Goal: Task Accomplishment & Management: Manage account settings

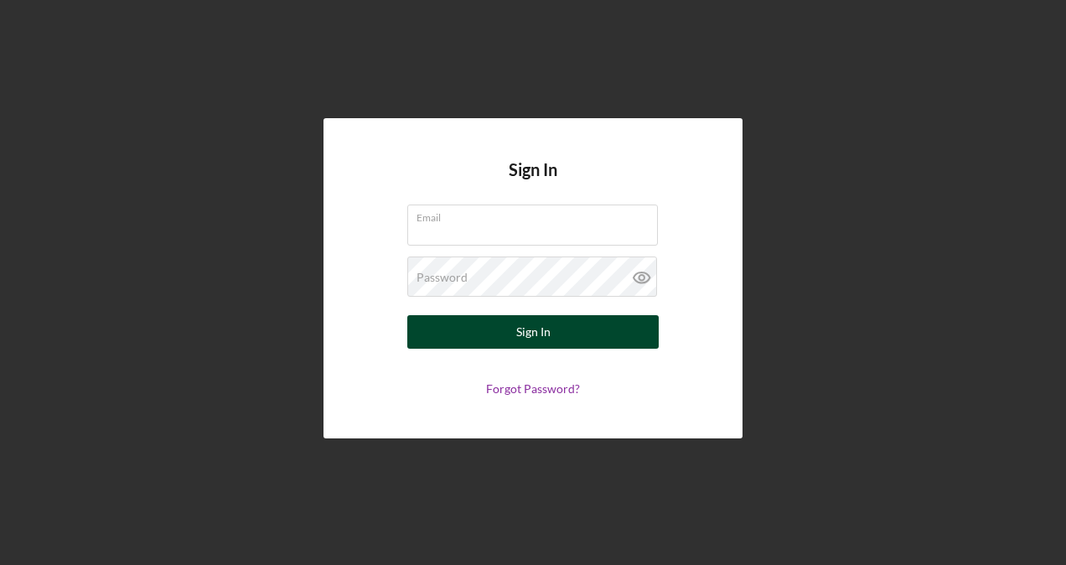
type input "[EMAIL_ADDRESS][DOMAIN_NAME]"
click at [500, 325] on button "Sign In" at bounding box center [532, 332] width 251 height 34
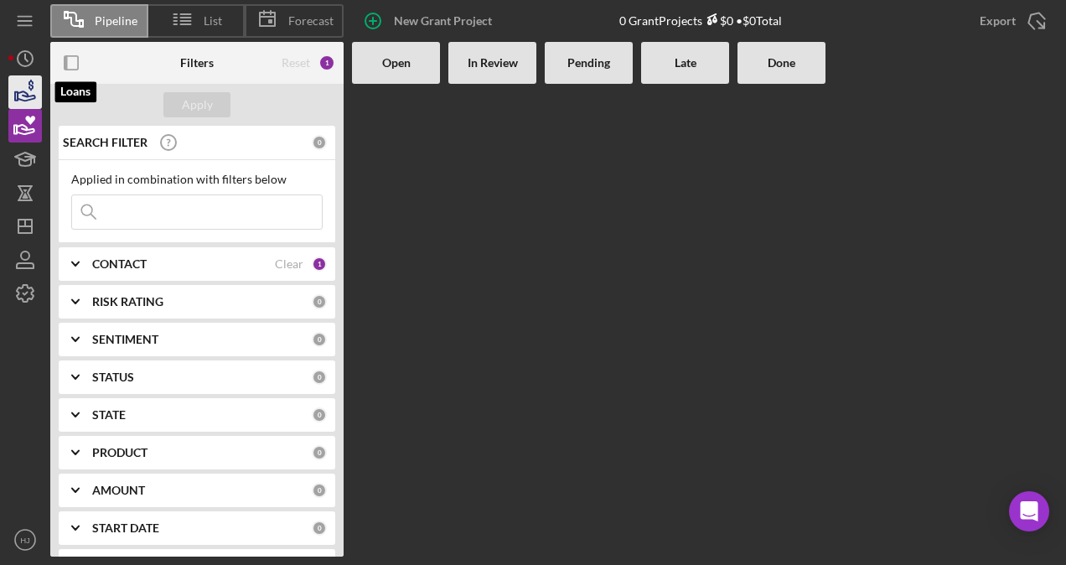
click at [32, 97] on icon "button" at bounding box center [25, 92] width 42 height 42
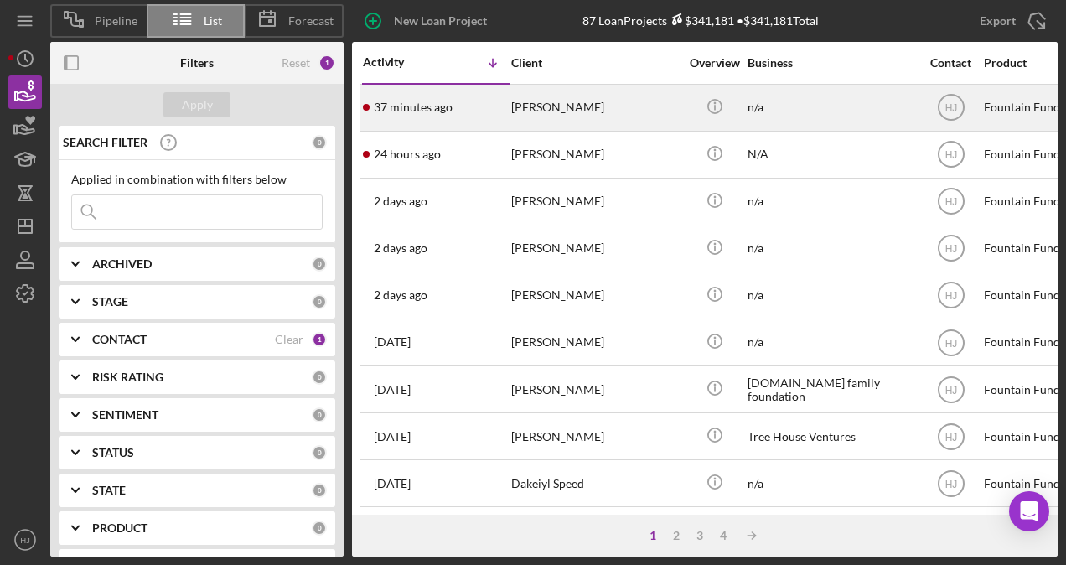
click at [543, 109] on div "[PERSON_NAME]" at bounding box center [595, 107] width 168 height 44
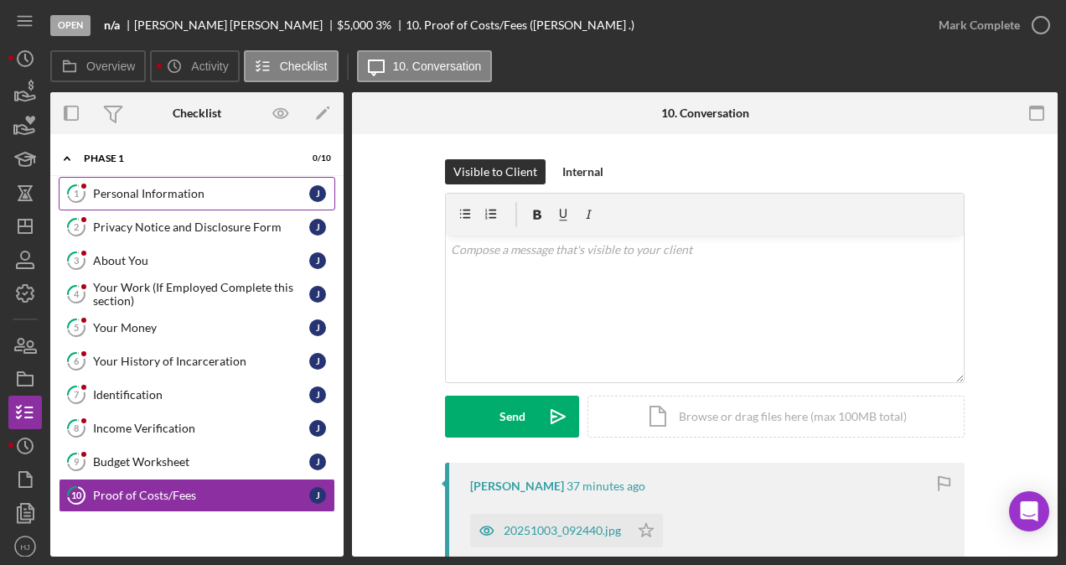
click at [213, 189] on div "Personal Information" at bounding box center [201, 193] width 216 height 13
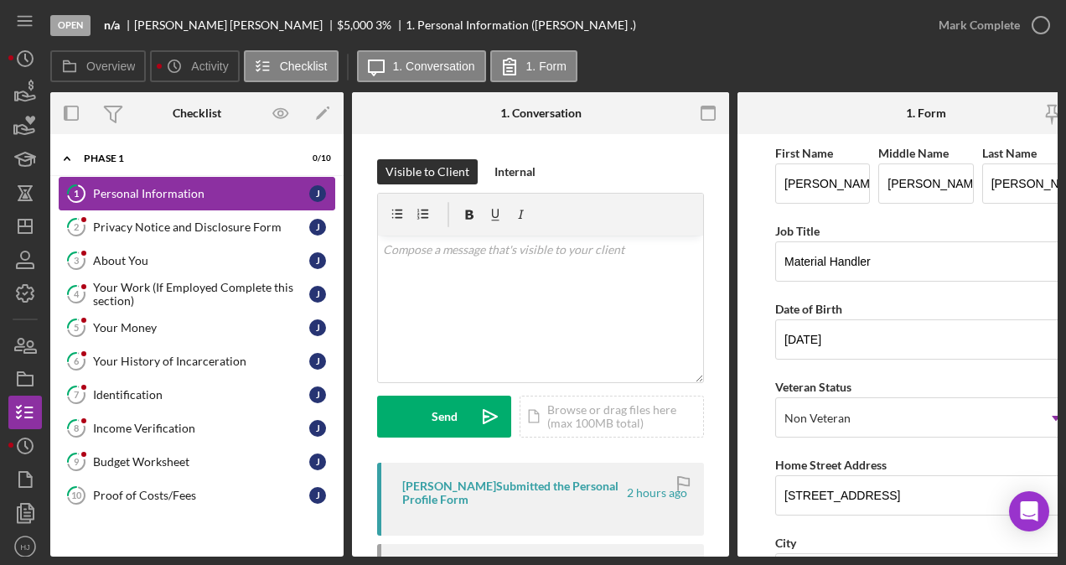
click at [126, 194] on div "Personal Information" at bounding box center [201, 193] width 216 height 13
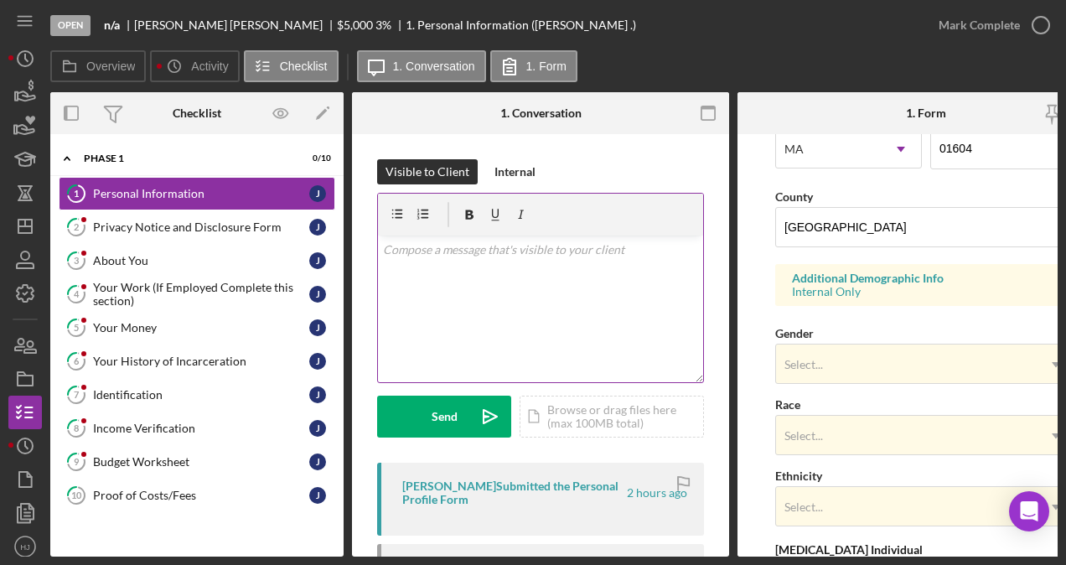
scroll to position [84, 0]
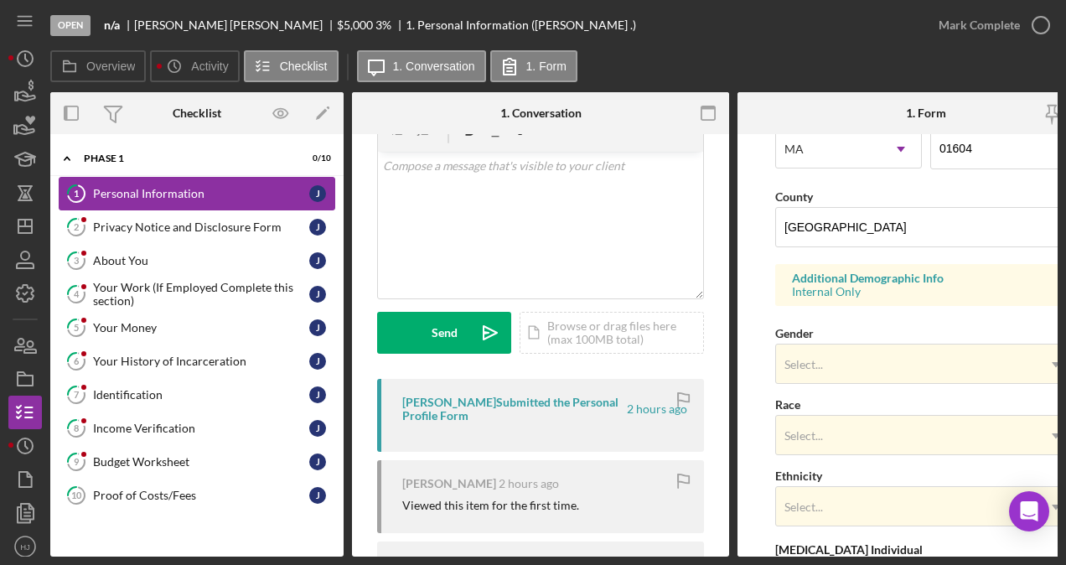
click at [236, 201] on link "1 Personal Information J" at bounding box center [197, 194] width 277 height 34
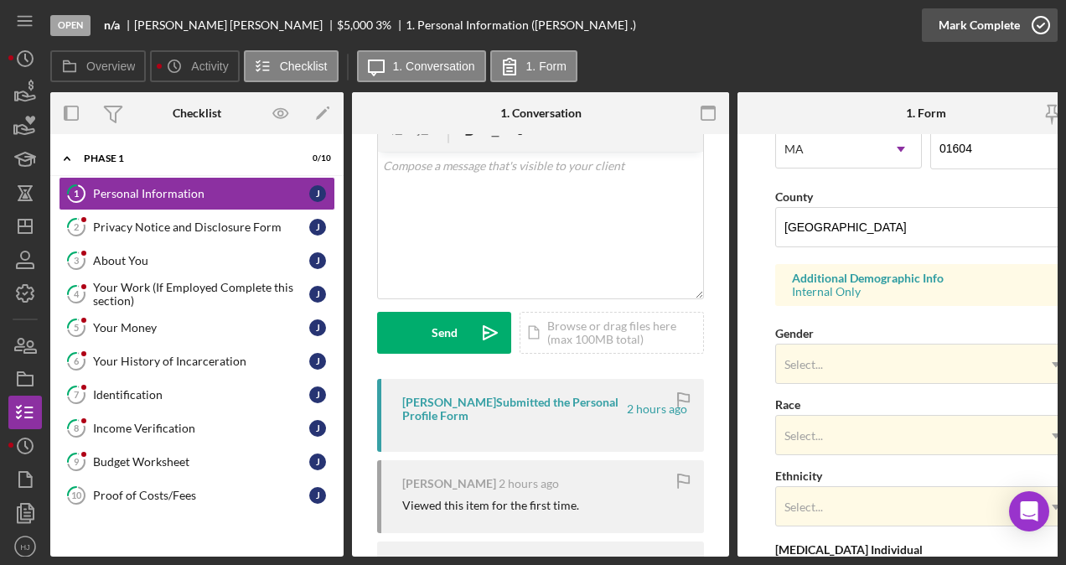
click at [1021, 18] on icon "button" at bounding box center [1041, 25] width 42 height 42
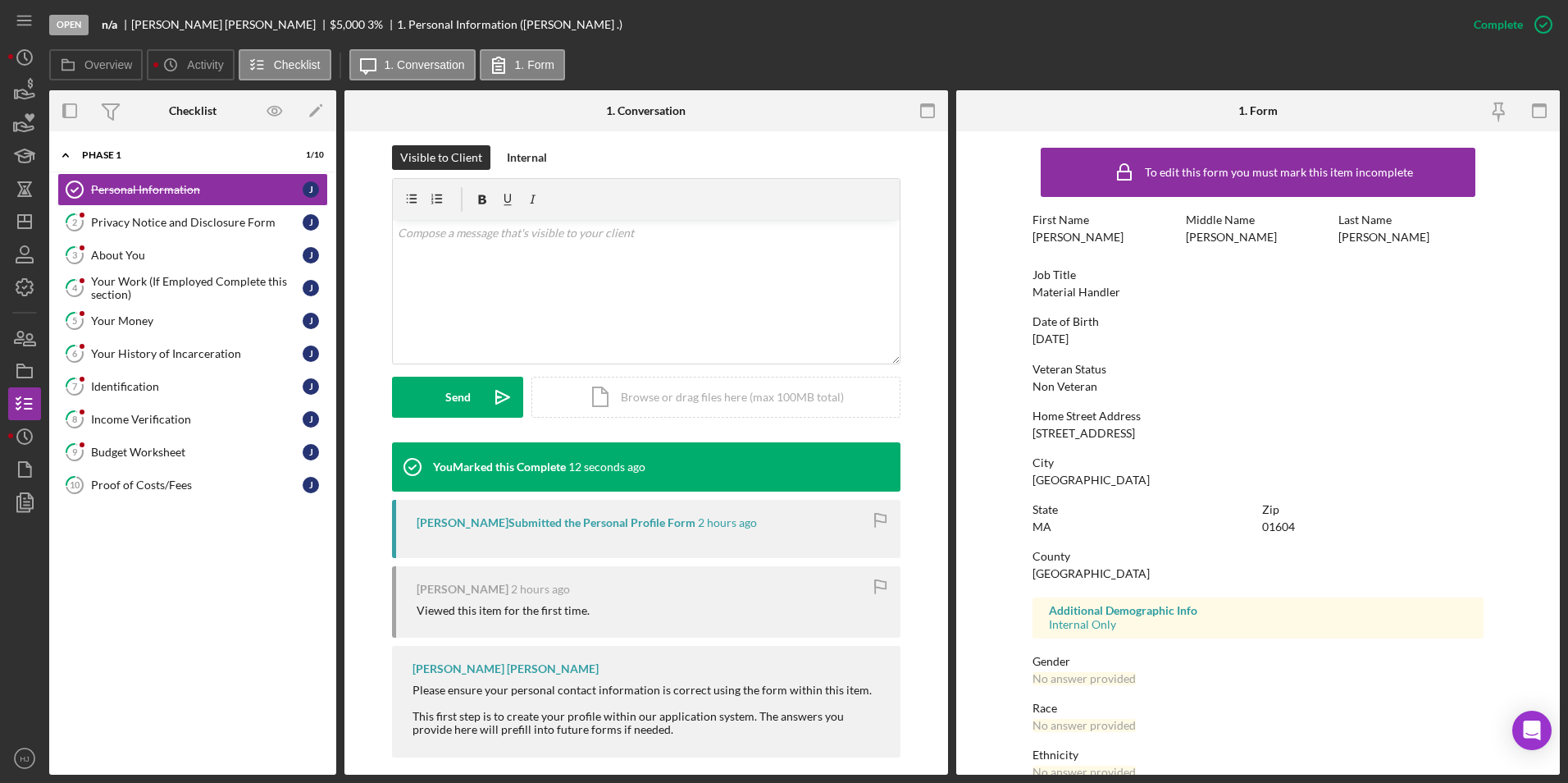
scroll to position [246, 0]
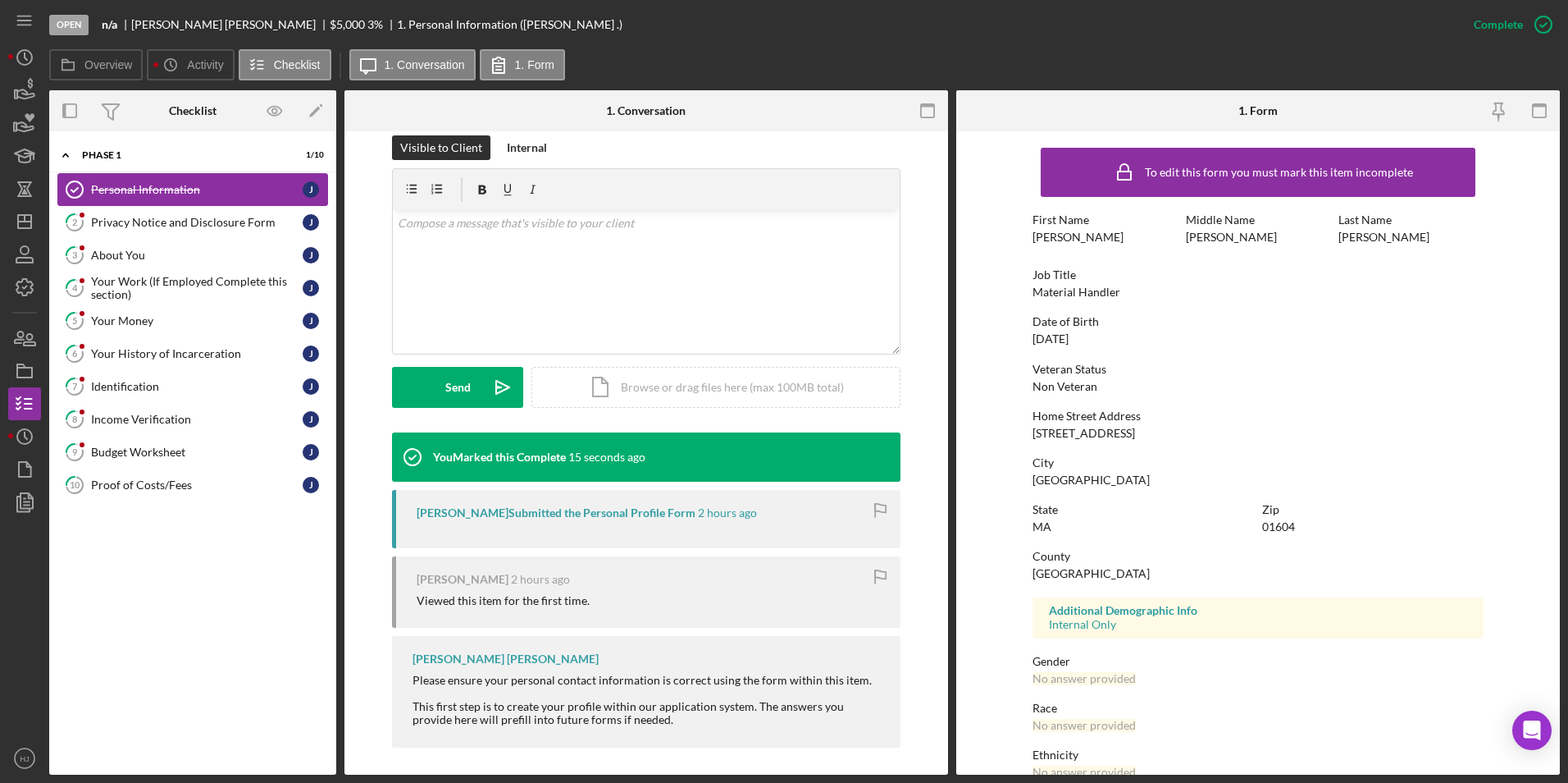
click at [150, 185] on div "Personal Information" at bounding box center [197, 189] width 211 height 13
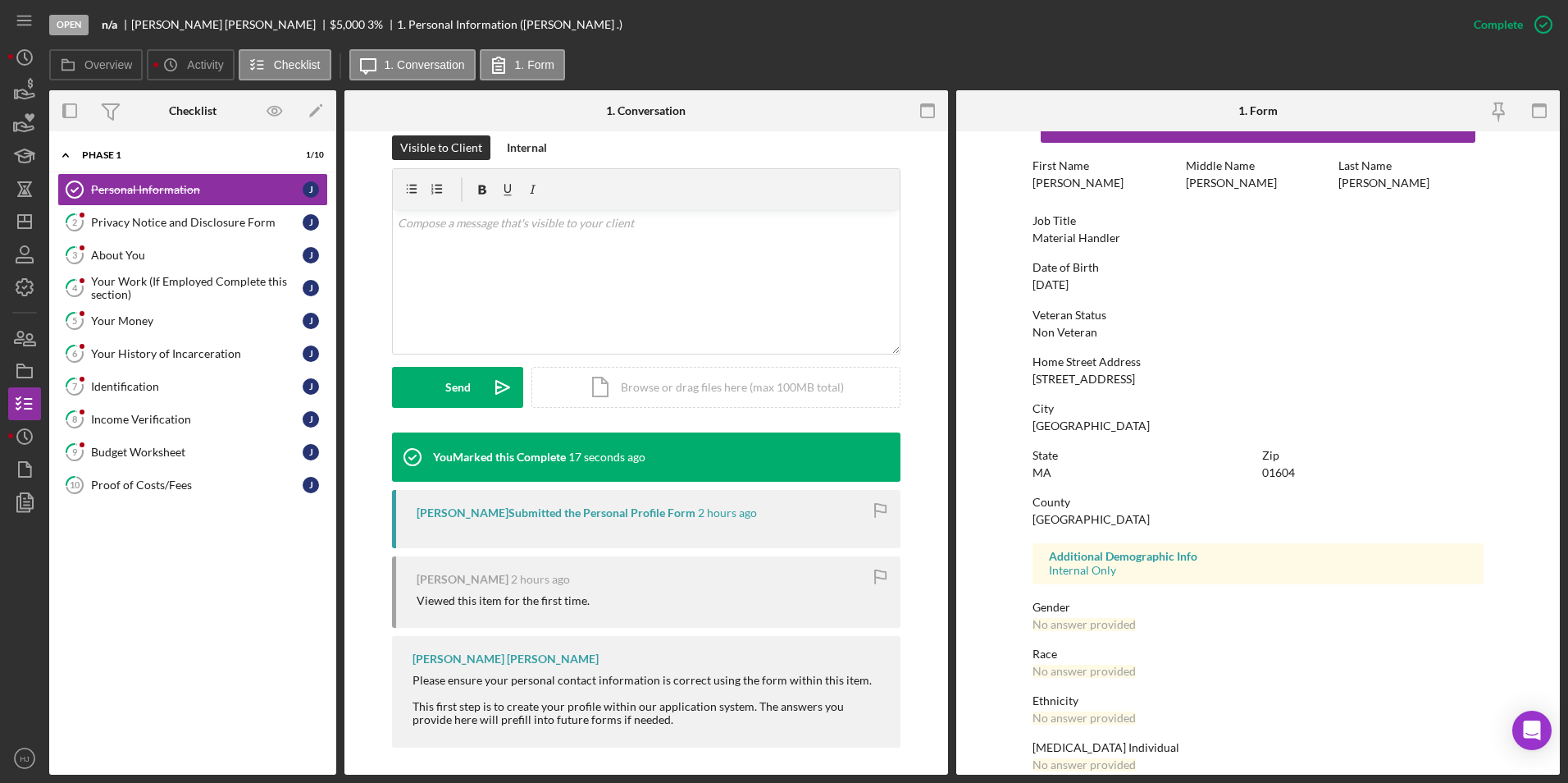
scroll to position [0, 0]
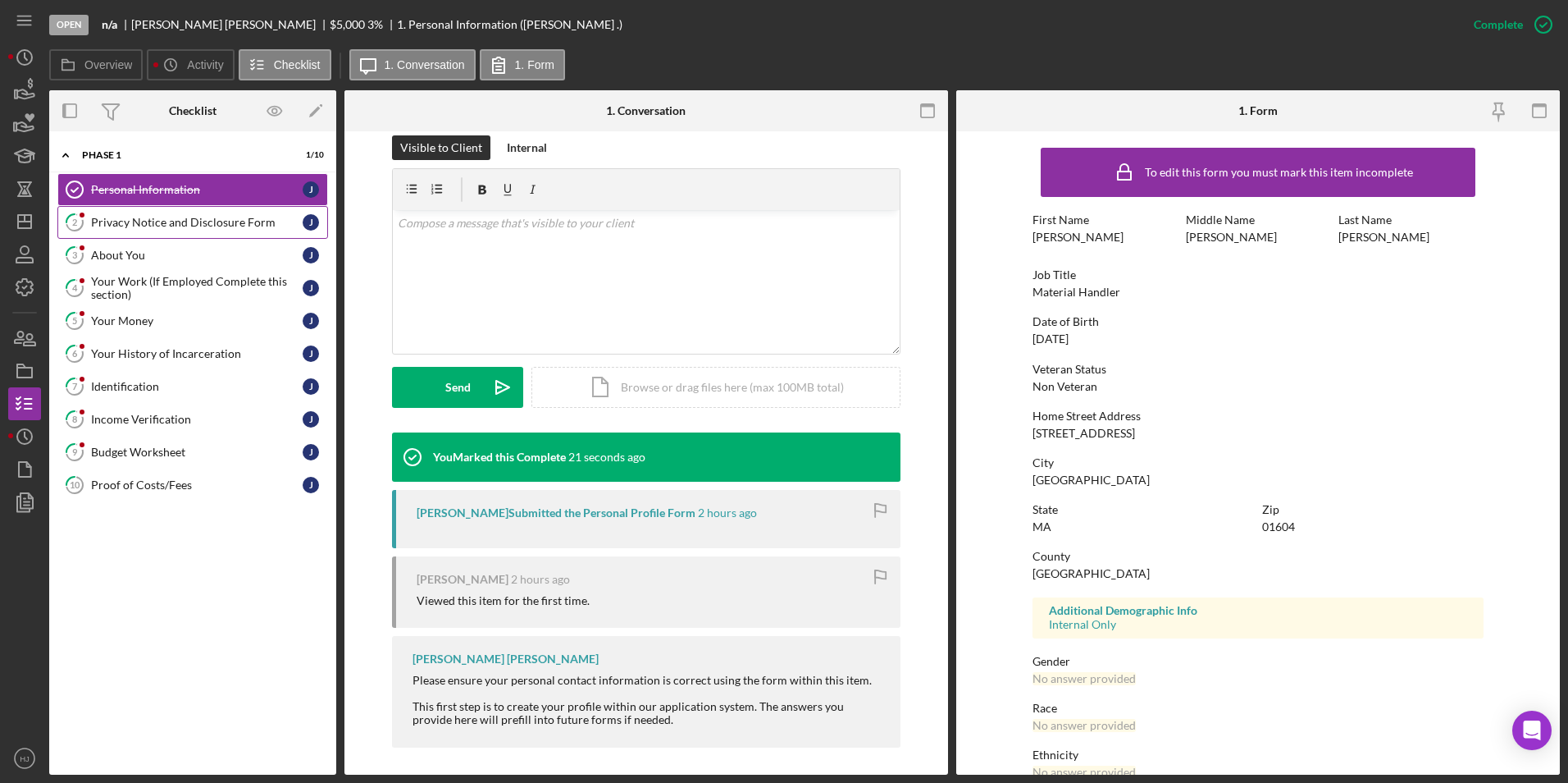
click at [196, 231] on link "2 Privacy Notice and Disclosure Form J" at bounding box center [193, 222] width 271 height 33
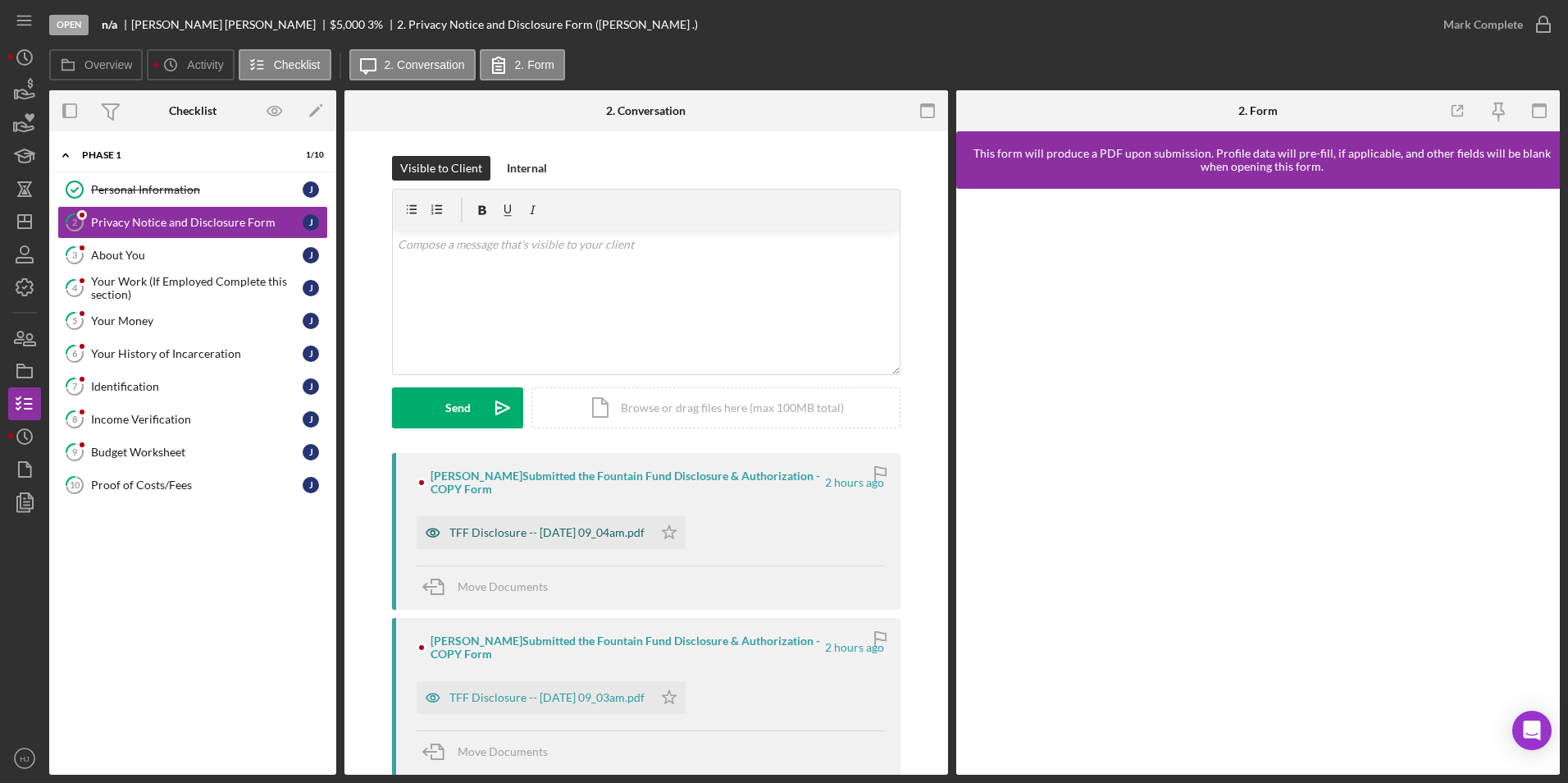
click at [578, 525] on div "TFF Disclosure -- [DATE] 09_04am.pdf" at bounding box center [534, 532] width 236 height 33
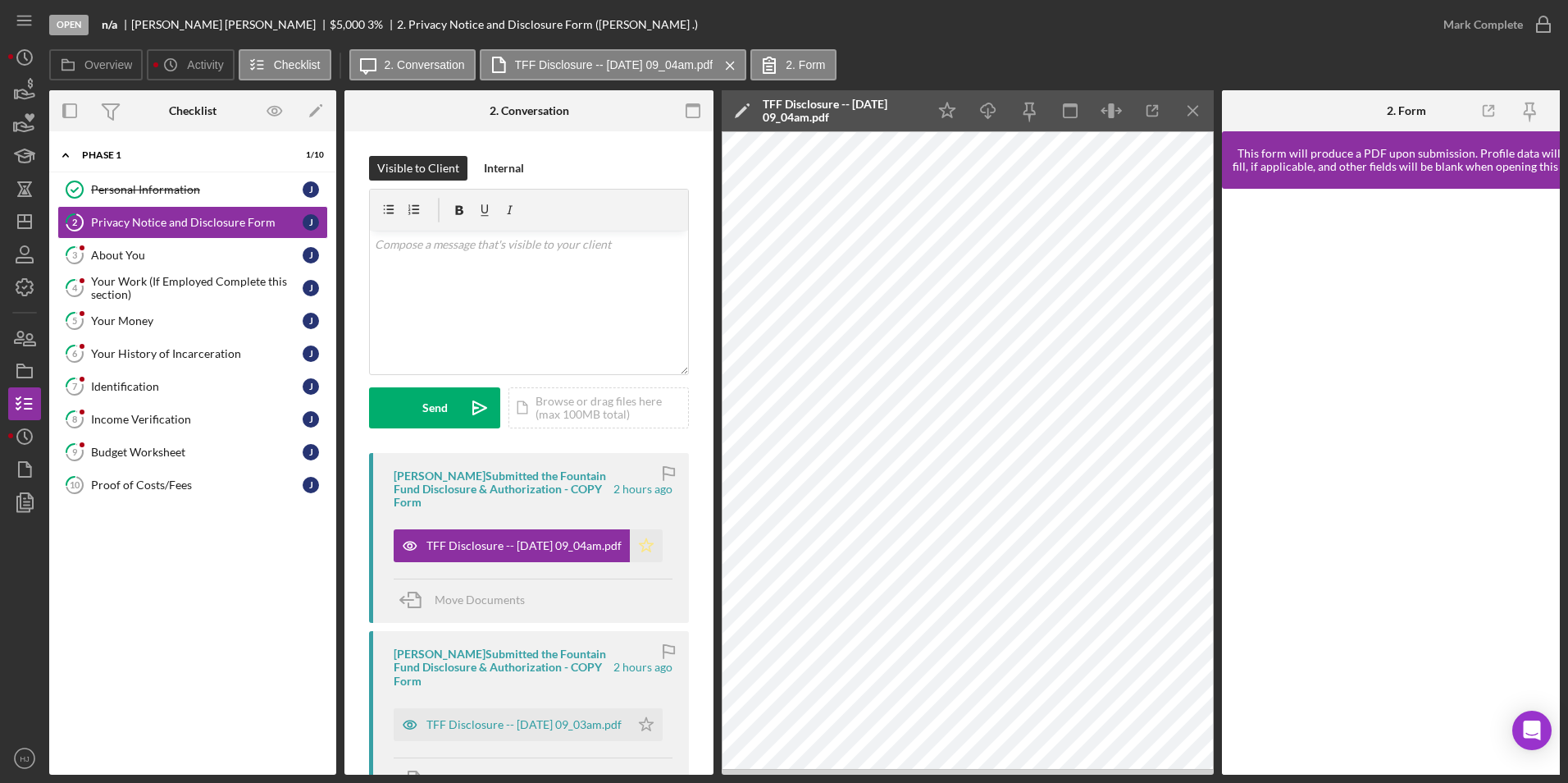
click at [633, 539] on icon "Icon/Star" at bounding box center [647, 546] width 33 height 33
click at [1042, 22] on div "Mark Complete" at bounding box center [1483, 24] width 79 height 33
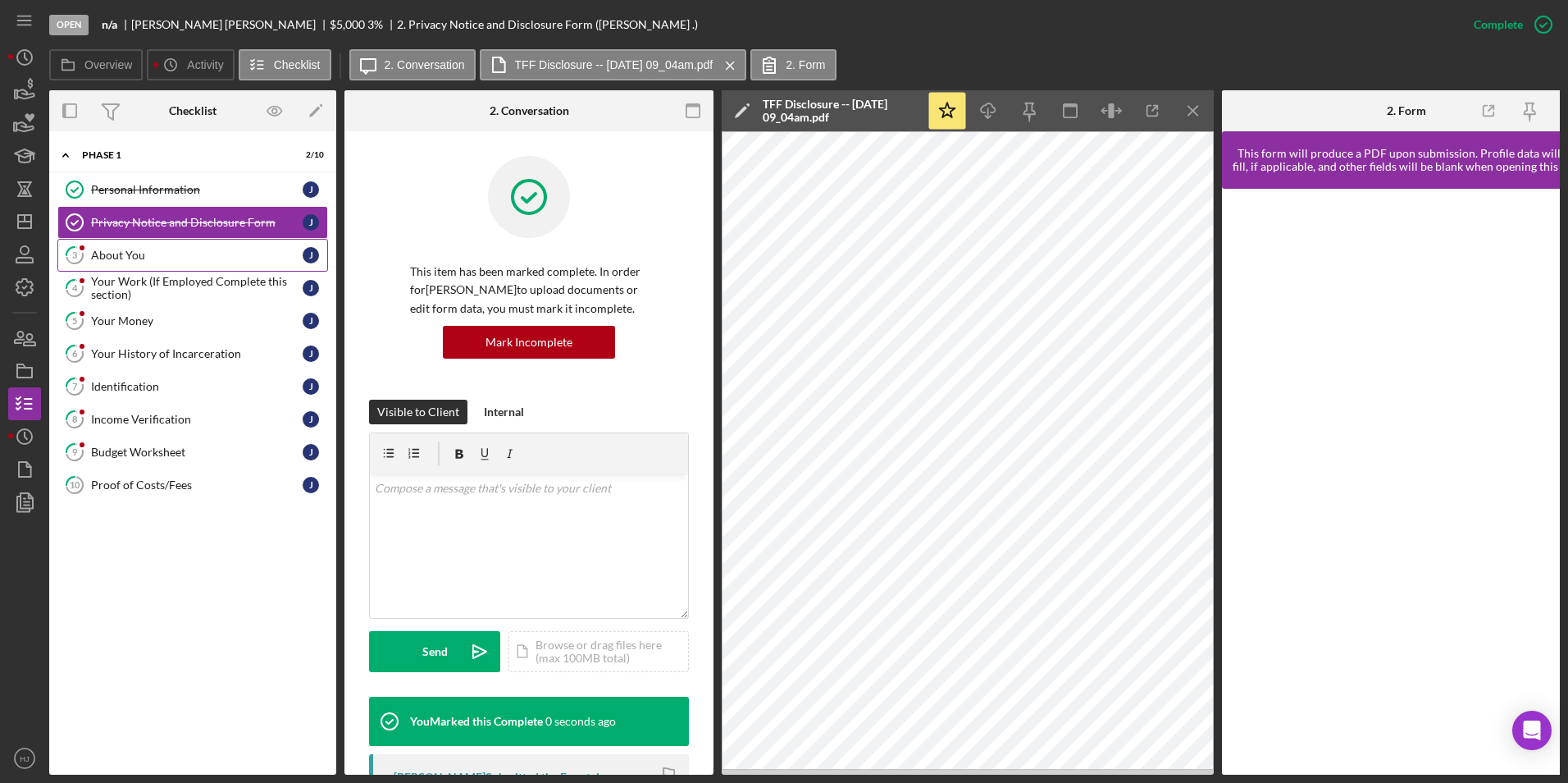
click at [102, 243] on link "3 About You J" at bounding box center [193, 255] width 271 height 33
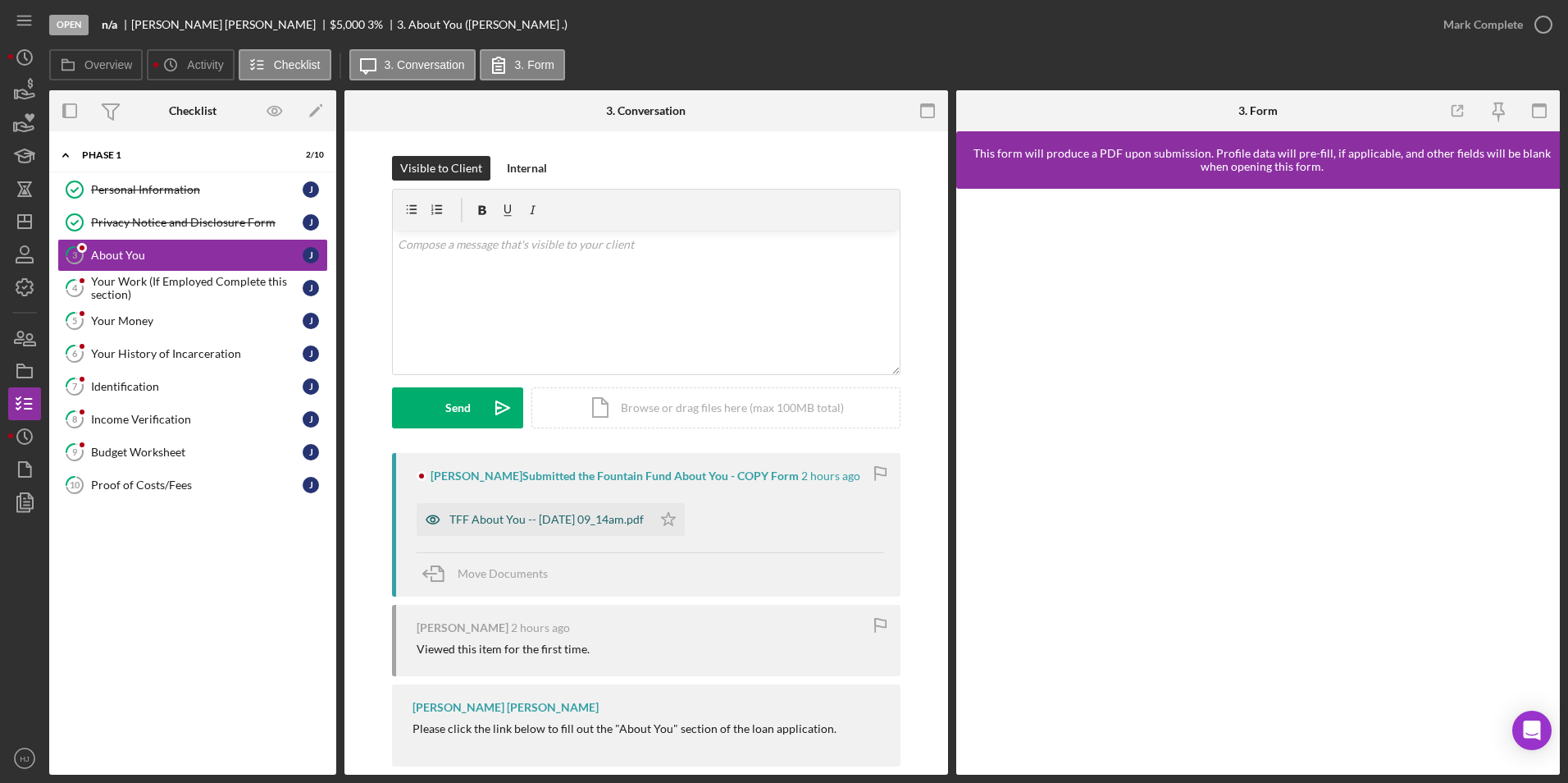
click at [611, 514] on div "TFF About You -- [DATE] 09_14am.pdf" at bounding box center [546, 519] width 195 height 13
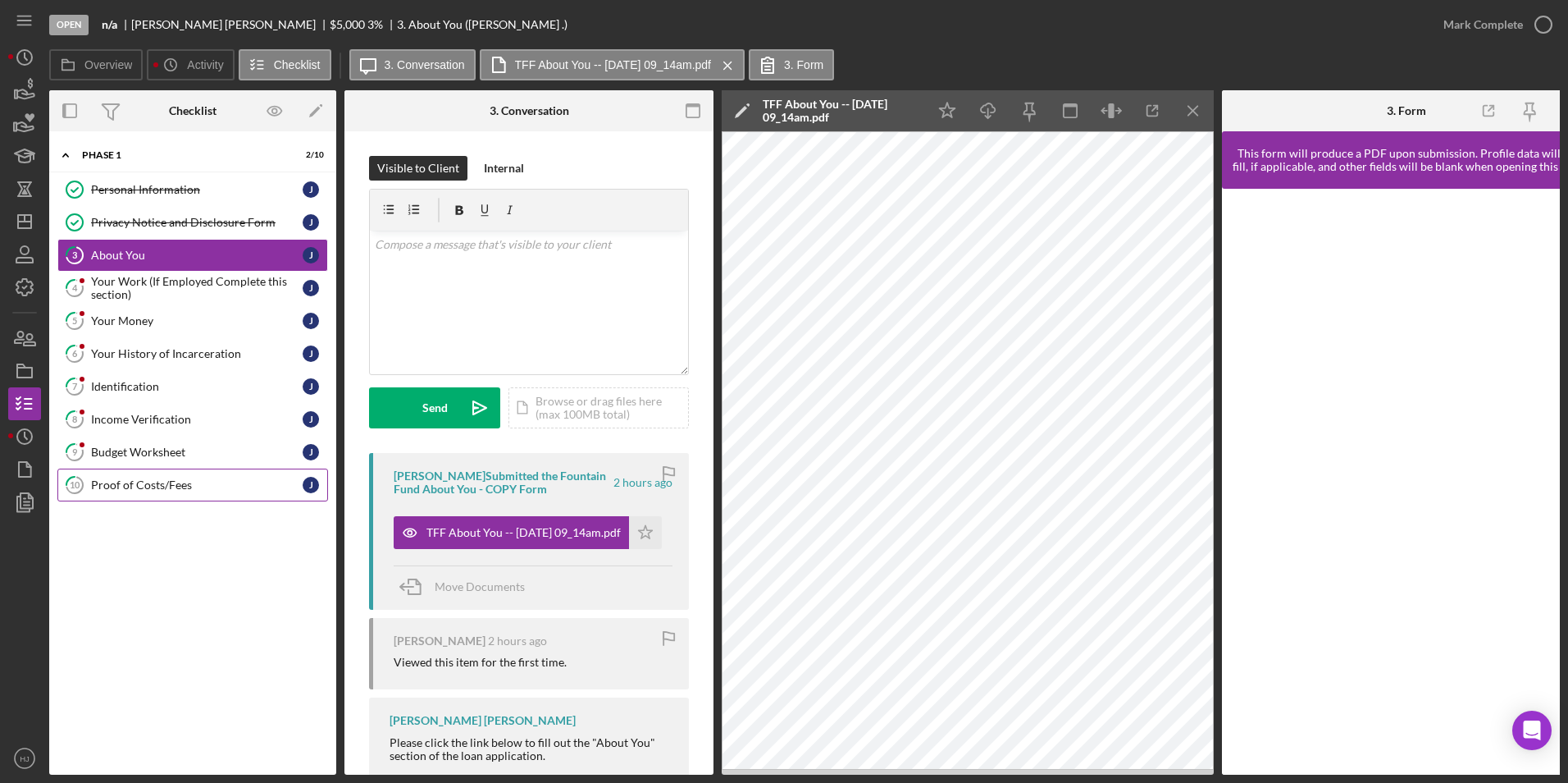
click at [190, 494] on link "10 Proof of Costs/Fees J" at bounding box center [193, 485] width 271 height 33
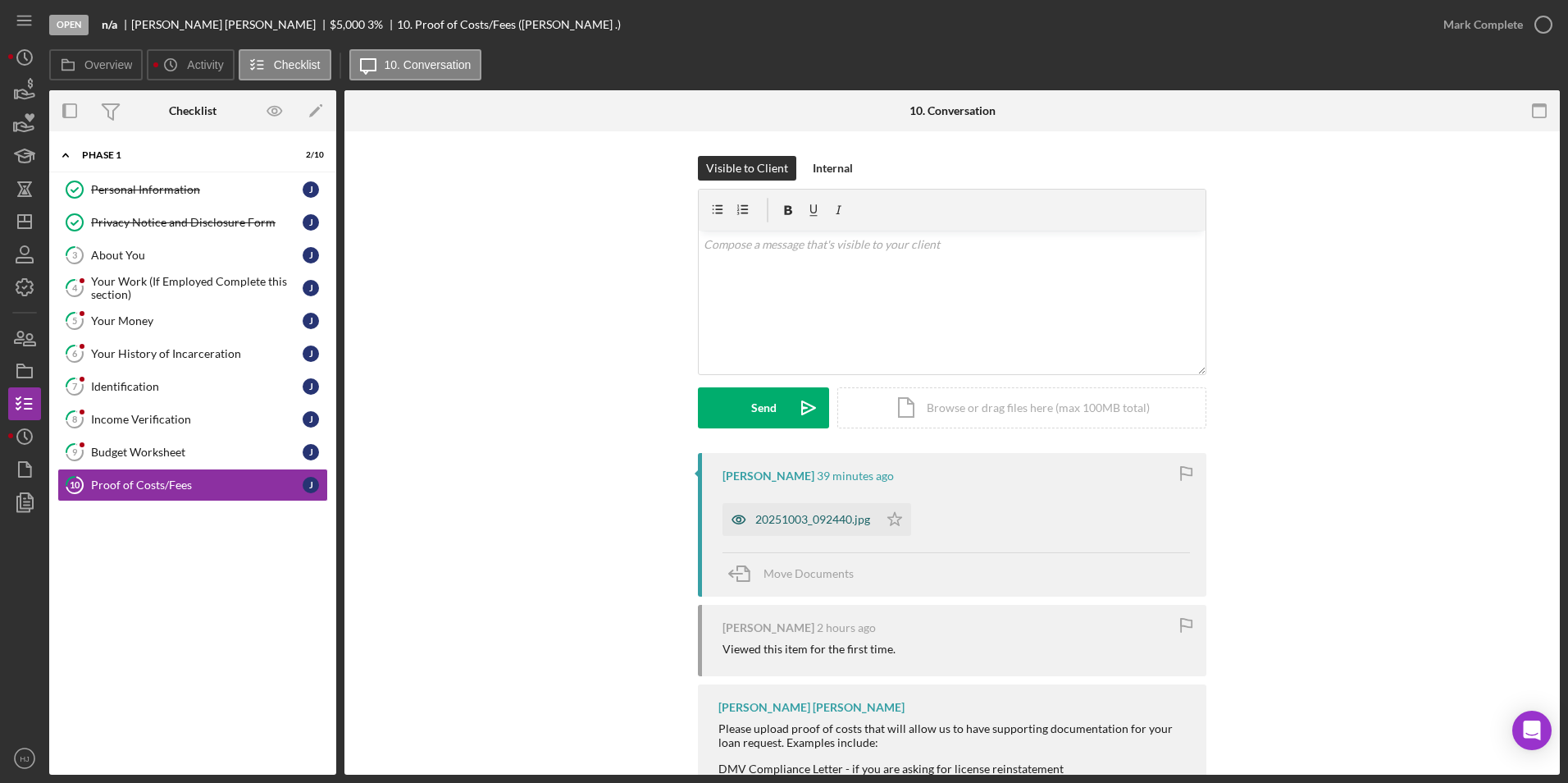
click at [794, 519] on div "20251003_092440.jpg" at bounding box center [812, 519] width 115 height 13
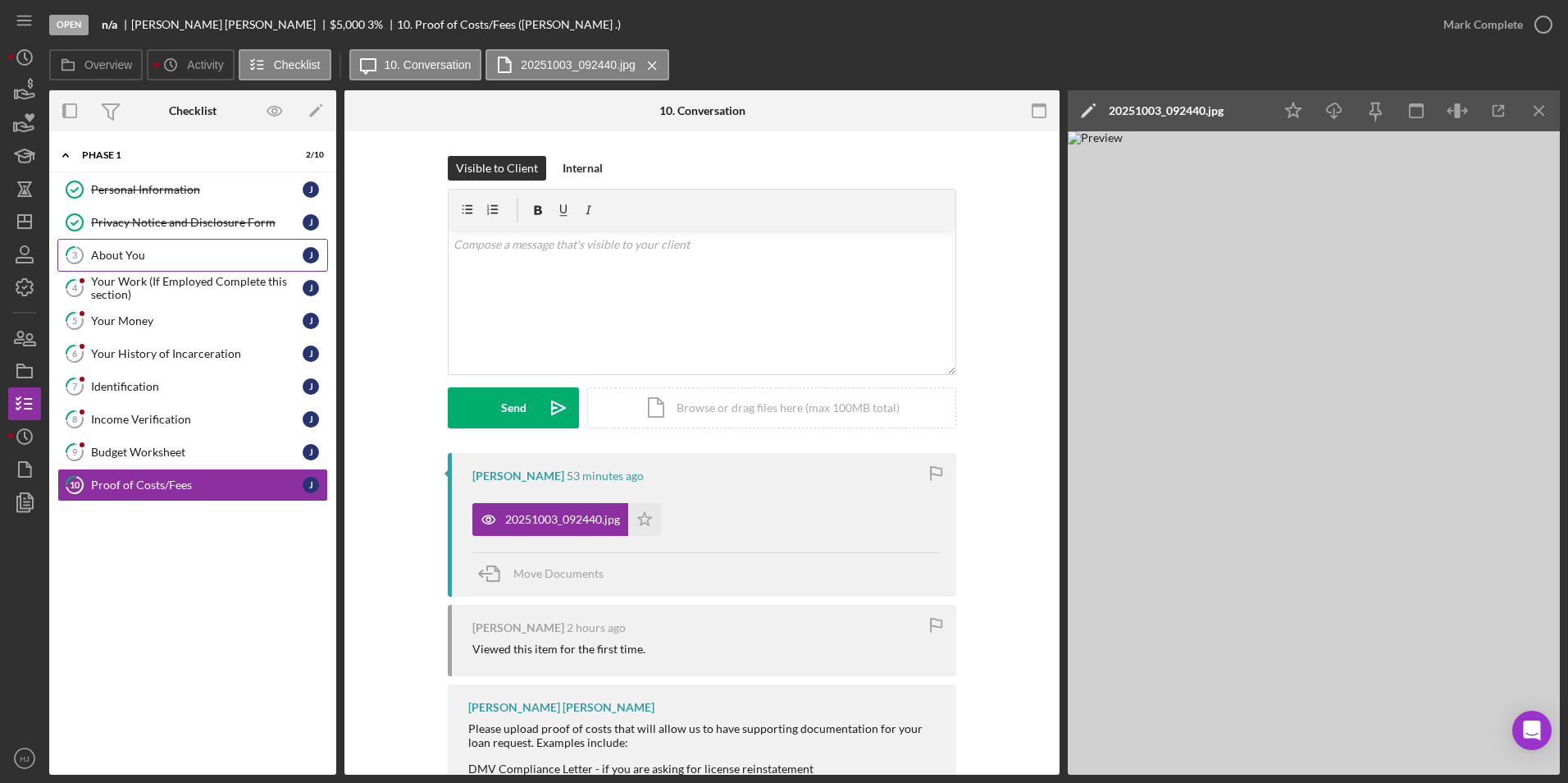
click at [116, 263] on link "3 About You J" at bounding box center [193, 255] width 271 height 33
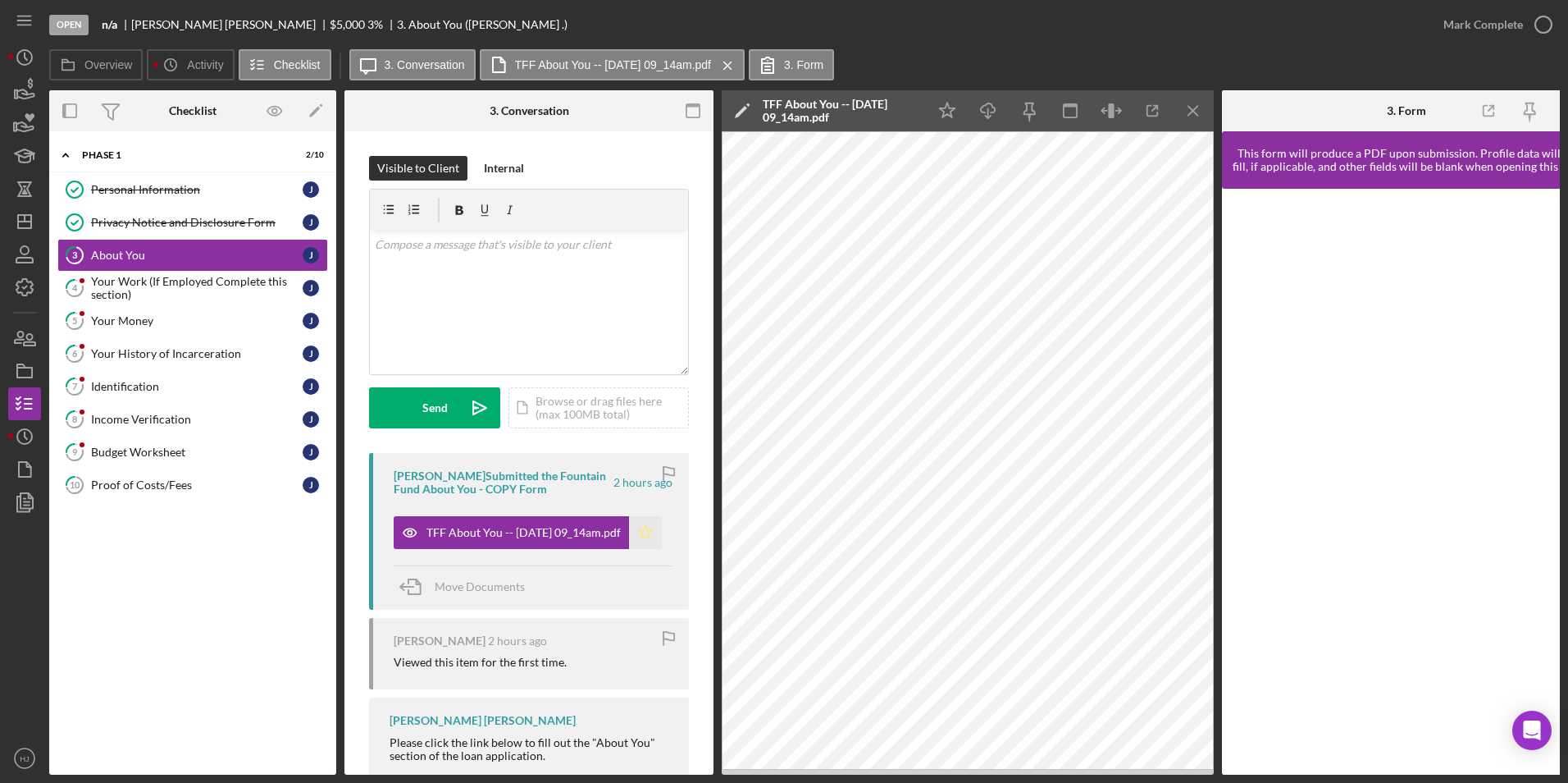
click at [651, 536] on icon "Icon/Star" at bounding box center [646, 532] width 33 height 33
click at [1042, 27] on div "Mark Complete" at bounding box center [1483, 24] width 79 height 33
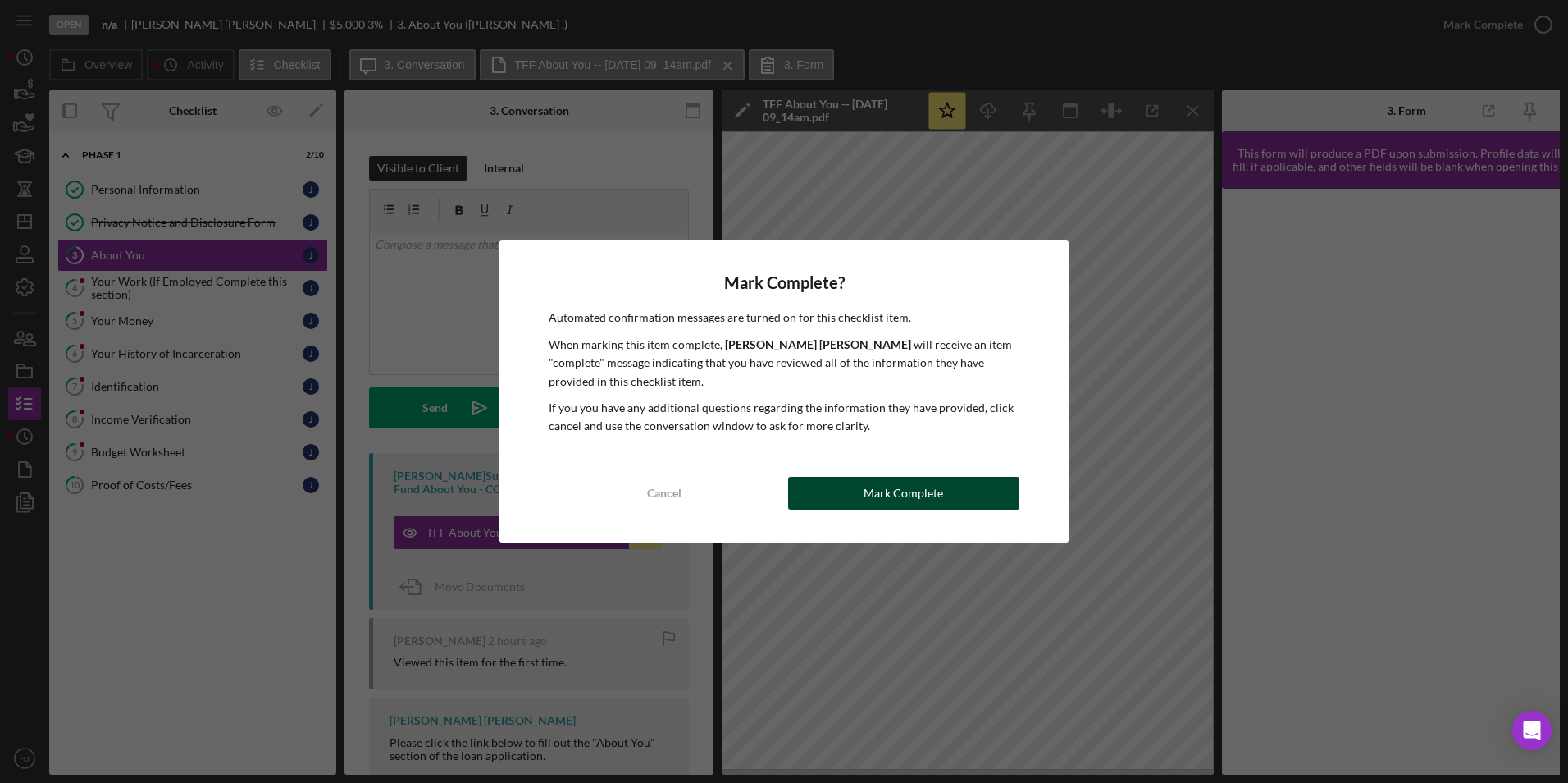
click at [879, 484] on div "Mark Complete" at bounding box center [903, 493] width 79 height 33
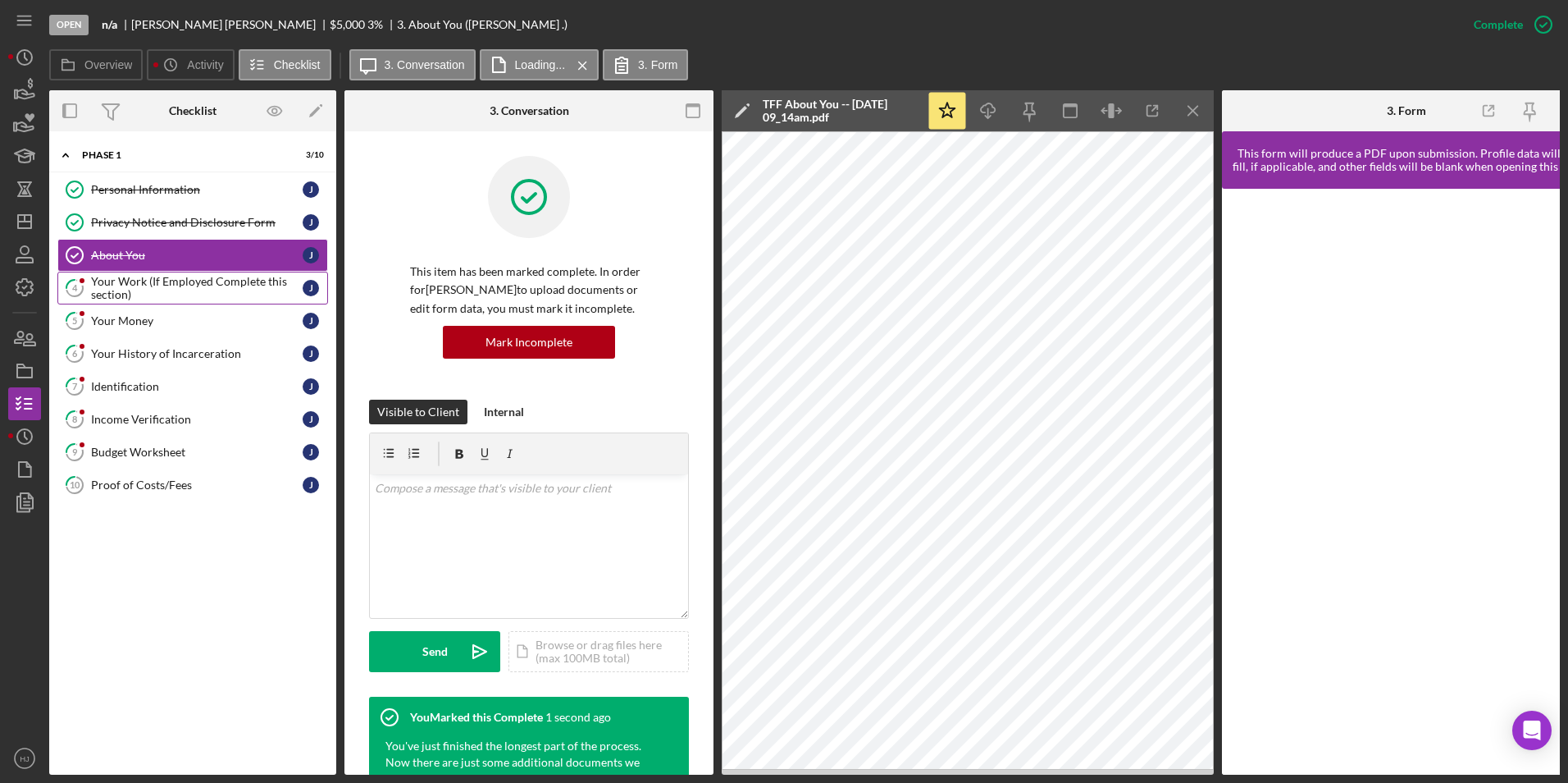
click at [199, 277] on div "Your Work (If Employed Complete this section)" at bounding box center [197, 288] width 211 height 26
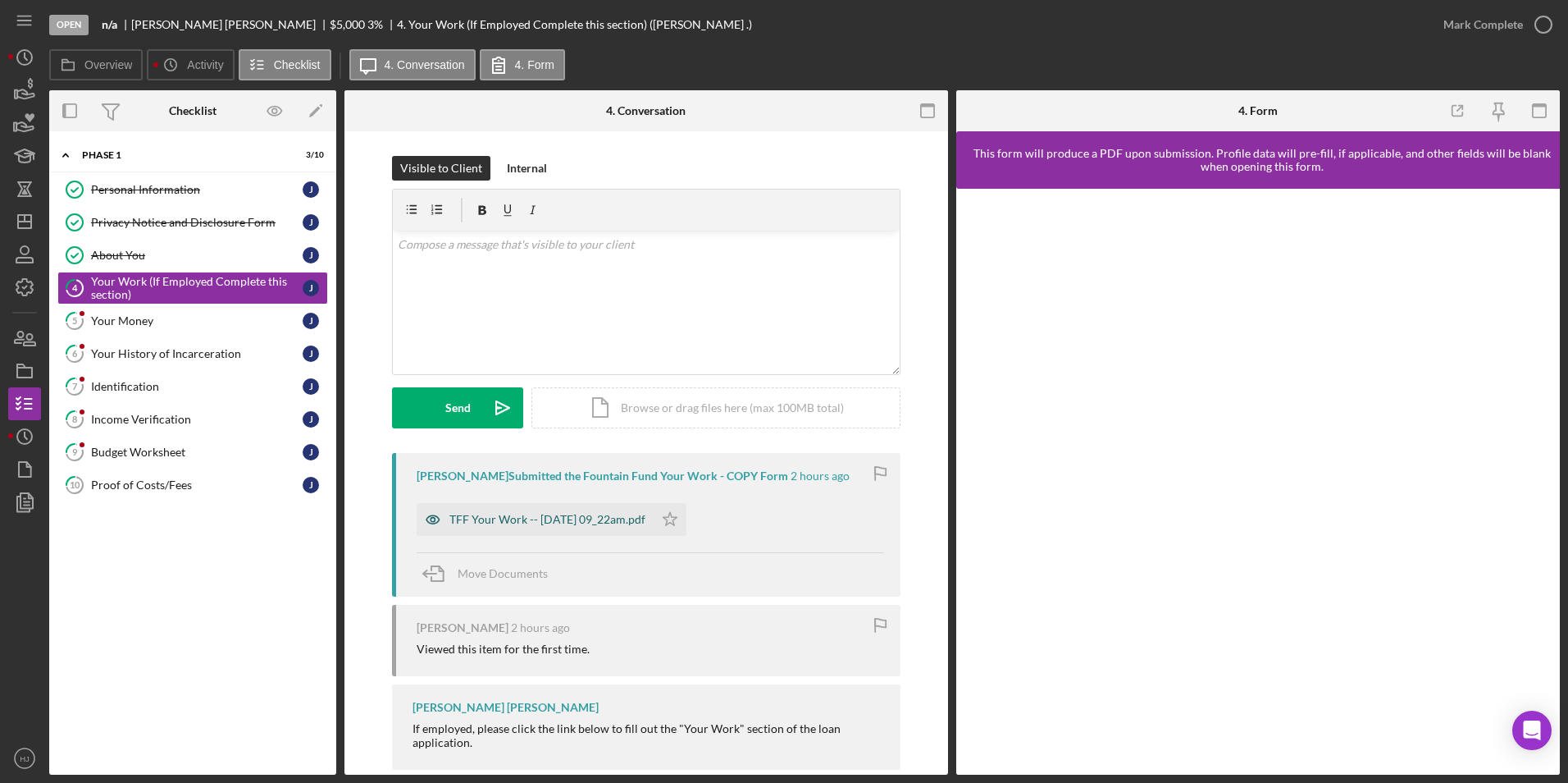
click at [581, 514] on div "TFF Your Work -- [DATE] 09_22am.pdf" at bounding box center [547, 519] width 196 height 13
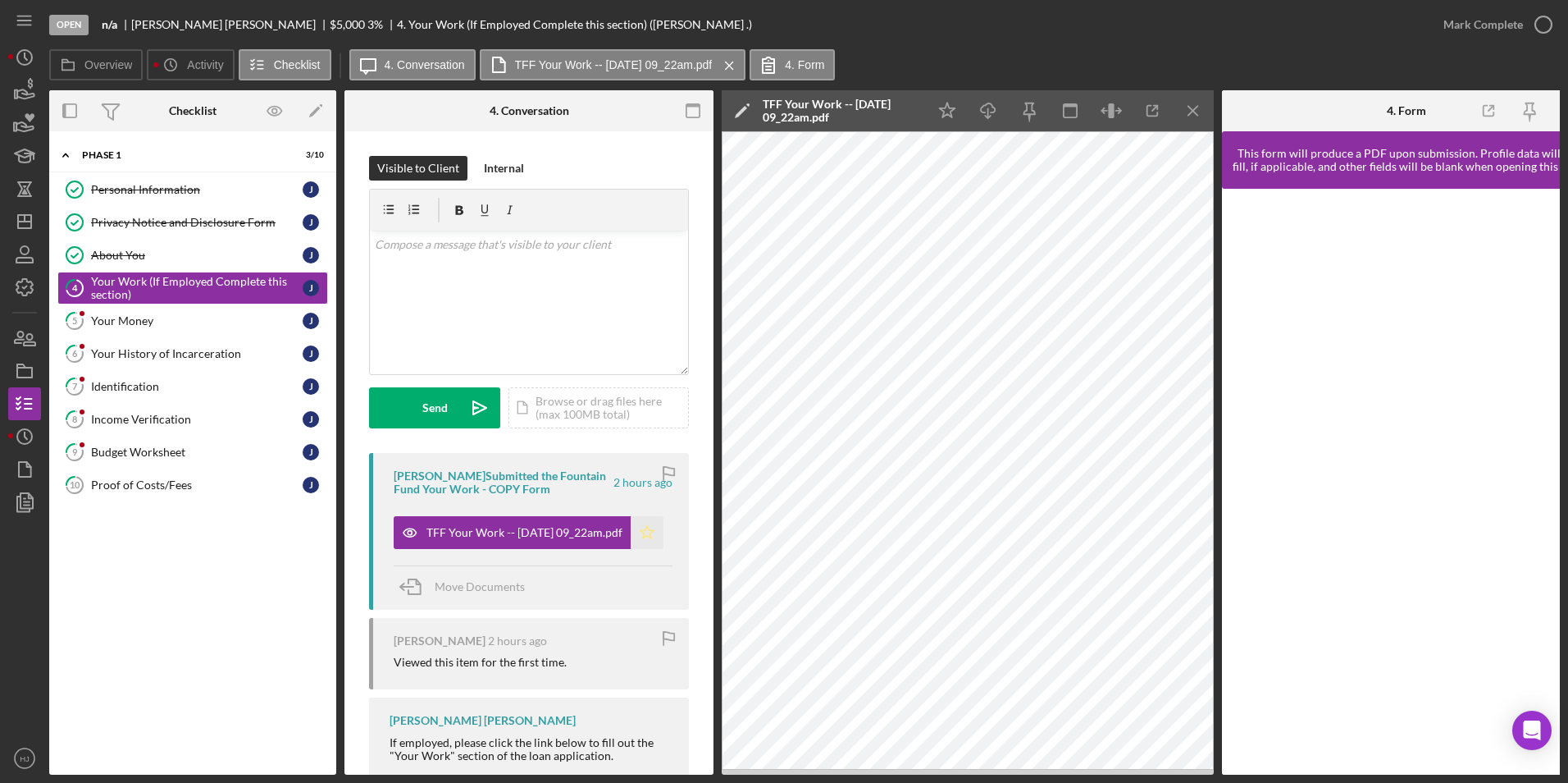
click at [652, 525] on icon "Icon/Star" at bounding box center [648, 532] width 33 height 33
click at [1042, 27] on icon "button" at bounding box center [1544, 24] width 41 height 41
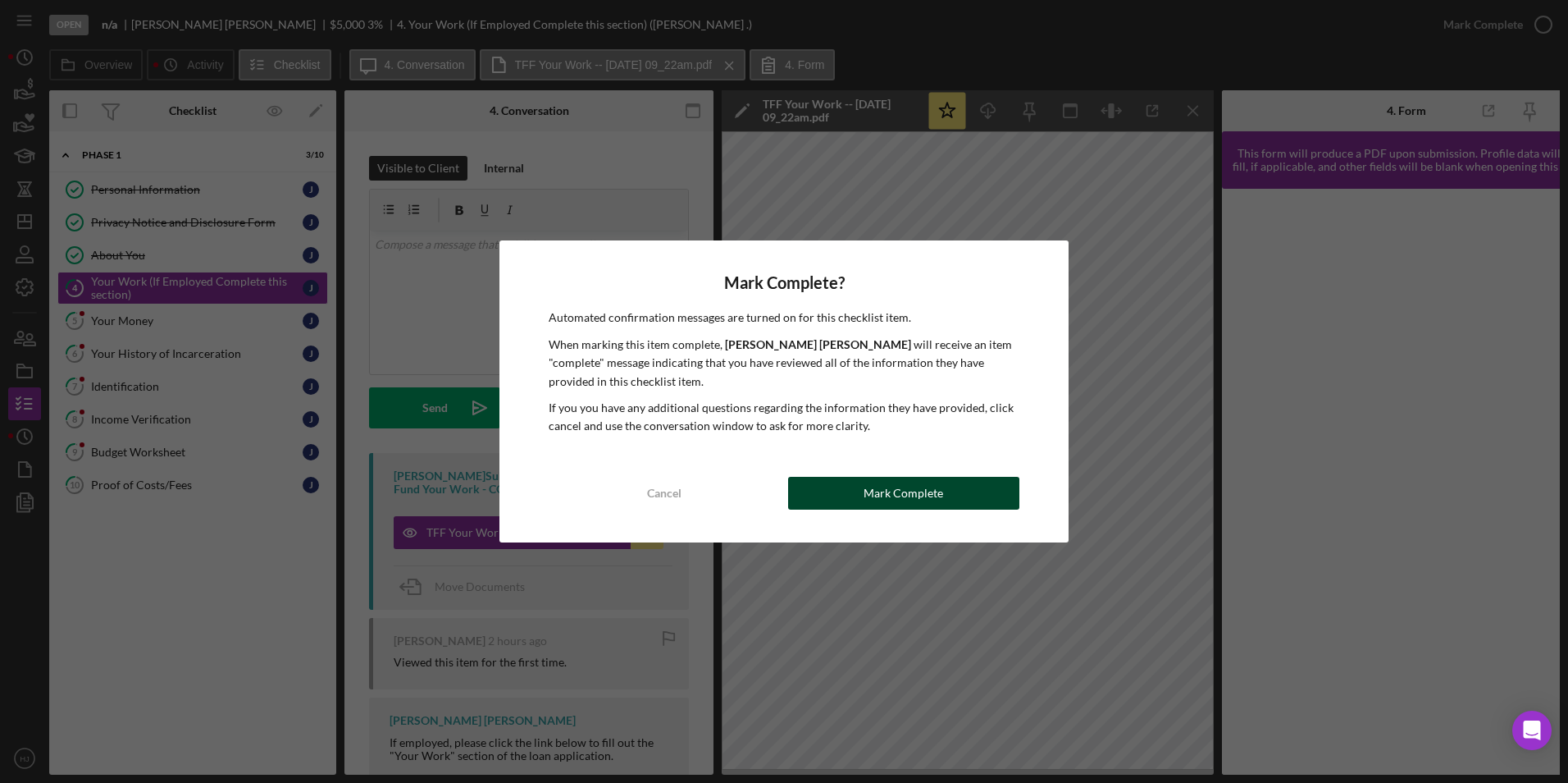
click at [965, 484] on button "Mark Complete" at bounding box center [903, 493] width 231 height 33
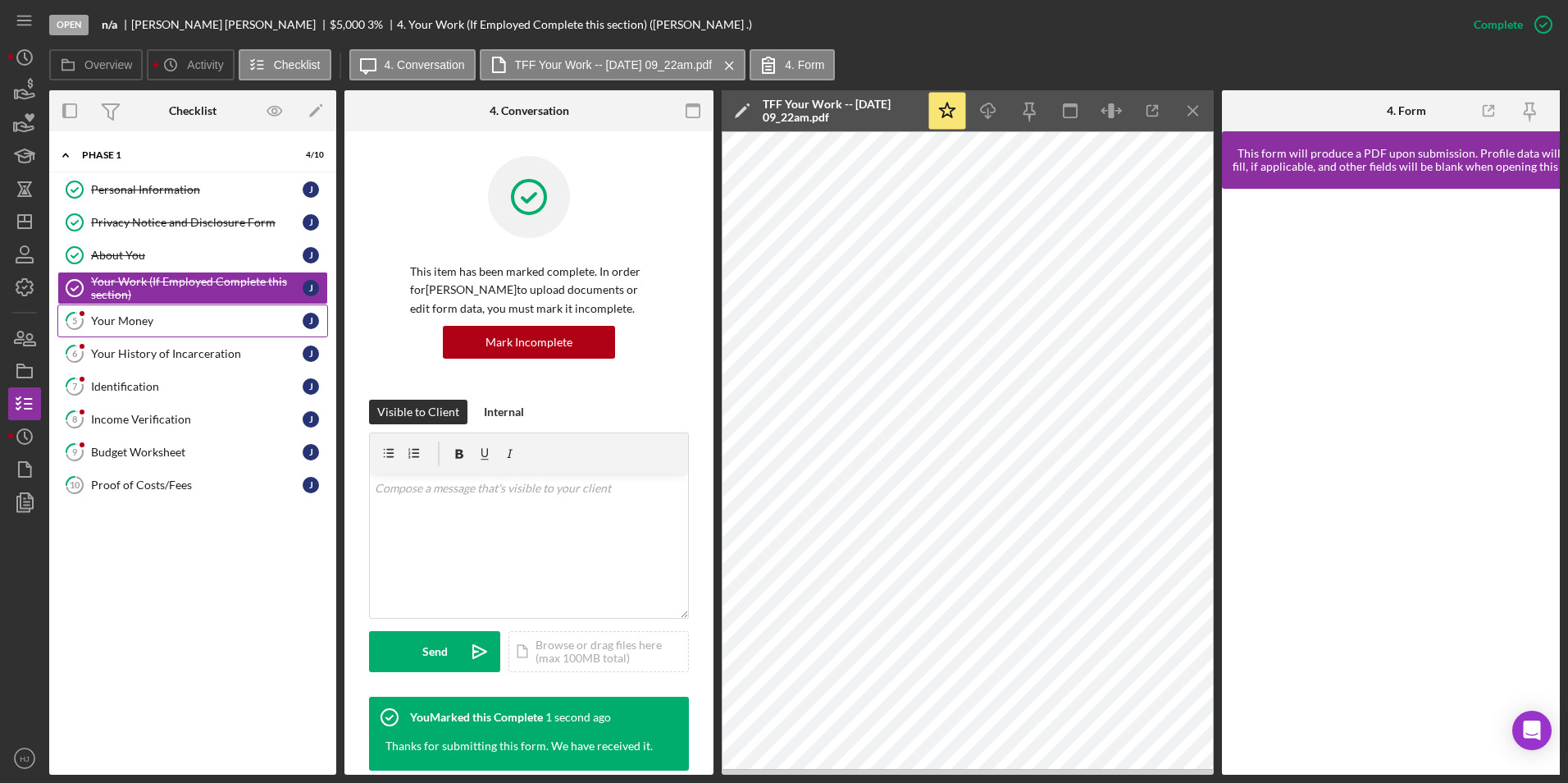
click at [118, 314] on div "Your Money" at bounding box center [197, 320] width 211 height 13
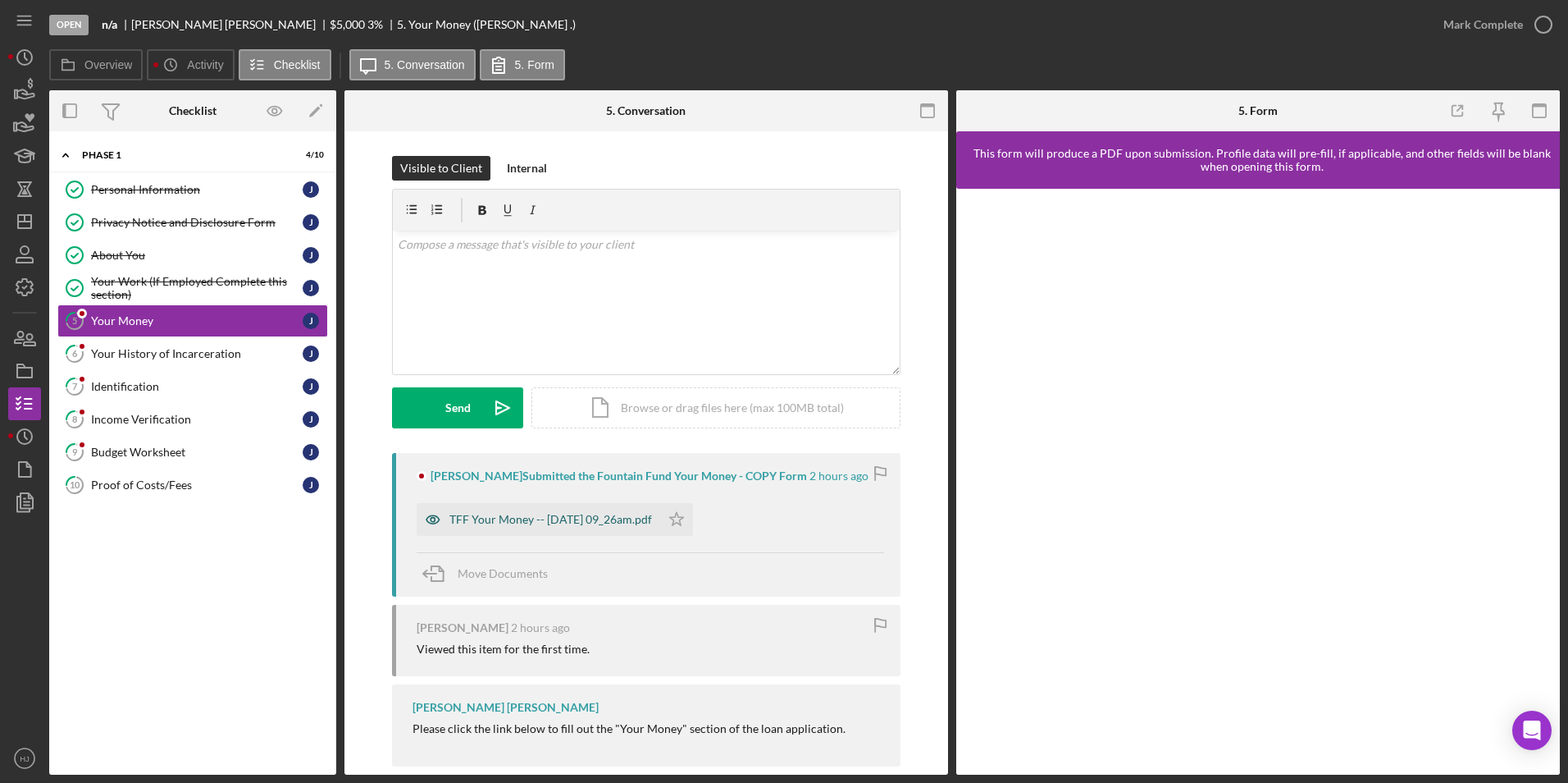
click at [560, 525] on div "TFF Your Money -- [DATE] 09_26am.pdf" at bounding box center [550, 519] width 203 height 13
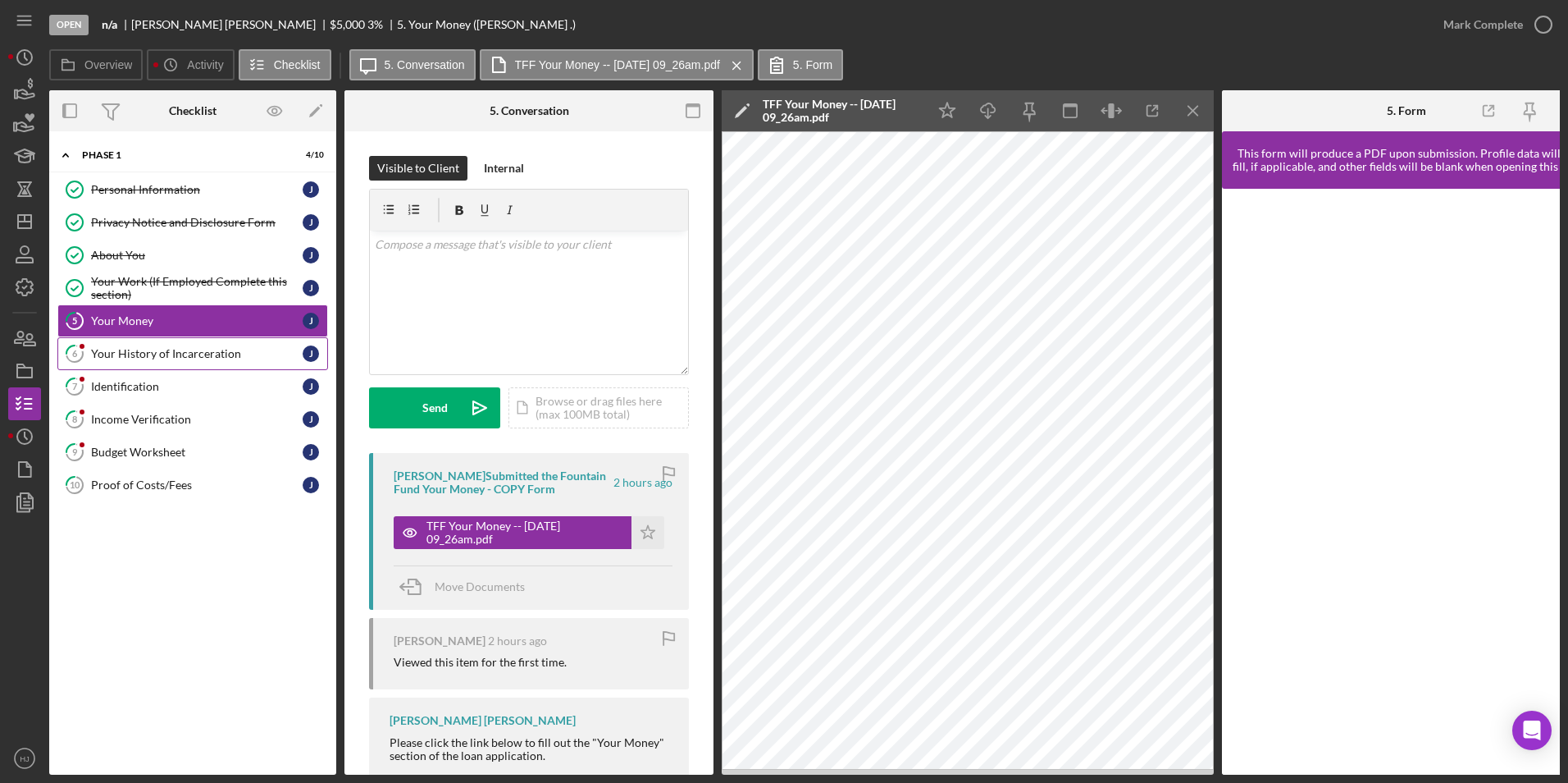
click at [185, 352] on div "Your History of Incarceration" at bounding box center [197, 353] width 211 height 13
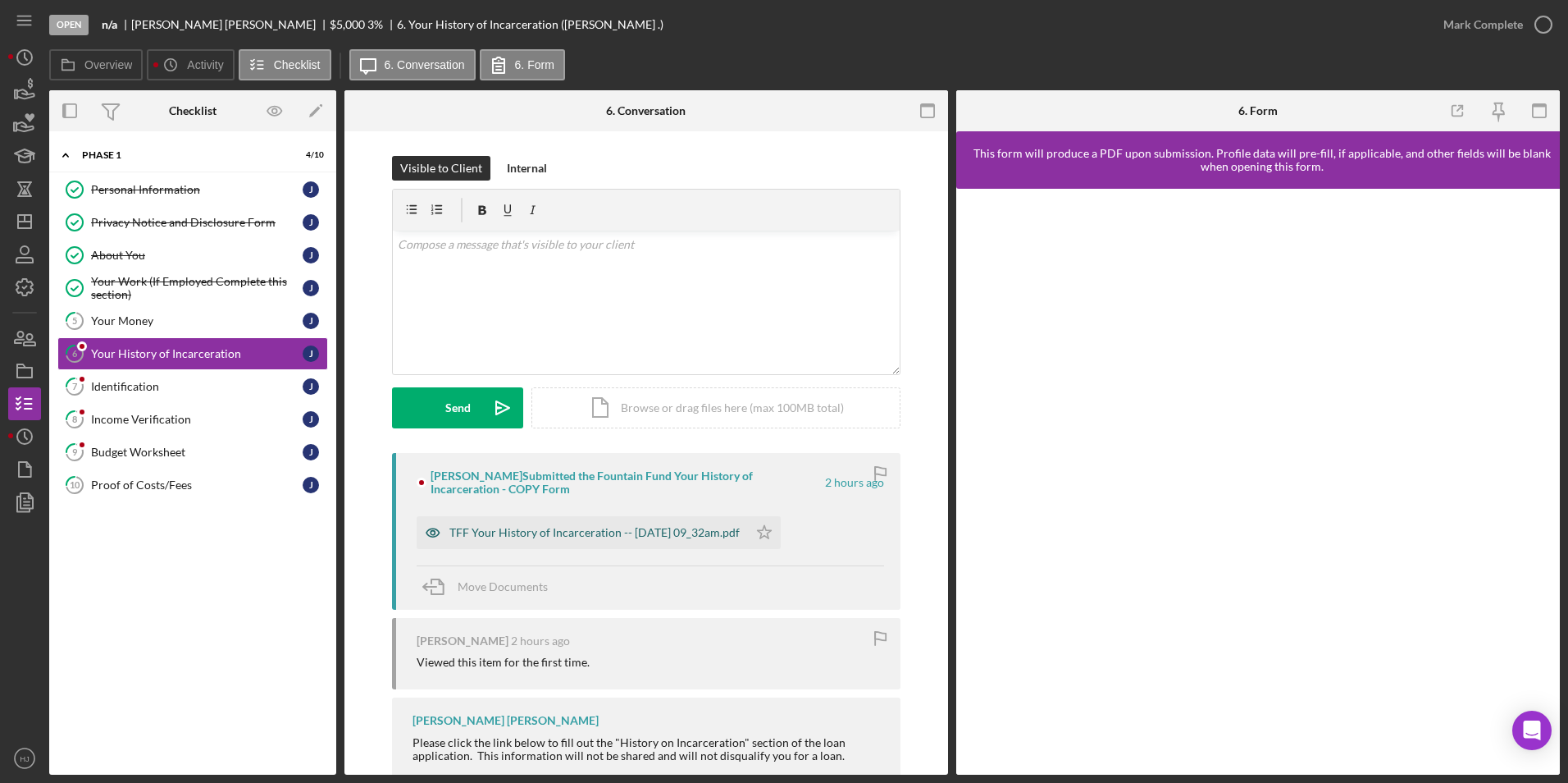
click at [579, 540] on div "TFF Your History of Incarceration -- [DATE] 09_32am.pdf" at bounding box center [582, 532] width 332 height 33
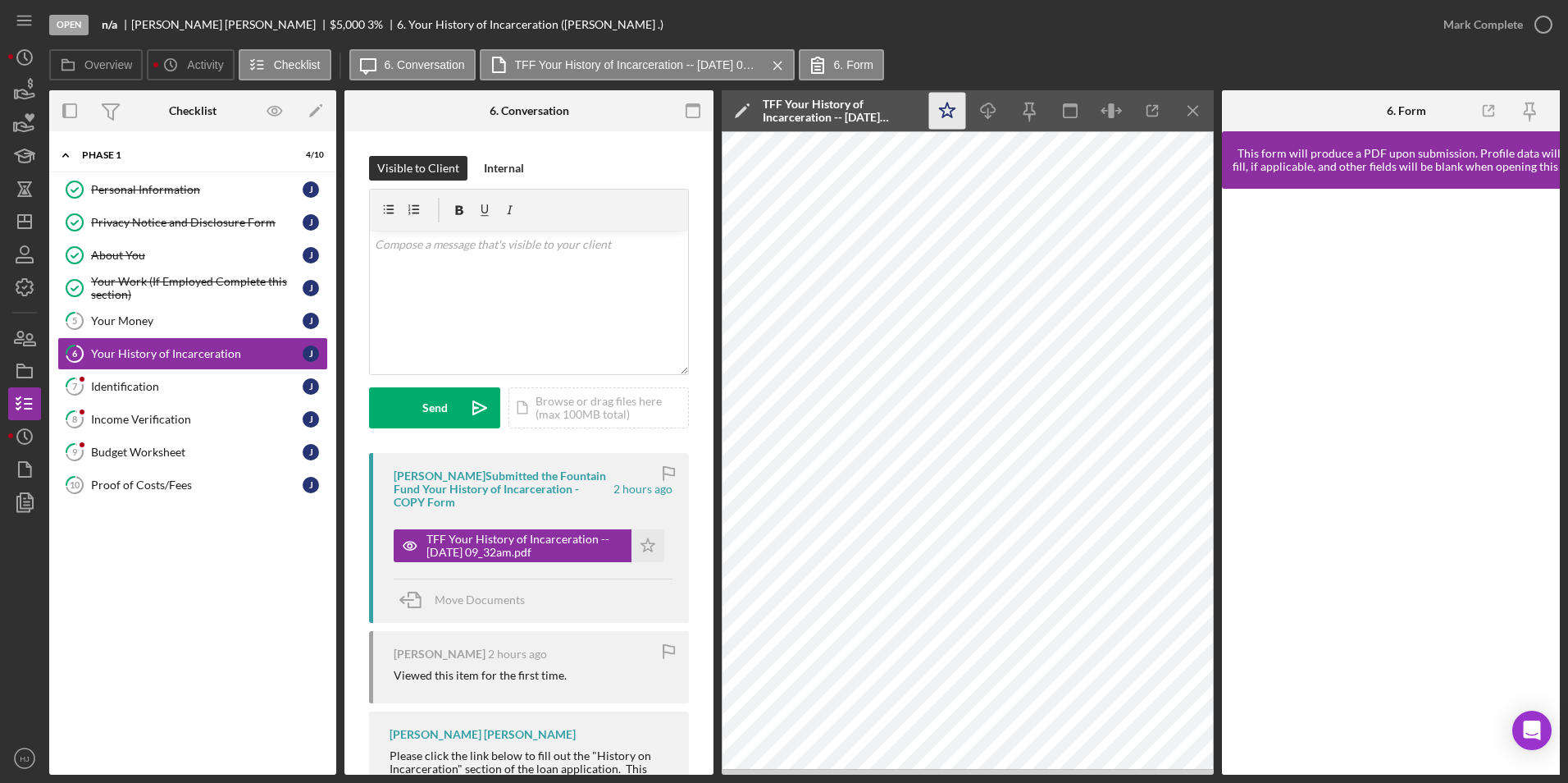
click at [943, 104] on icon "Icon/Star" at bounding box center [948, 112] width 37 height 37
click at [1042, 23] on div "Mark Complete" at bounding box center [1483, 24] width 79 height 33
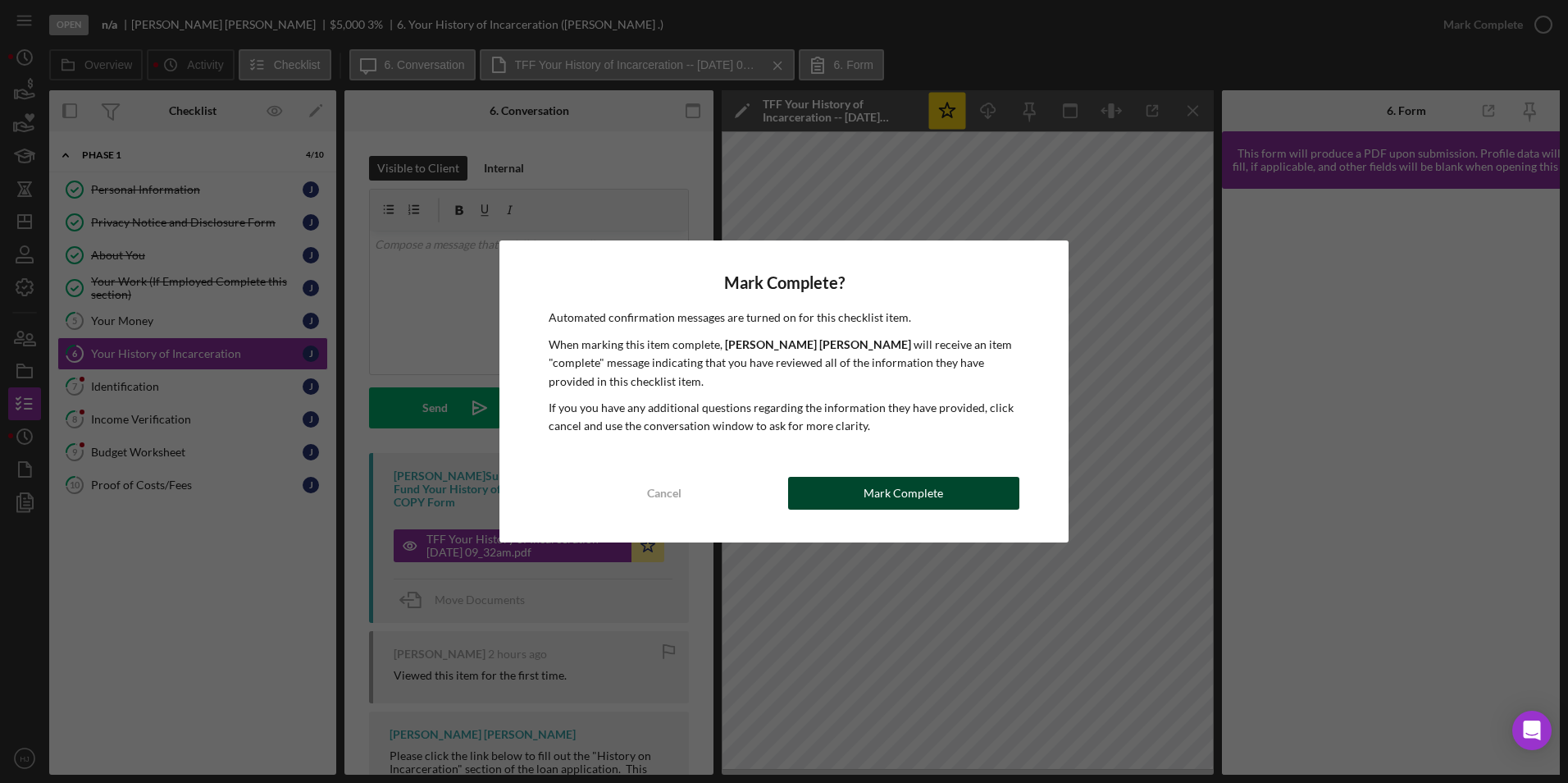
click at [962, 478] on button "Mark Complete" at bounding box center [903, 493] width 231 height 33
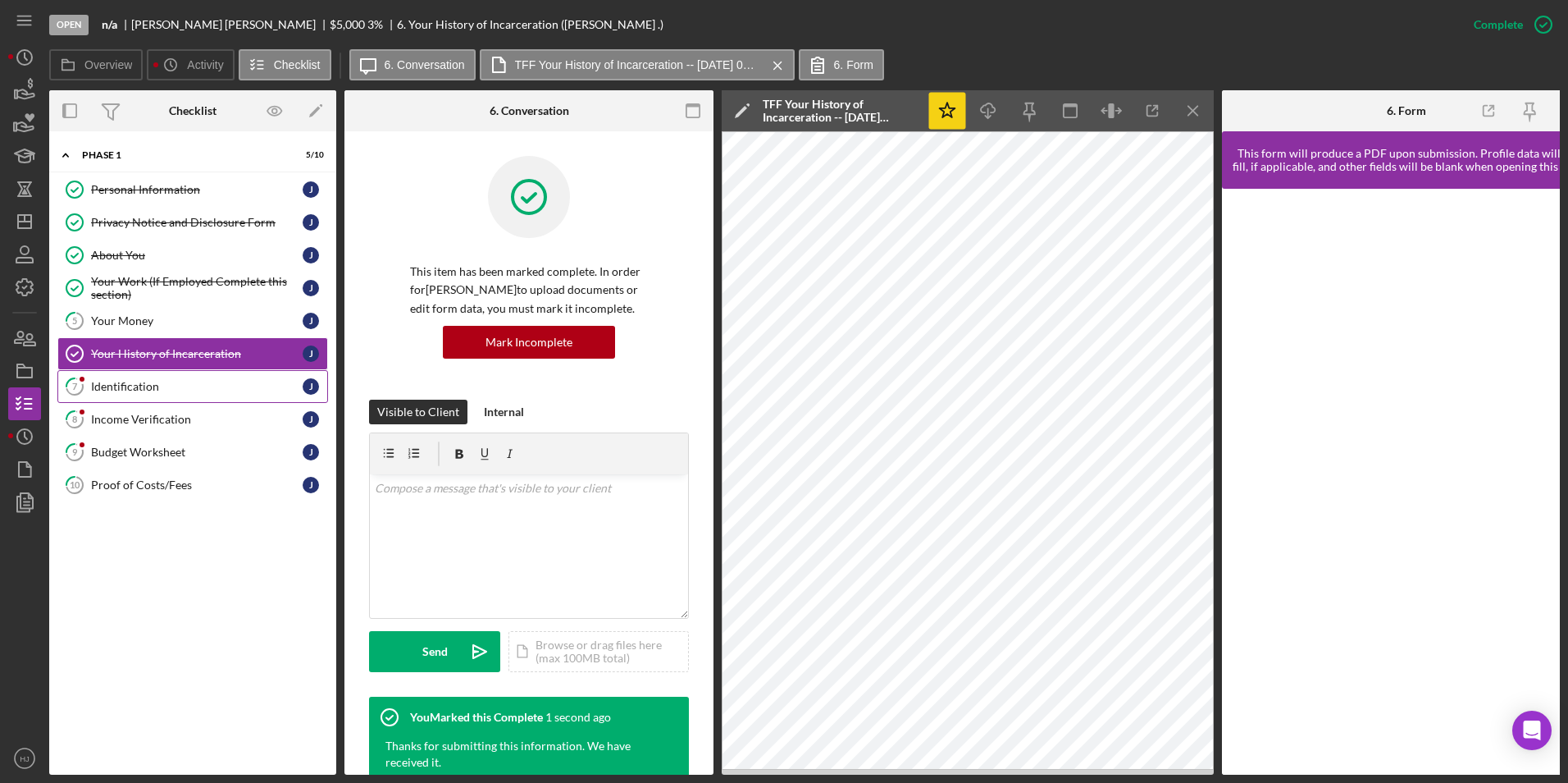
click at [148, 392] on div "Identification" at bounding box center [197, 386] width 211 height 13
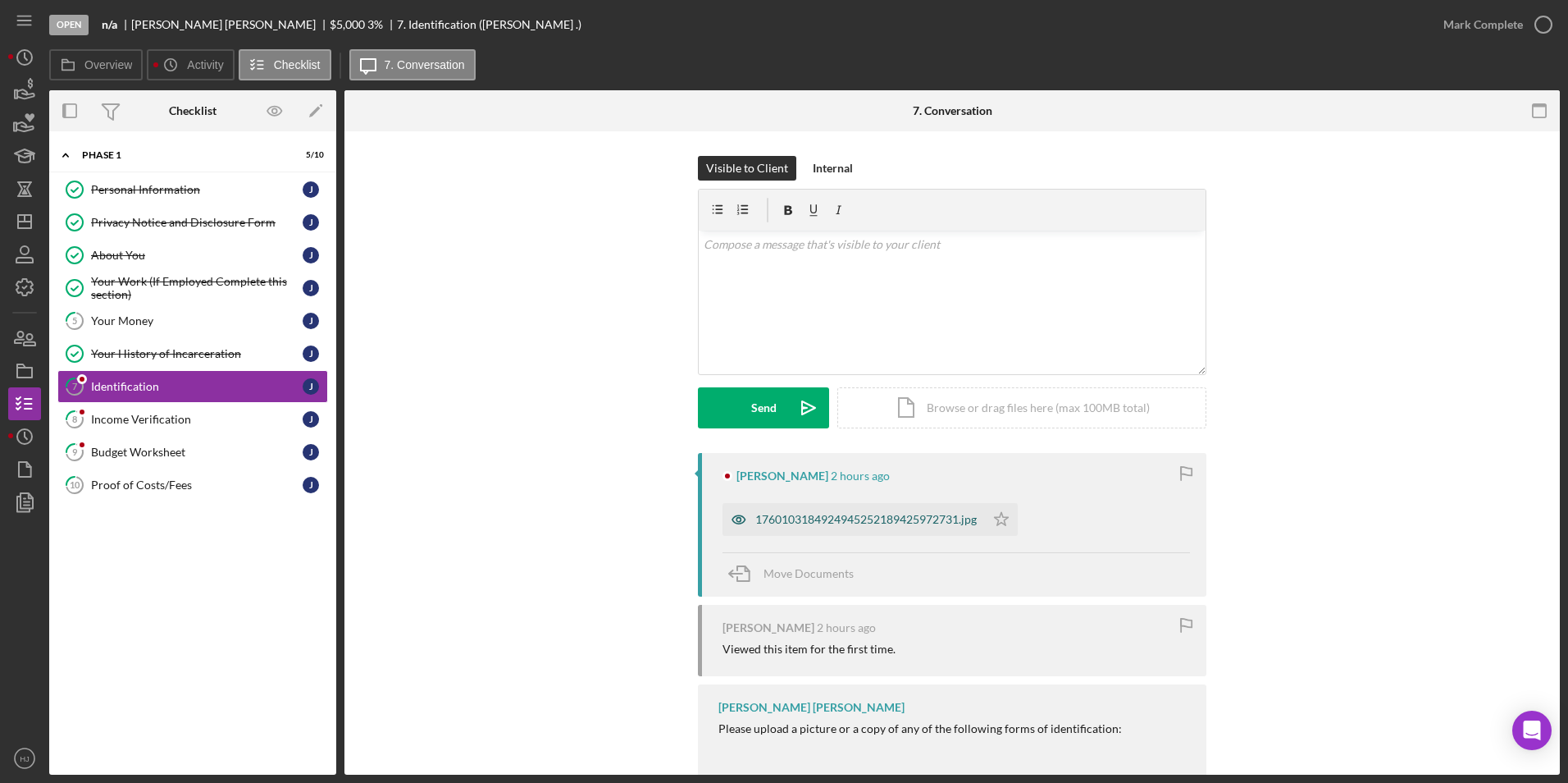
click at [891, 528] on div "1760103184924945252189425972731.jpg" at bounding box center [853, 520] width 262 height 33
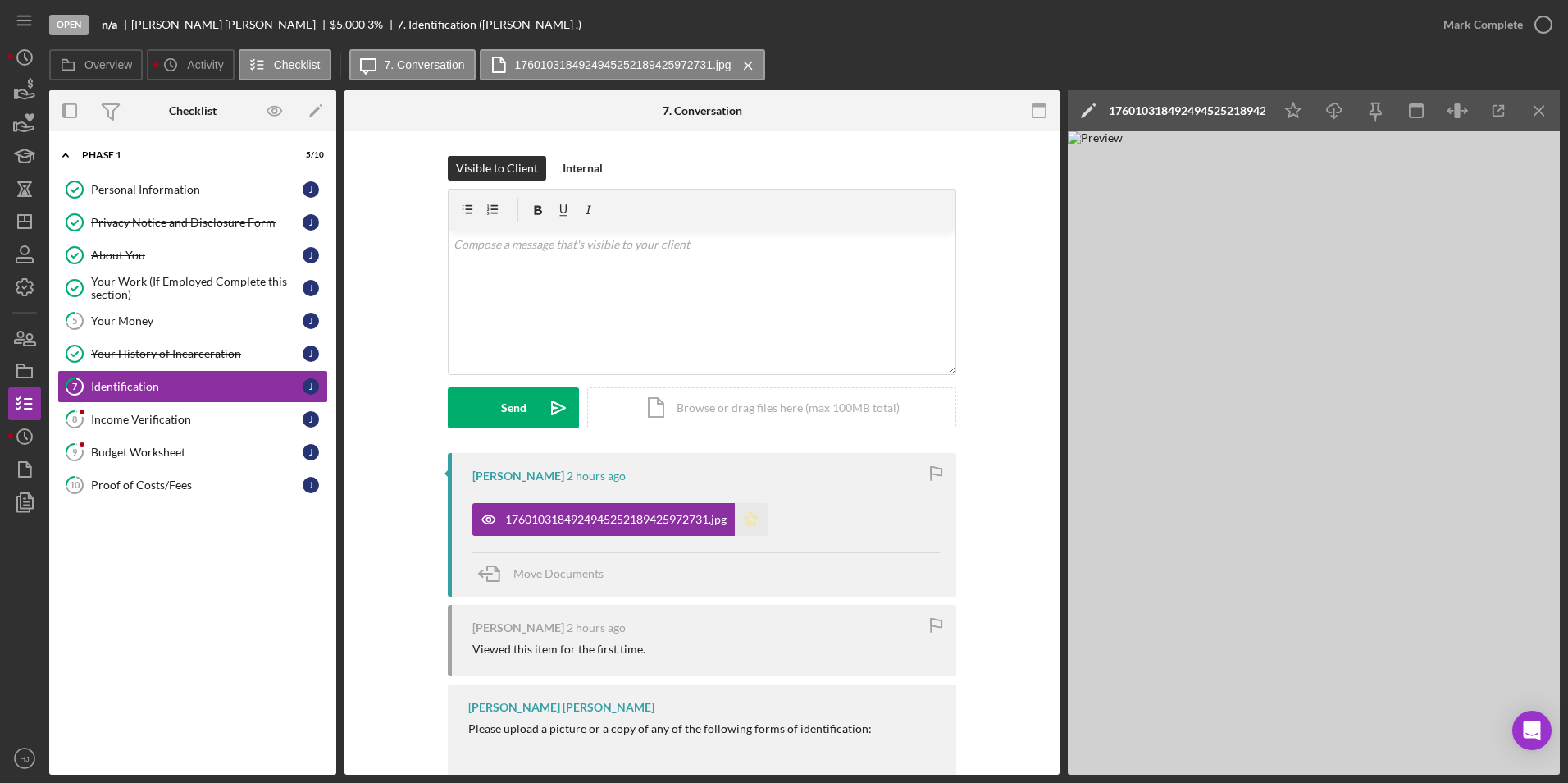
click at [767, 527] on icon "Icon/Star" at bounding box center [752, 520] width 33 height 33
click at [1042, 35] on div "Mark Complete" at bounding box center [1483, 24] width 79 height 33
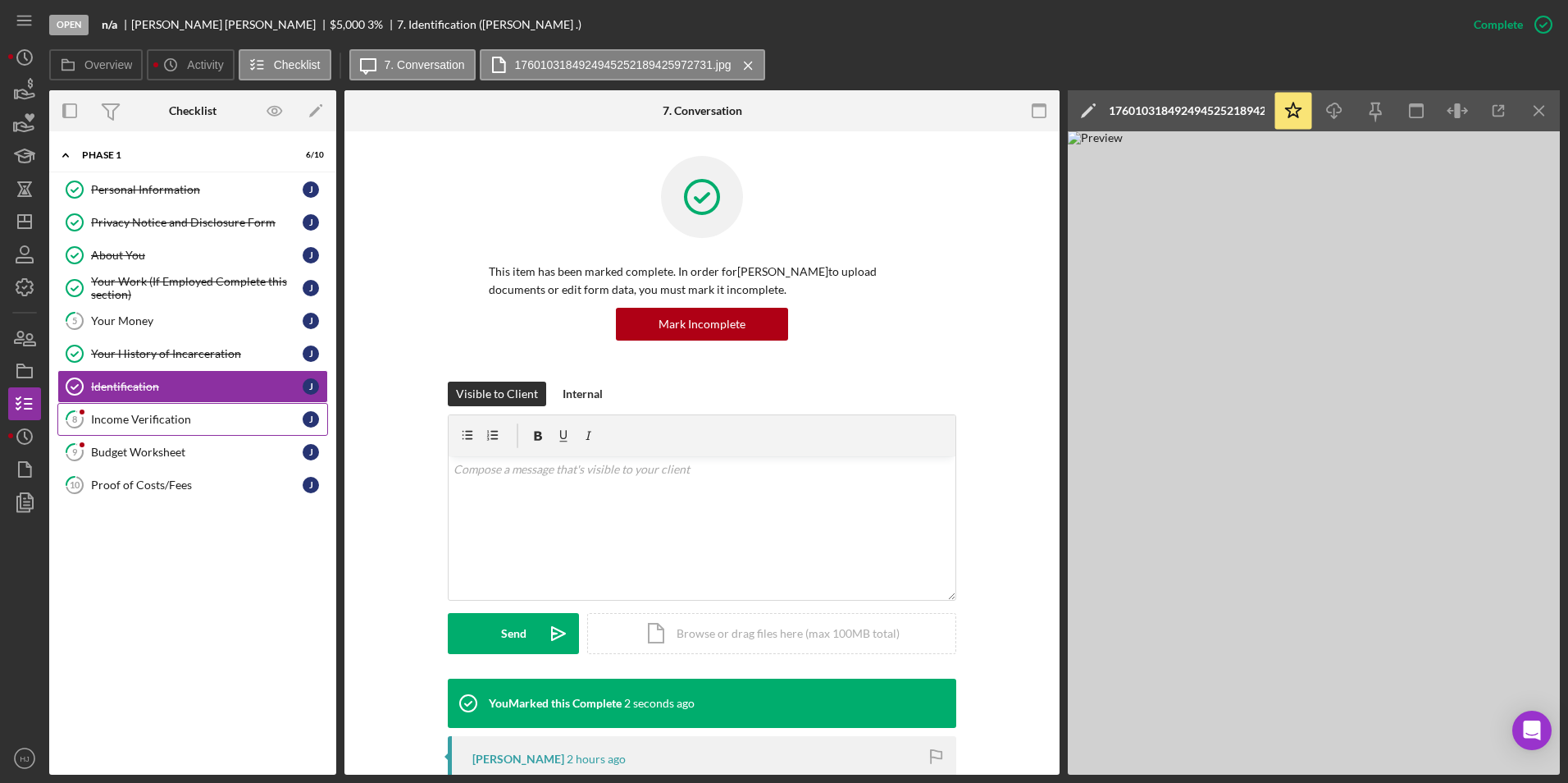
click at [153, 417] on div "Income Verification" at bounding box center [197, 419] width 211 height 13
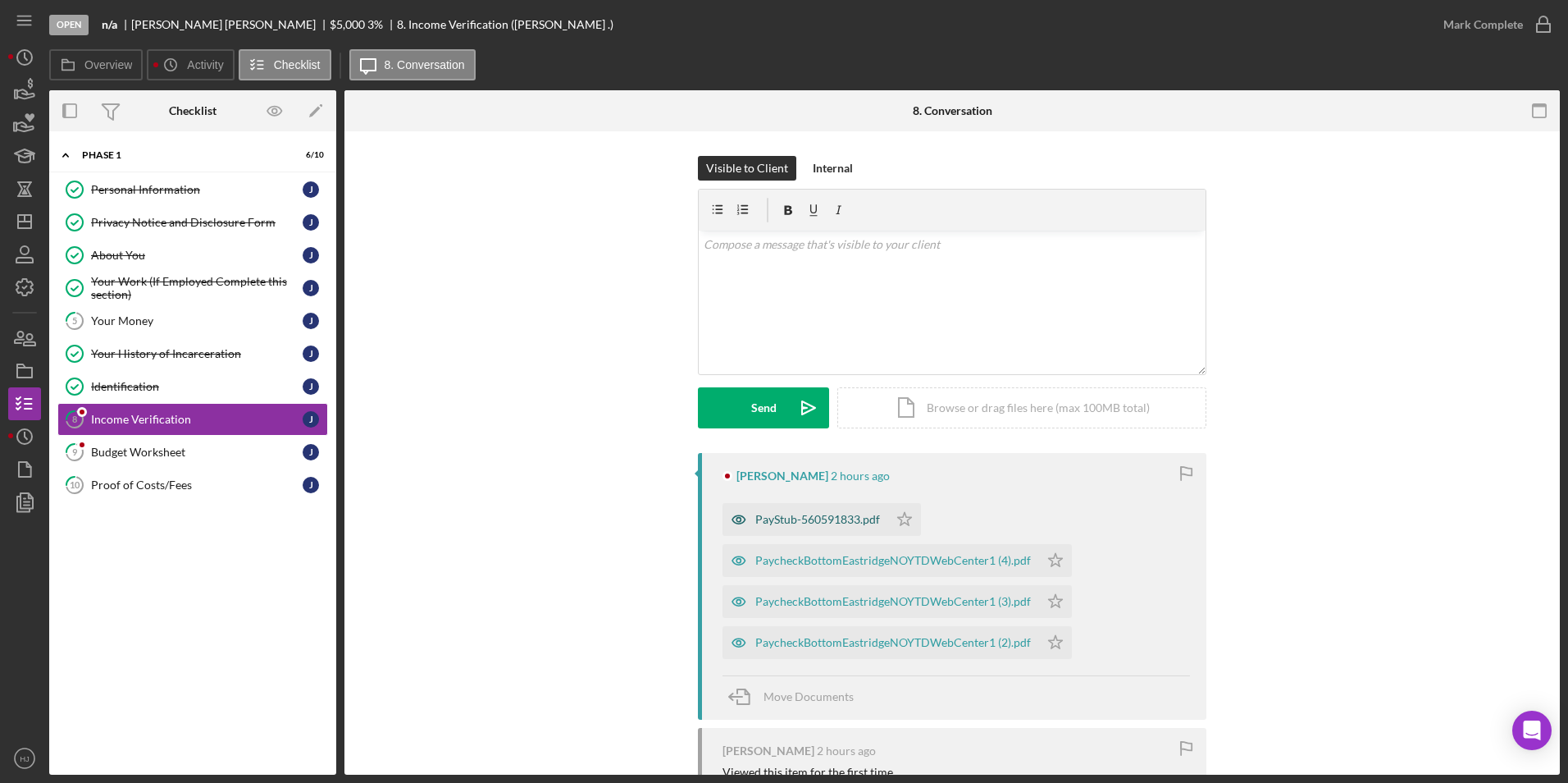
click at [828, 516] on div "PayStub-560591833.pdf" at bounding box center [817, 519] width 124 height 13
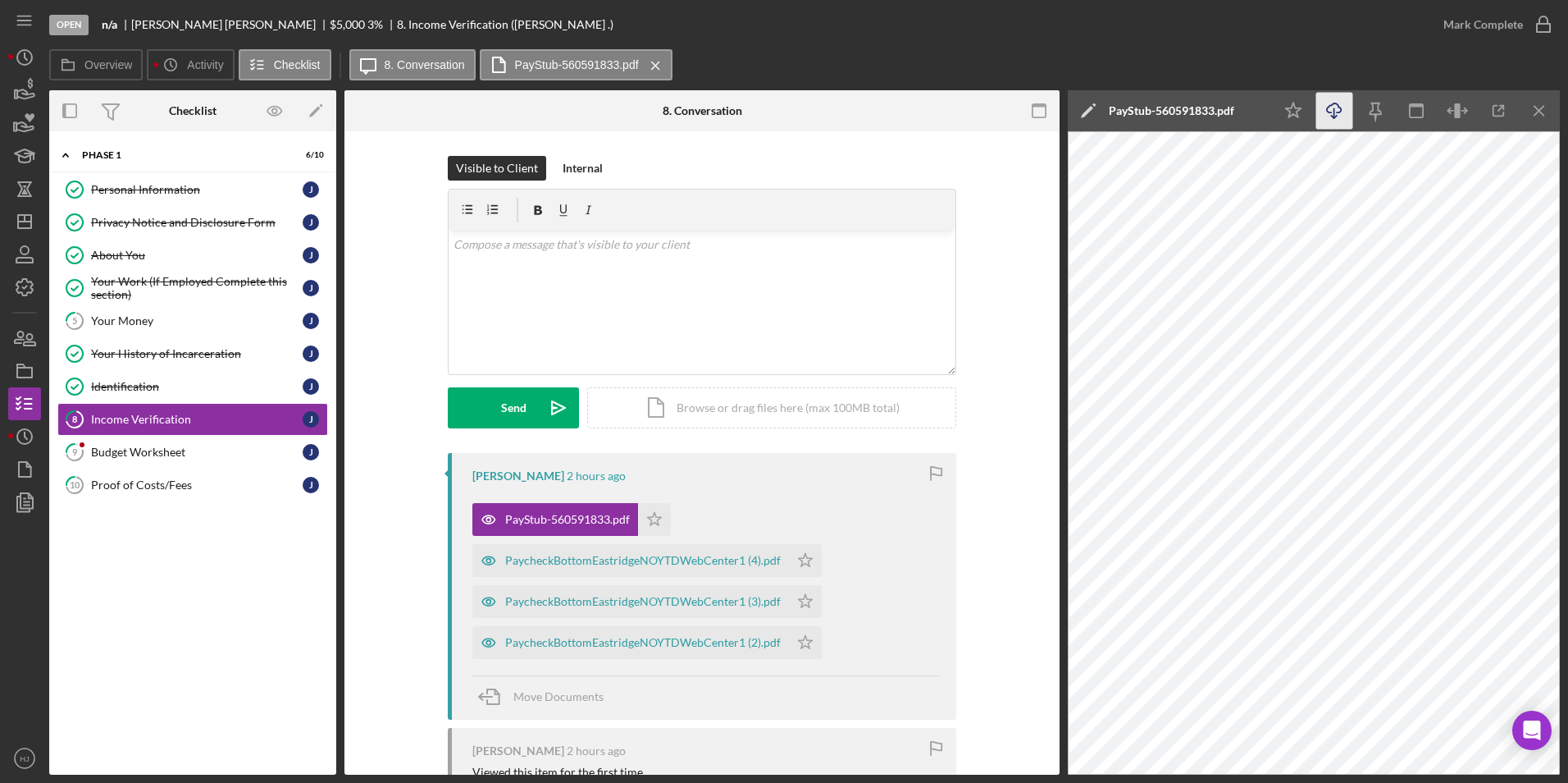
click at [1042, 105] on icon "Icon/Download" at bounding box center [1335, 112] width 37 height 37
click at [642, 515] on icon "Icon/Star" at bounding box center [655, 520] width 33 height 33
click at [602, 552] on div "PaycheckBottomEastridgeNOYTDWebCenter1 (4).pdf" at bounding box center [643, 560] width 276 height 13
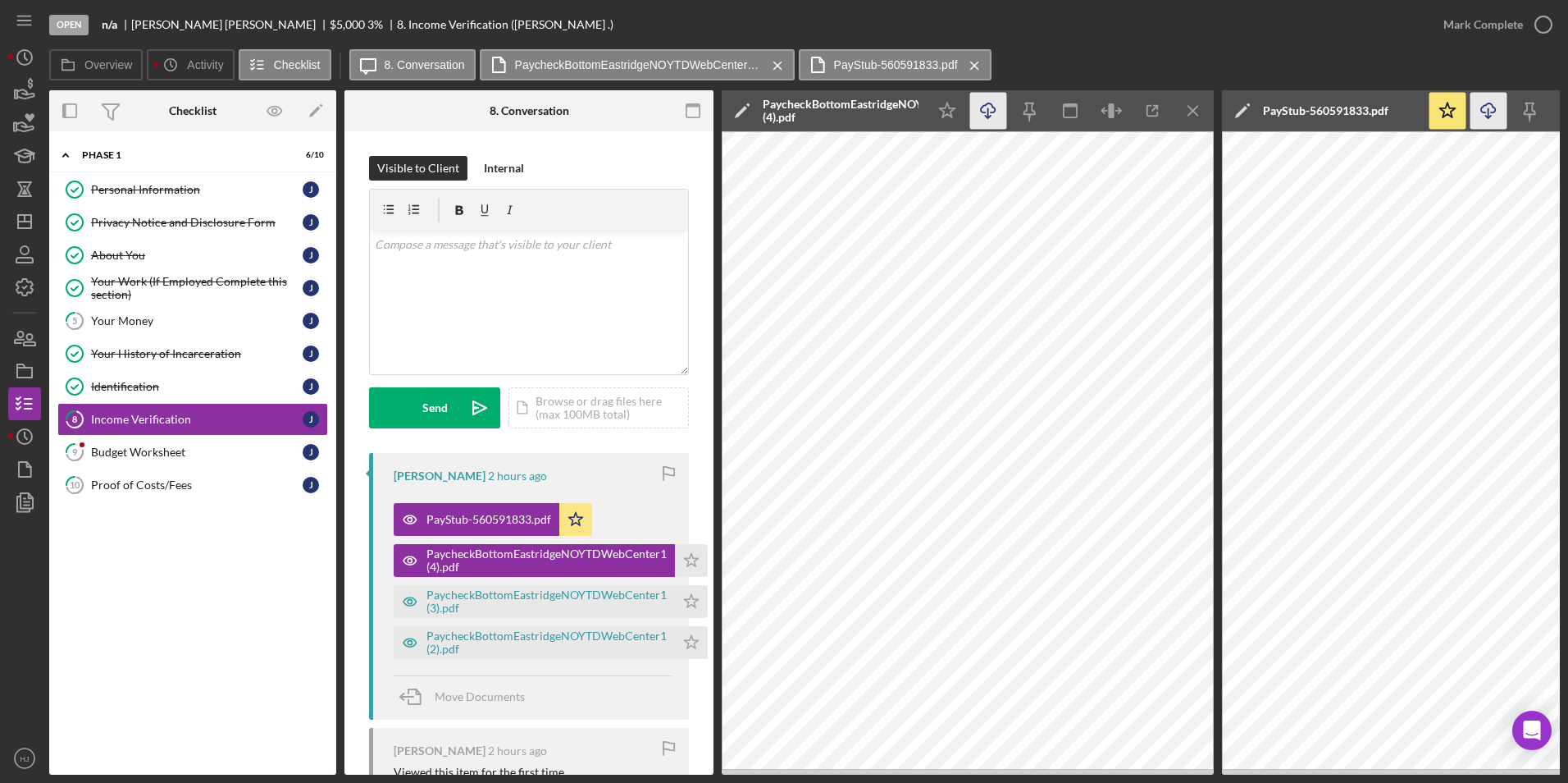
click at [981, 108] on icon "button" at bounding box center [988, 108] width 14 height 9
click at [690, 552] on polygon "button" at bounding box center [692, 559] width 14 height 13
click at [589, 552] on div "PaycheckBottomEastridgeNOYTDWebCenter1 (3).pdf" at bounding box center [547, 601] width 241 height 26
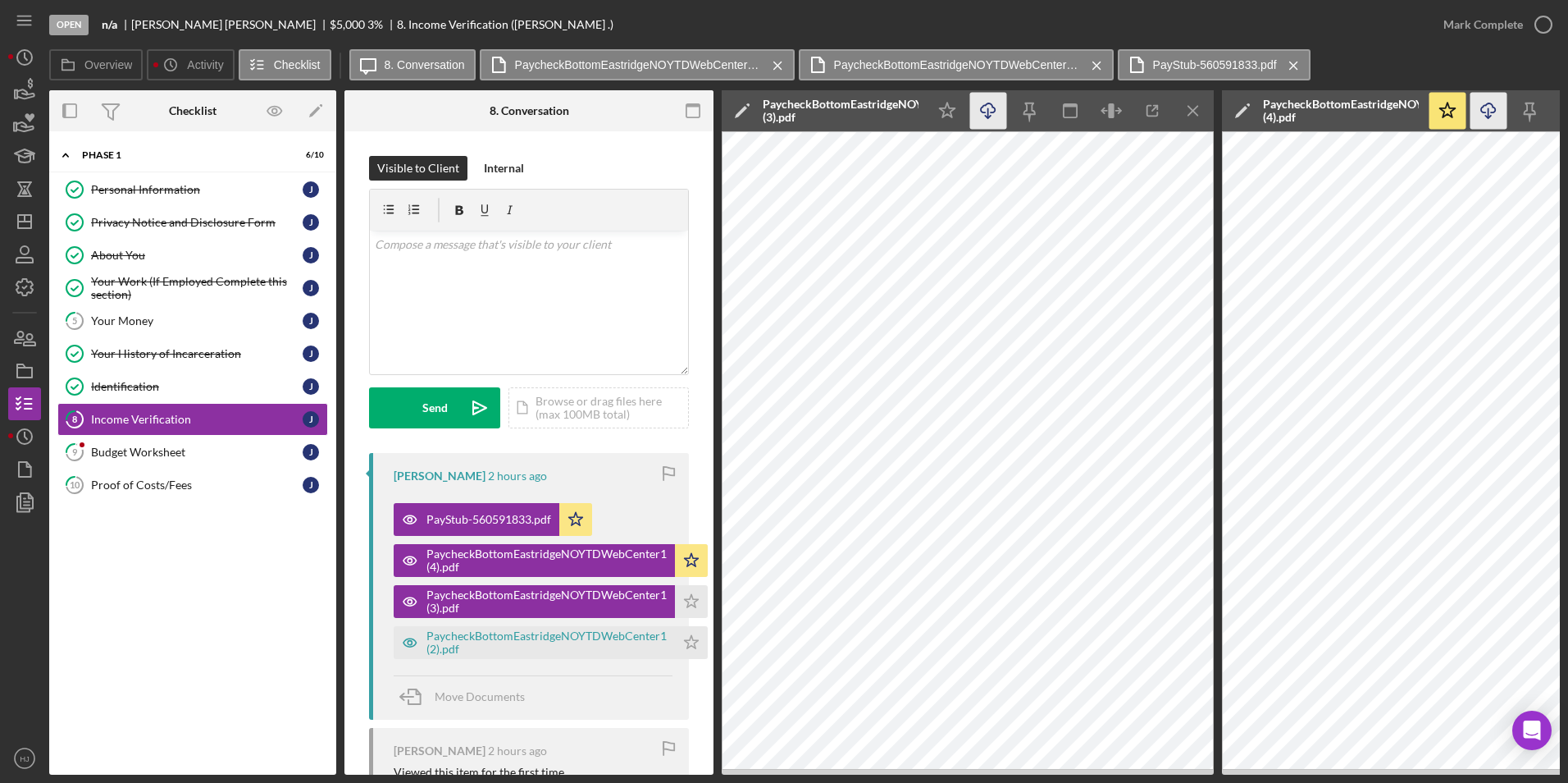
click at [986, 109] on icon "Icon/Download" at bounding box center [989, 112] width 37 height 37
click at [692, 552] on icon "Icon/Star" at bounding box center [692, 602] width 33 height 33
click at [552, 552] on div "PaycheckBottomEastridgeNOYTDWebCenter1 (2).pdf" at bounding box center [533, 642] width 281 height 33
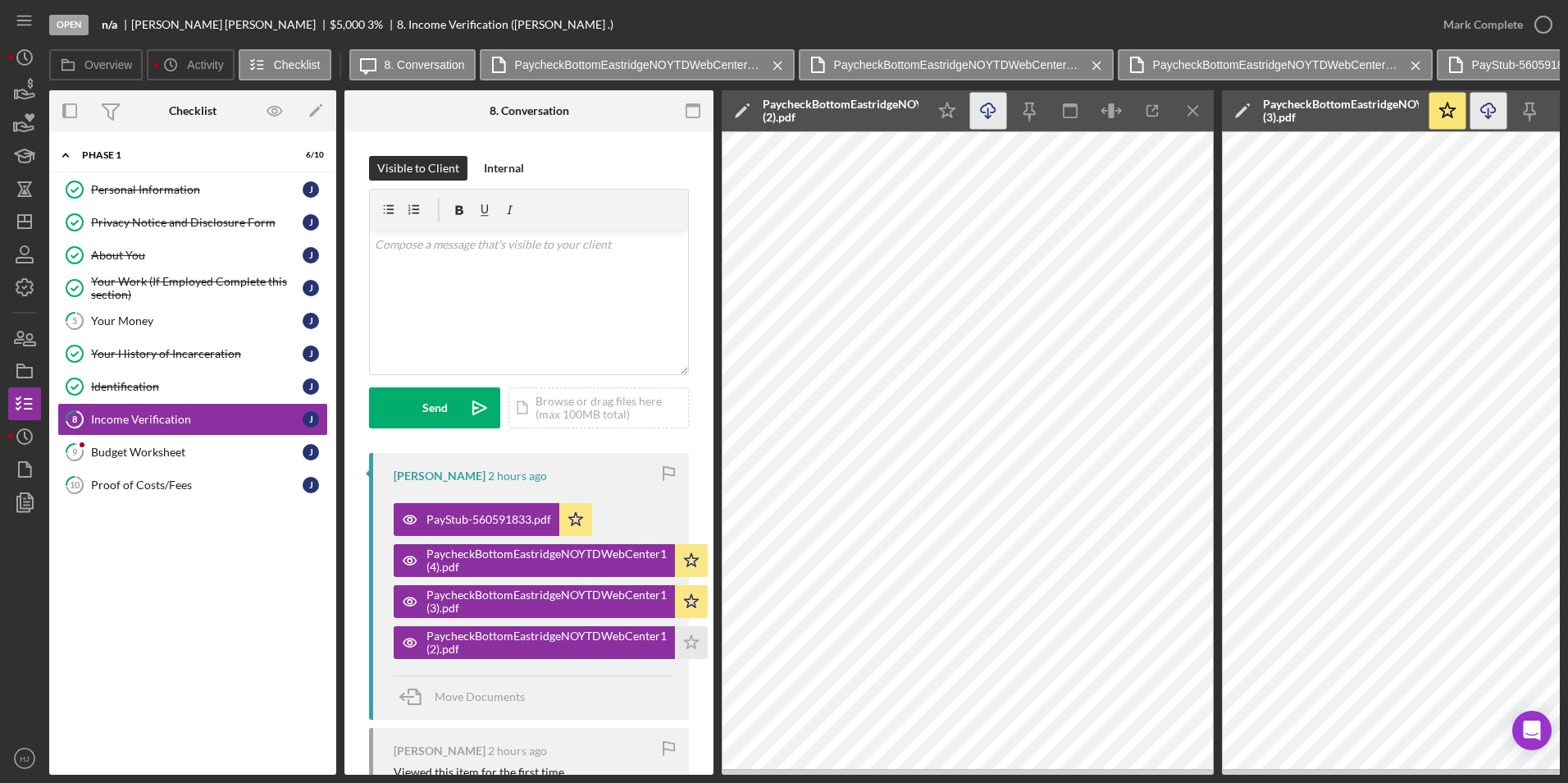
click at [995, 109] on icon "button" at bounding box center [988, 108] width 14 height 9
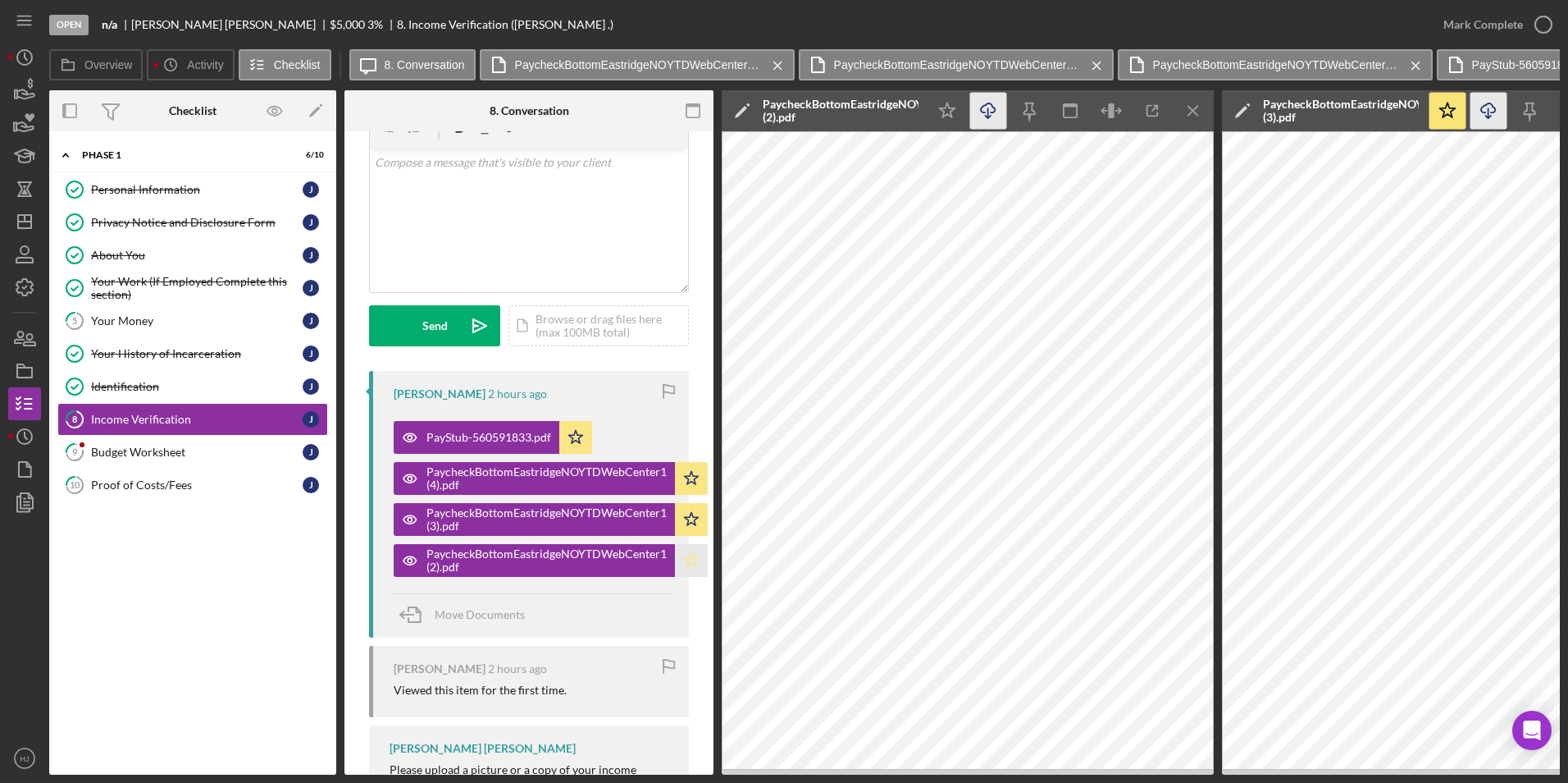
click at [696, 548] on icon "Icon/Star" at bounding box center [692, 561] width 33 height 33
click at [161, 448] on div "Budget Worksheet" at bounding box center [197, 451] width 211 height 13
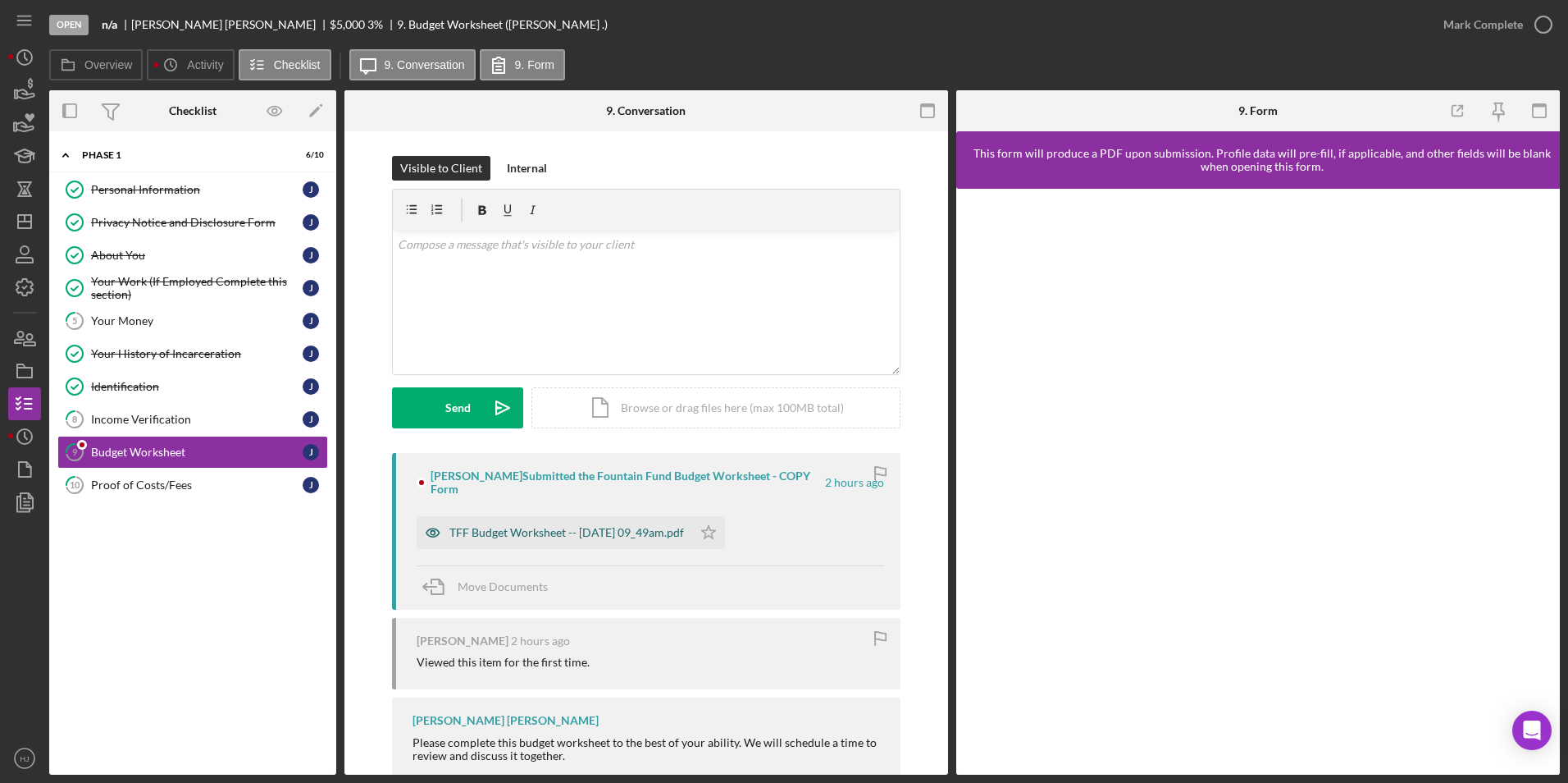
click at [572, 526] on div "TFF Budget Worksheet -- [DATE] 09_49am.pdf" at bounding box center [567, 531] width 235 height 13
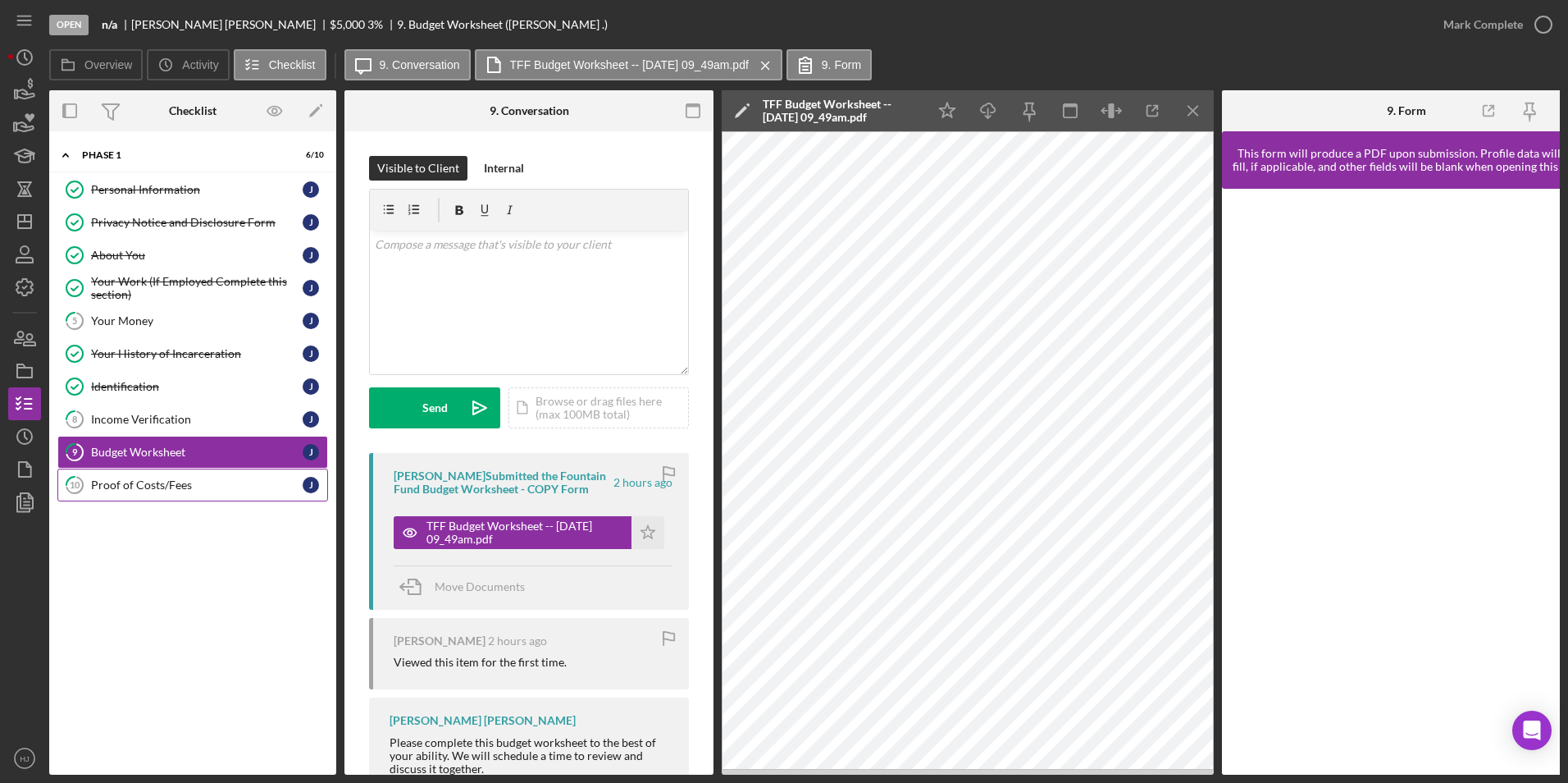
click at [164, 489] on div "Proof of Costs/Fees" at bounding box center [197, 484] width 211 height 13
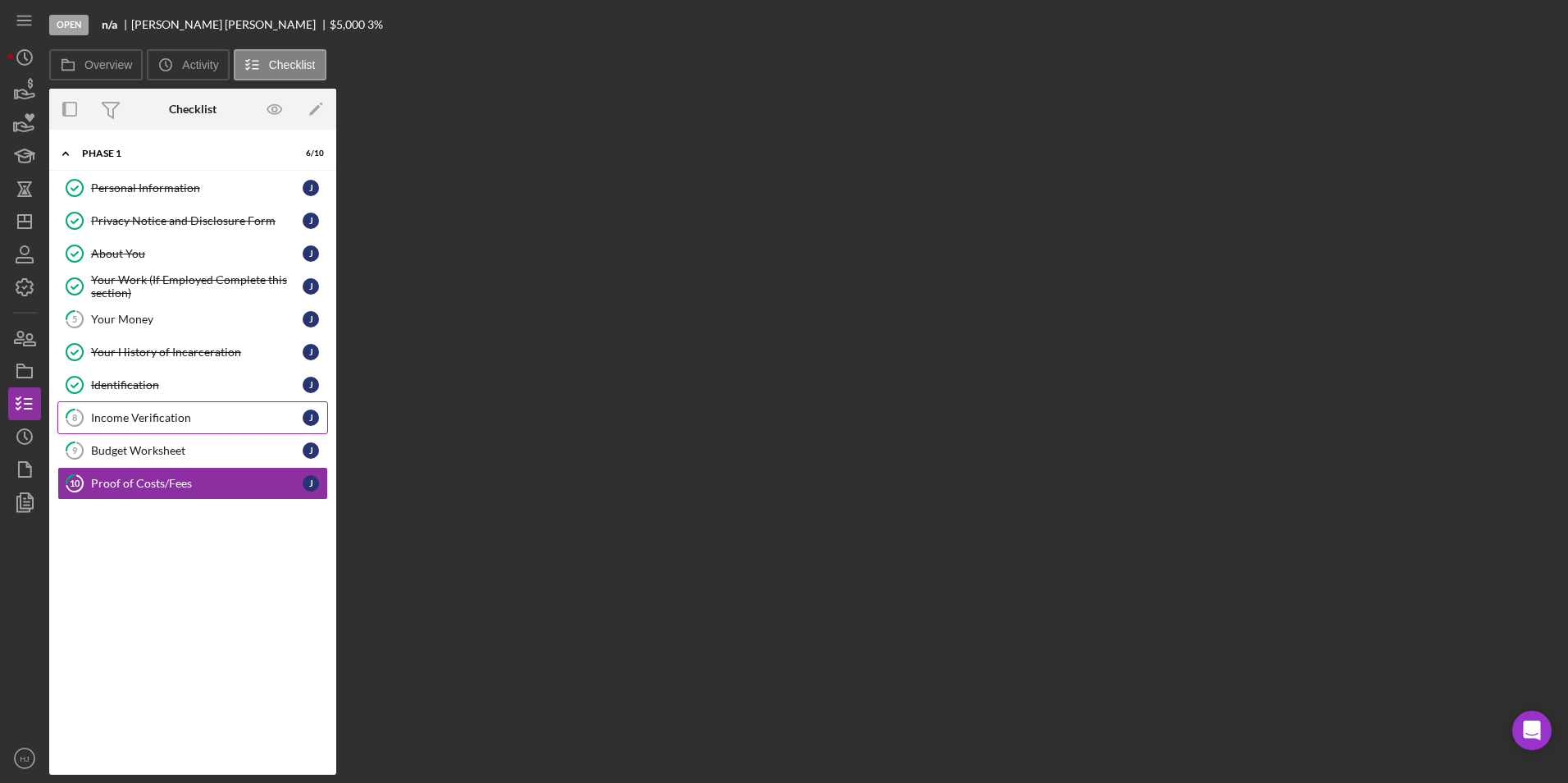
click at [160, 414] on div "Income Verification" at bounding box center [197, 417] width 211 height 13
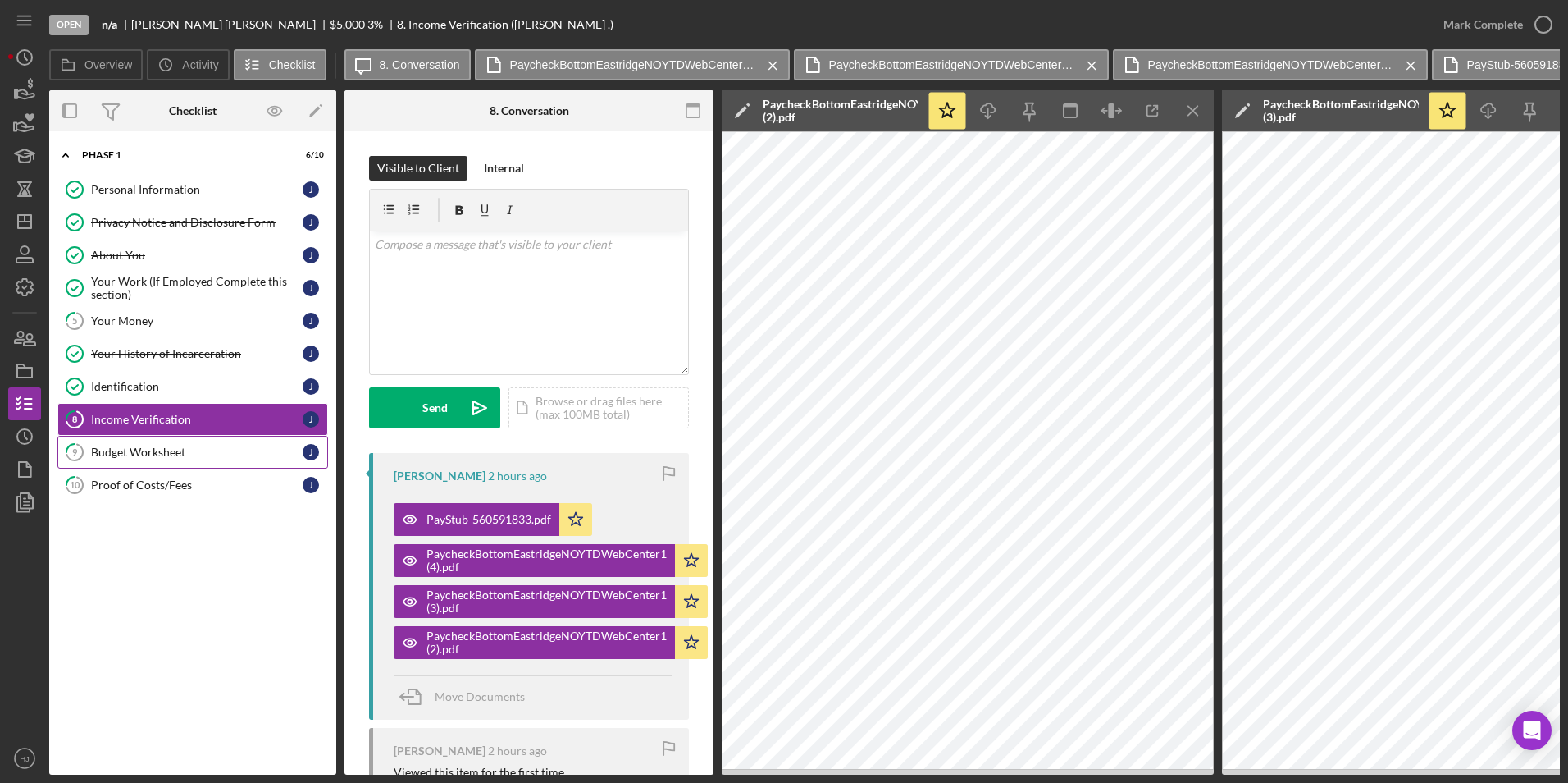
click at [171, 439] on link "9 Budget Worksheet J" at bounding box center [193, 452] width 271 height 33
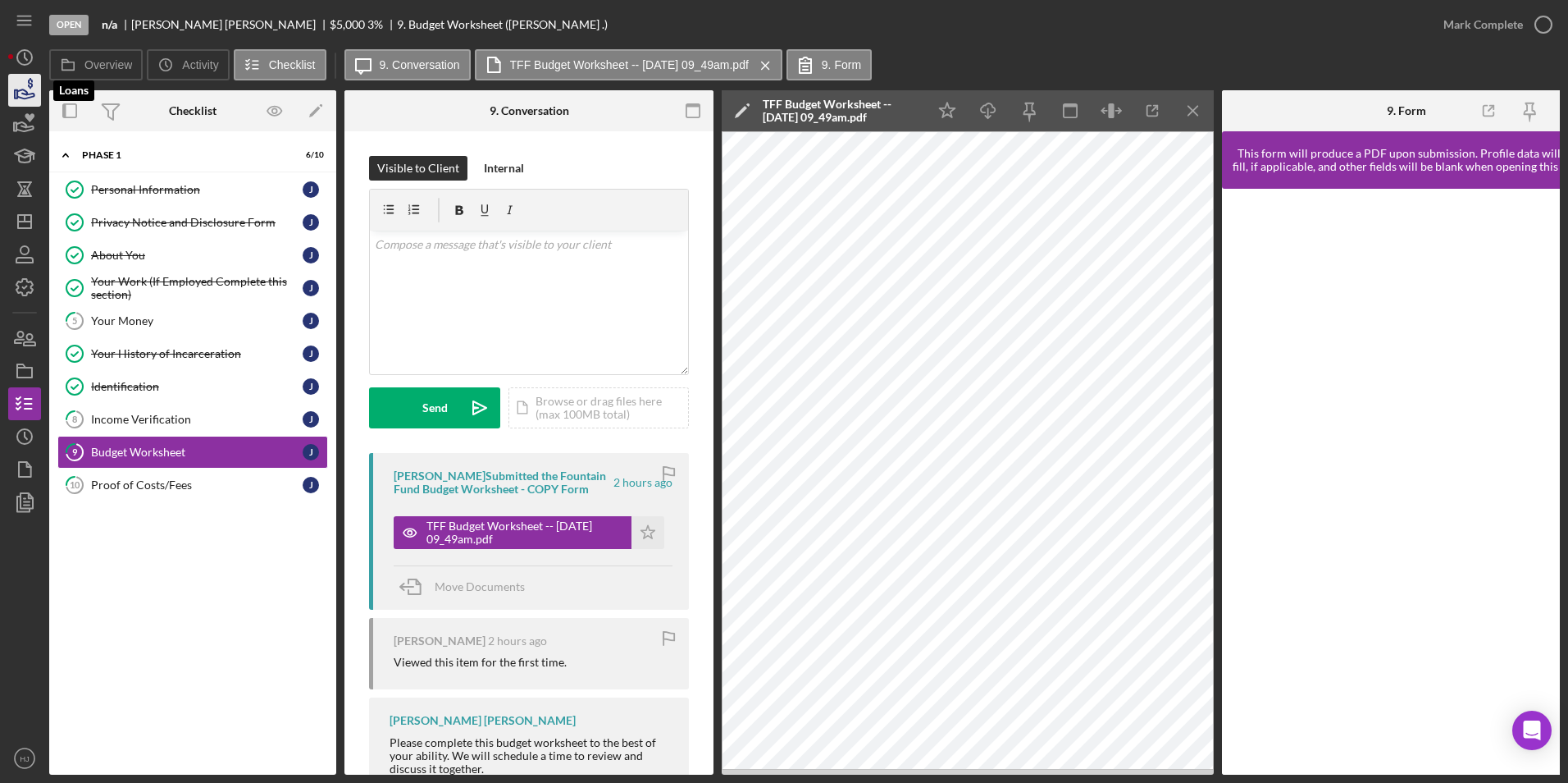
click at [24, 77] on icon "button" at bounding box center [24, 90] width 41 height 41
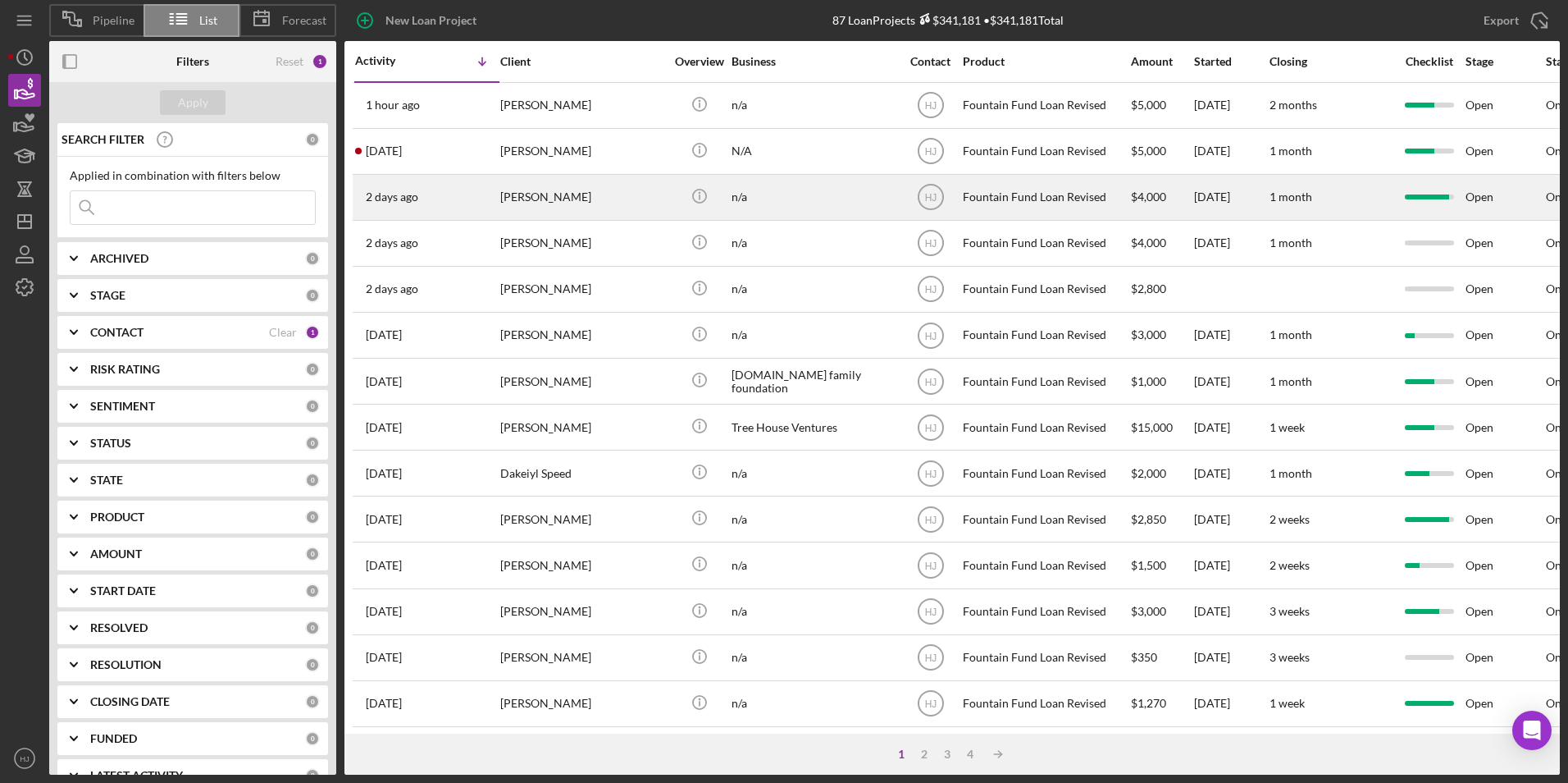
click at [524, 208] on div "[PERSON_NAME]" at bounding box center [582, 197] width 164 height 43
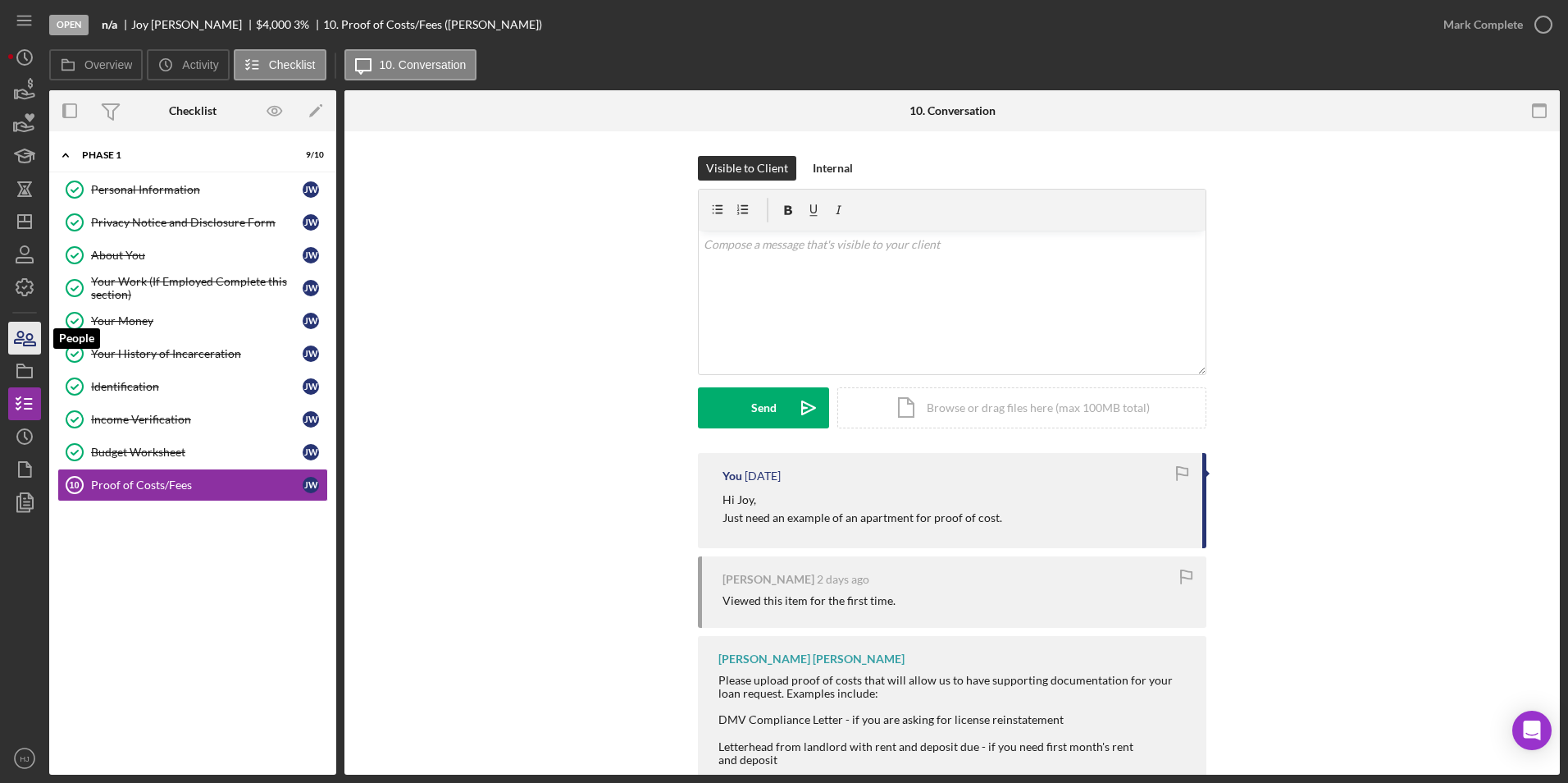
click at [34, 341] on icon "button" at bounding box center [24, 338] width 41 height 41
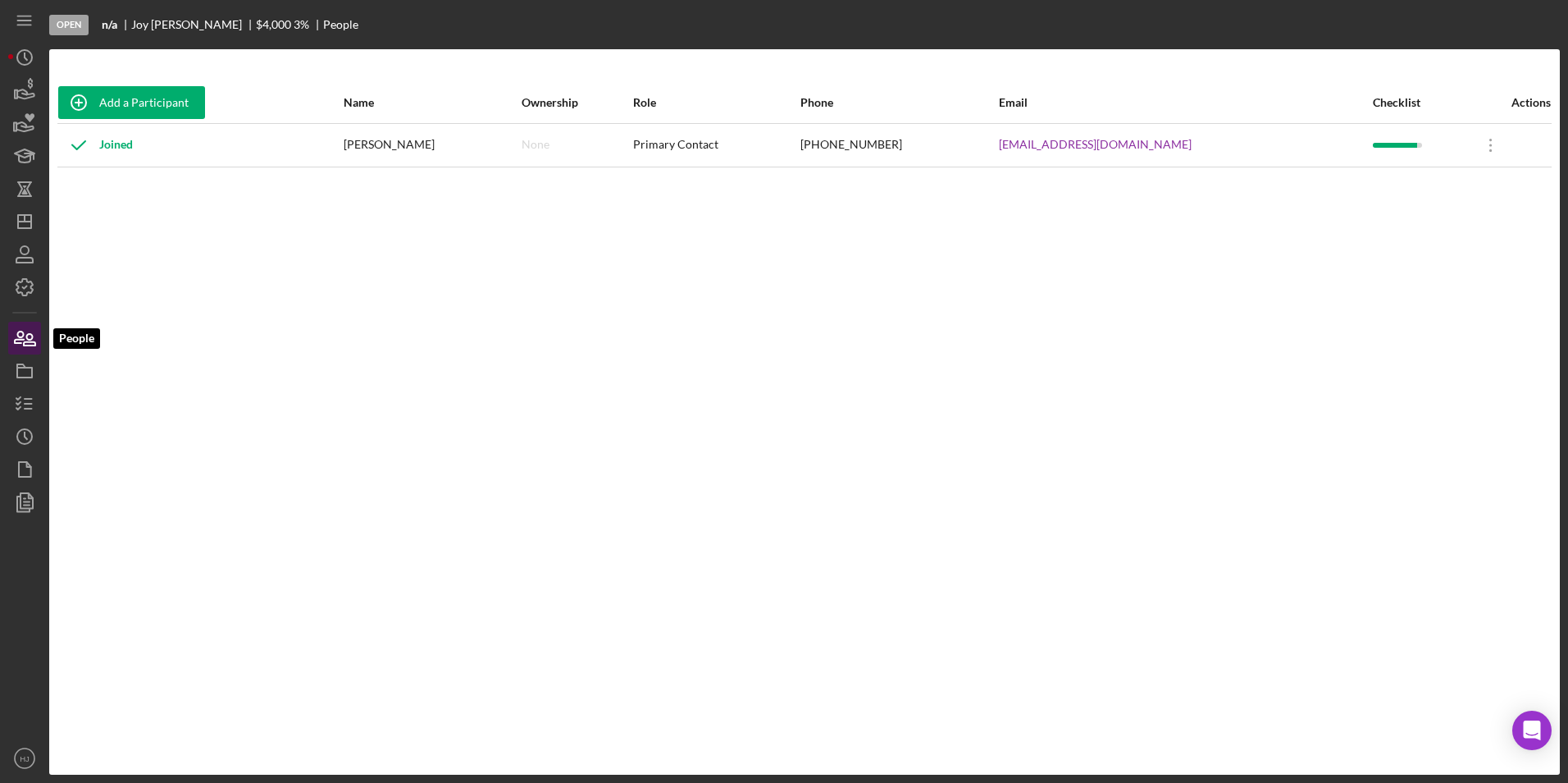
click at [27, 333] on icon "button" at bounding box center [24, 338] width 41 height 41
click at [31, 403] on icon "button" at bounding box center [24, 403] width 41 height 41
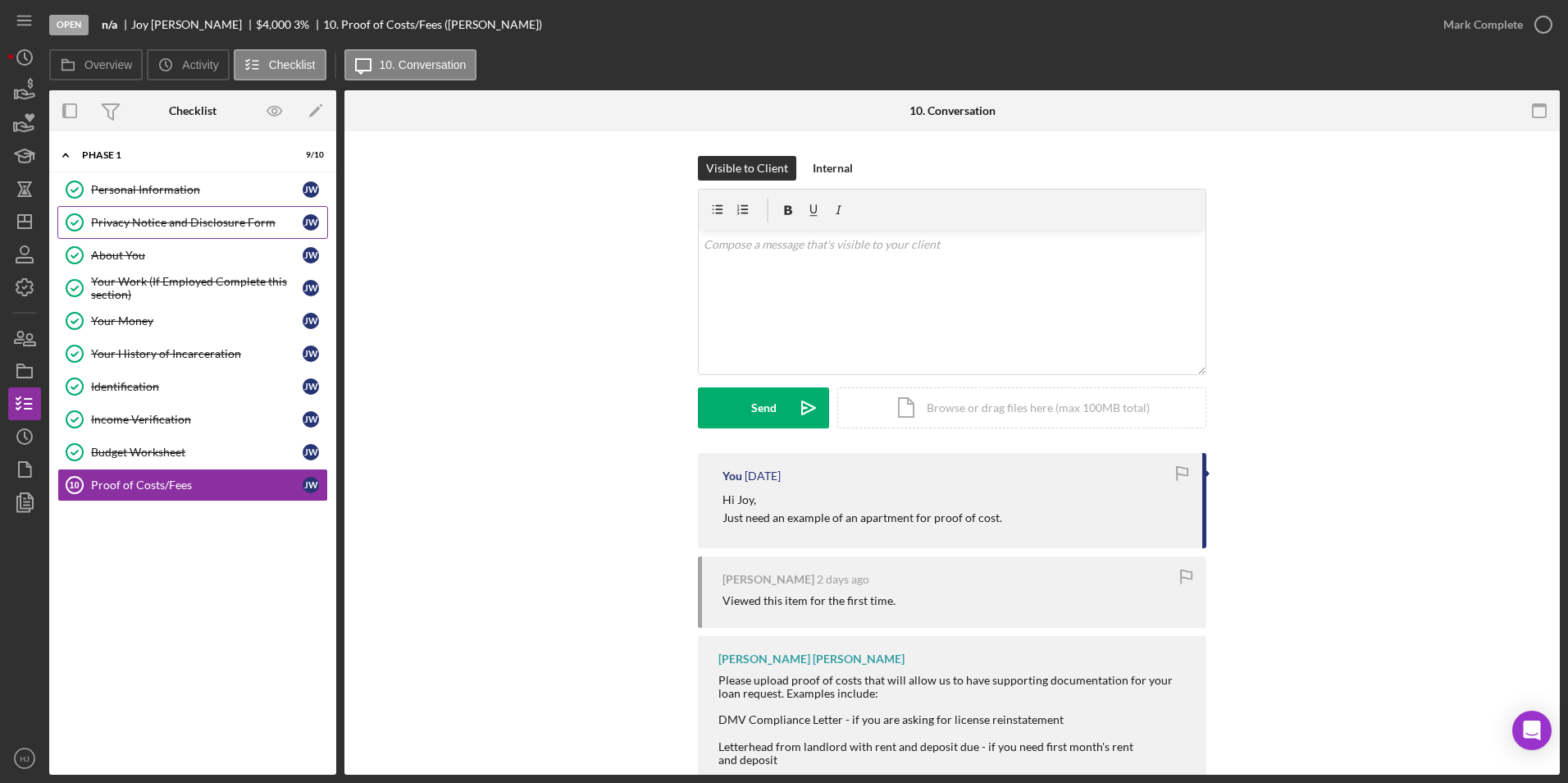
drag, startPoint x: 145, startPoint y: 254, endPoint x: 148, endPoint y: 220, distance: 34.1
click at [144, 241] on link "About You About You [PERSON_NAME]" at bounding box center [193, 255] width 271 height 33
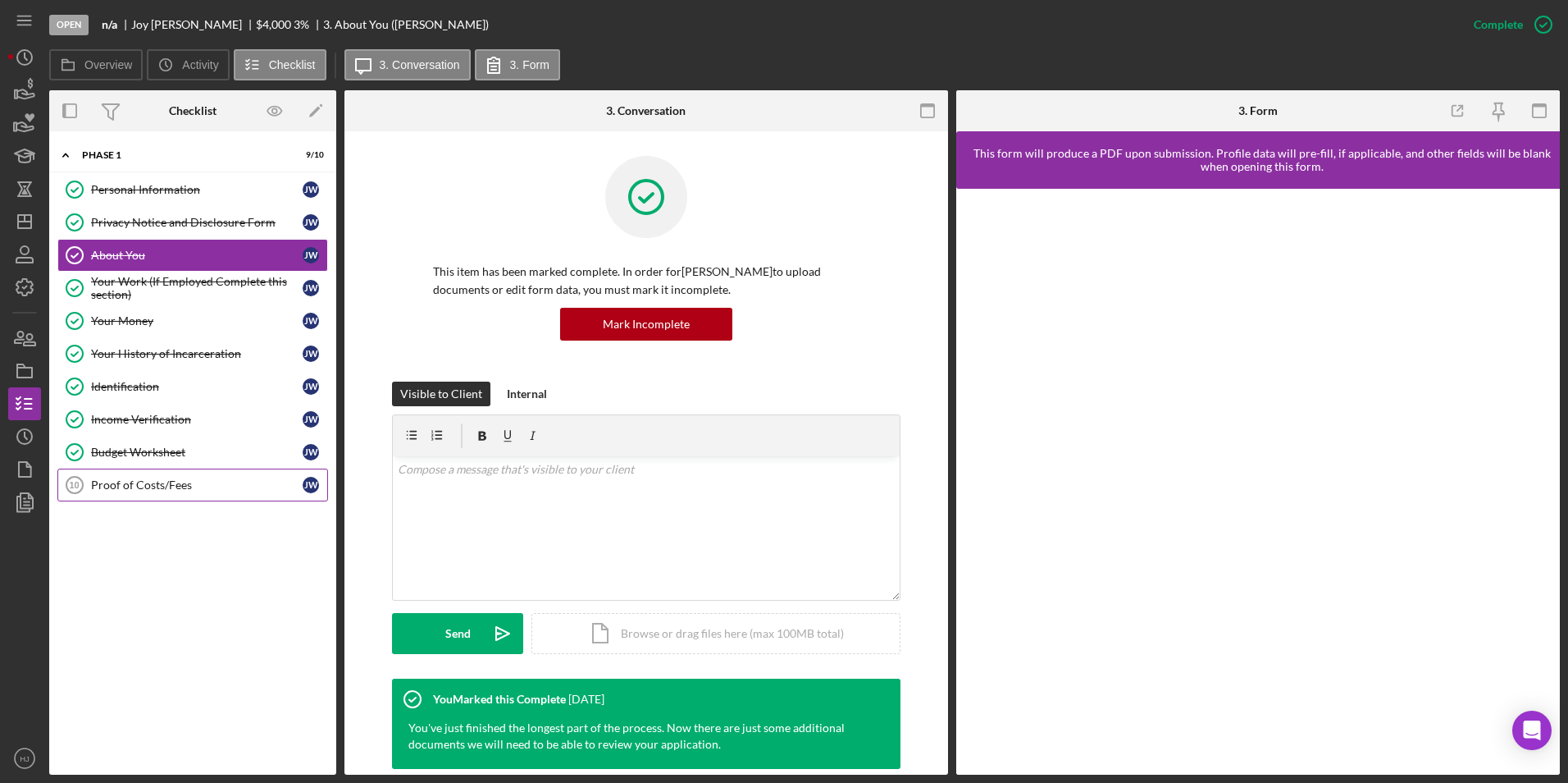
click at [155, 479] on div "Proof of Costs/Fees" at bounding box center [197, 484] width 211 height 13
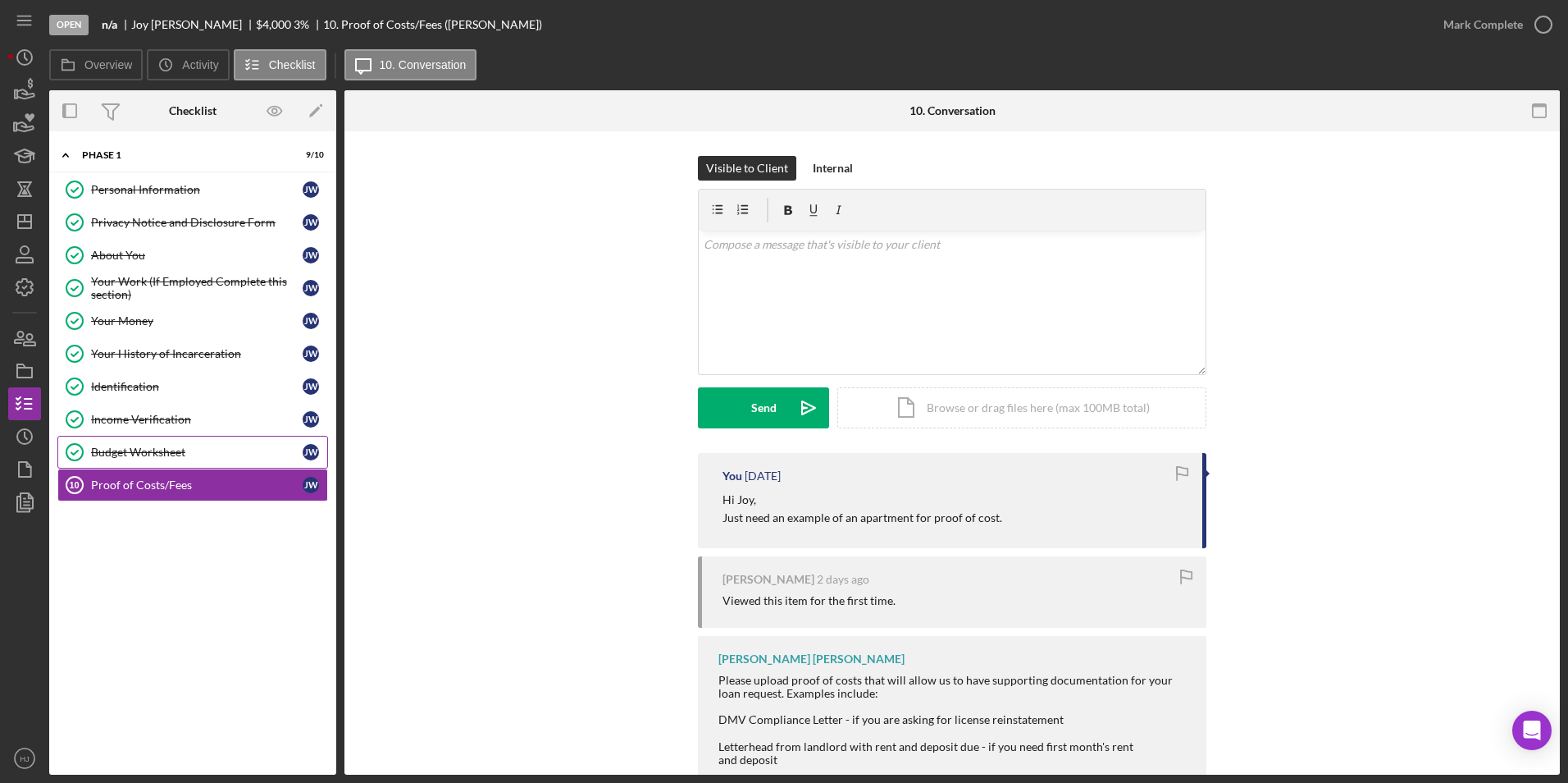
click at [148, 452] on div "Budget Worksheet" at bounding box center [197, 451] width 211 height 13
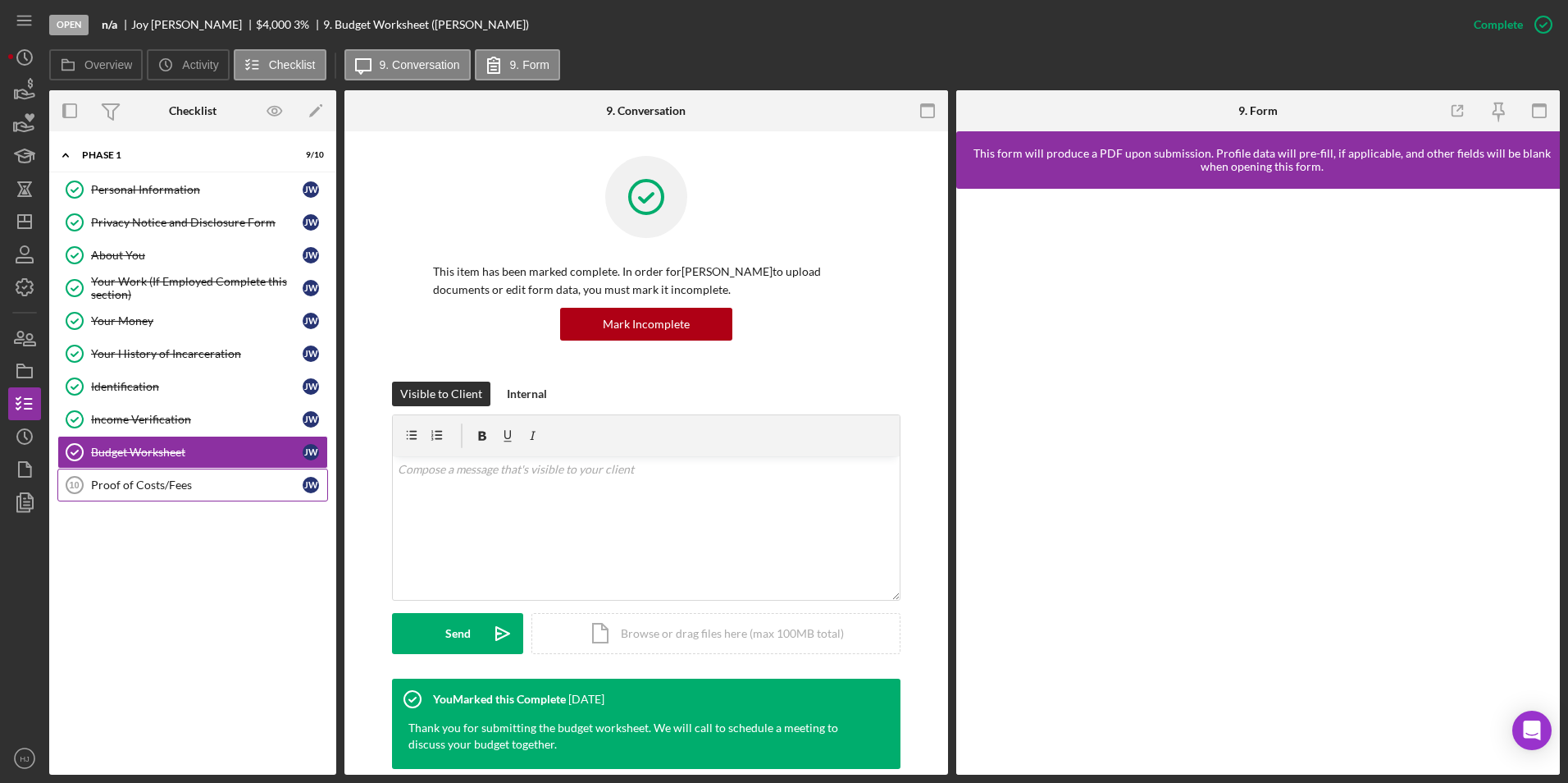
click at [149, 482] on div "Proof of Costs/Fees" at bounding box center [197, 484] width 211 height 13
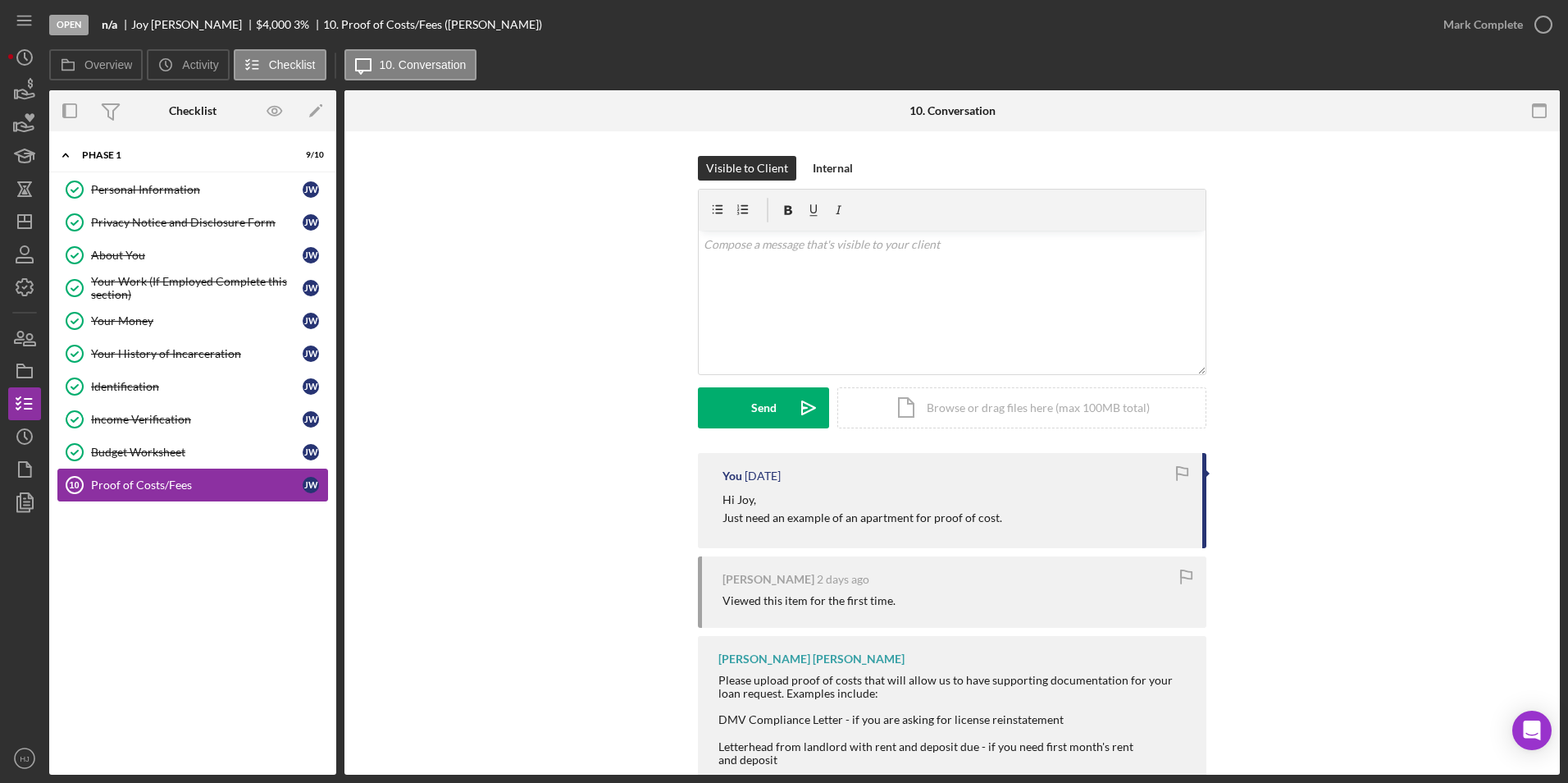
click at [139, 483] on div "Proof of Costs/Fees" at bounding box center [197, 484] width 211 height 13
click at [145, 421] on div "Income Verification" at bounding box center [197, 419] width 211 height 13
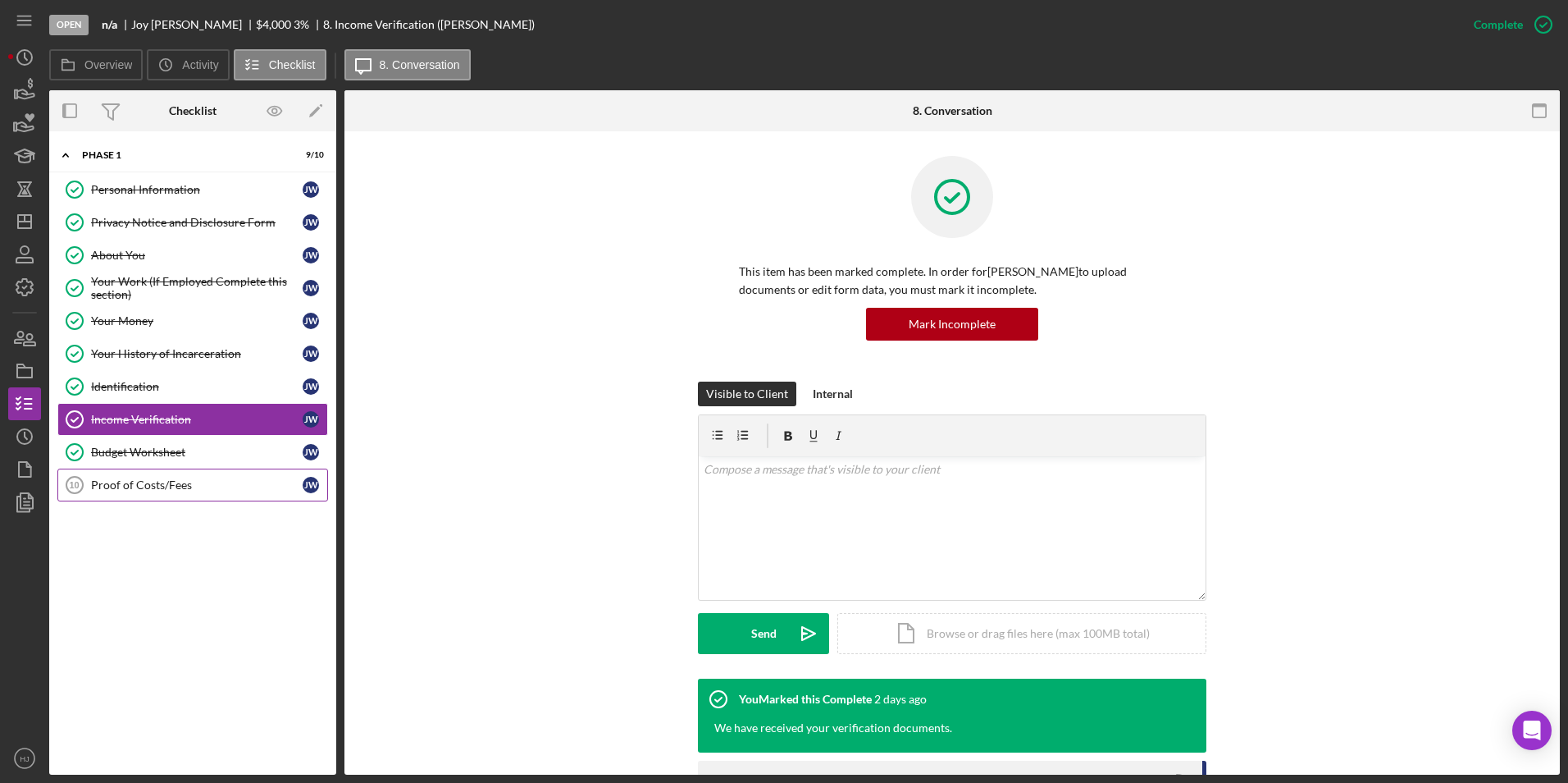
click at [112, 477] on link "Proof of Costs/Fees 10 Proof of Costs/Fees [PERSON_NAME]" at bounding box center [193, 485] width 271 height 33
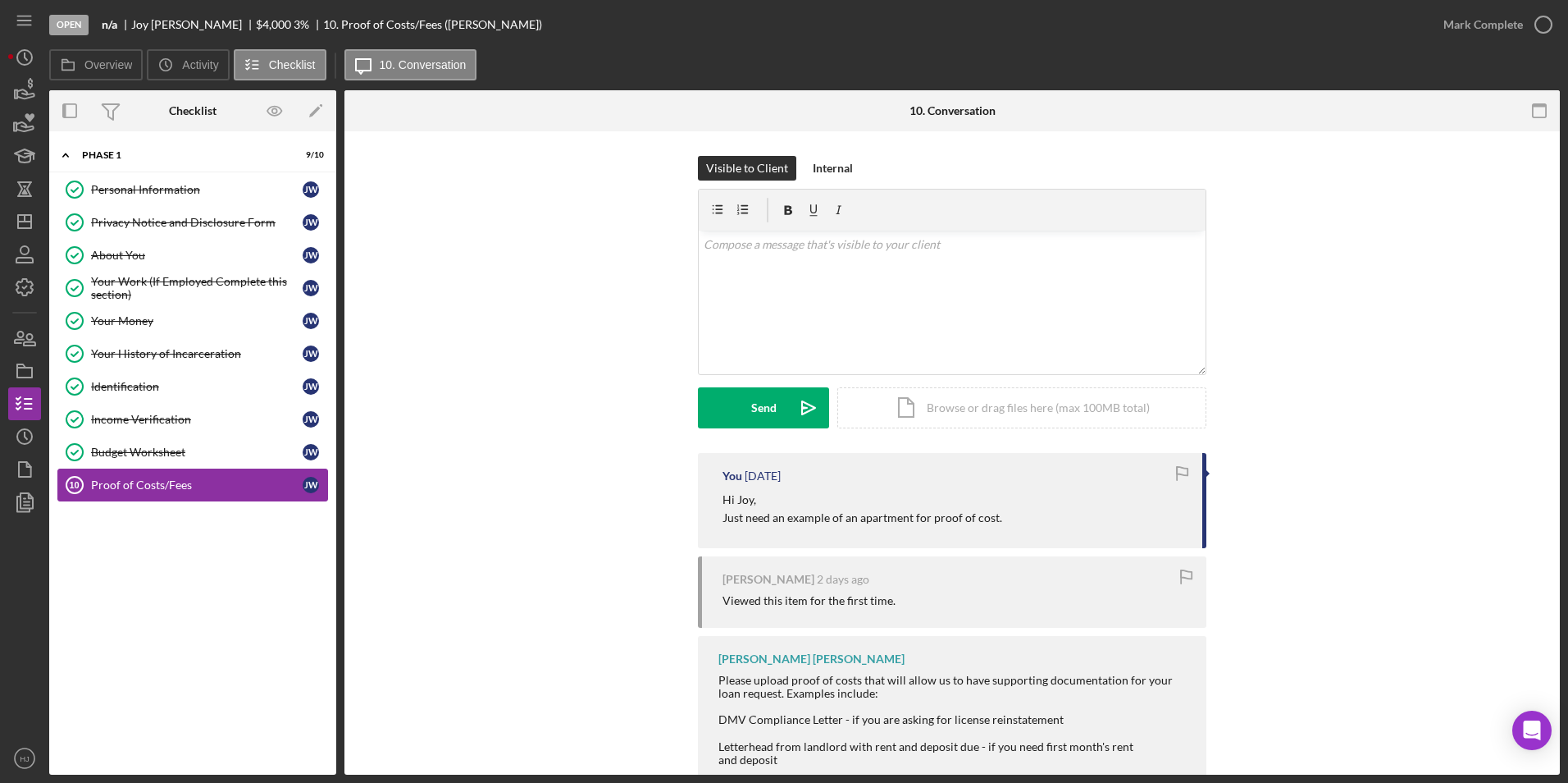
click at [142, 489] on div "Proof of Costs/Fees" at bounding box center [197, 484] width 211 height 13
click at [129, 453] on div "Budget Worksheet" at bounding box center [197, 451] width 211 height 13
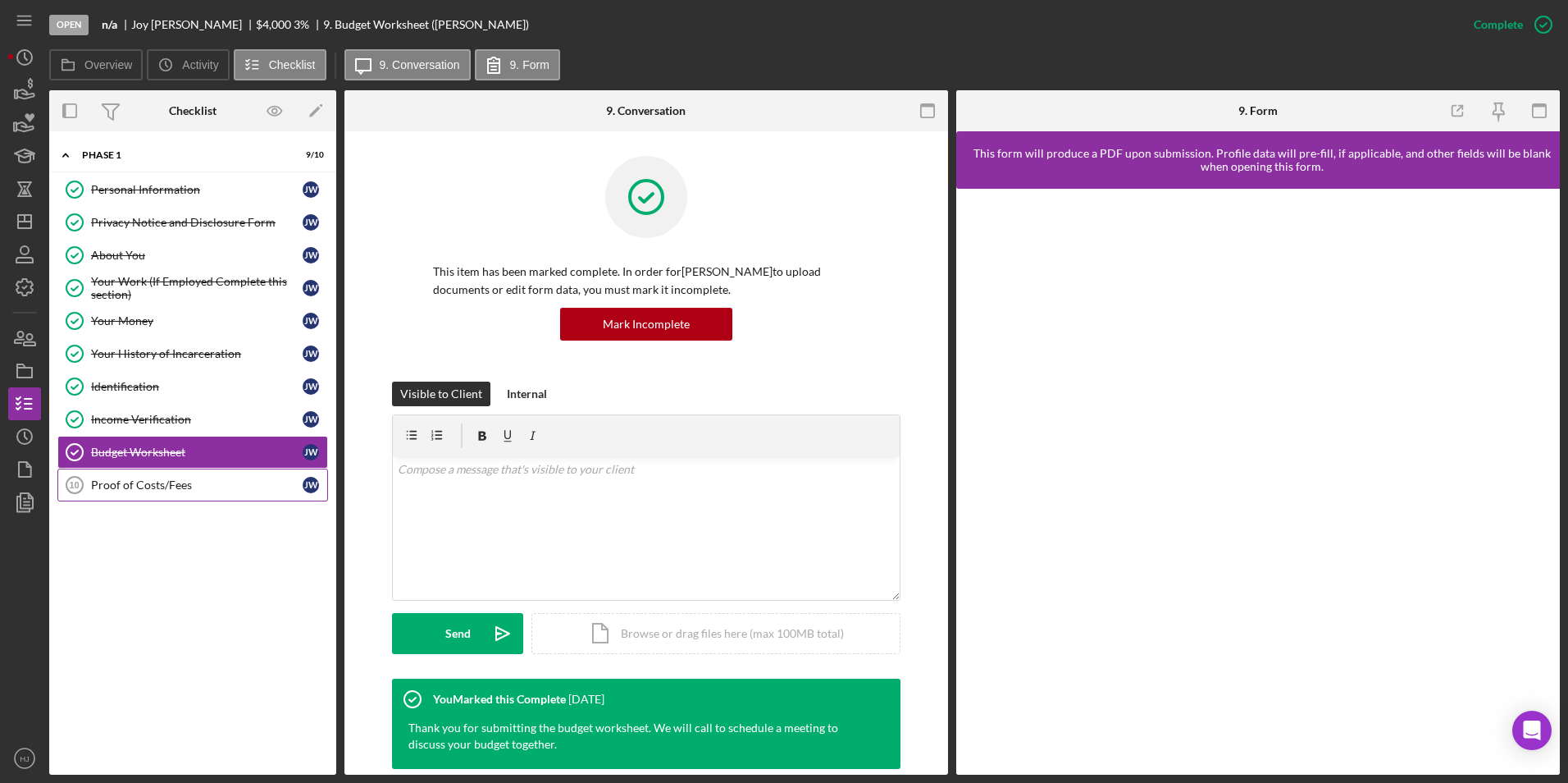
click at [145, 476] on link "Proof of Costs/Fees 10 Proof of Costs/Fees [PERSON_NAME]" at bounding box center [193, 485] width 271 height 33
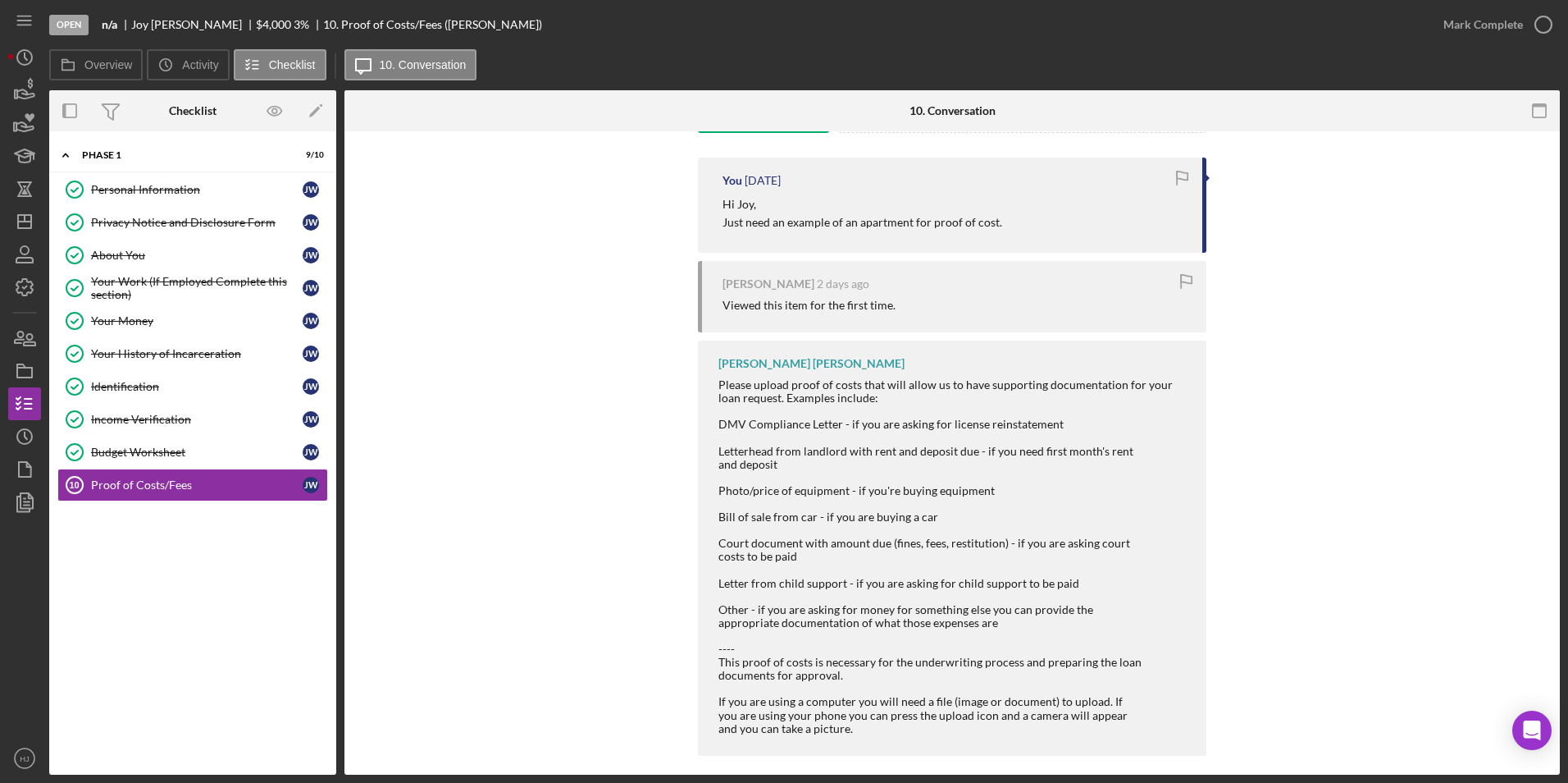
scroll to position [309, 0]
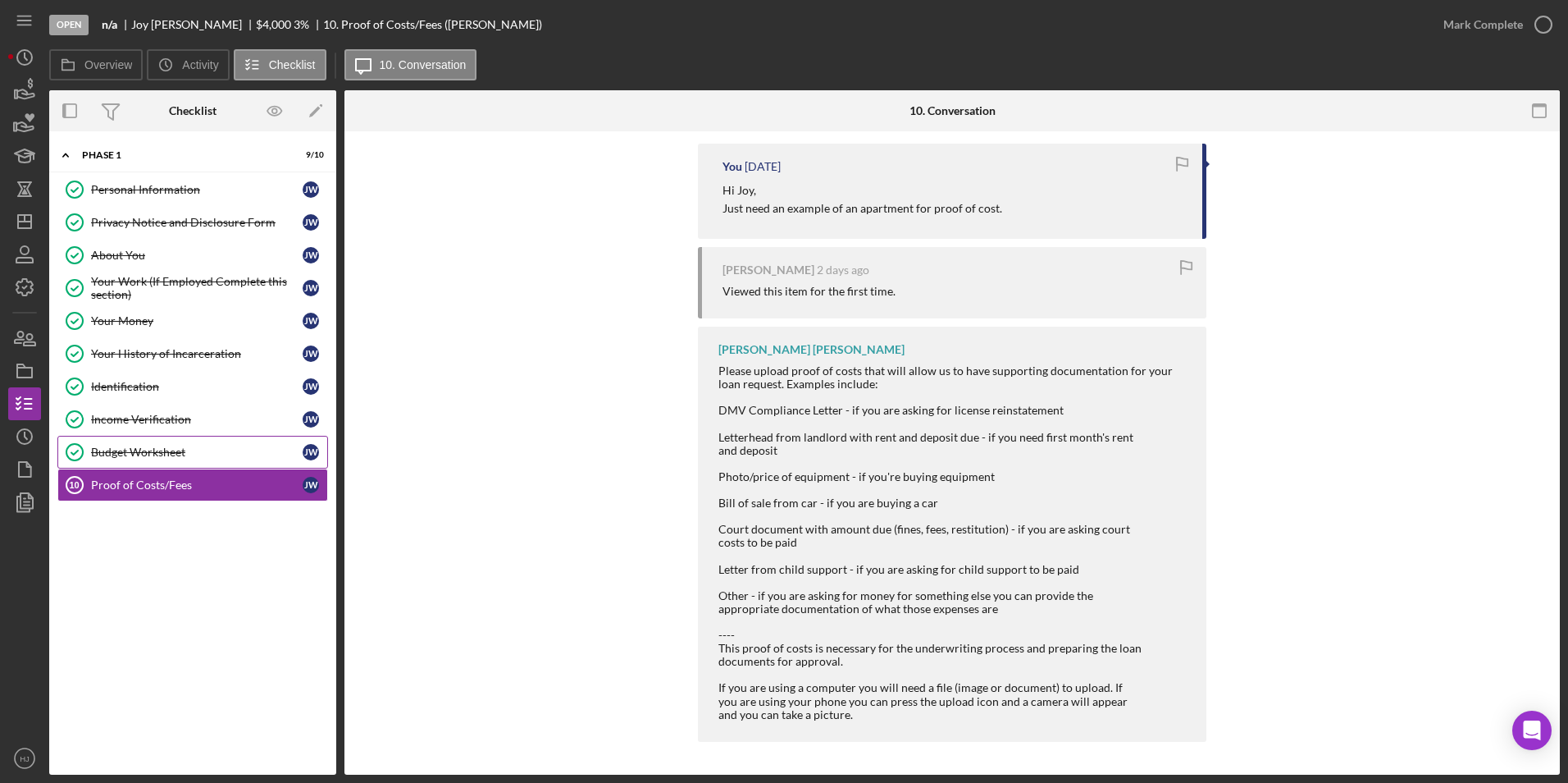
click at [108, 450] on div "Budget Worksheet" at bounding box center [197, 451] width 211 height 13
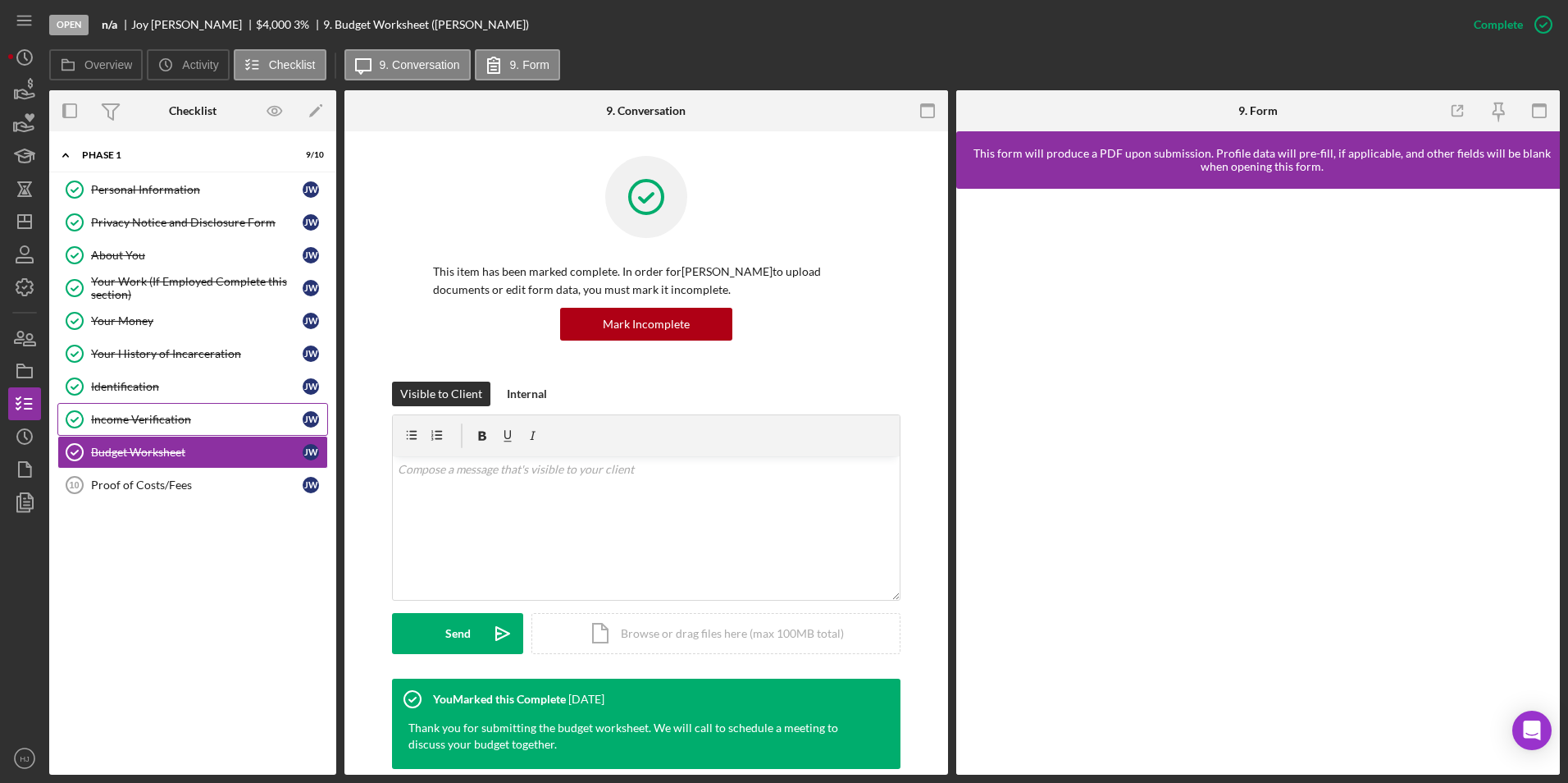
click at [136, 416] on div "Income Verification" at bounding box center [197, 419] width 211 height 13
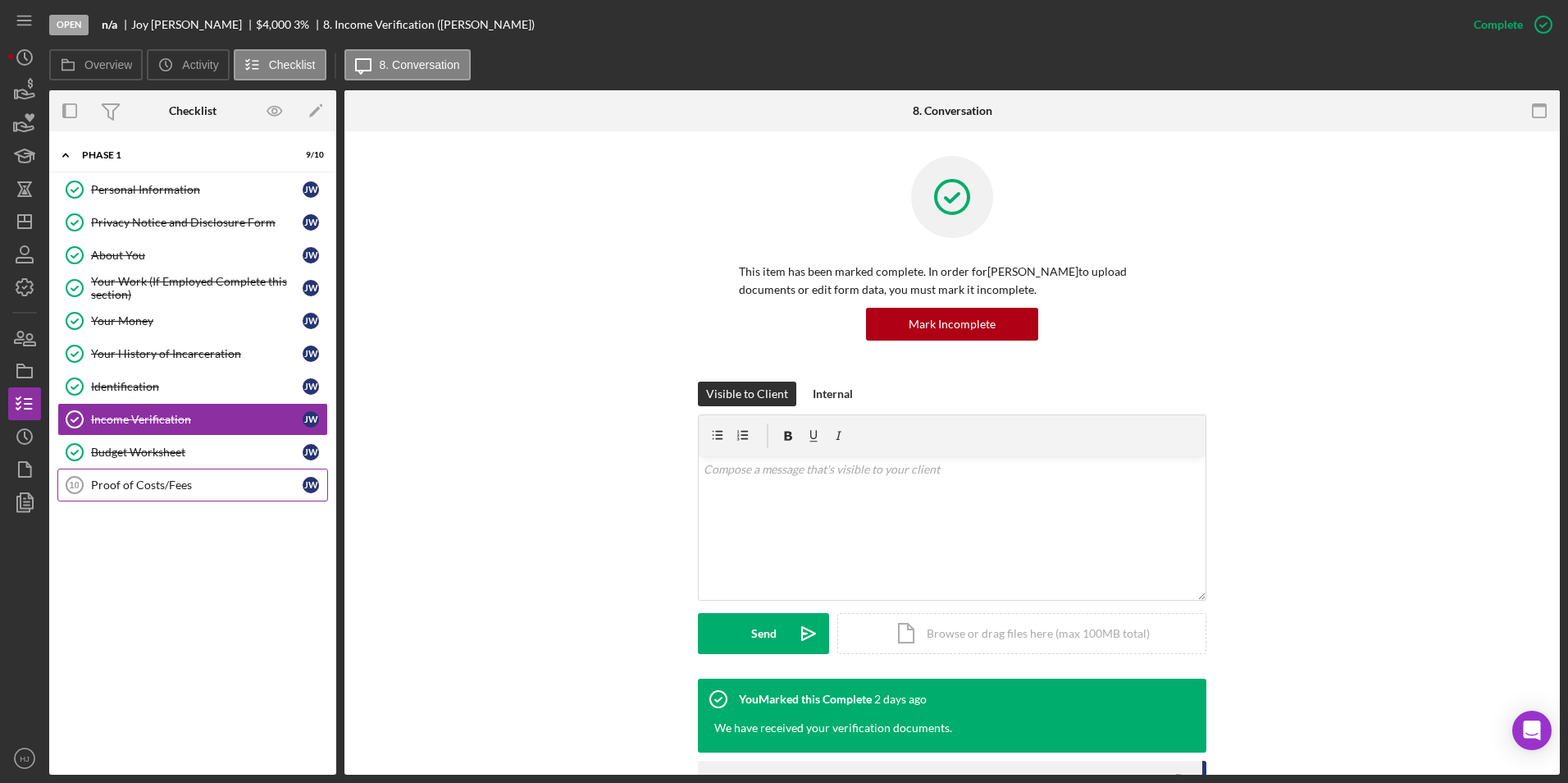
click at [120, 497] on link "Proof of Costs/Fees 10 Proof of Costs/Fees [PERSON_NAME]" at bounding box center [193, 485] width 271 height 33
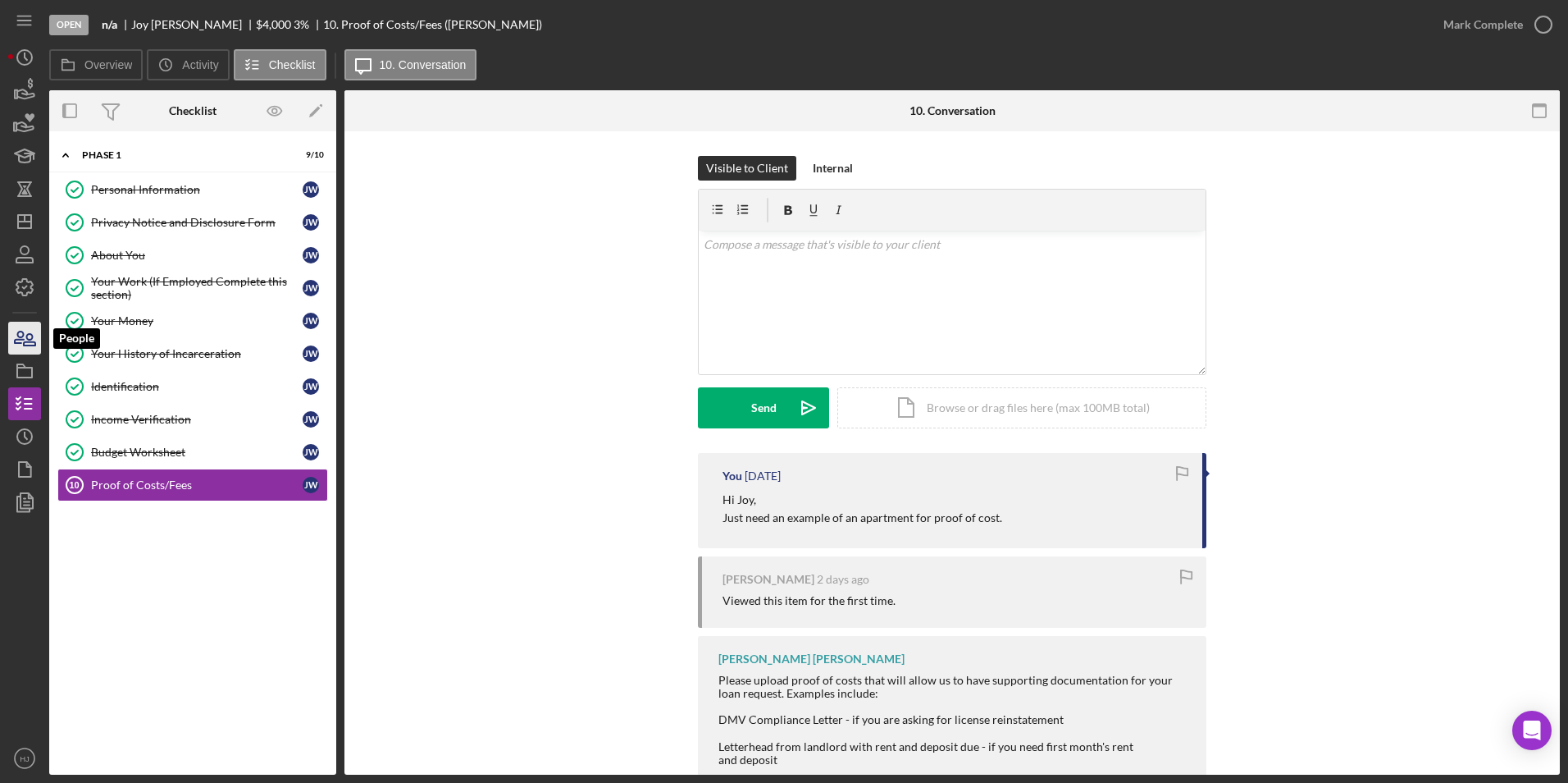
click at [26, 332] on icon "button" at bounding box center [24, 338] width 41 height 41
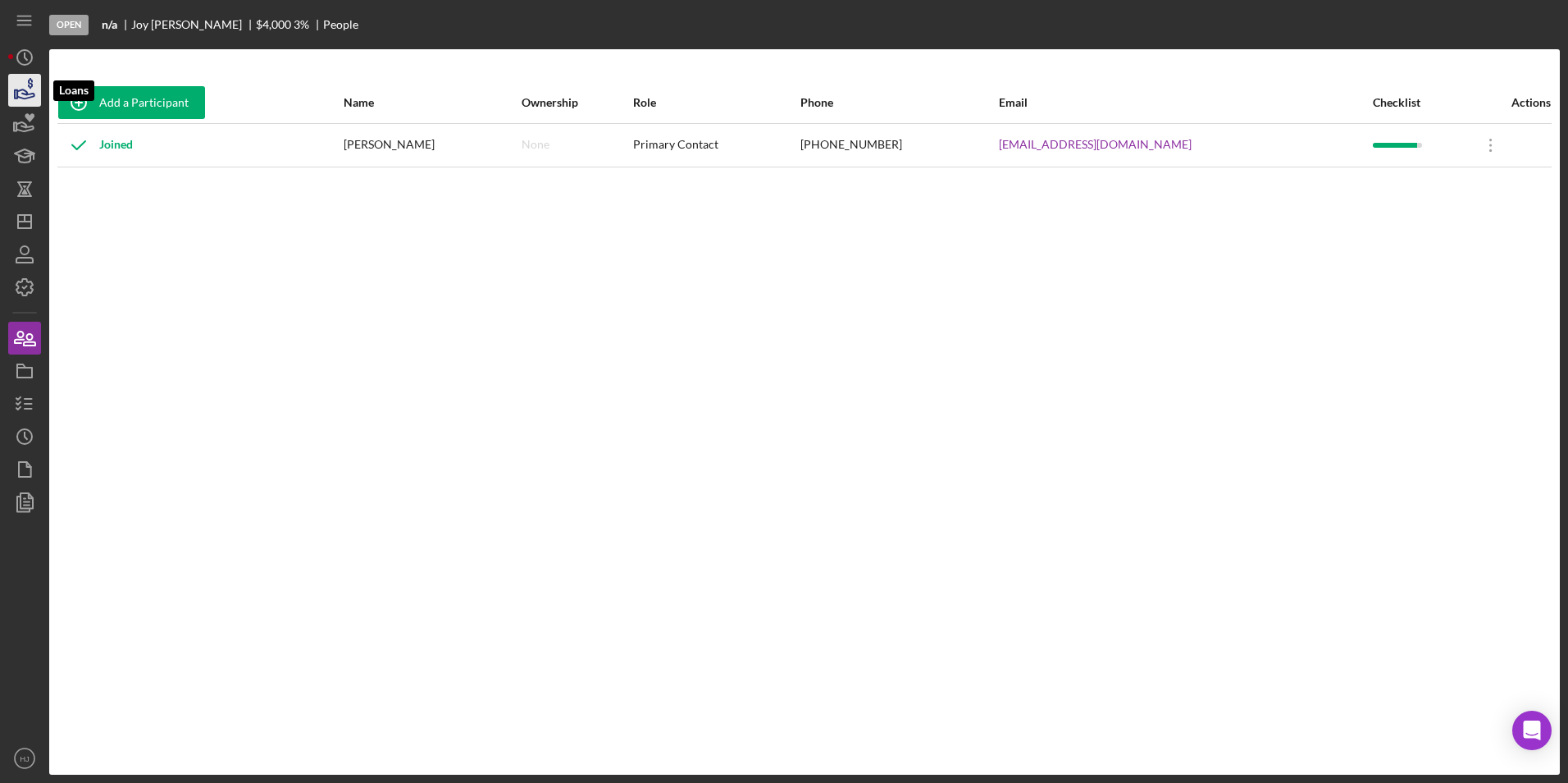
click at [29, 89] on icon "button" at bounding box center [24, 90] width 41 height 41
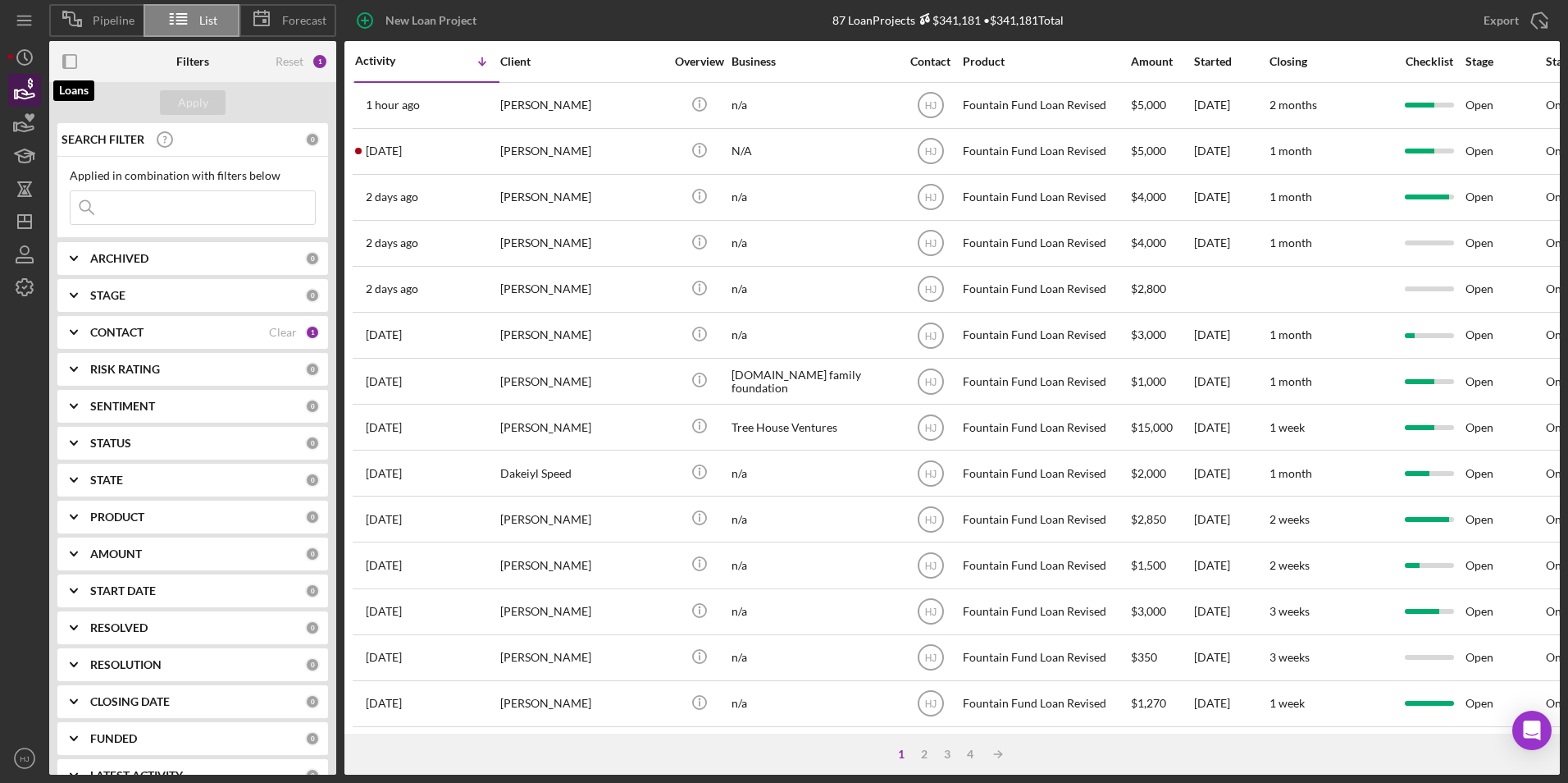
click at [25, 106] on icon "button" at bounding box center [24, 90] width 41 height 41
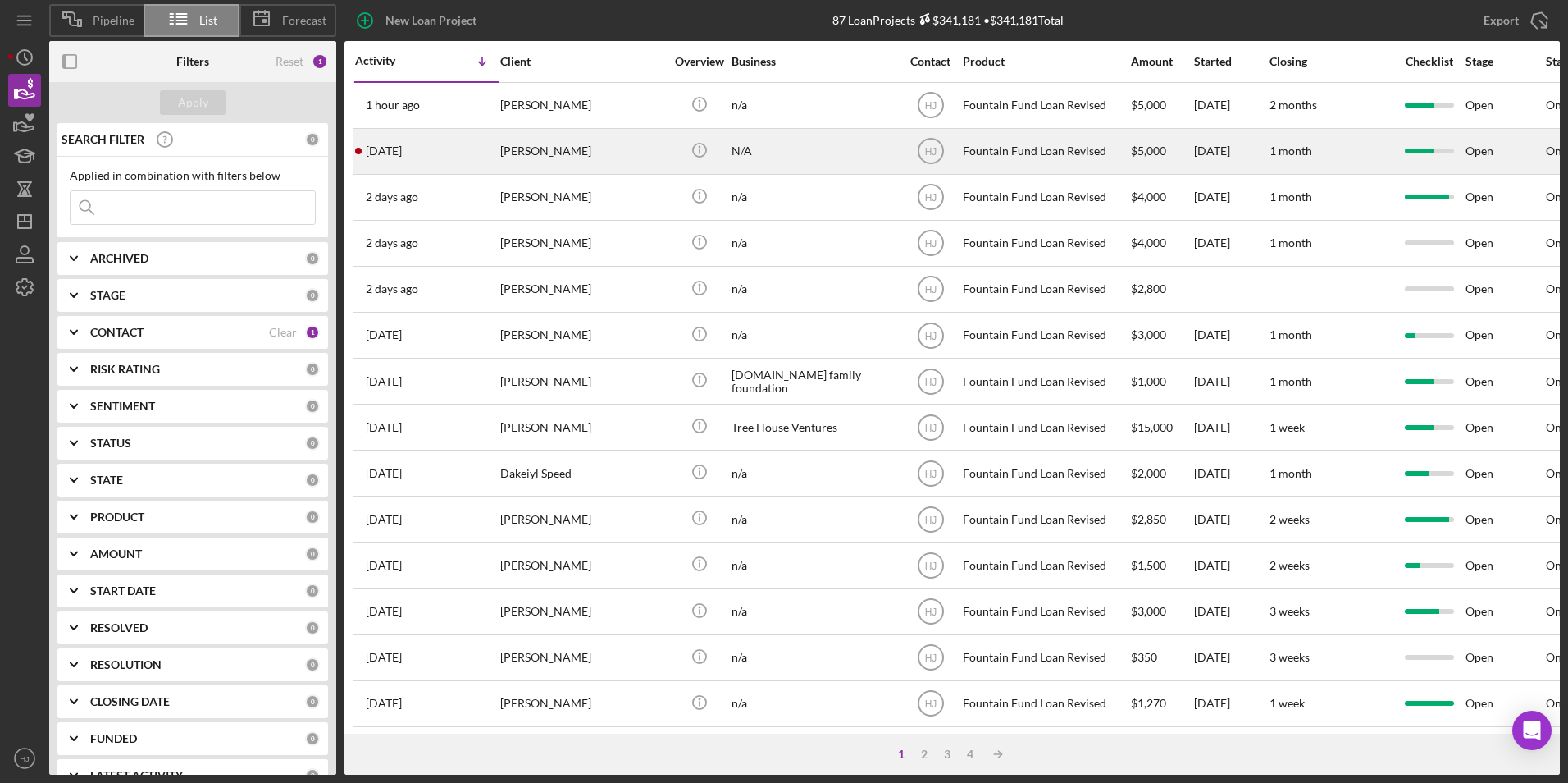
click at [489, 157] on div "[DATE] [PERSON_NAME]" at bounding box center [427, 151] width 144 height 43
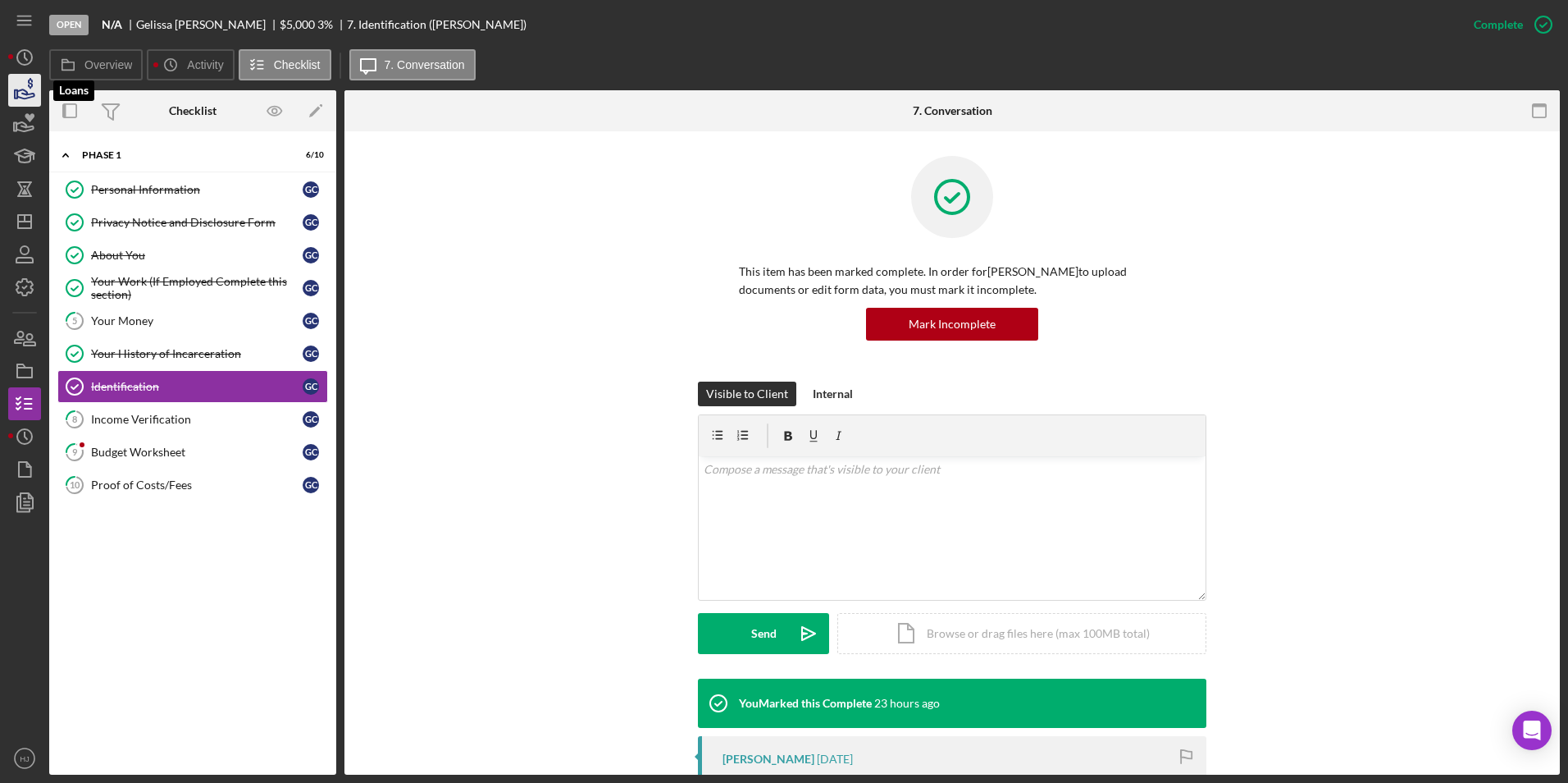
click at [26, 91] on icon "button" at bounding box center [26, 93] width 18 height 9
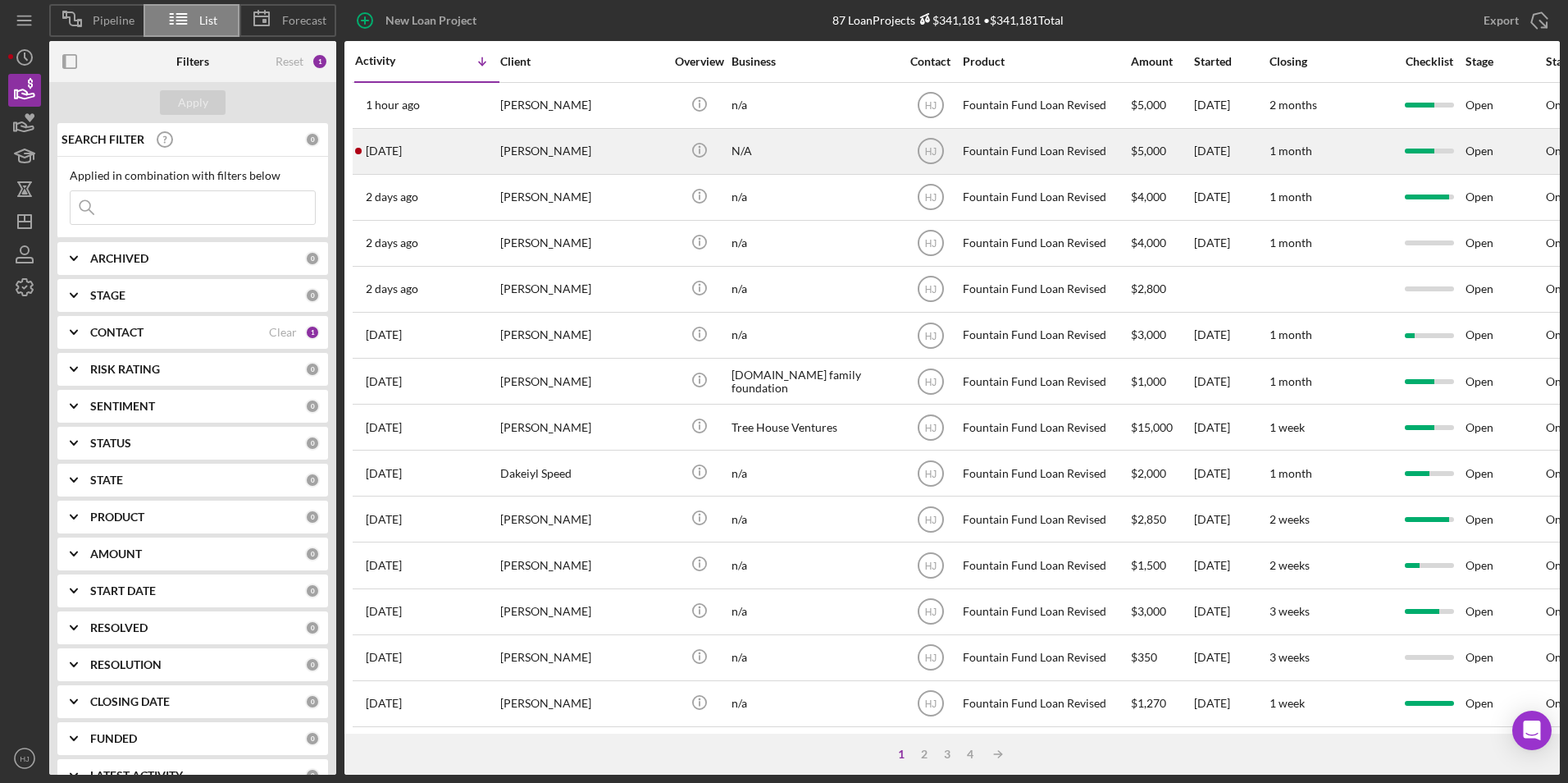
click at [523, 148] on div "[PERSON_NAME]" at bounding box center [582, 151] width 164 height 43
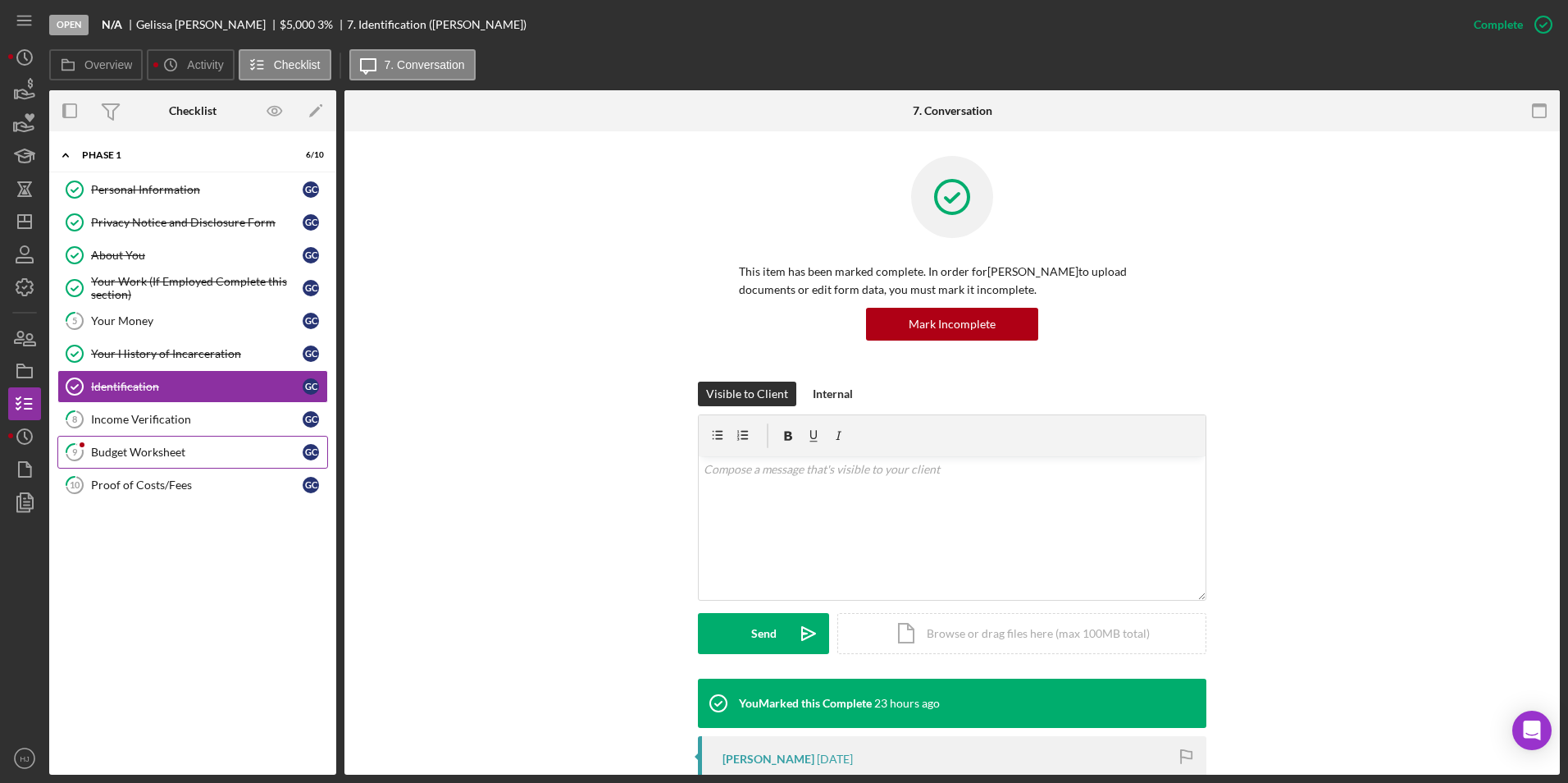
click at [151, 448] on div "Budget Worksheet" at bounding box center [197, 451] width 211 height 13
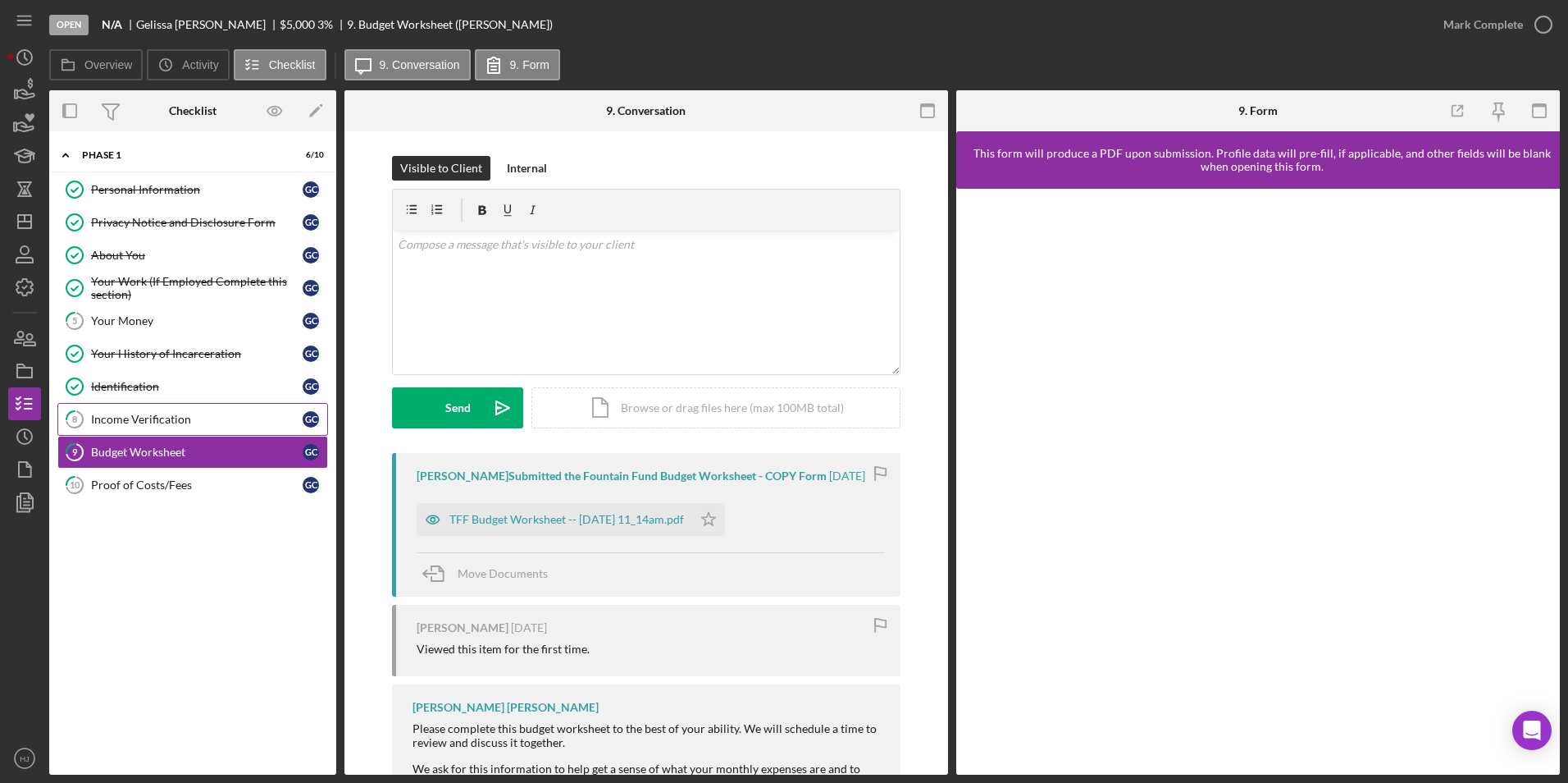
click at [158, 420] on div "Income Verification" at bounding box center [197, 419] width 211 height 13
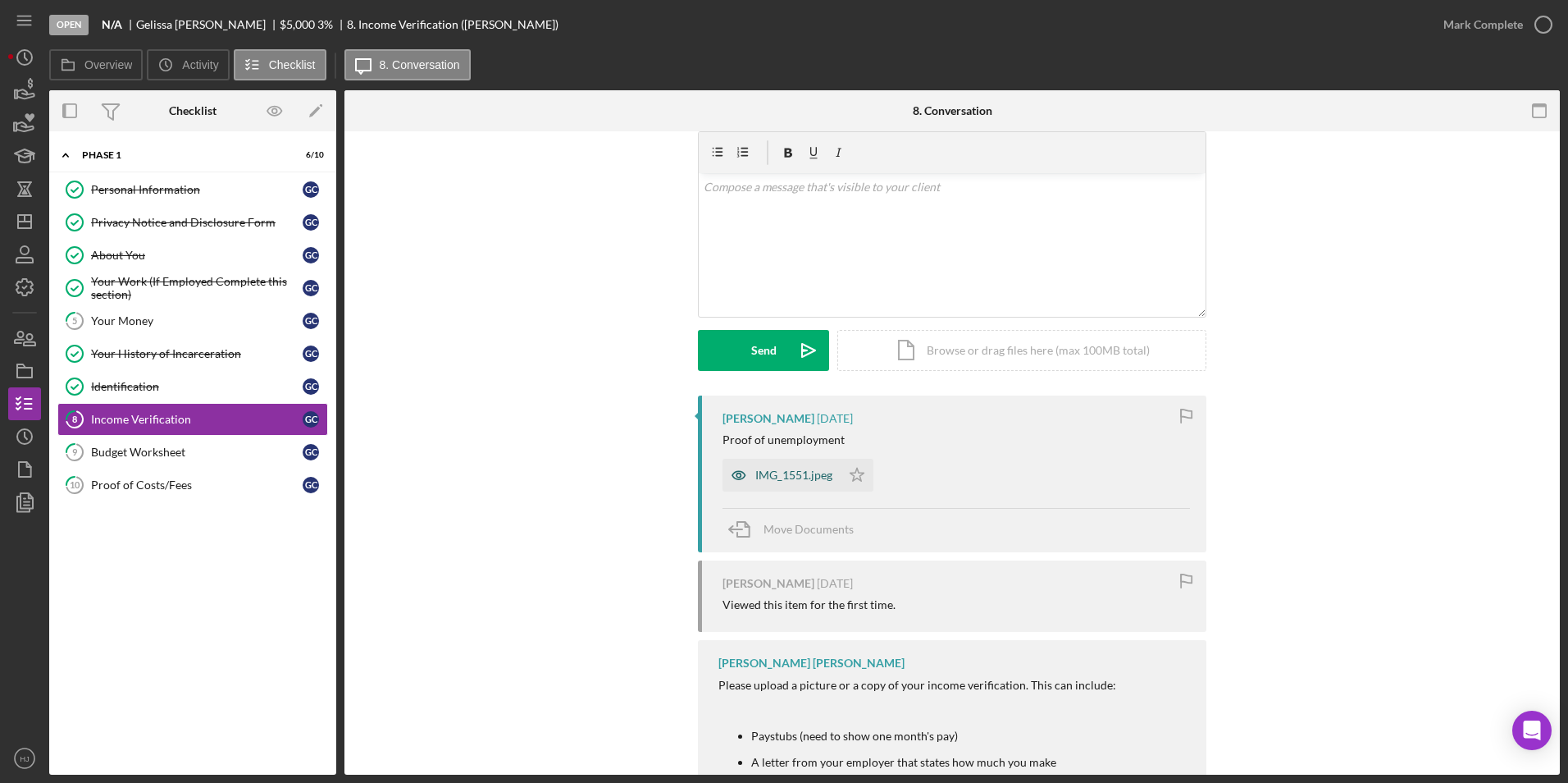
scroll to position [82, 0]
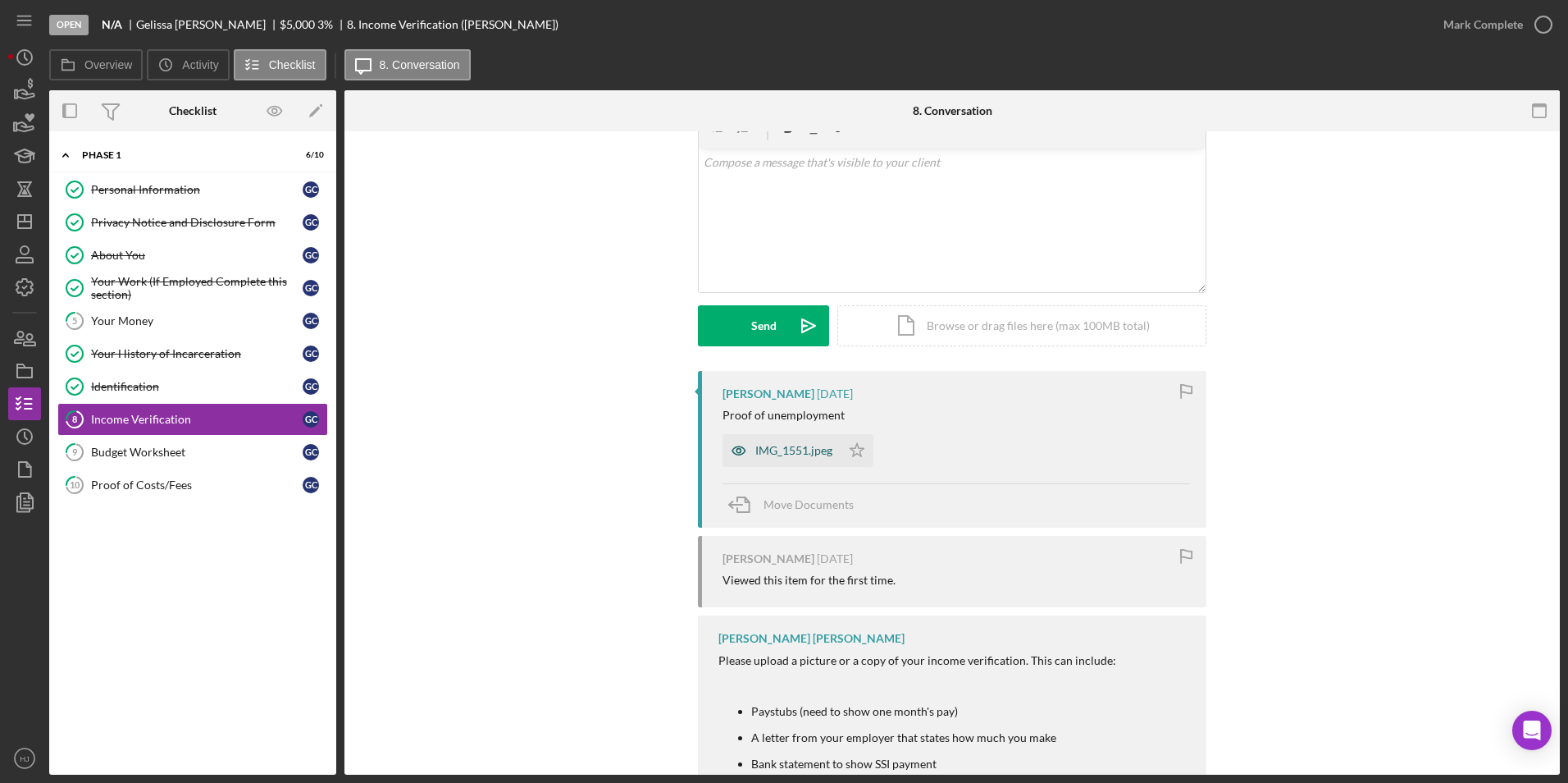
click at [788, 457] on div "IMG_1551.jpeg" at bounding box center [794, 449] width 77 height 13
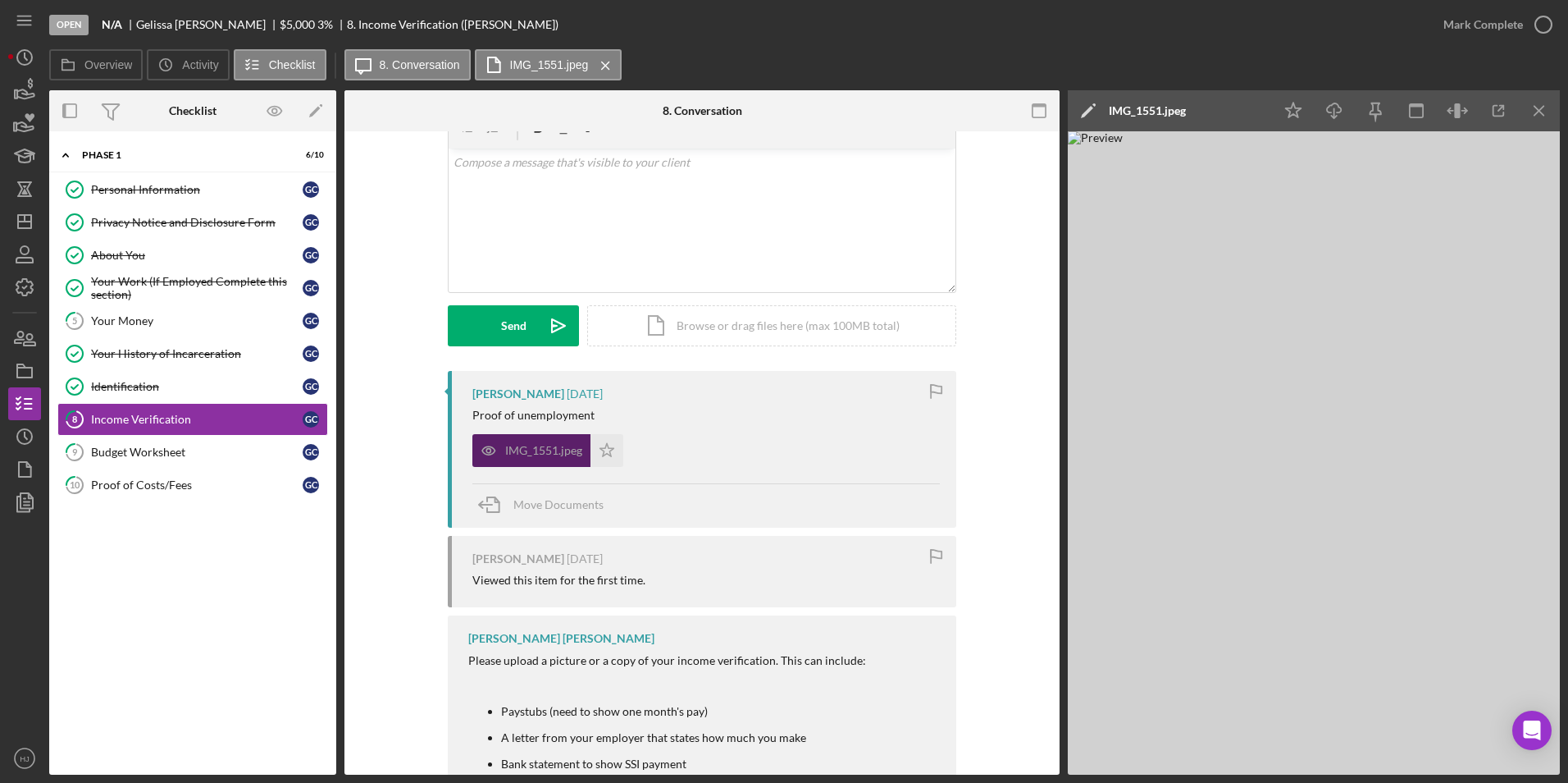
click at [587, 443] on div "IMG_1551.jpeg" at bounding box center [531, 450] width 118 height 33
click at [600, 448] on icon "Icon/Star" at bounding box center [607, 450] width 33 height 33
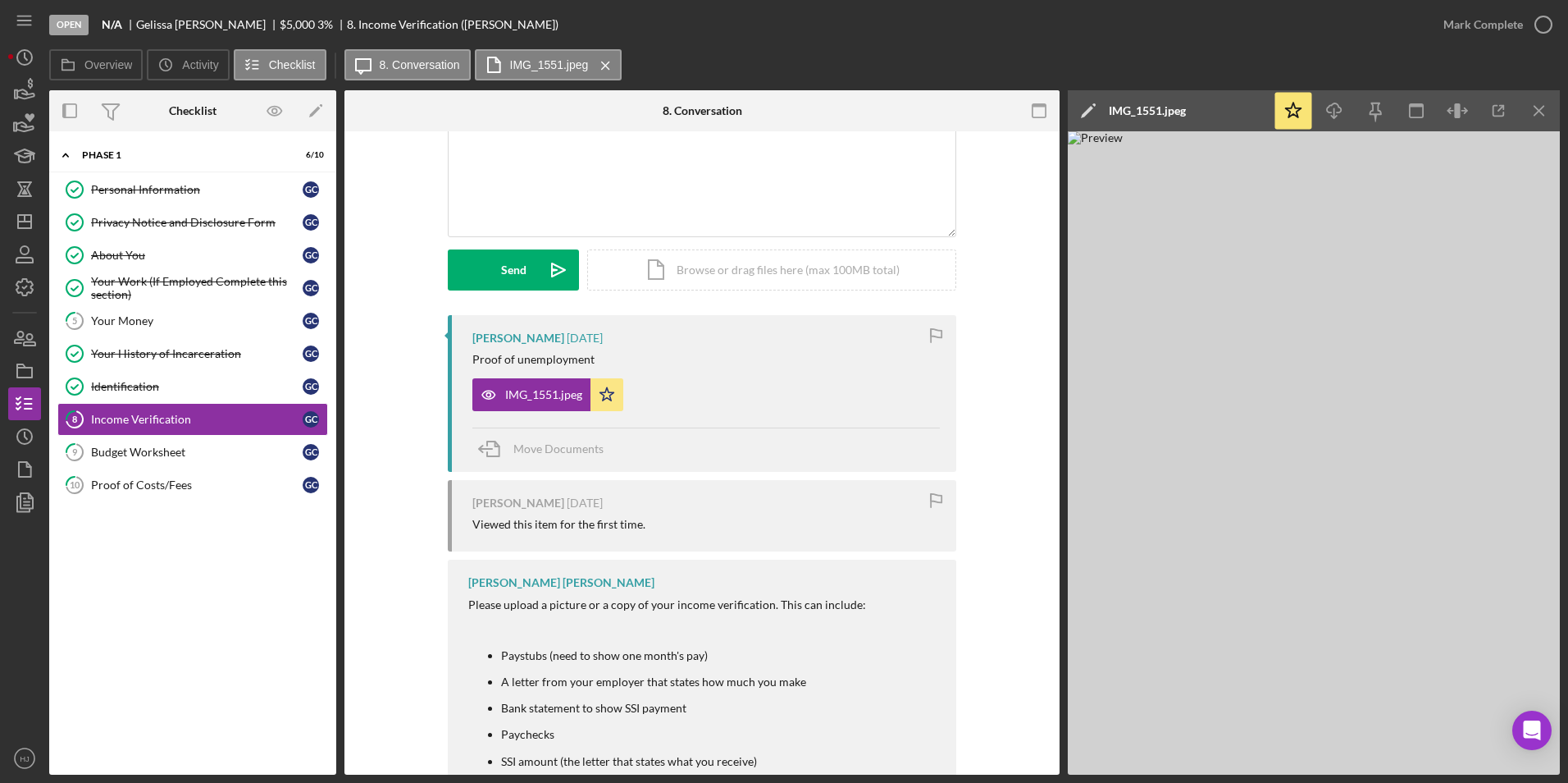
scroll to position [164, 0]
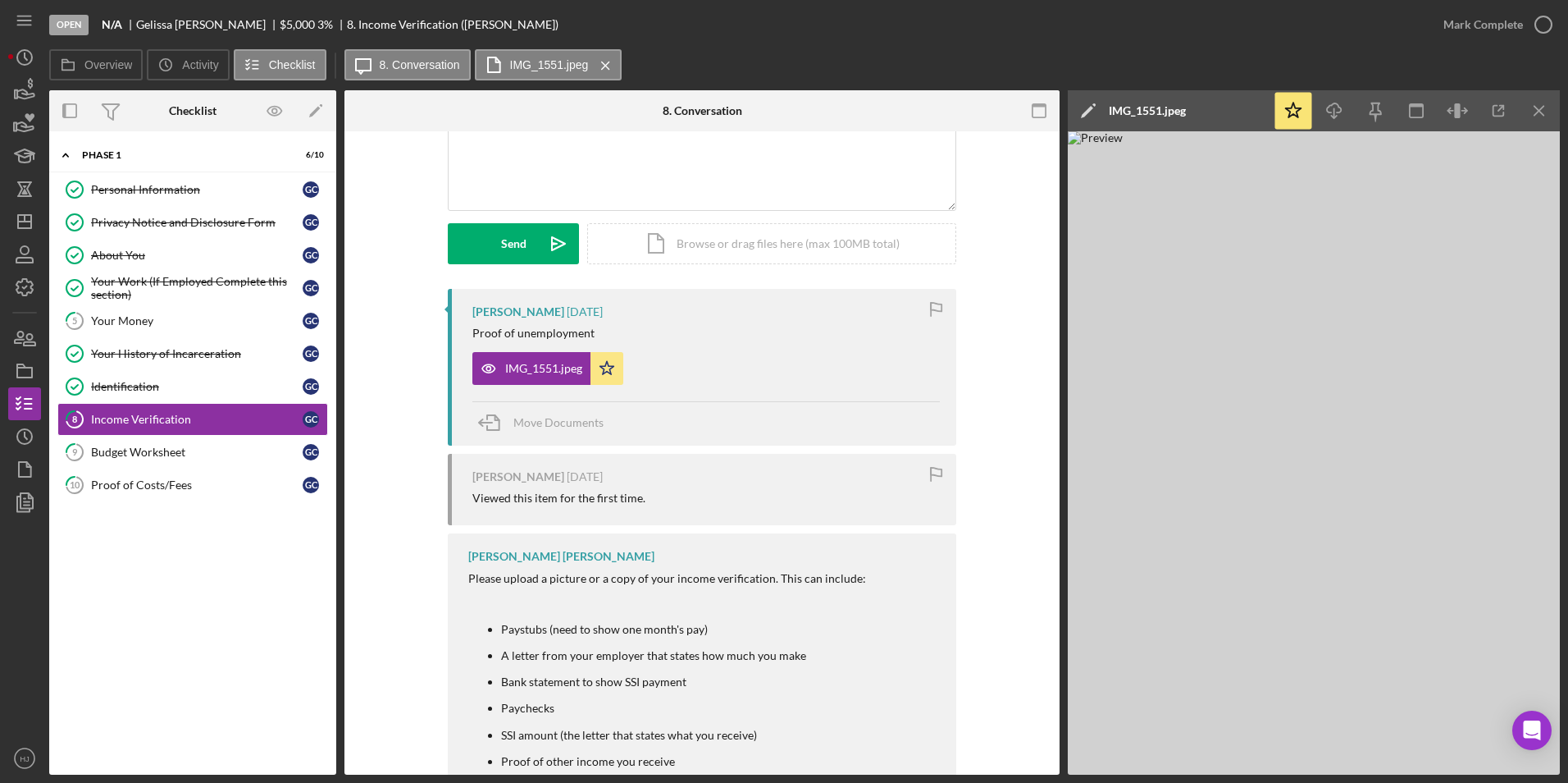
click at [704, 48] on div "Open N/A [PERSON_NAME] $5,000 $5,000 3 % 8. Income Verification ([PERSON_NAME])" at bounding box center [738, 24] width 1378 height 49
click at [23, 330] on icon "button" at bounding box center [24, 338] width 41 height 41
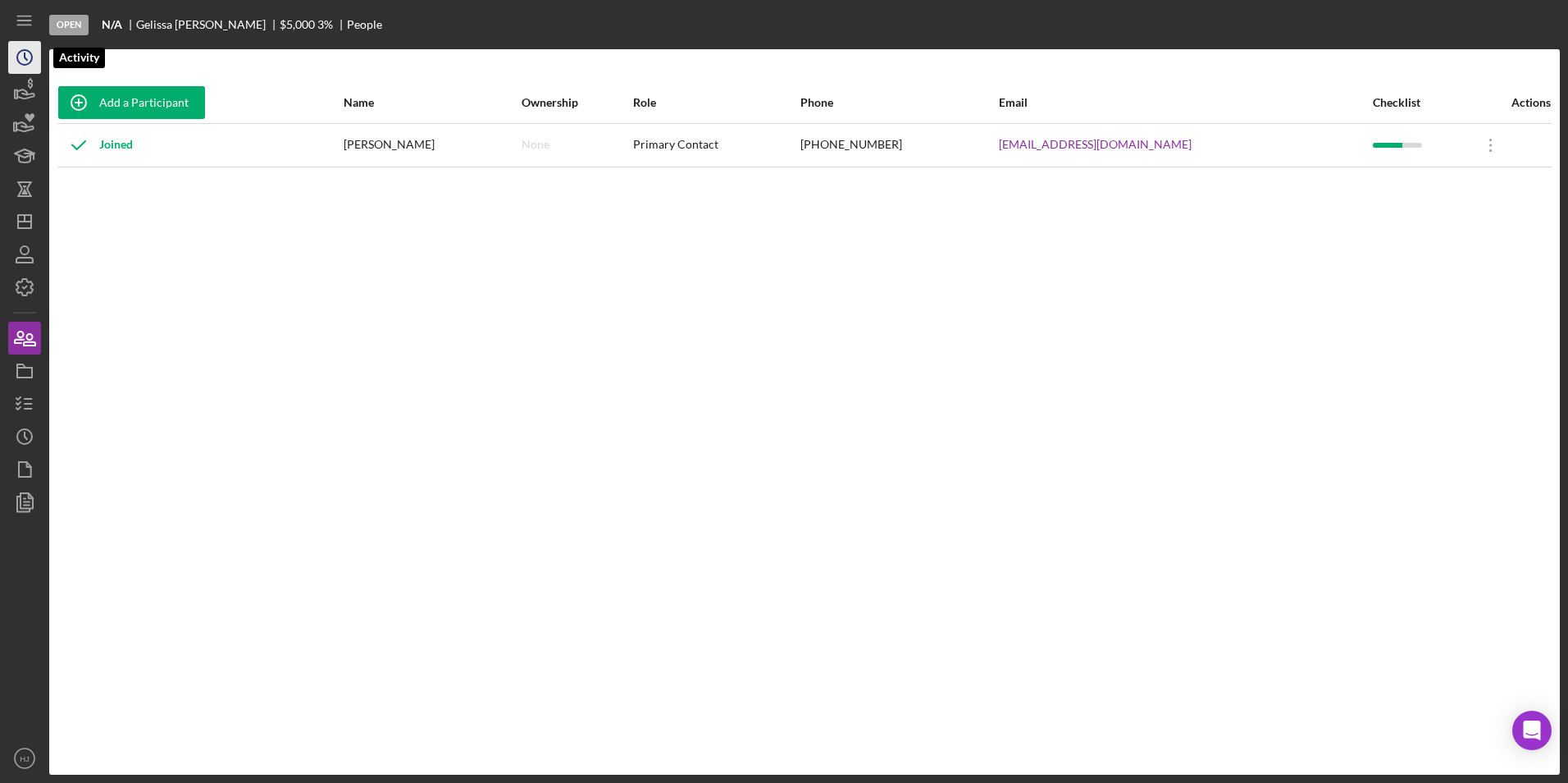
click at [33, 56] on icon "Icon/History" at bounding box center [24, 58] width 41 height 41
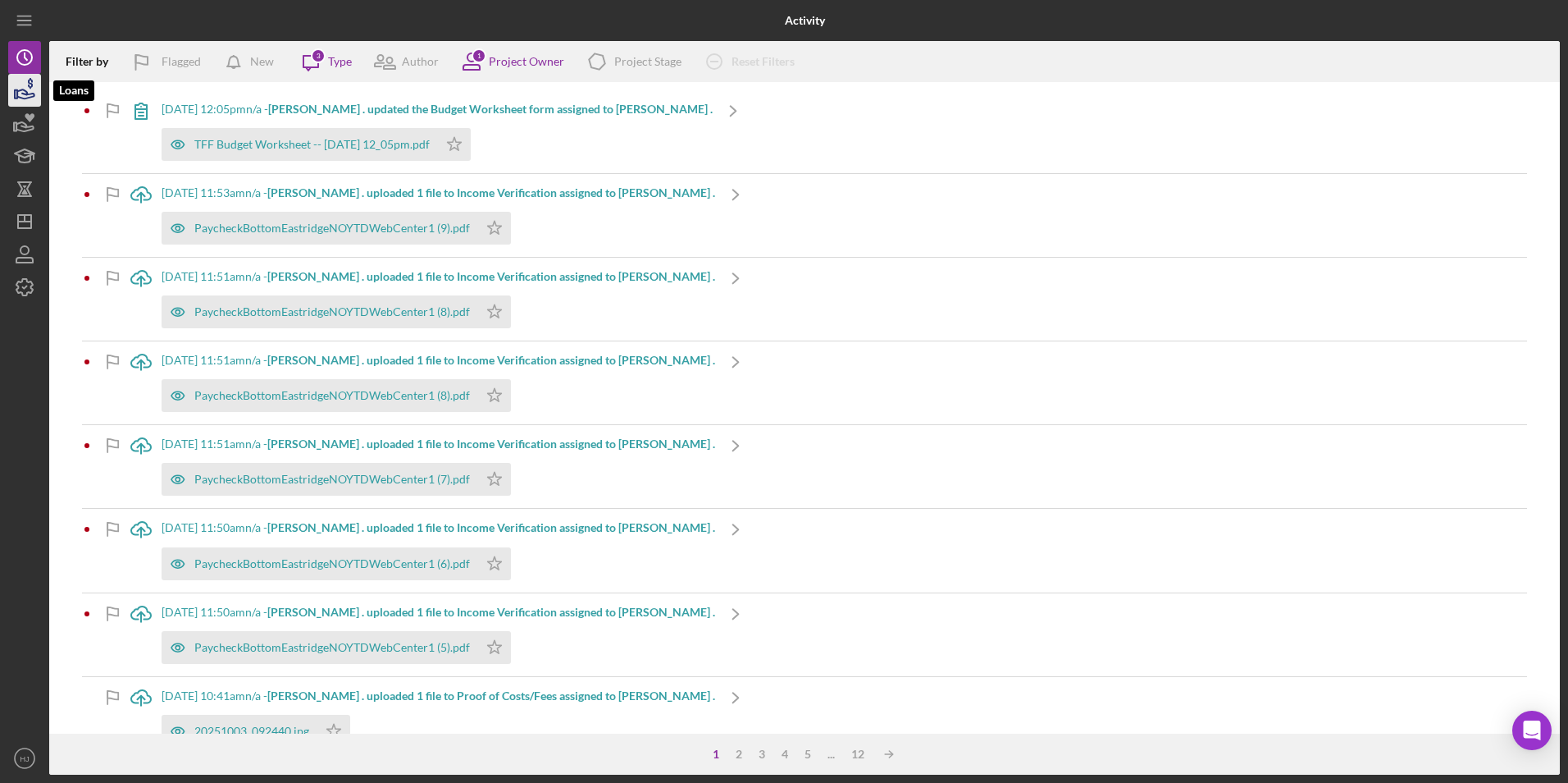
click at [27, 83] on icon "button" at bounding box center [24, 90] width 41 height 41
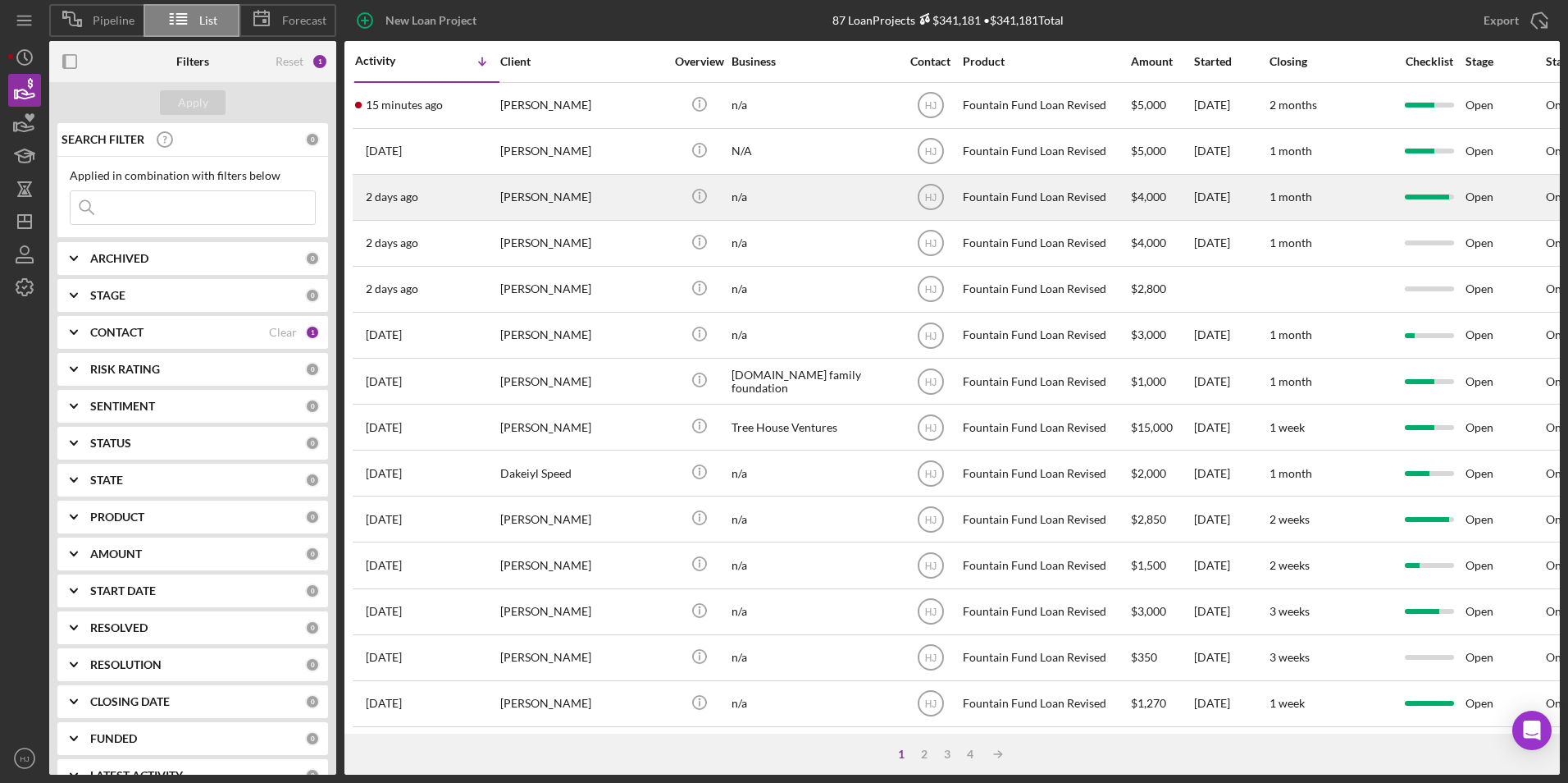
click at [559, 206] on div "[PERSON_NAME]" at bounding box center [582, 197] width 164 height 43
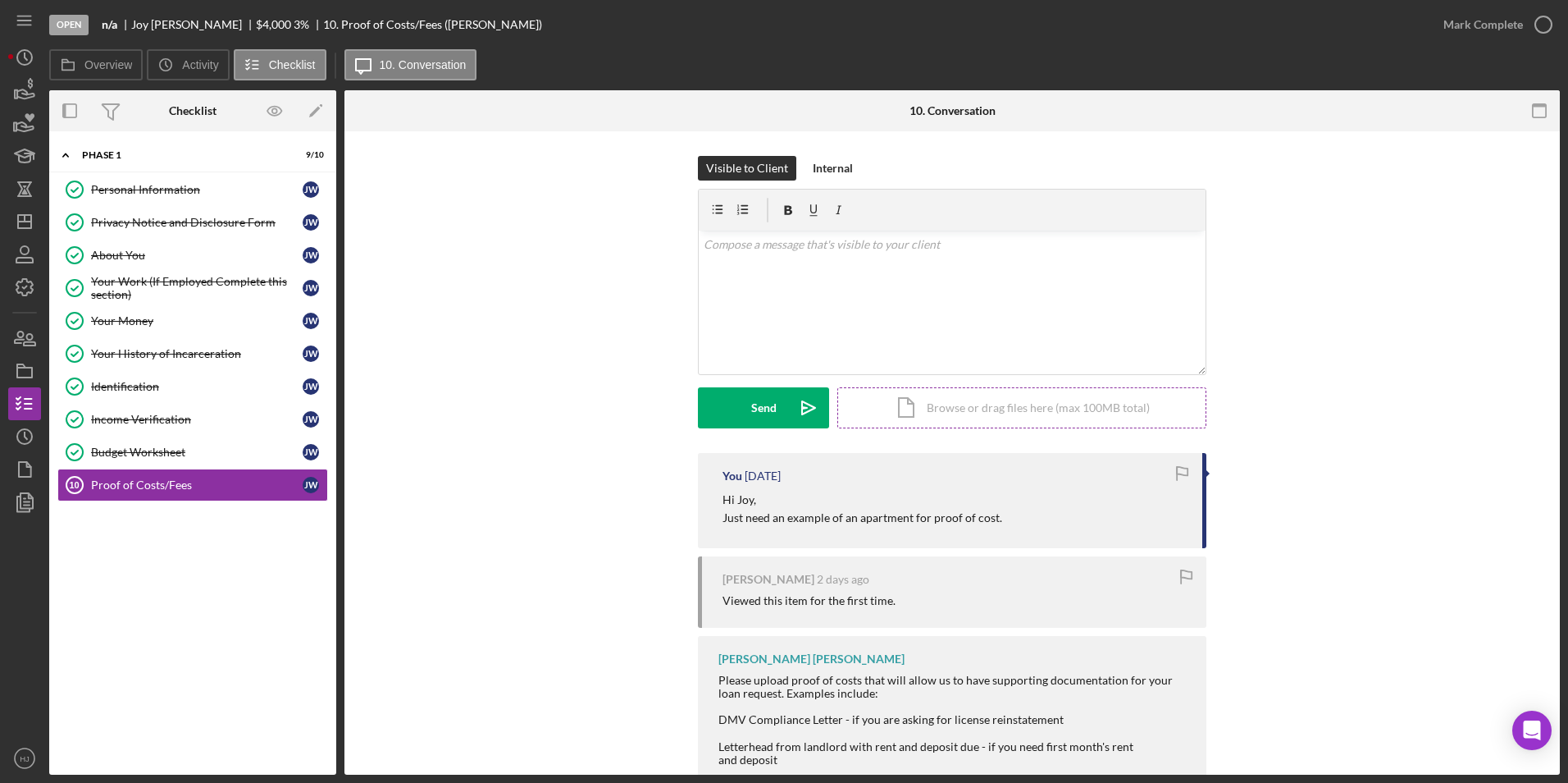
click at [972, 408] on div "Icon/Document Browse or drag files here (max 100MB total) Tap to choose files o…" at bounding box center [1022, 408] width 369 height 41
click at [763, 401] on div "Upload" at bounding box center [764, 408] width 37 height 41
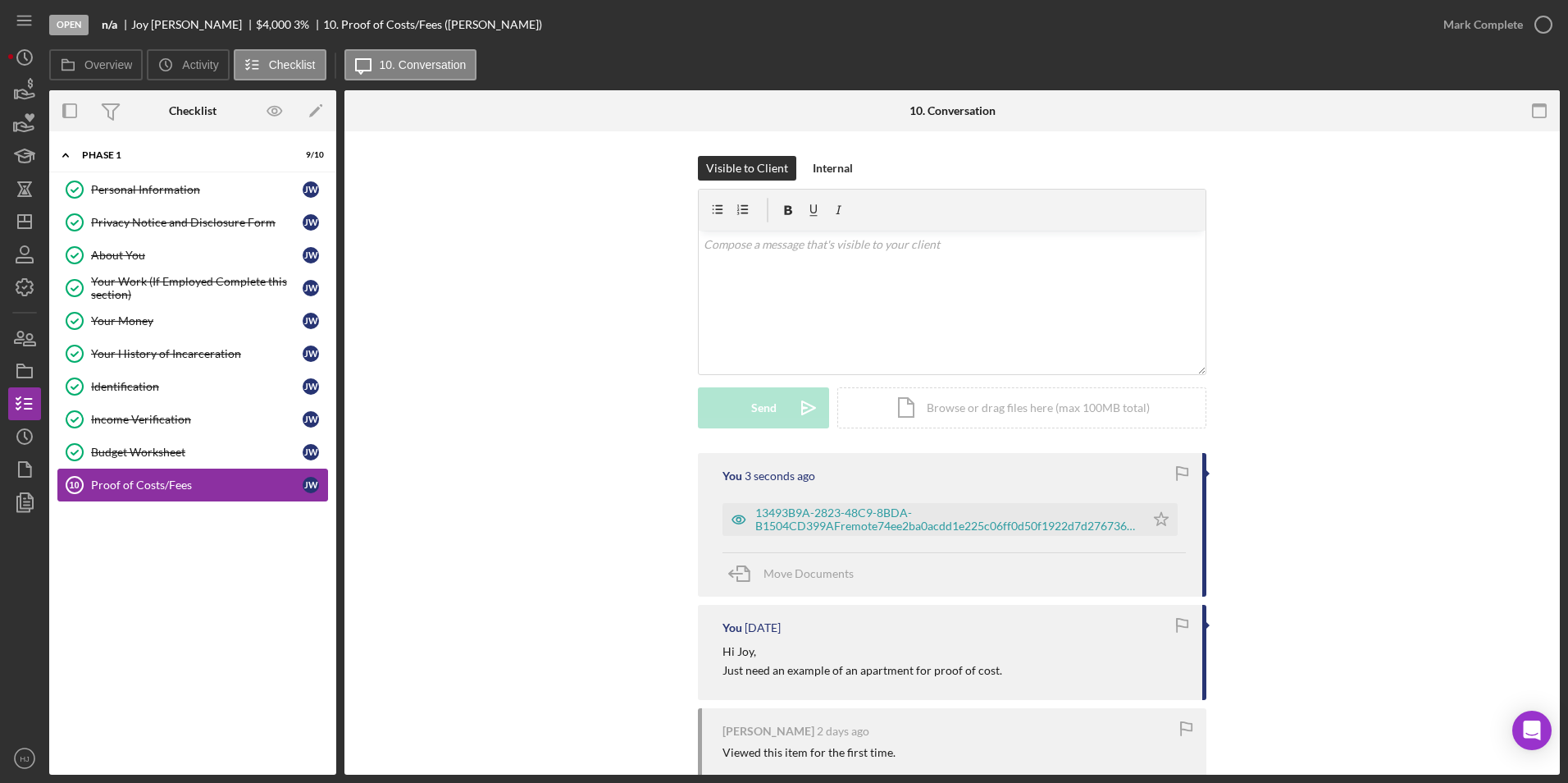
click at [162, 499] on link "Proof of Costs/Fees 10 Proof of Costs/Fees [PERSON_NAME]" at bounding box center [193, 485] width 271 height 33
click at [134, 484] on div "Proof of Costs/Fees" at bounding box center [197, 484] width 211 height 13
click at [852, 520] on div "13493B9A-2823-48C9-8BDA-B1504CD399AFremote74ee2ba0acdd1e225c06ff0d50f1922d7d276…" at bounding box center [946, 519] width 382 height 26
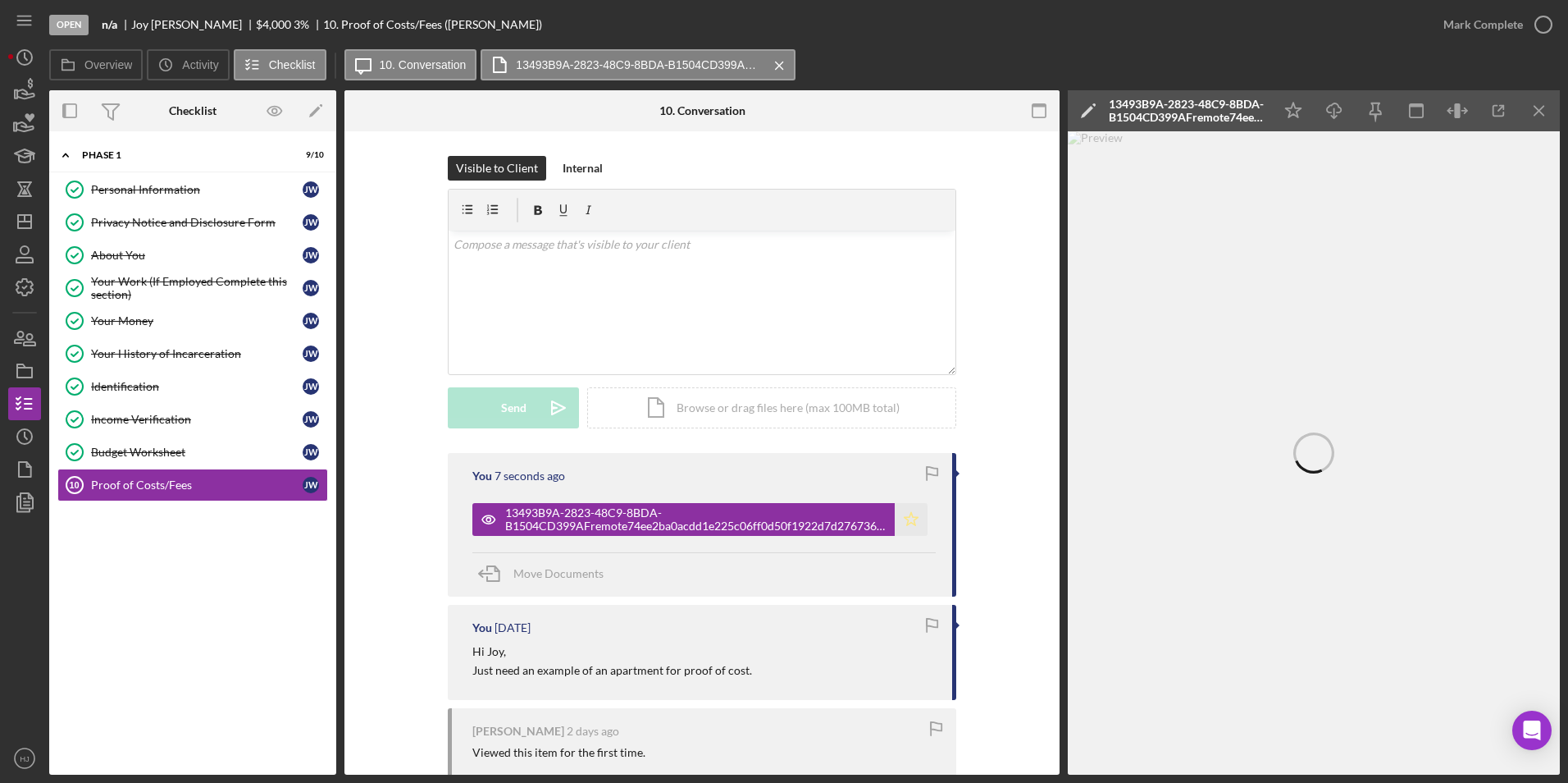
click at [902, 515] on icon "Icon/Star" at bounding box center [911, 520] width 33 height 33
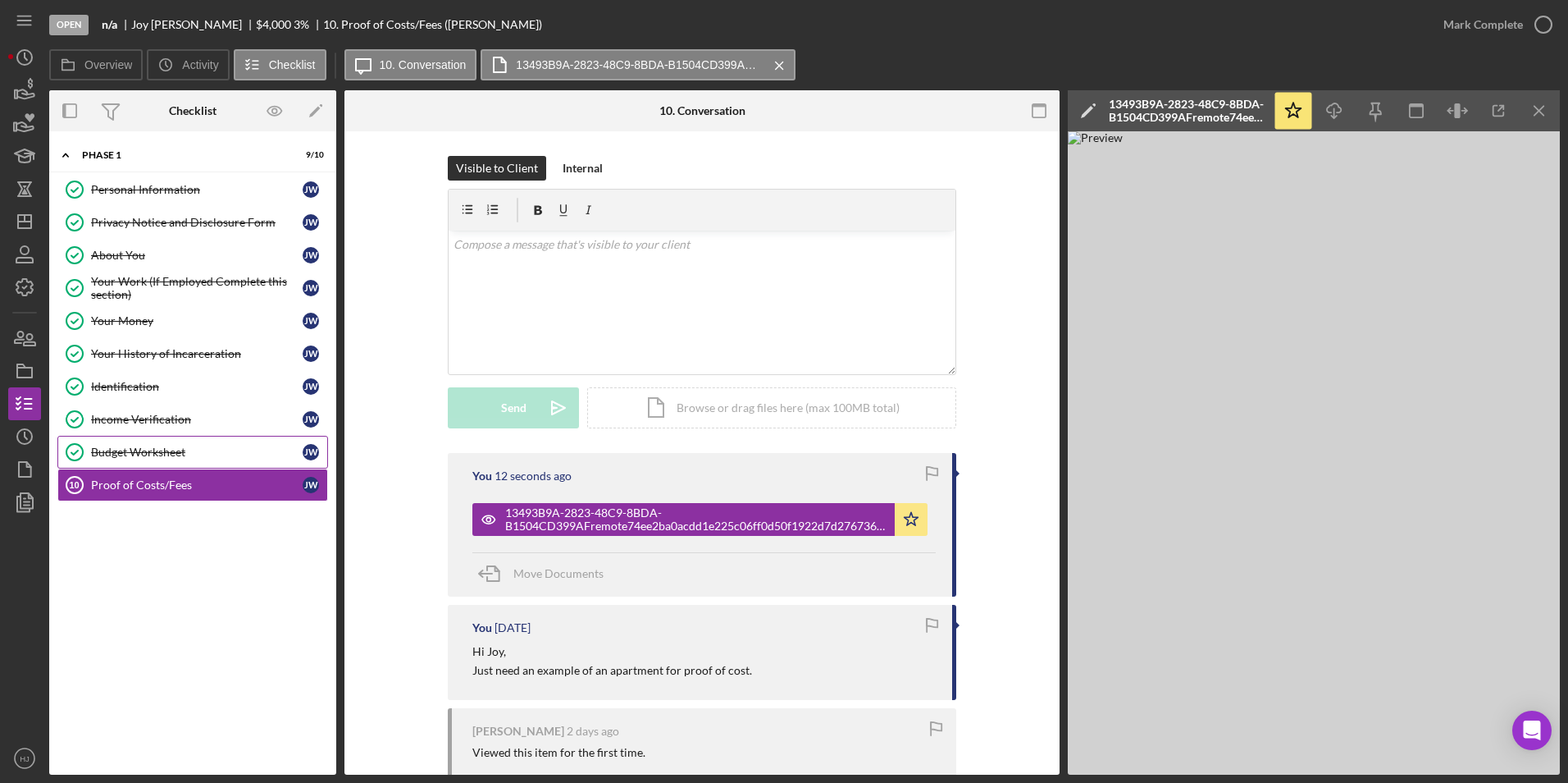
click at [155, 453] on div "Budget Worksheet" at bounding box center [197, 451] width 211 height 13
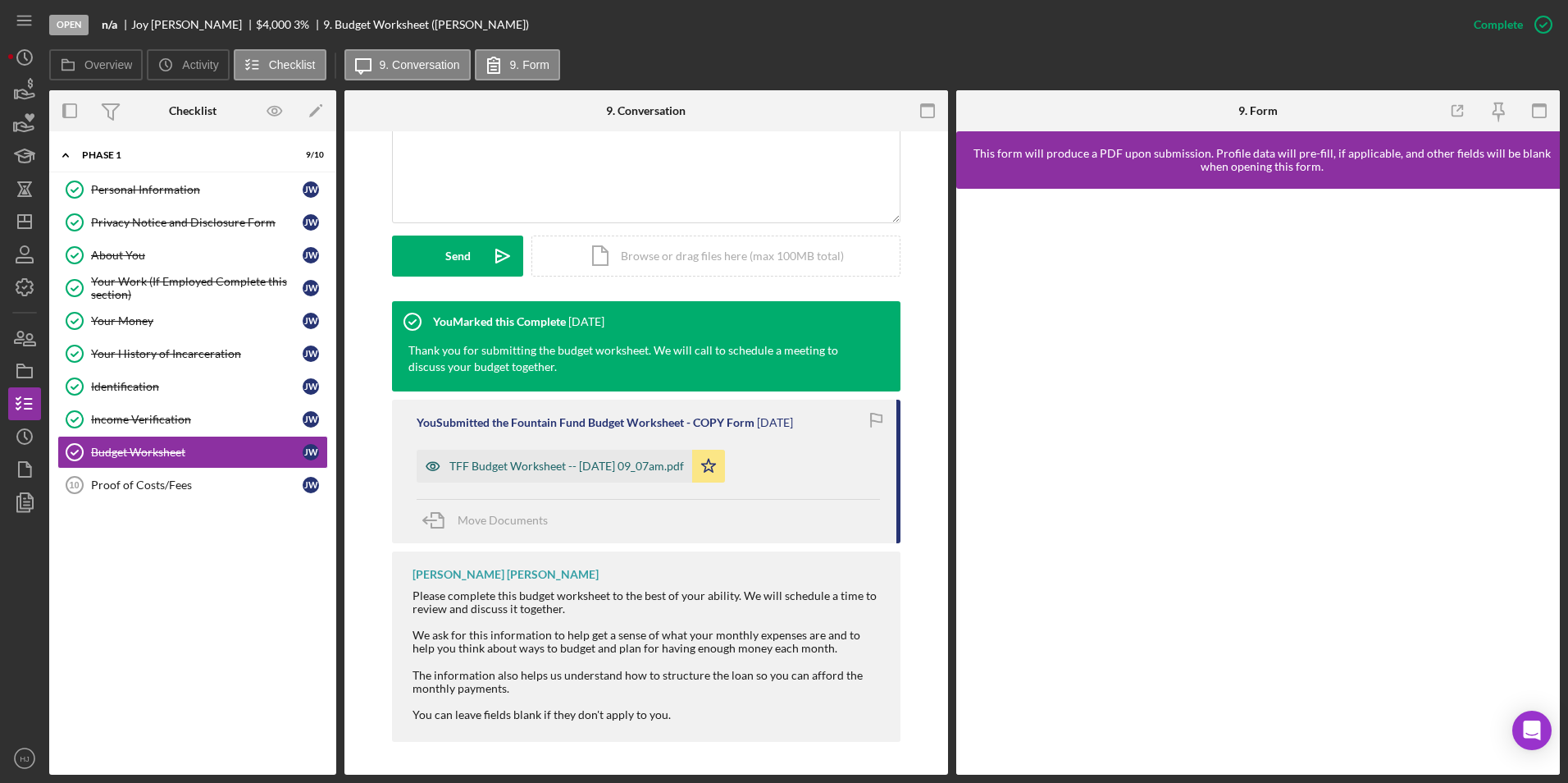
click at [550, 479] on div "TFF Budget Worksheet -- [DATE] 09_07am.pdf" at bounding box center [555, 466] width 276 height 33
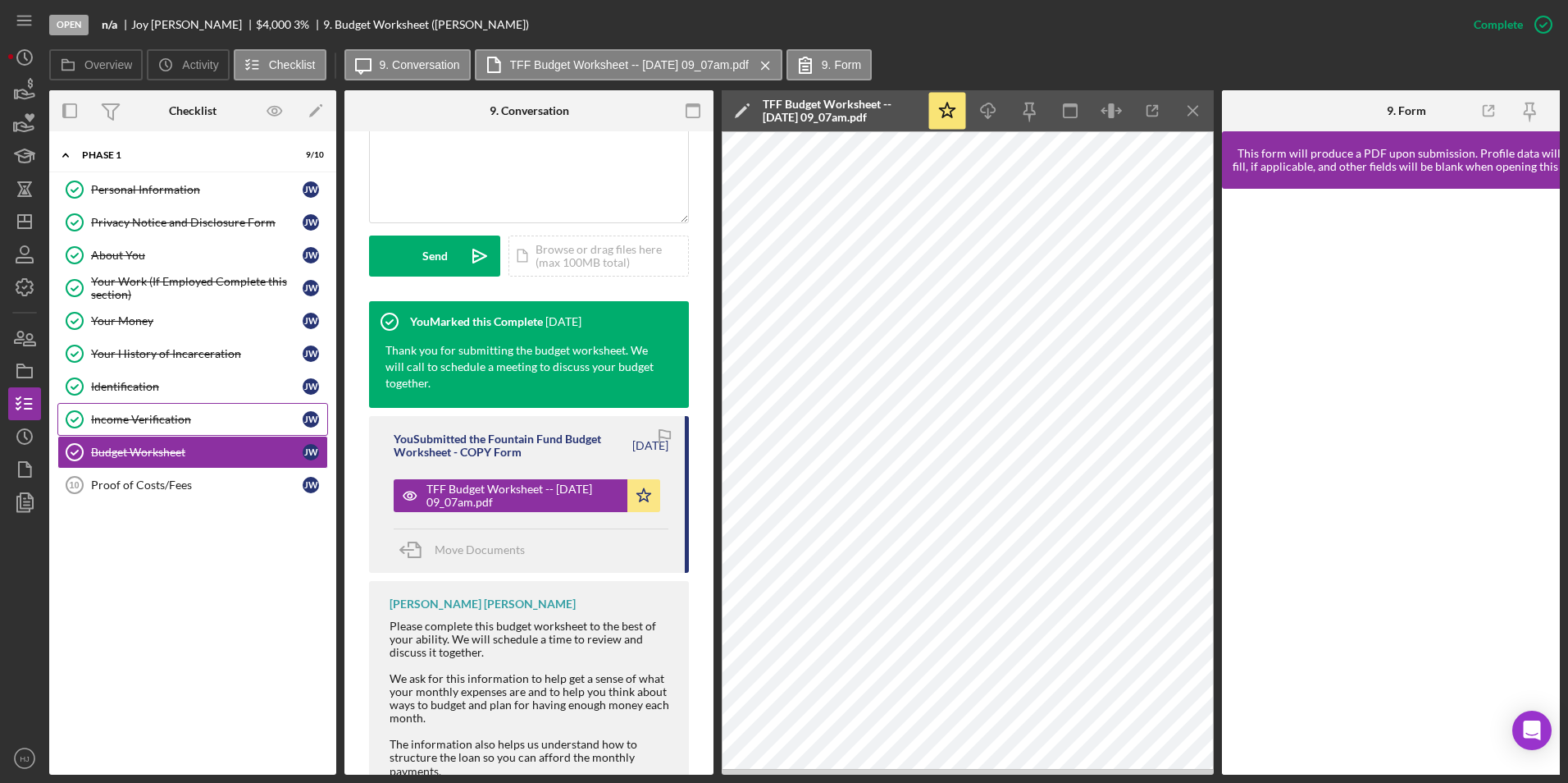
click at [150, 415] on div "Income Verification" at bounding box center [197, 419] width 211 height 13
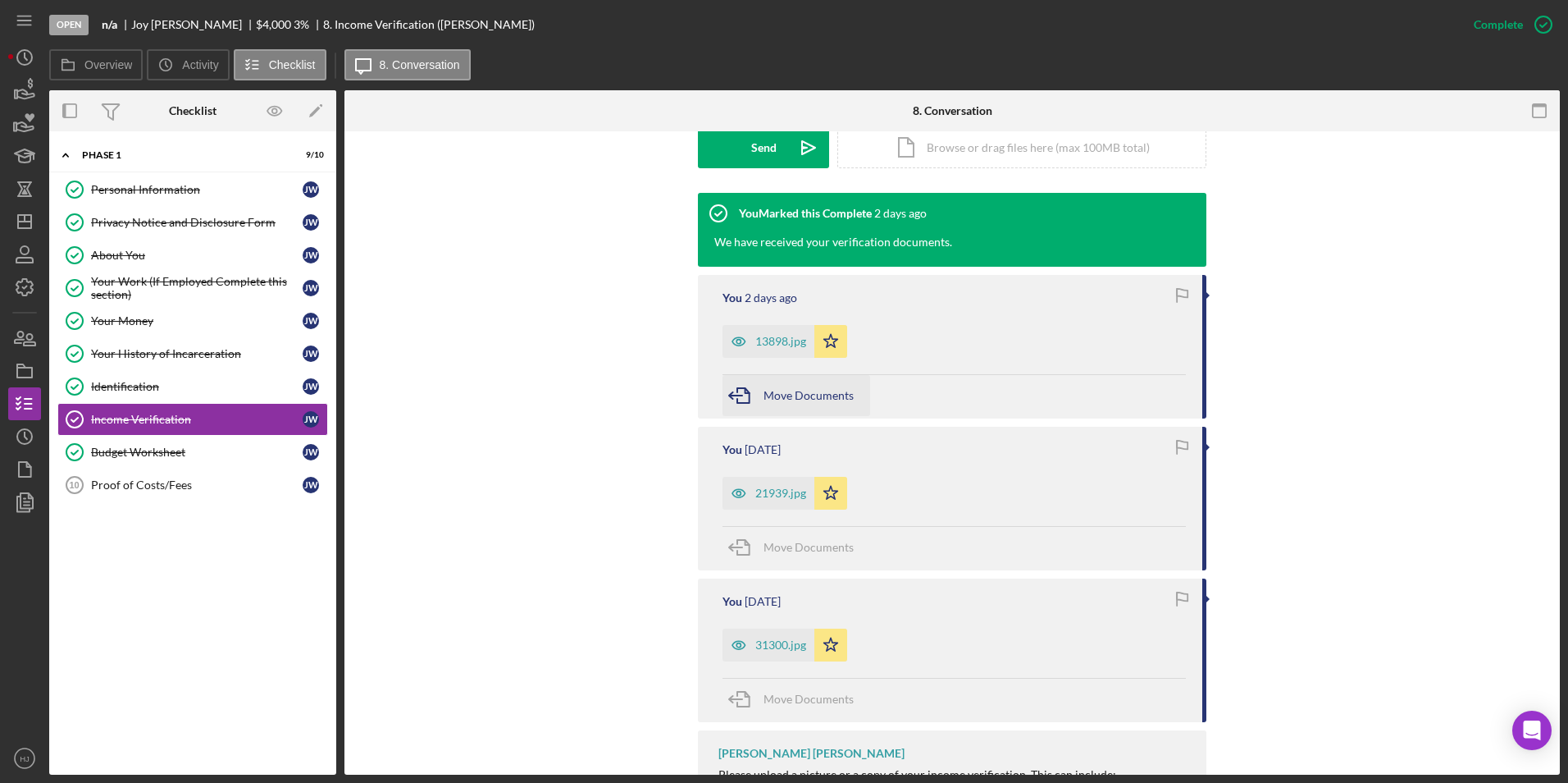
scroll to position [575, 0]
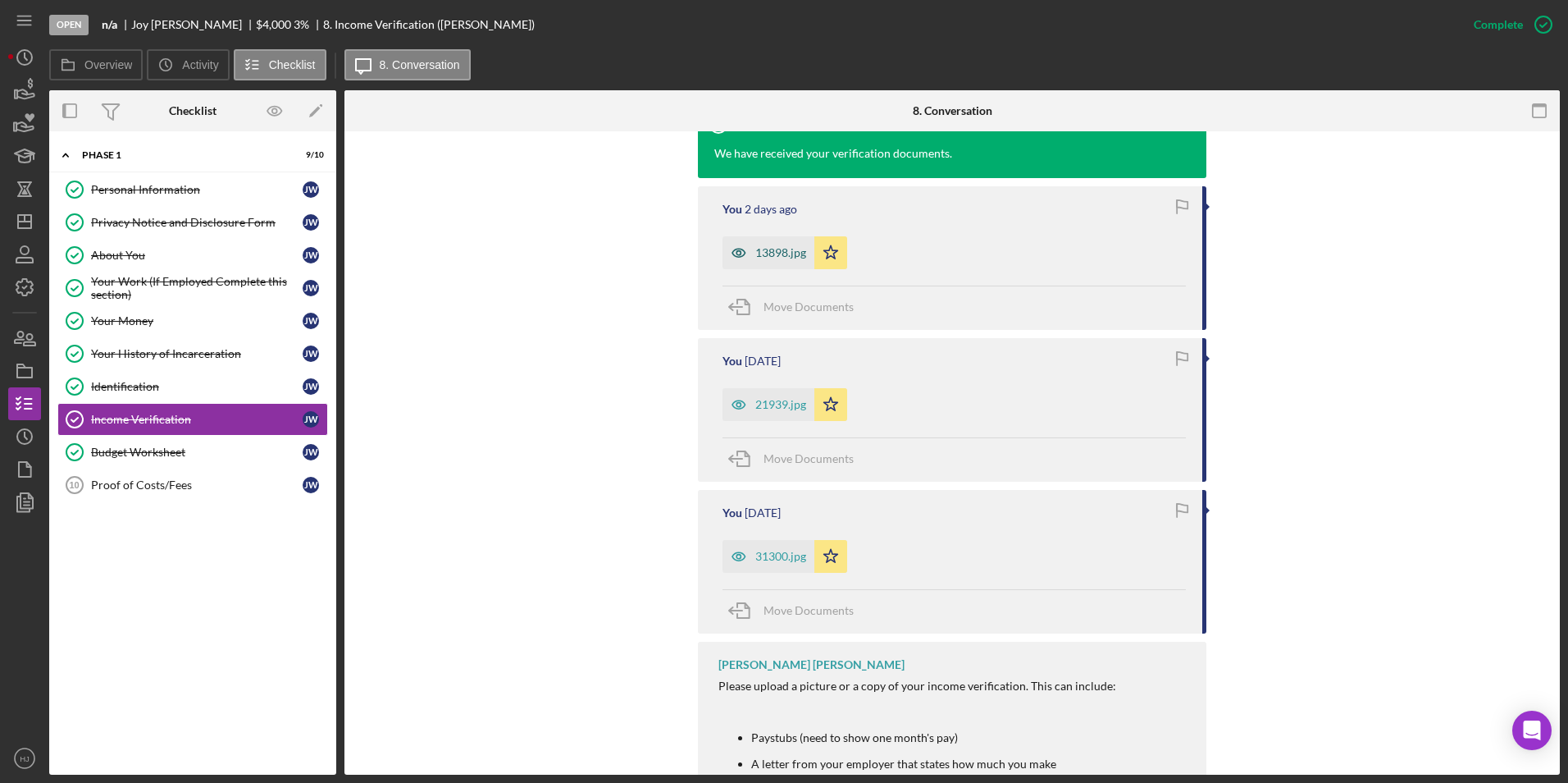
click at [770, 254] on div "13898.jpg" at bounding box center [781, 252] width 51 height 13
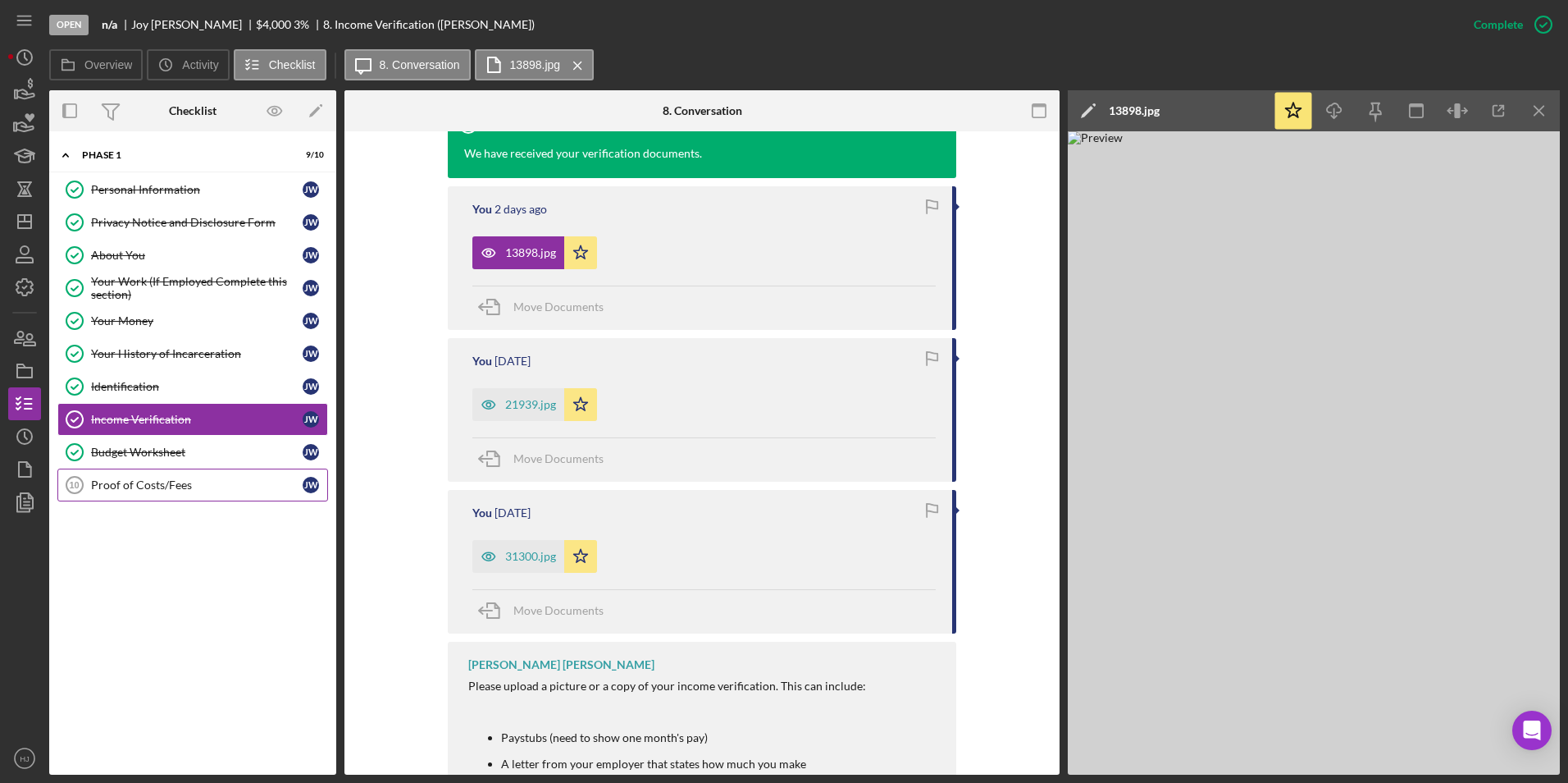
click at [158, 479] on div "Proof of Costs/Fees" at bounding box center [197, 484] width 211 height 13
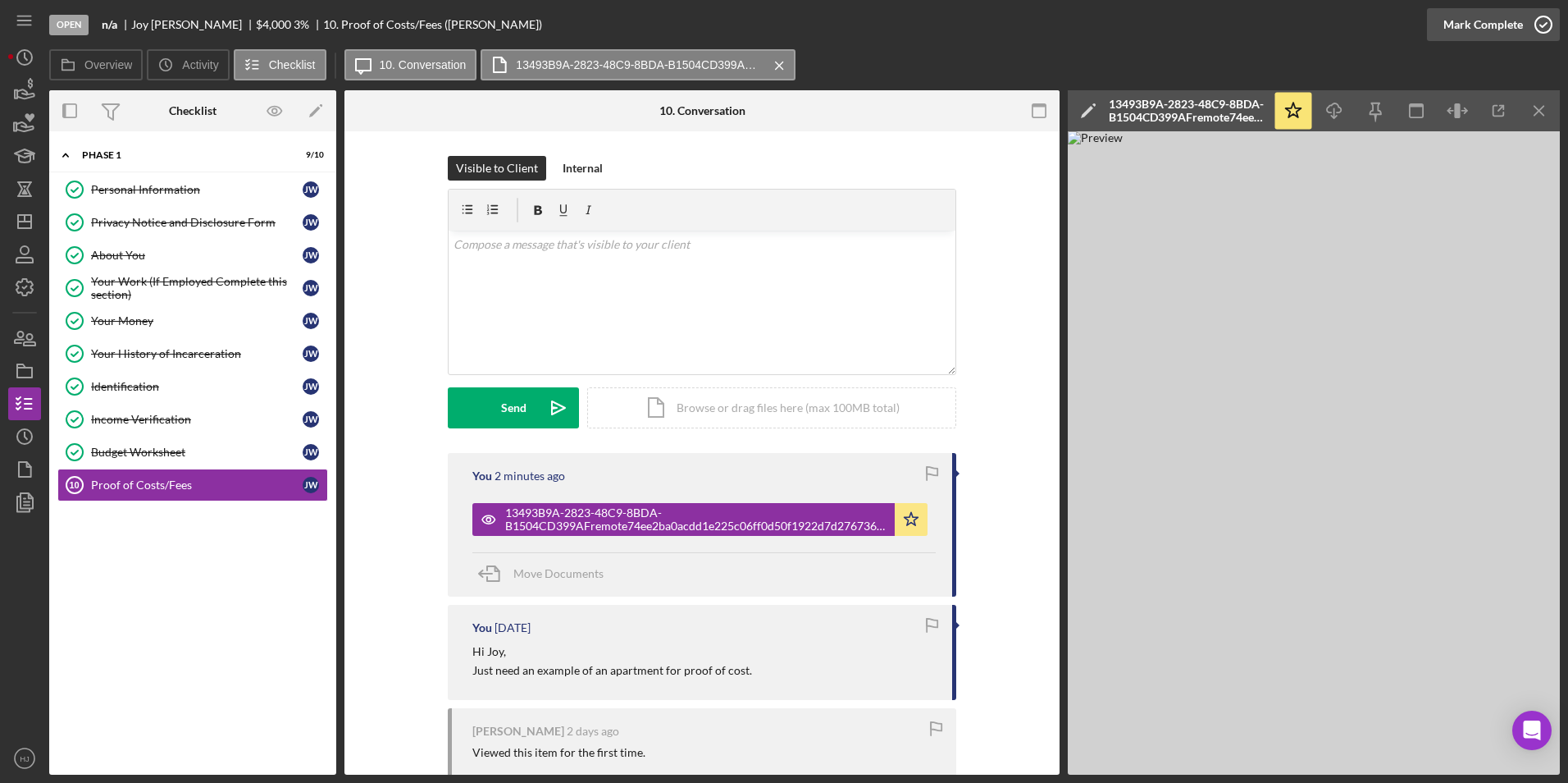
click at [1042, 17] on div "Mark Complete" at bounding box center [1483, 24] width 79 height 33
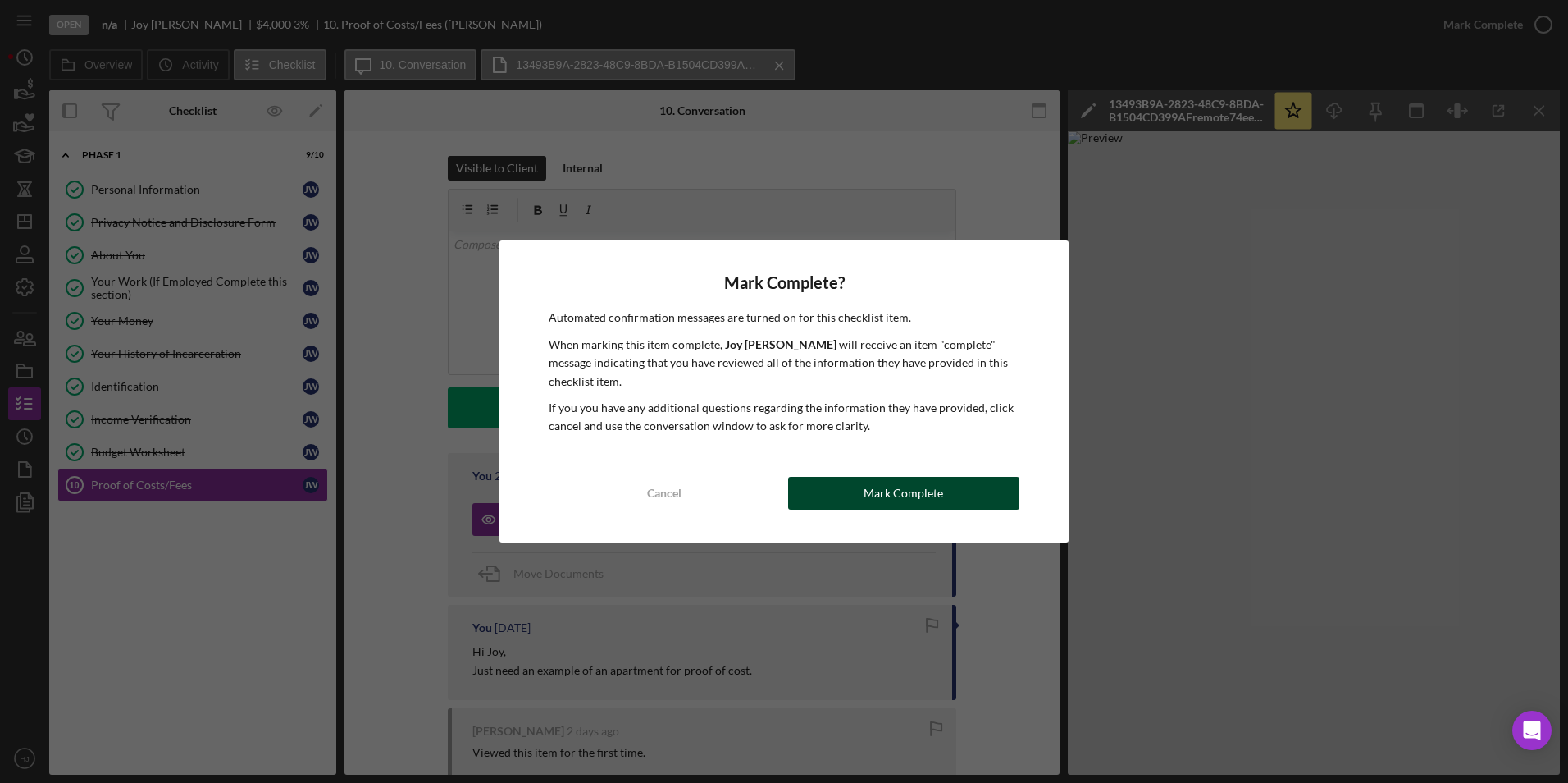
click at [946, 502] on button "Mark Complete" at bounding box center [903, 493] width 231 height 33
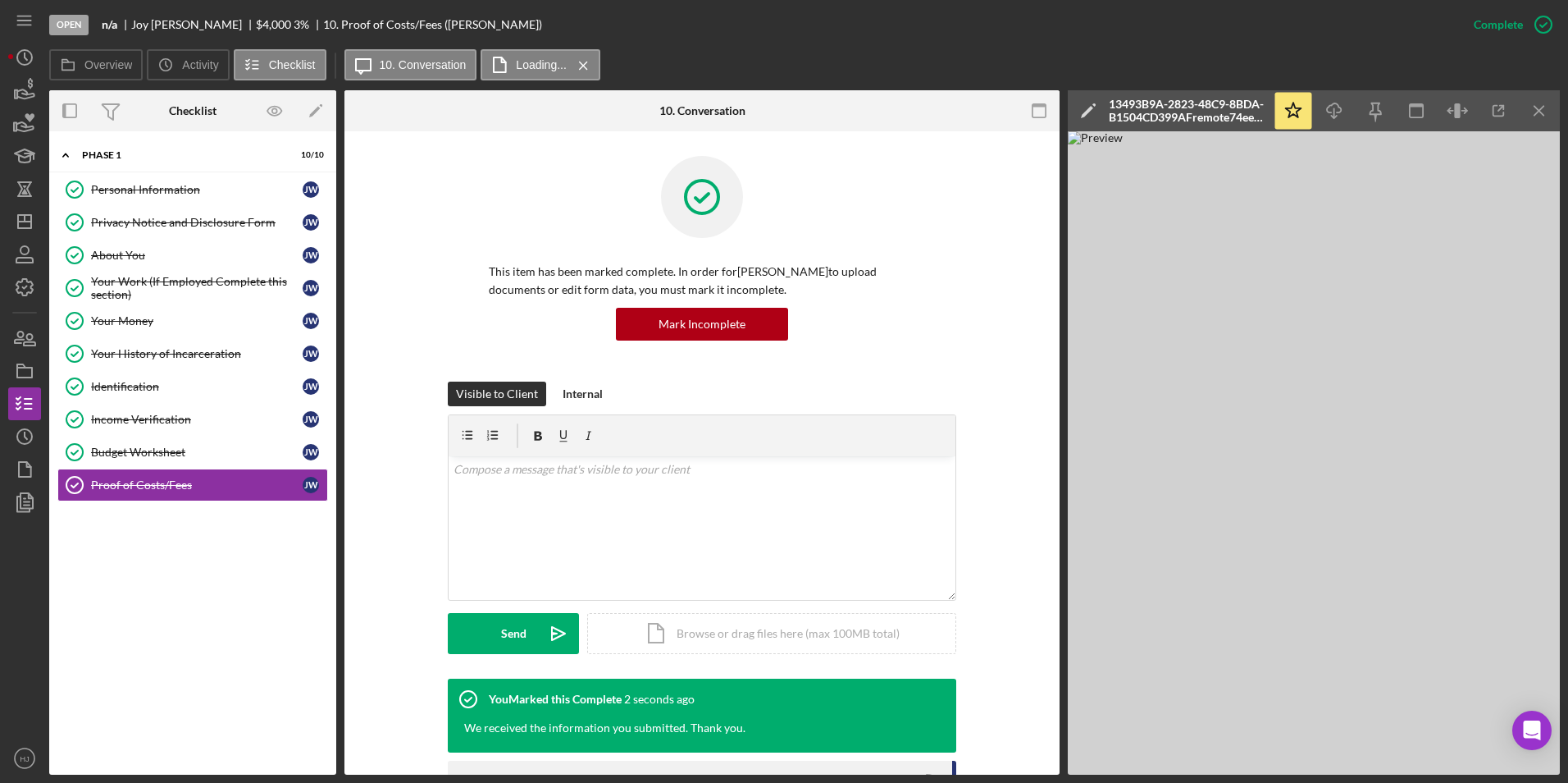
click at [47, 94] on nav "Icon/Menu Icon/Dashboard Dashboard Navigation Divider Mobile Checklist Navigati…" at bounding box center [28, 387] width 41 height 774
click at [39, 91] on icon "button" at bounding box center [24, 90] width 41 height 41
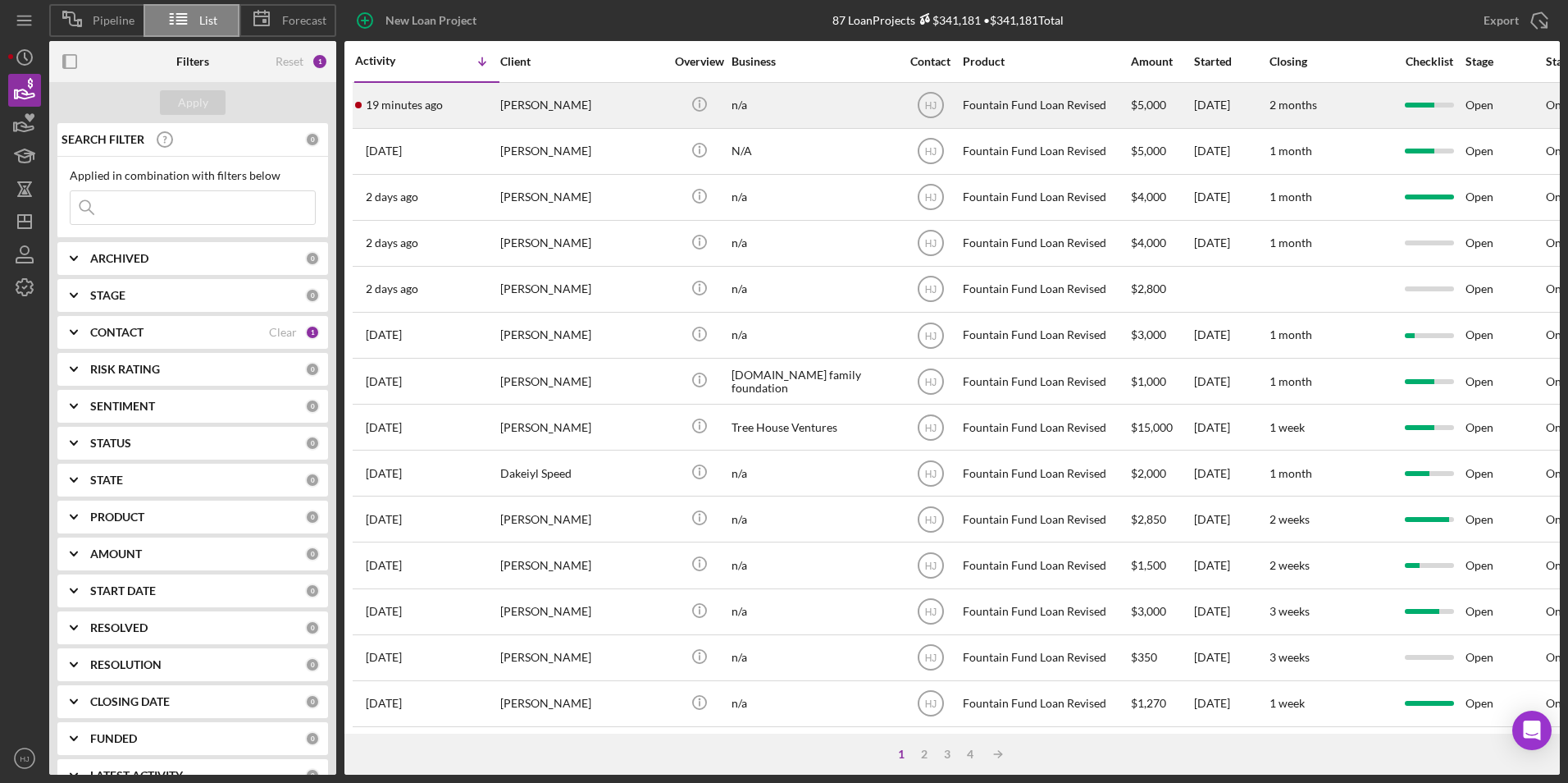
click at [570, 108] on div "[PERSON_NAME]" at bounding box center [582, 105] width 164 height 43
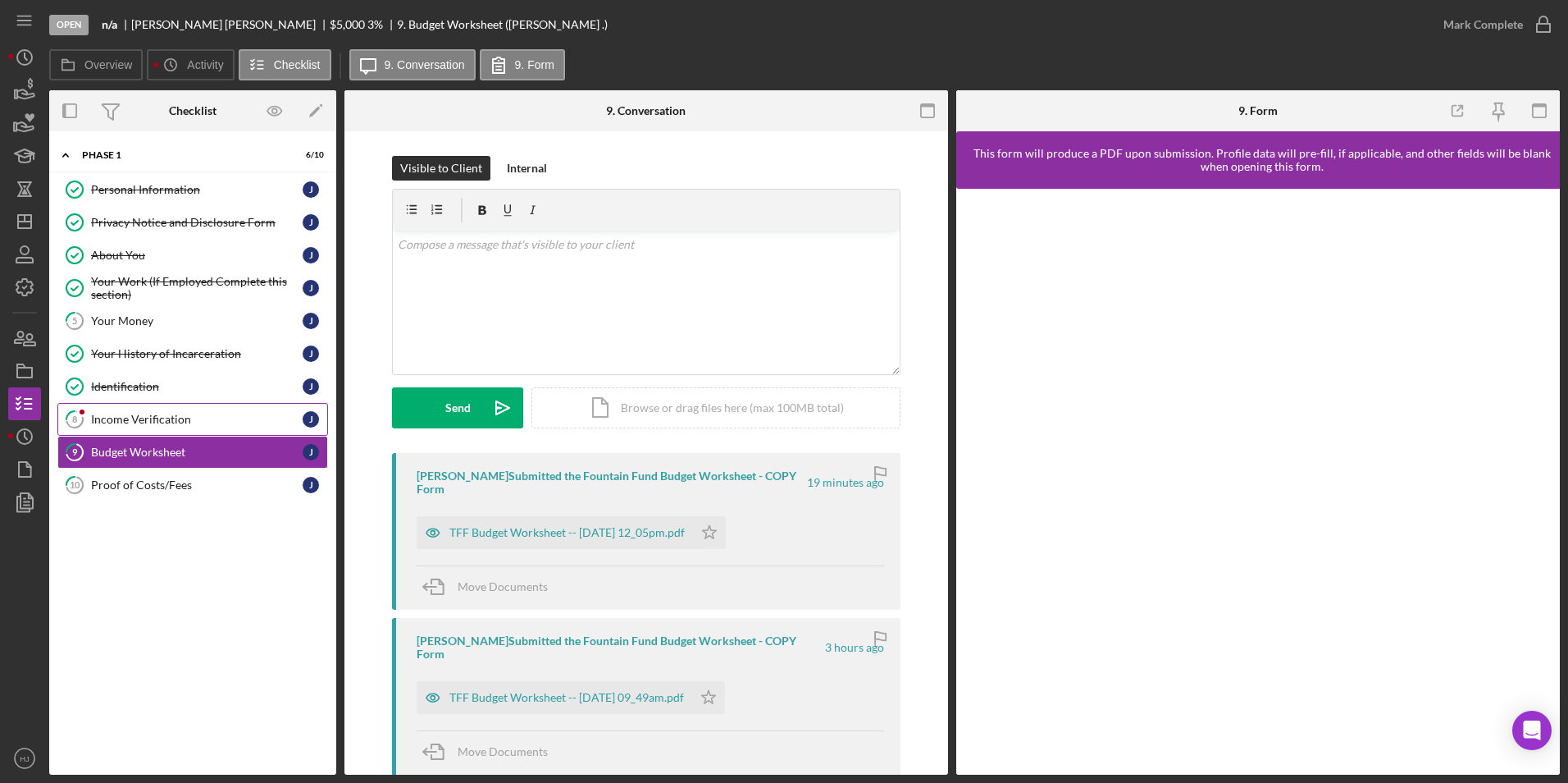
click at [145, 423] on div "Income Verification" at bounding box center [197, 419] width 211 height 13
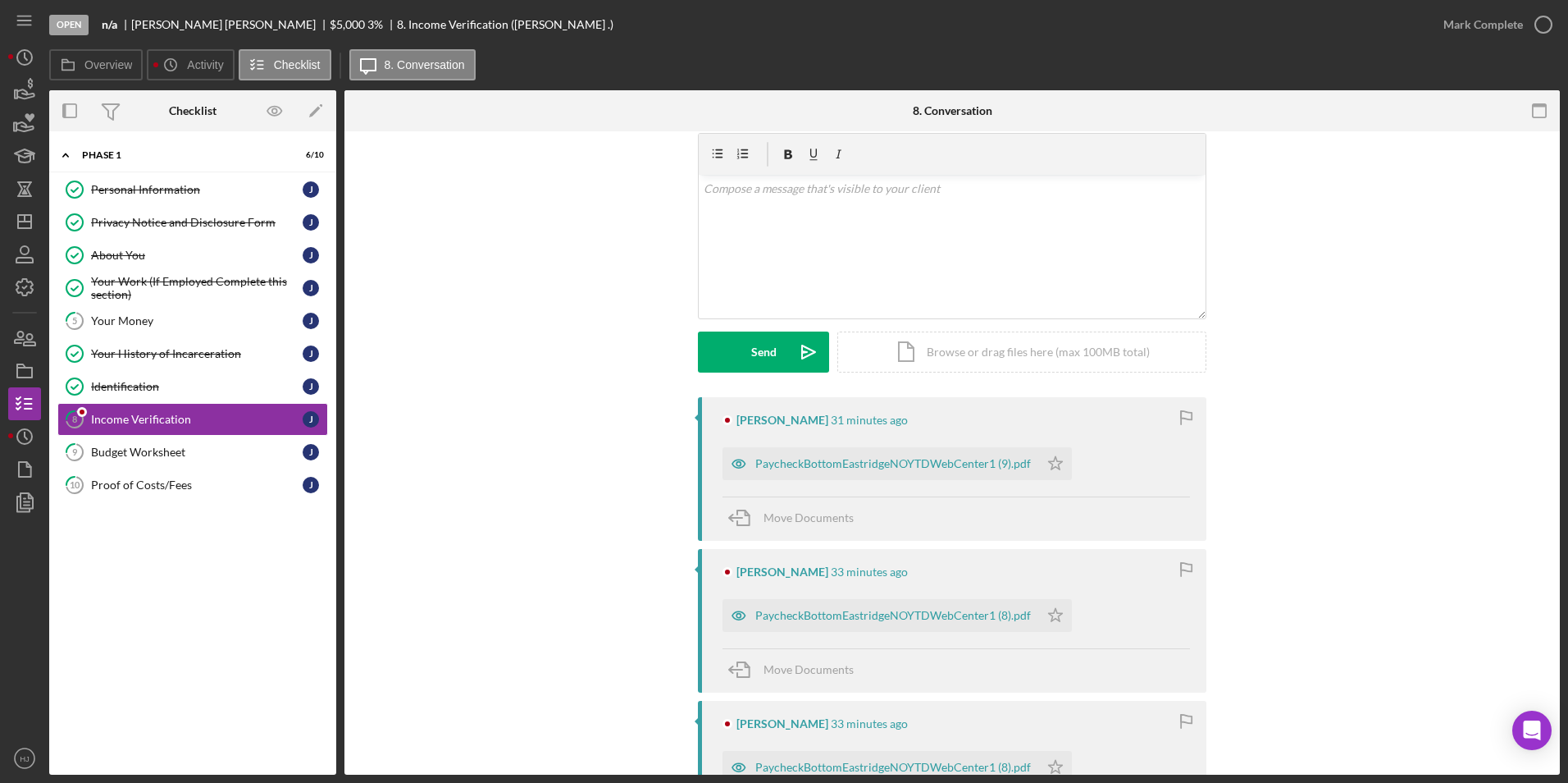
scroll to position [82, 0]
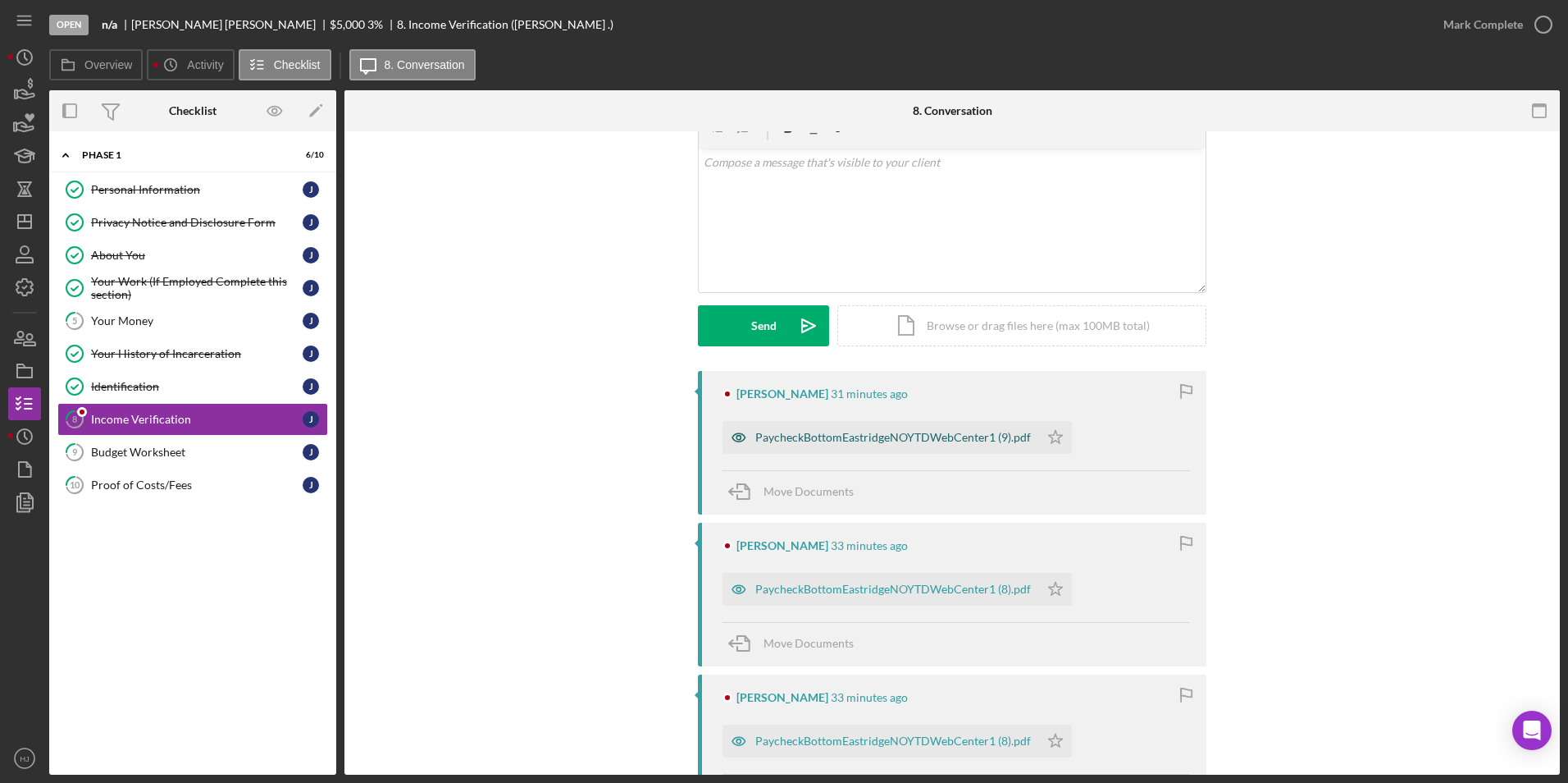
click at [808, 443] on div "PaycheckBottomEastridgeNOYTDWebCenter1 (9).pdf" at bounding box center [894, 437] width 276 height 13
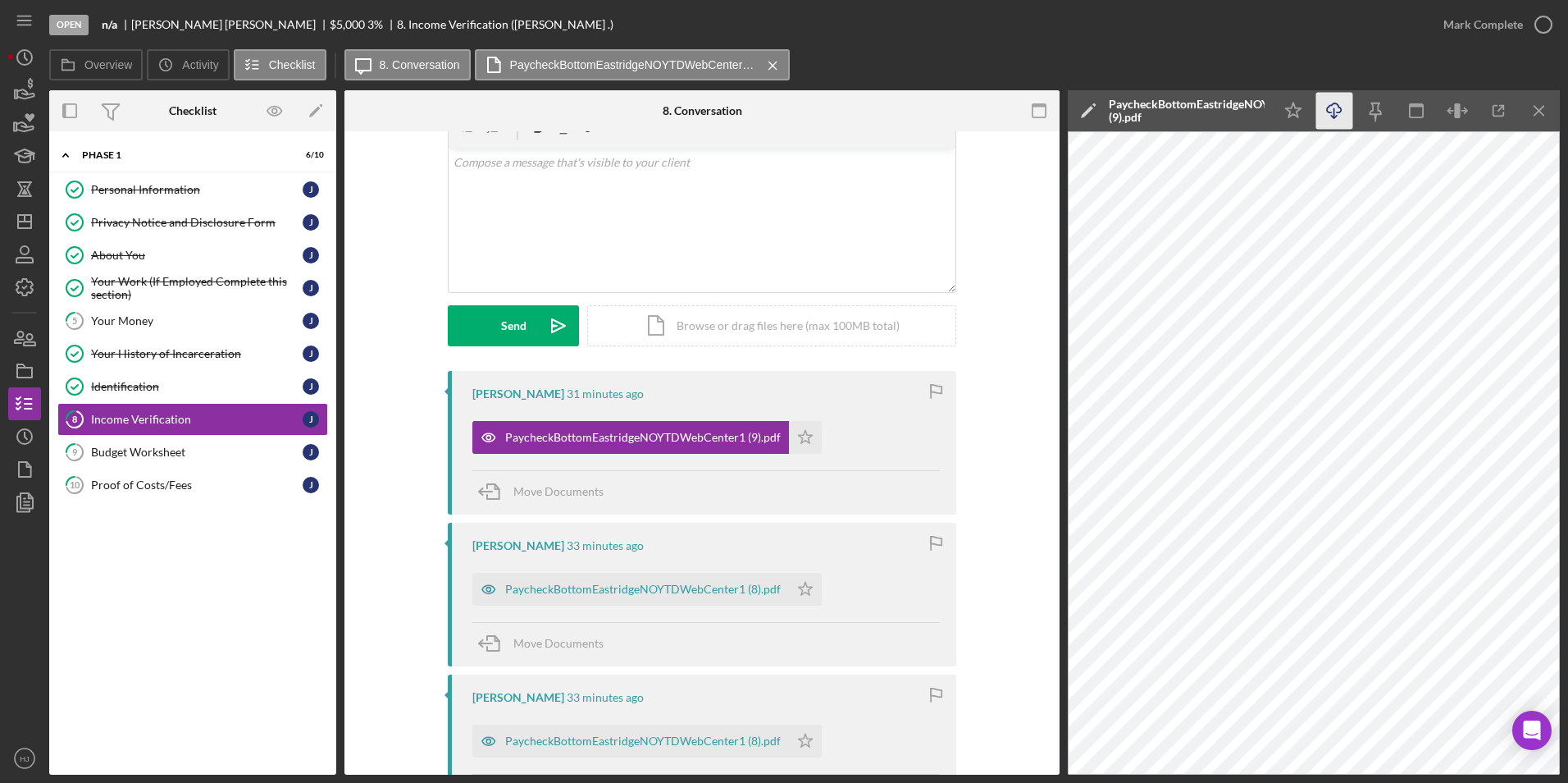
click at [1042, 109] on icon "button" at bounding box center [1334, 108] width 14 height 9
click at [808, 437] on icon "Icon/Star" at bounding box center [806, 438] width 33 height 33
click at [651, 552] on div "PaycheckBottomEastridgeNOYTDWebCenter1 (8).pdf" at bounding box center [631, 589] width 317 height 33
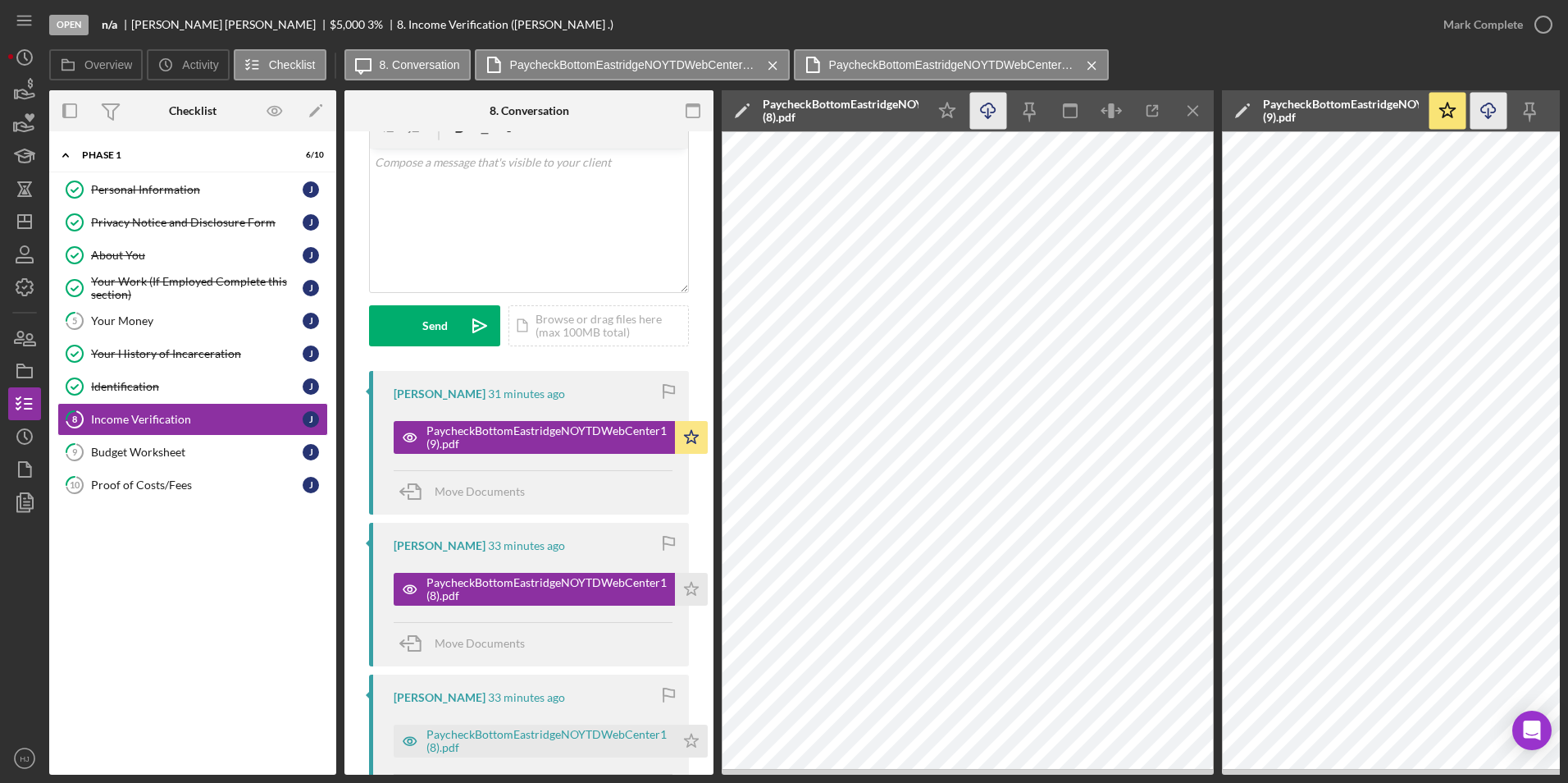
click at [984, 108] on icon "Icon/Download" at bounding box center [989, 112] width 37 height 37
click at [703, 552] on icon "Icon/Star" at bounding box center [692, 589] width 33 height 33
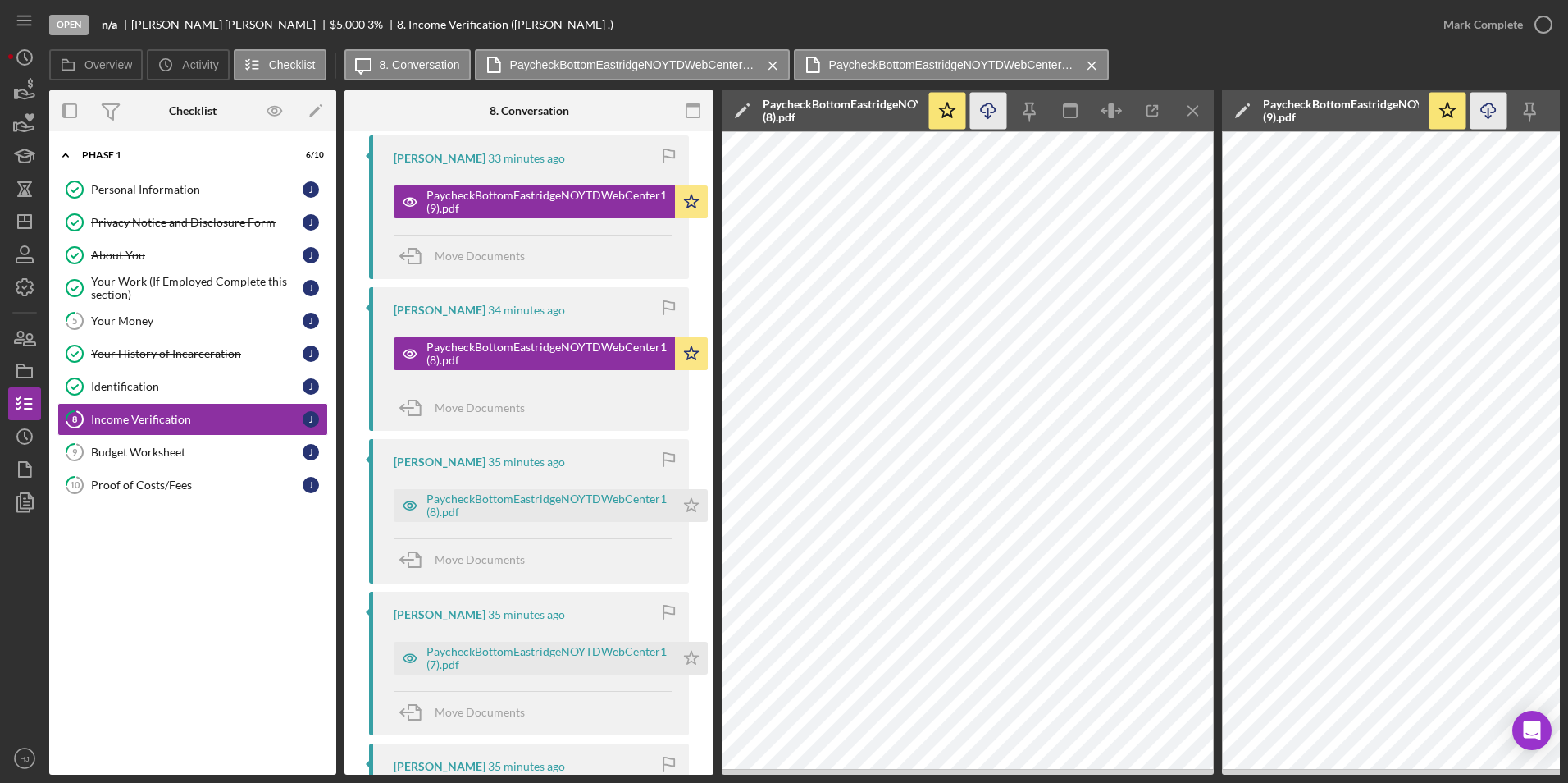
scroll to position [328, 0]
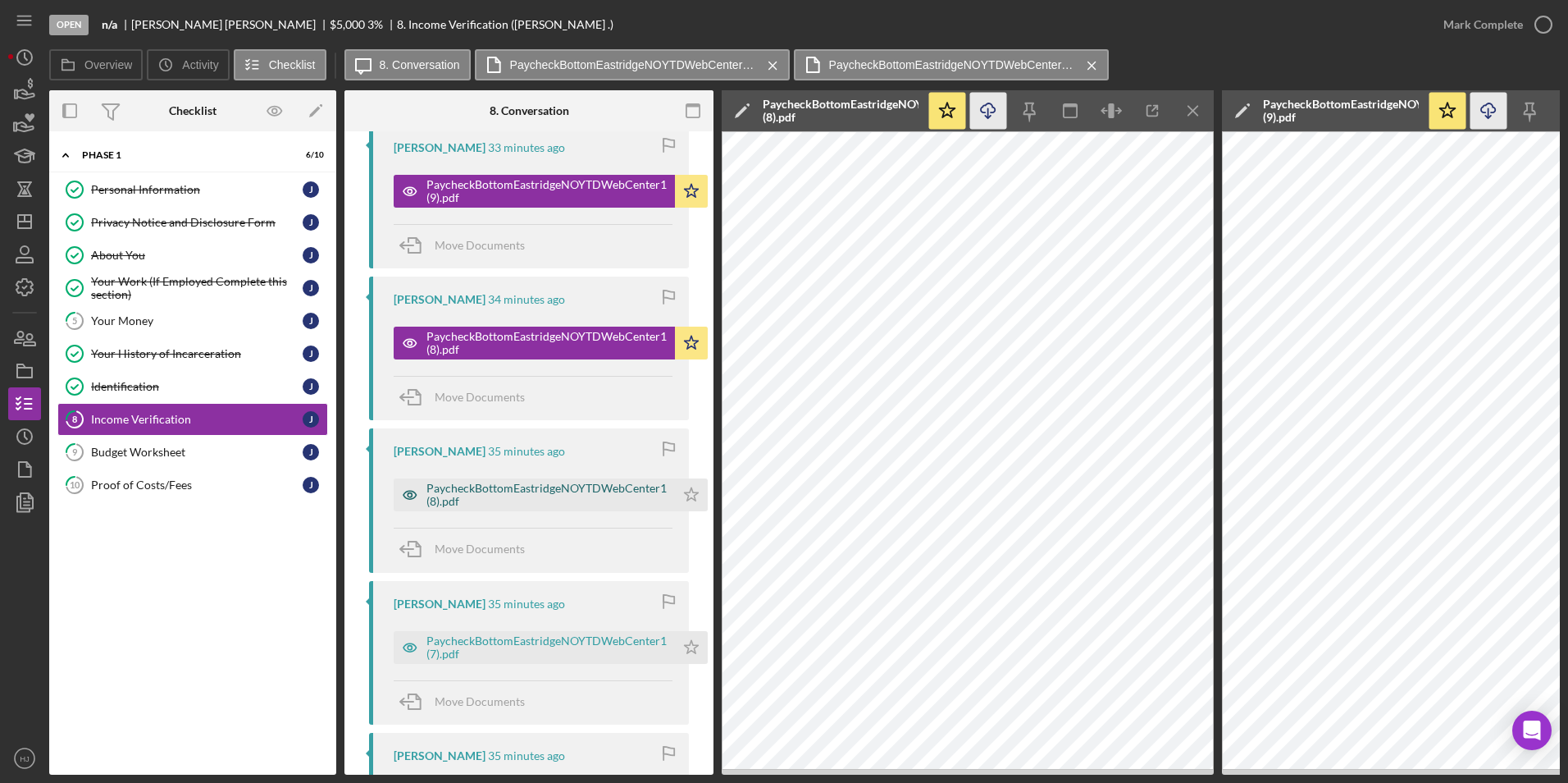
click at [530, 481] on div "PaycheckBottomEastridgeNOYTDWebCenter1 (8).pdf" at bounding box center [533, 495] width 281 height 33
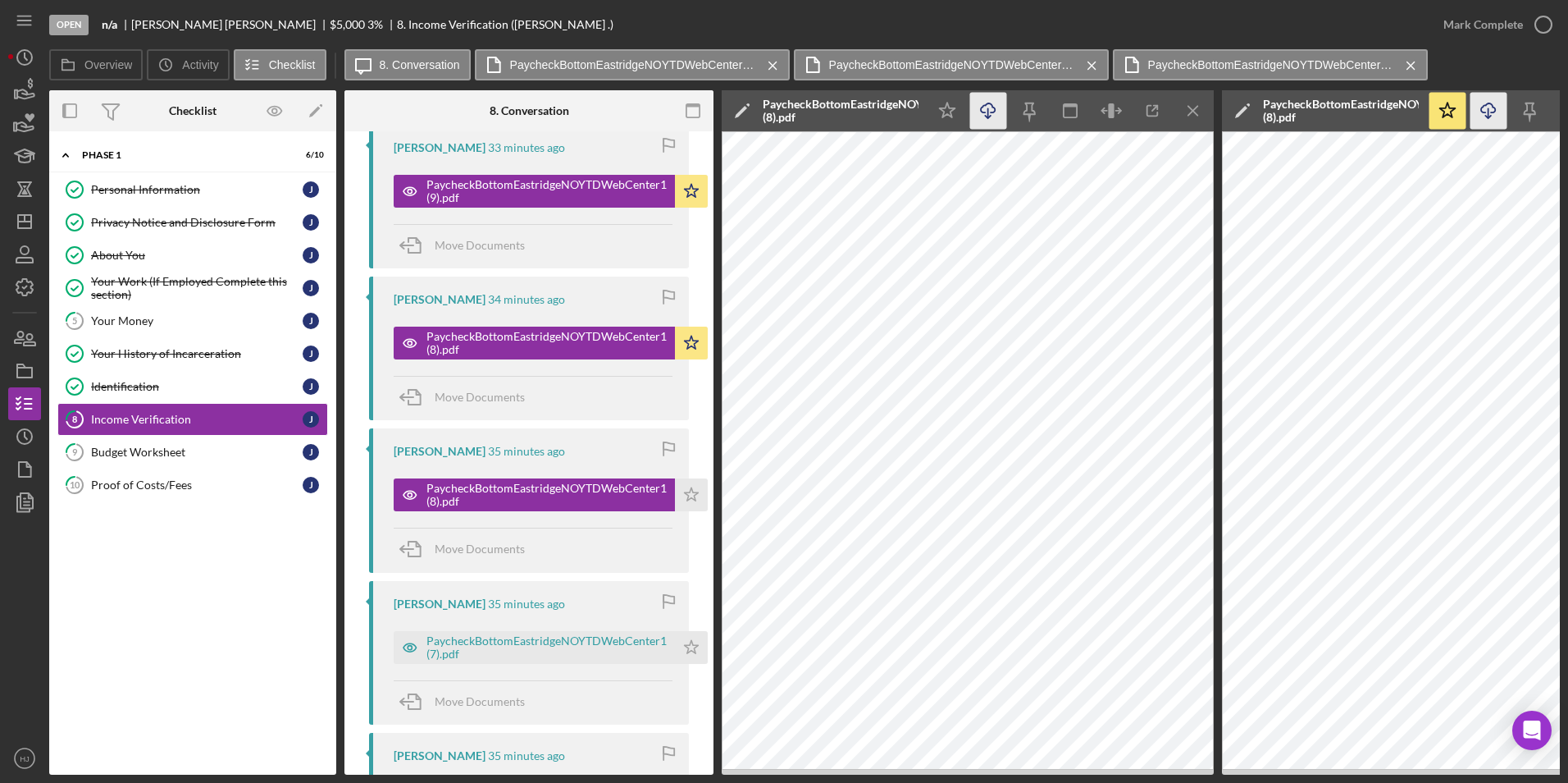
click at [986, 106] on icon "button" at bounding box center [988, 108] width 14 height 9
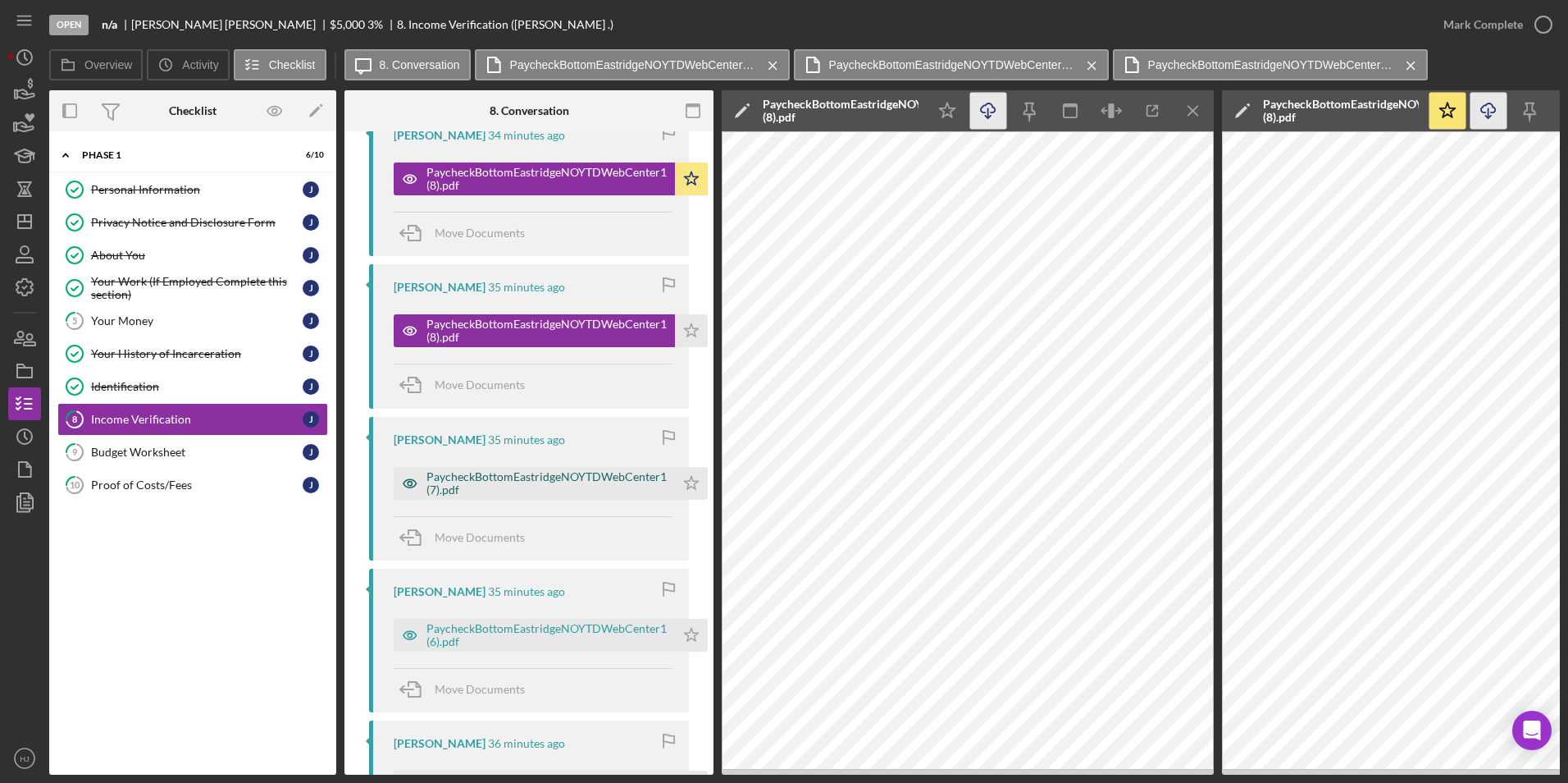
click at [591, 472] on div "PaycheckBottomEastridgeNOYTDWebCenter1 (7).pdf" at bounding box center [547, 483] width 241 height 26
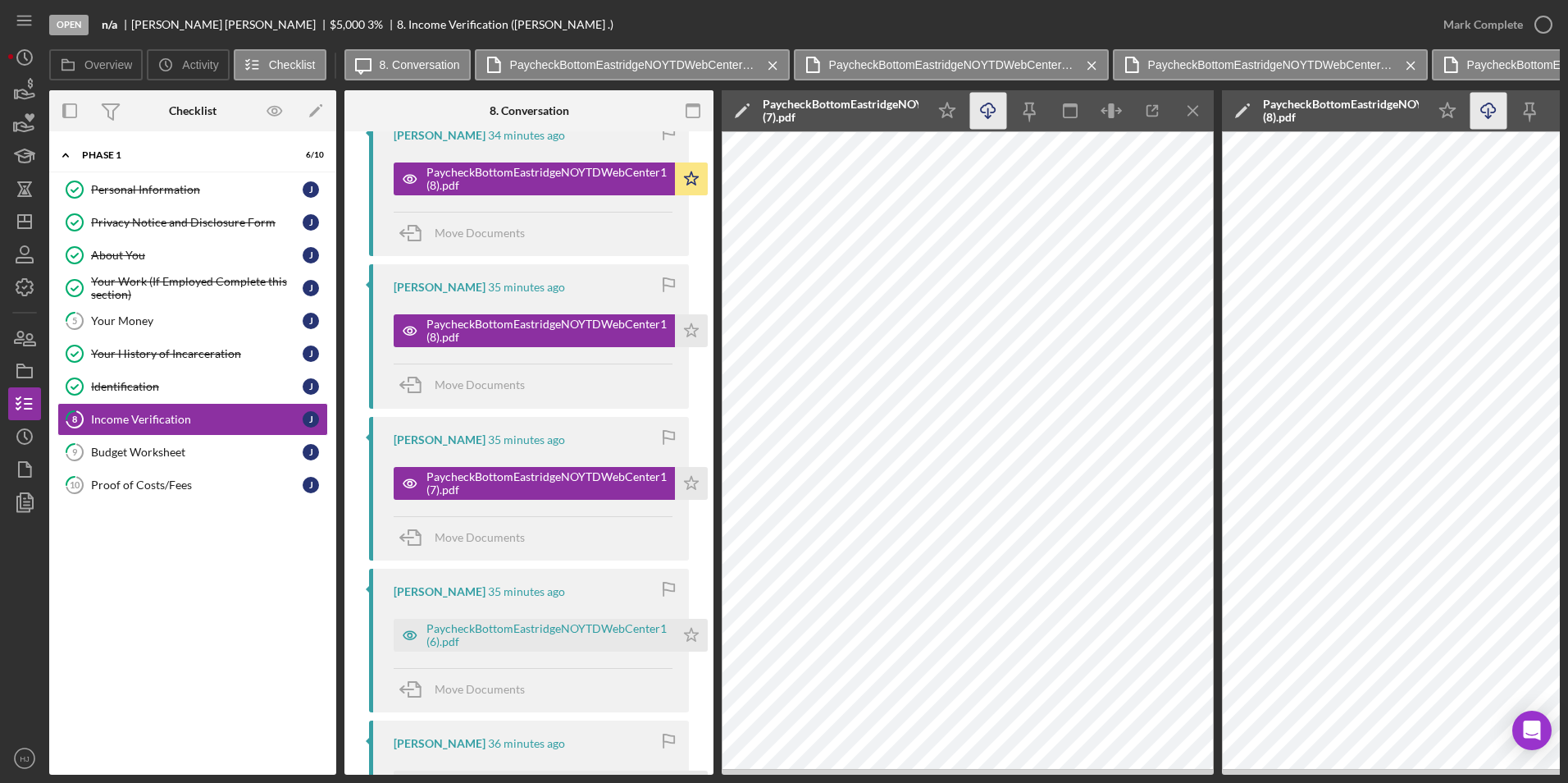
click at [991, 113] on icon "Icon/Download" at bounding box center [989, 112] width 37 height 37
click at [696, 480] on icon "Icon/Star" at bounding box center [692, 484] width 33 height 33
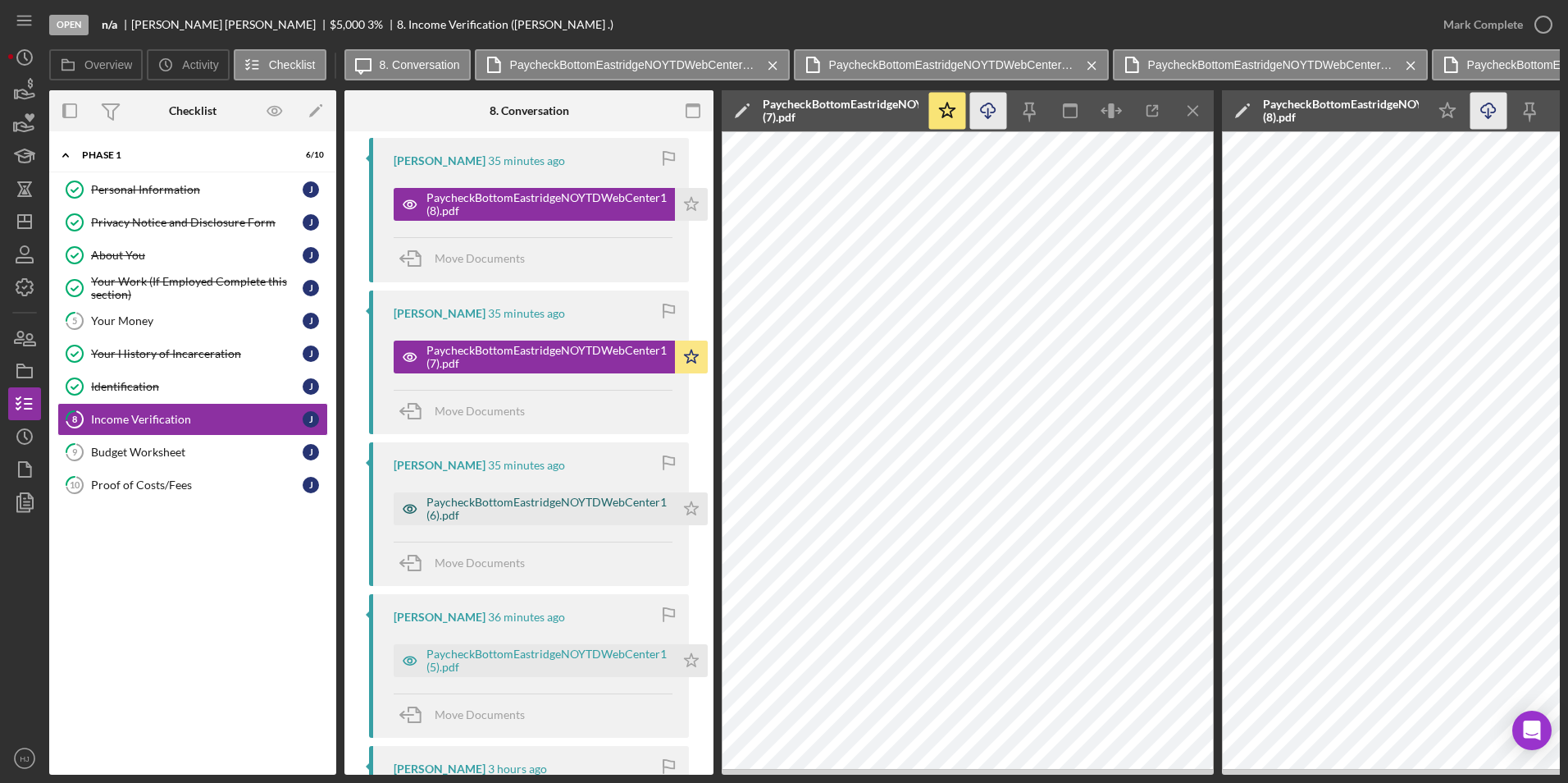
scroll to position [656, 0]
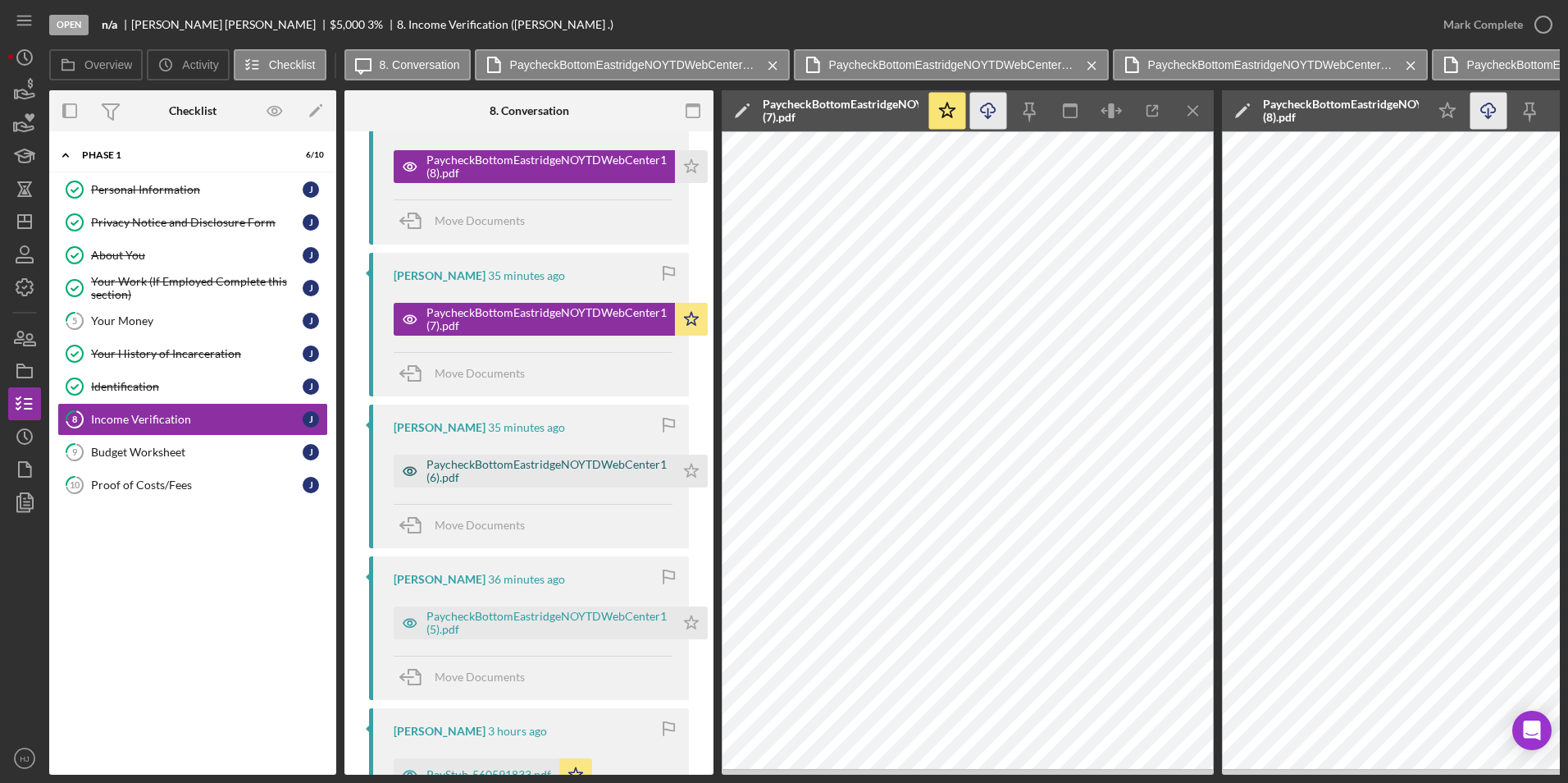
click at [516, 463] on div "PaycheckBottomEastridgeNOYTDWebCenter1 (6).pdf" at bounding box center [547, 471] width 241 height 26
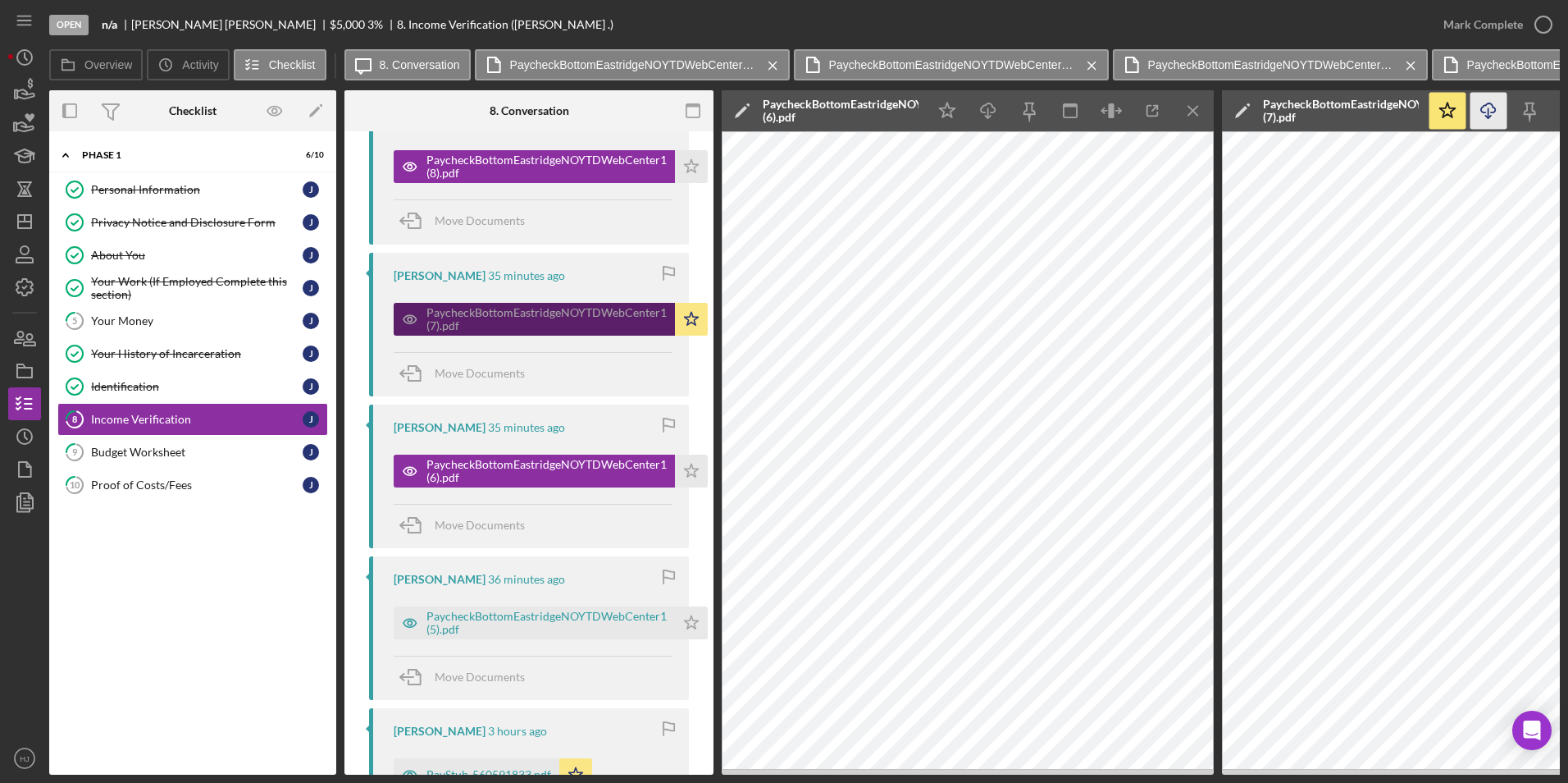
click at [553, 311] on div "PaycheckBottomEastridgeNOYTDWebCenter1 (7).pdf" at bounding box center [547, 319] width 241 height 26
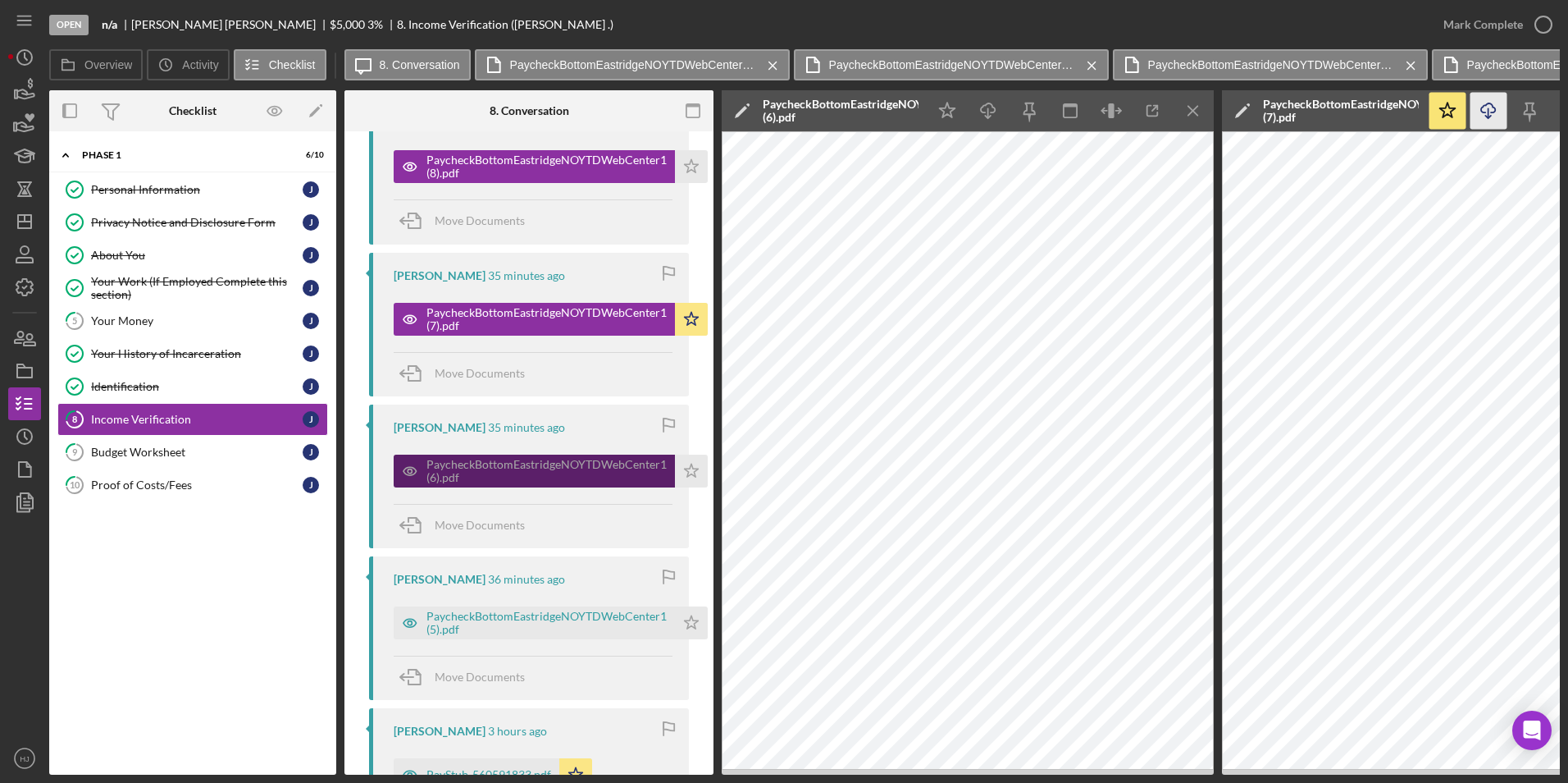
click at [553, 477] on div "PaycheckBottomEastridgeNOYTDWebCenter1 (6).pdf" at bounding box center [547, 471] width 241 height 26
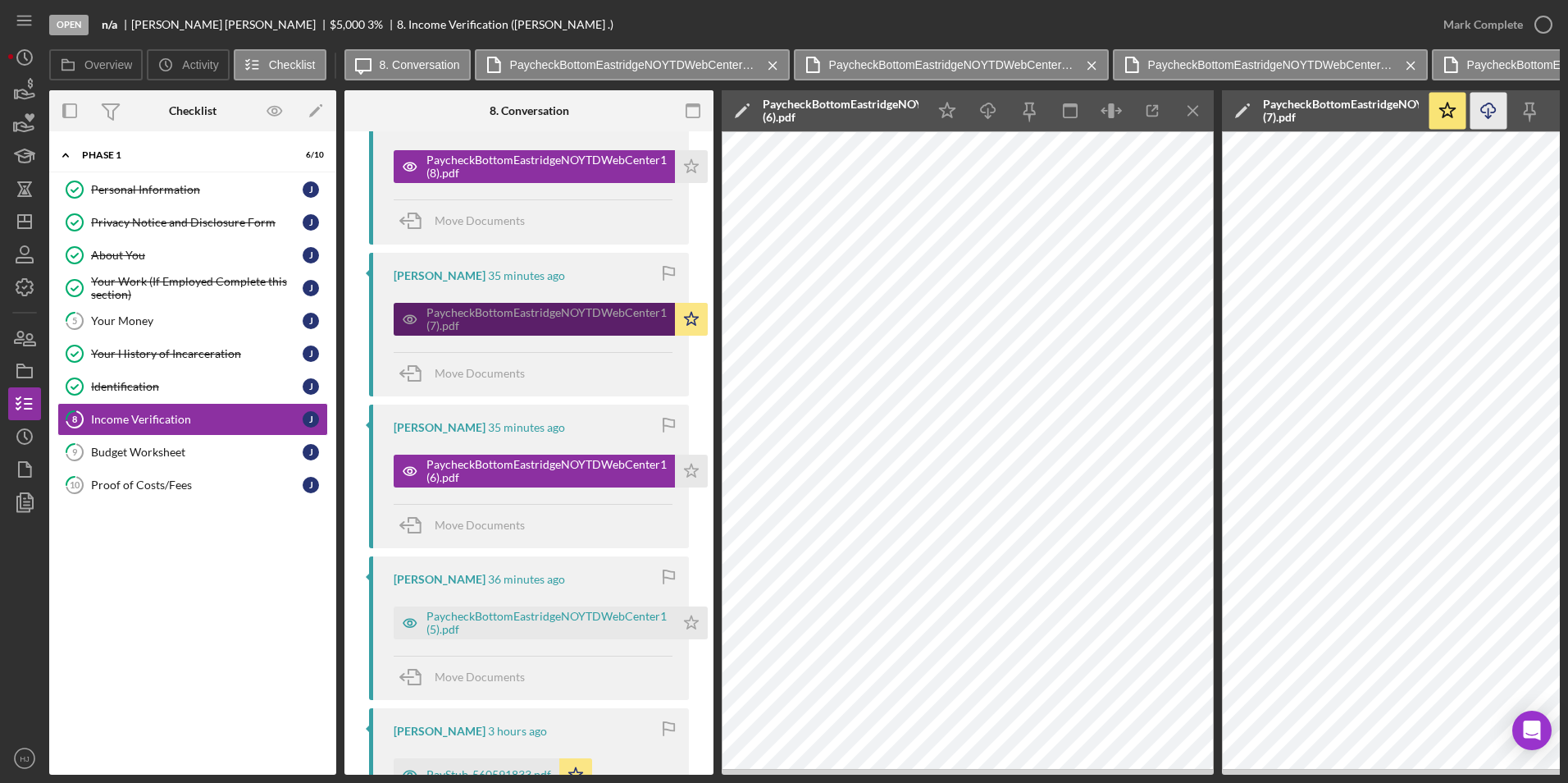
click at [529, 327] on div "PaycheckBottomEastridgeNOYTDWebCenter1 (7).pdf" at bounding box center [547, 319] width 241 height 26
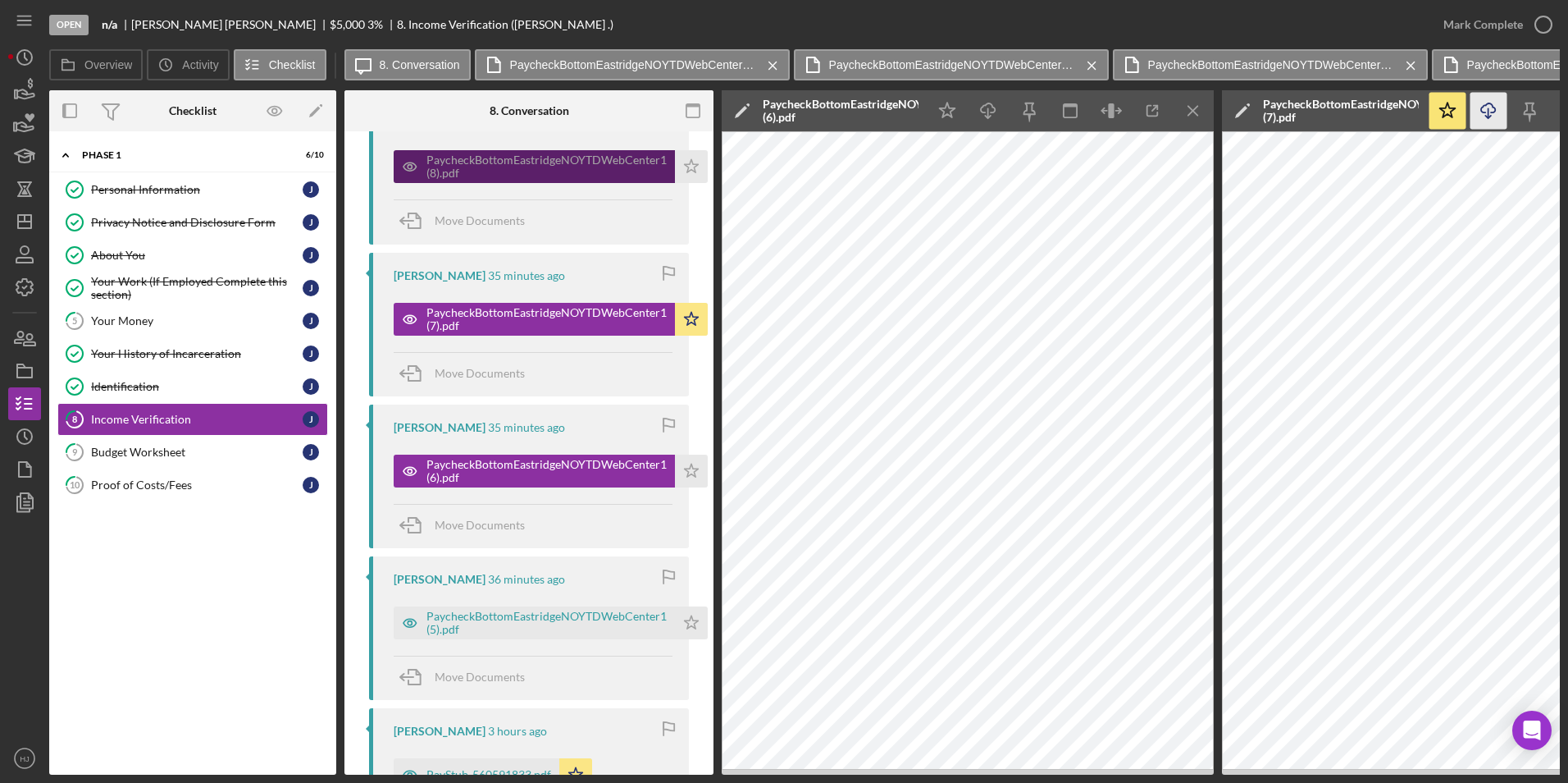
click at [539, 166] on div "PaycheckBottomEastridgeNOYTDWebCenter1 (8).pdf" at bounding box center [547, 166] width 241 height 26
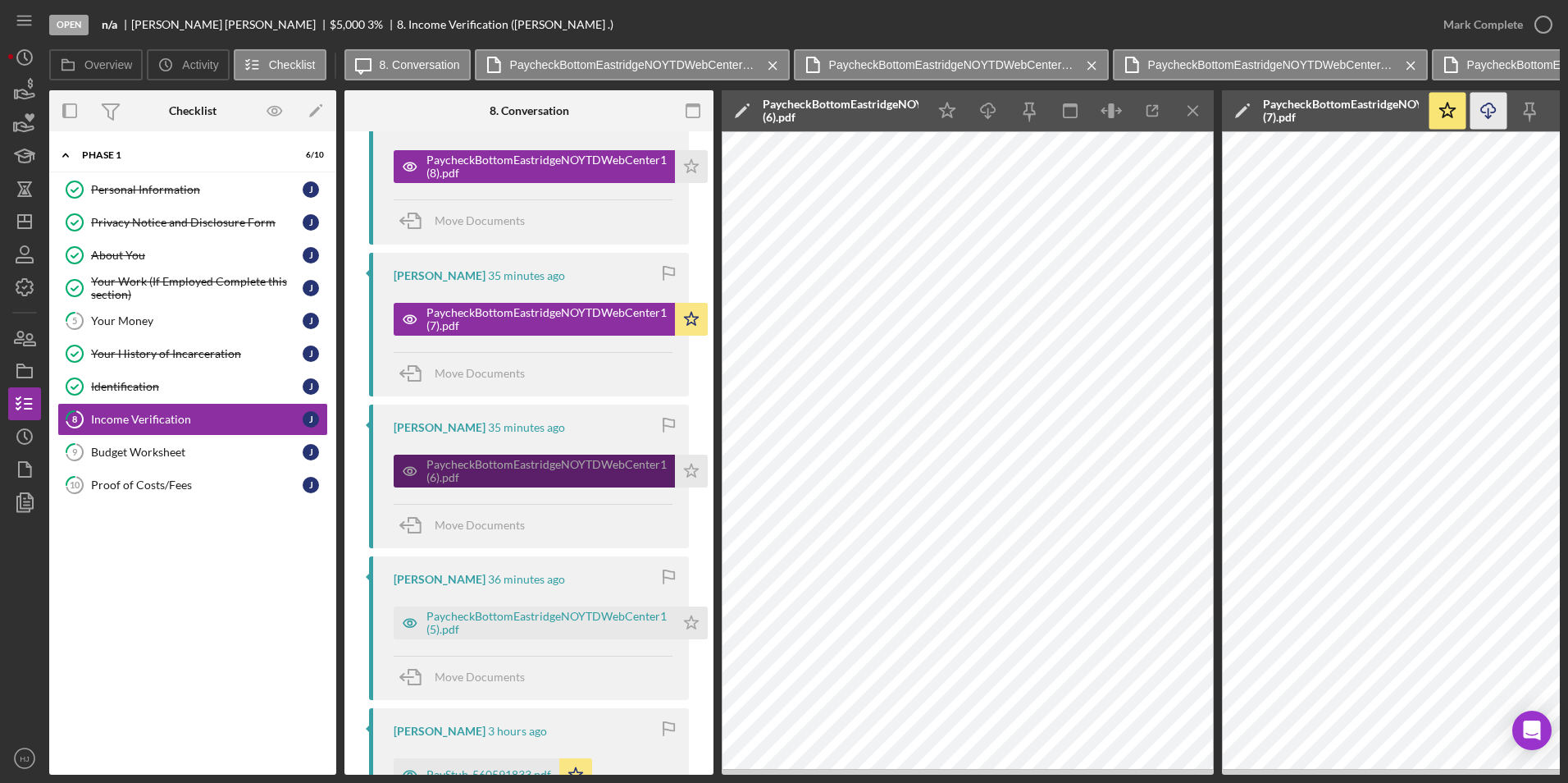
click at [555, 466] on div "PaycheckBottomEastridgeNOYTDWebCenter1 (6).pdf" at bounding box center [547, 471] width 241 height 26
click at [688, 469] on icon "Icon/Star" at bounding box center [692, 471] width 33 height 33
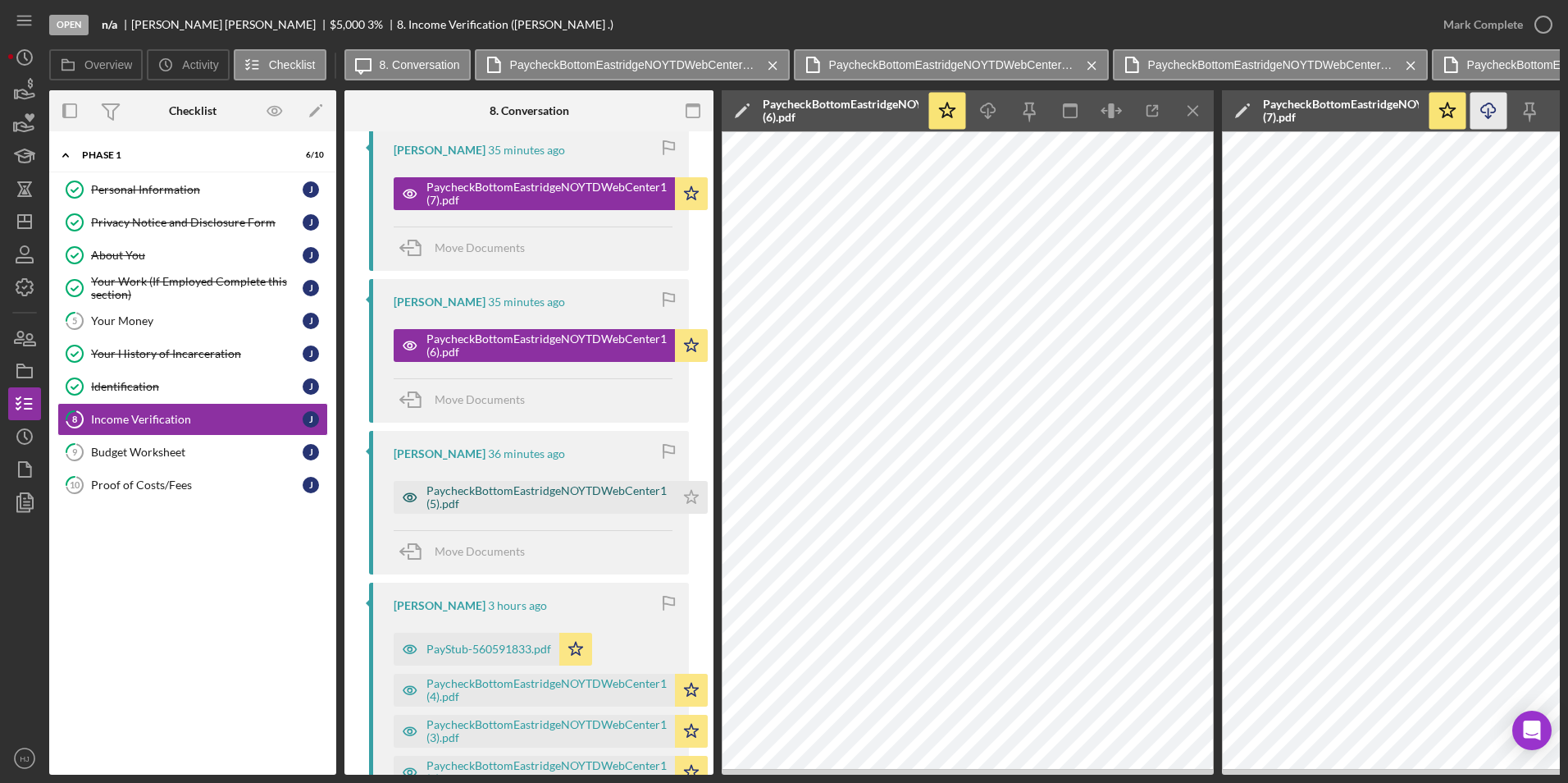
scroll to position [820, 0]
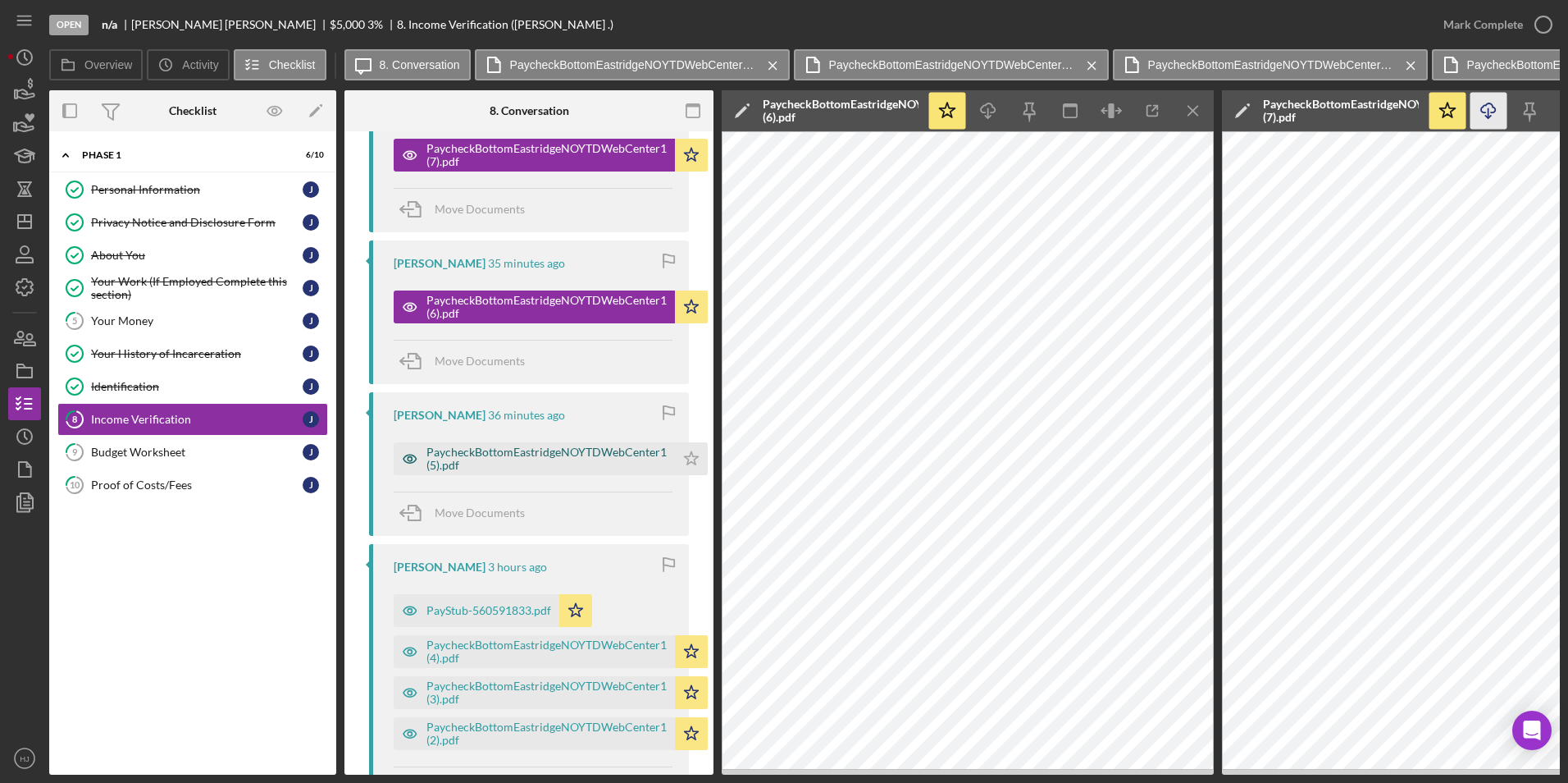
click at [541, 448] on div "PaycheckBottomEastridgeNOYTDWebCenter1 (5).pdf" at bounding box center [547, 458] width 241 height 26
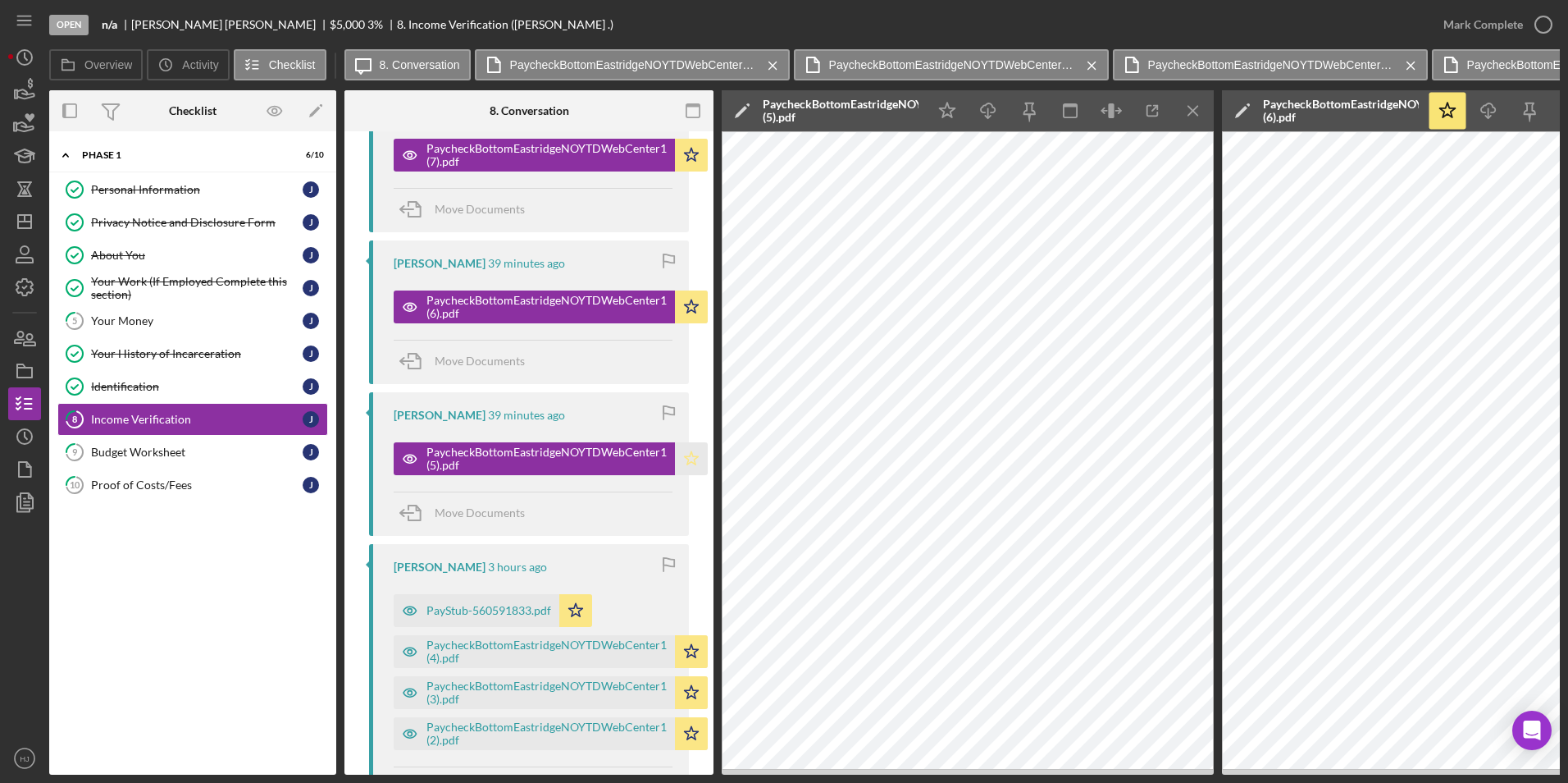
click at [698, 463] on icon "Icon/Star" at bounding box center [692, 459] width 33 height 33
click at [1042, 23] on div "Mark Complete" at bounding box center [1483, 24] width 79 height 33
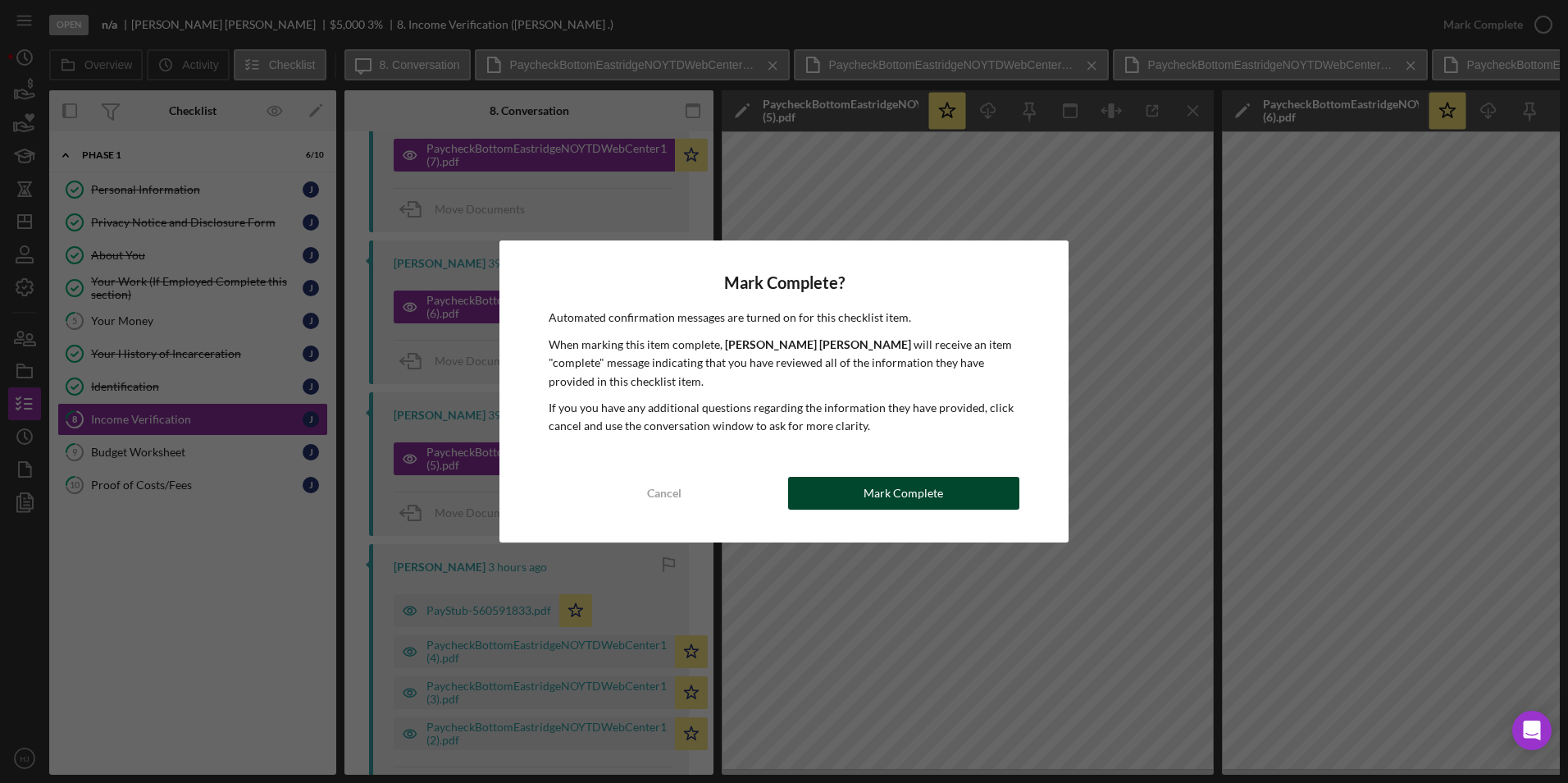
click at [894, 497] on div "Mark Complete" at bounding box center [903, 493] width 79 height 33
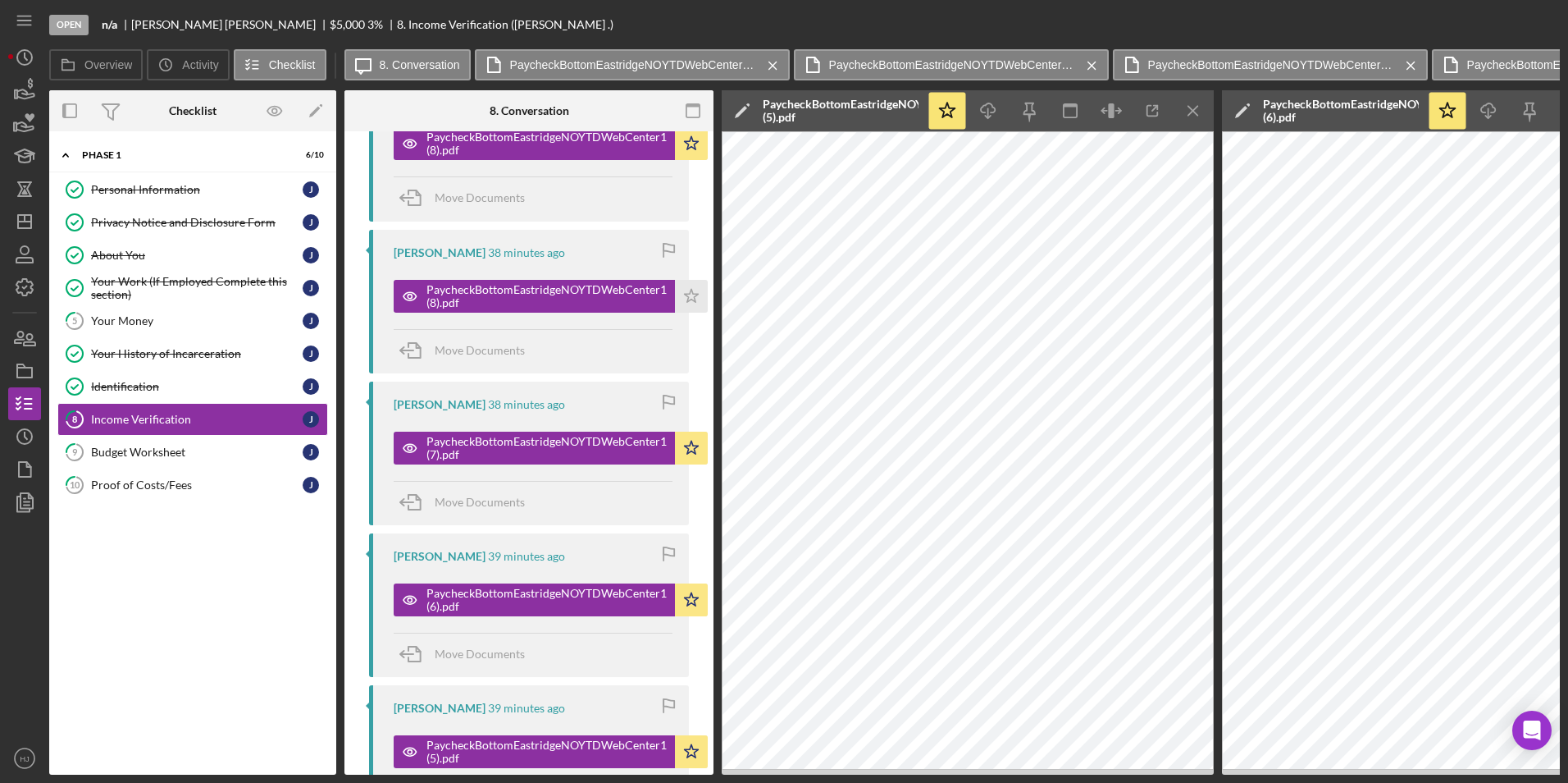
scroll to position [1146, 0]
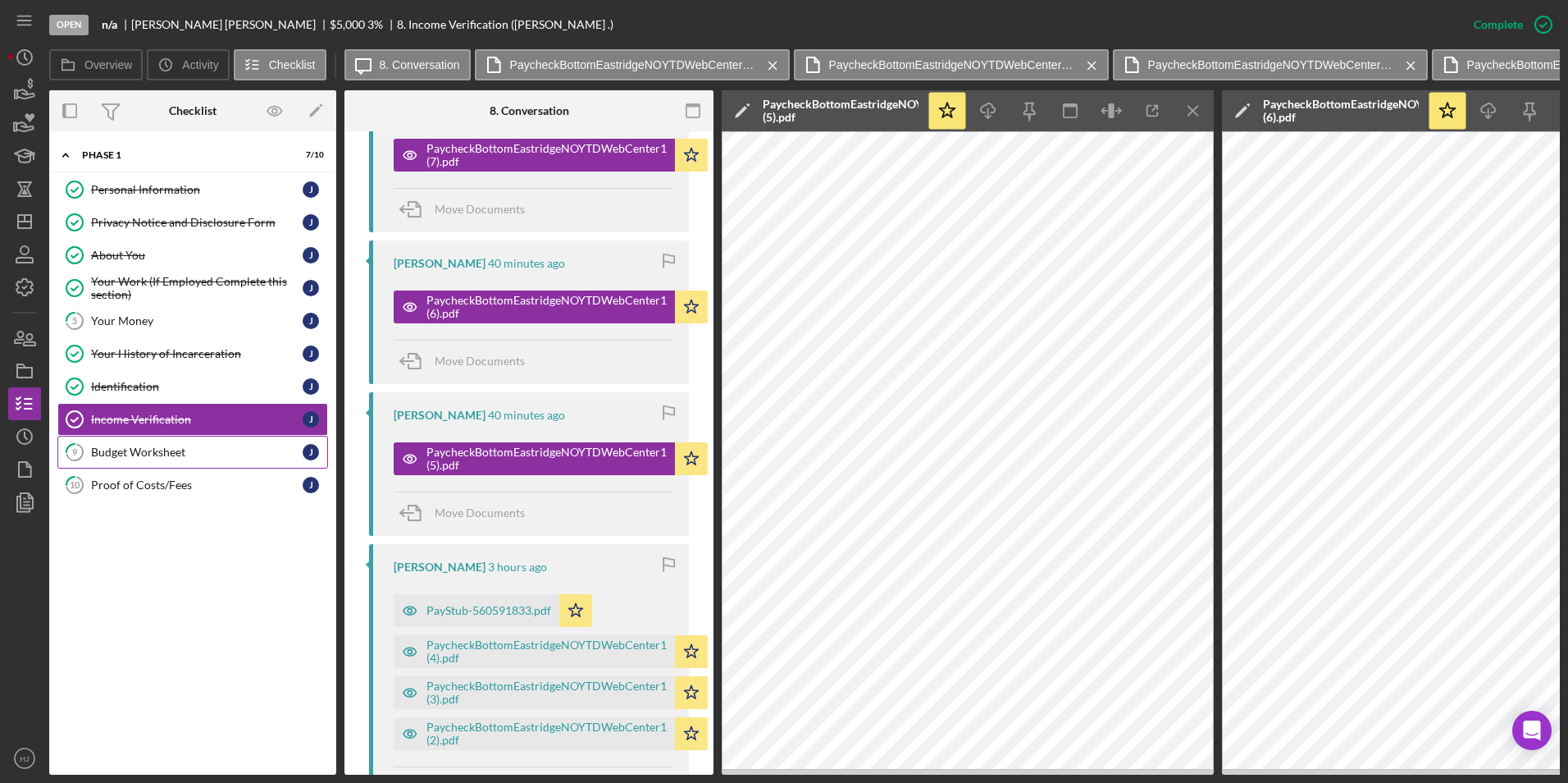
click at [169, 456] on div "Budget Worksheet" at bounding box center [197, 451] width 211 height 13
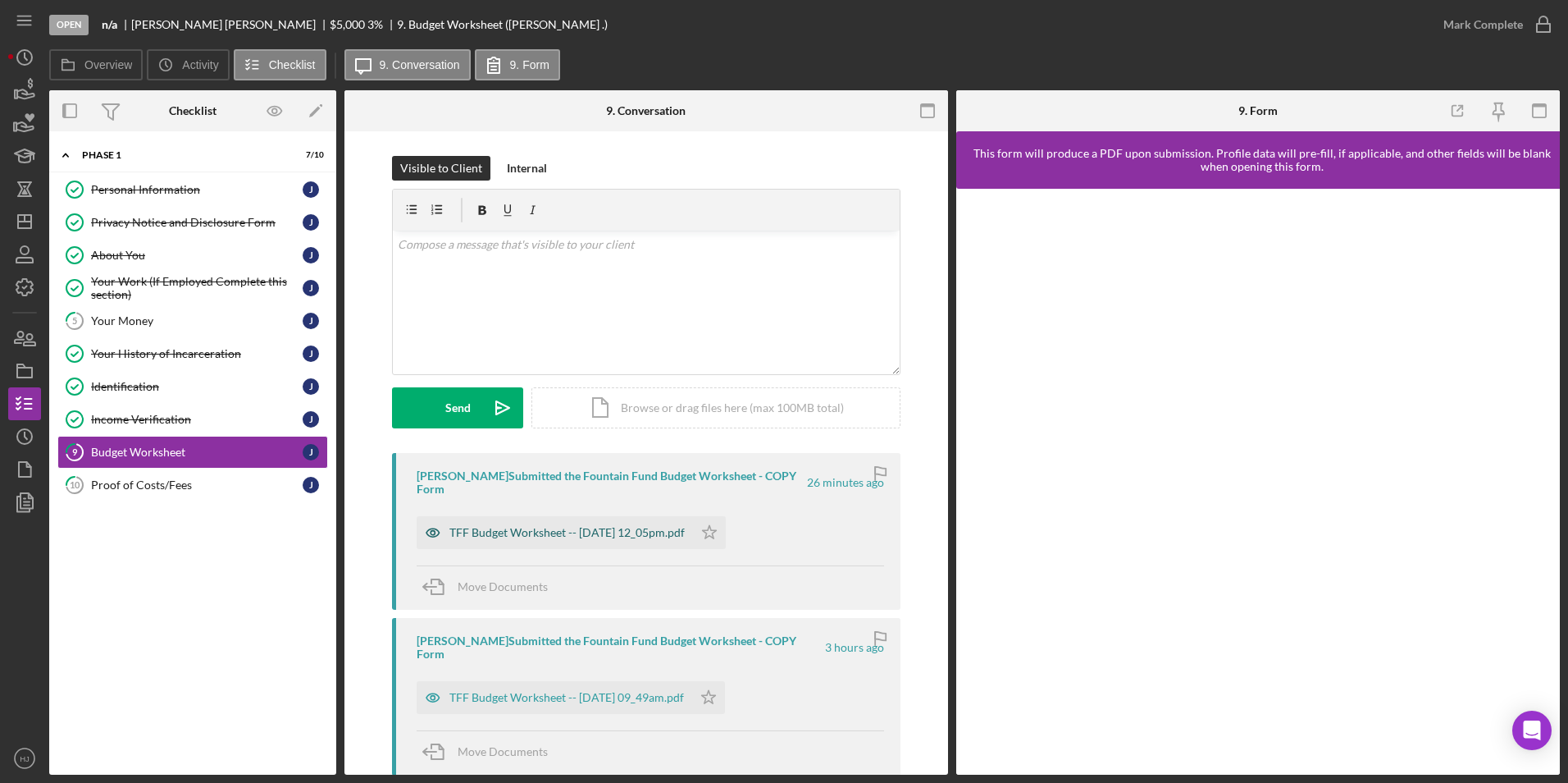
click at [578, 526] on div "TFF Budget Worksheet -- [DATE] 12_05pm.pdf" at bounding box center [567, 531] width 236 height 13
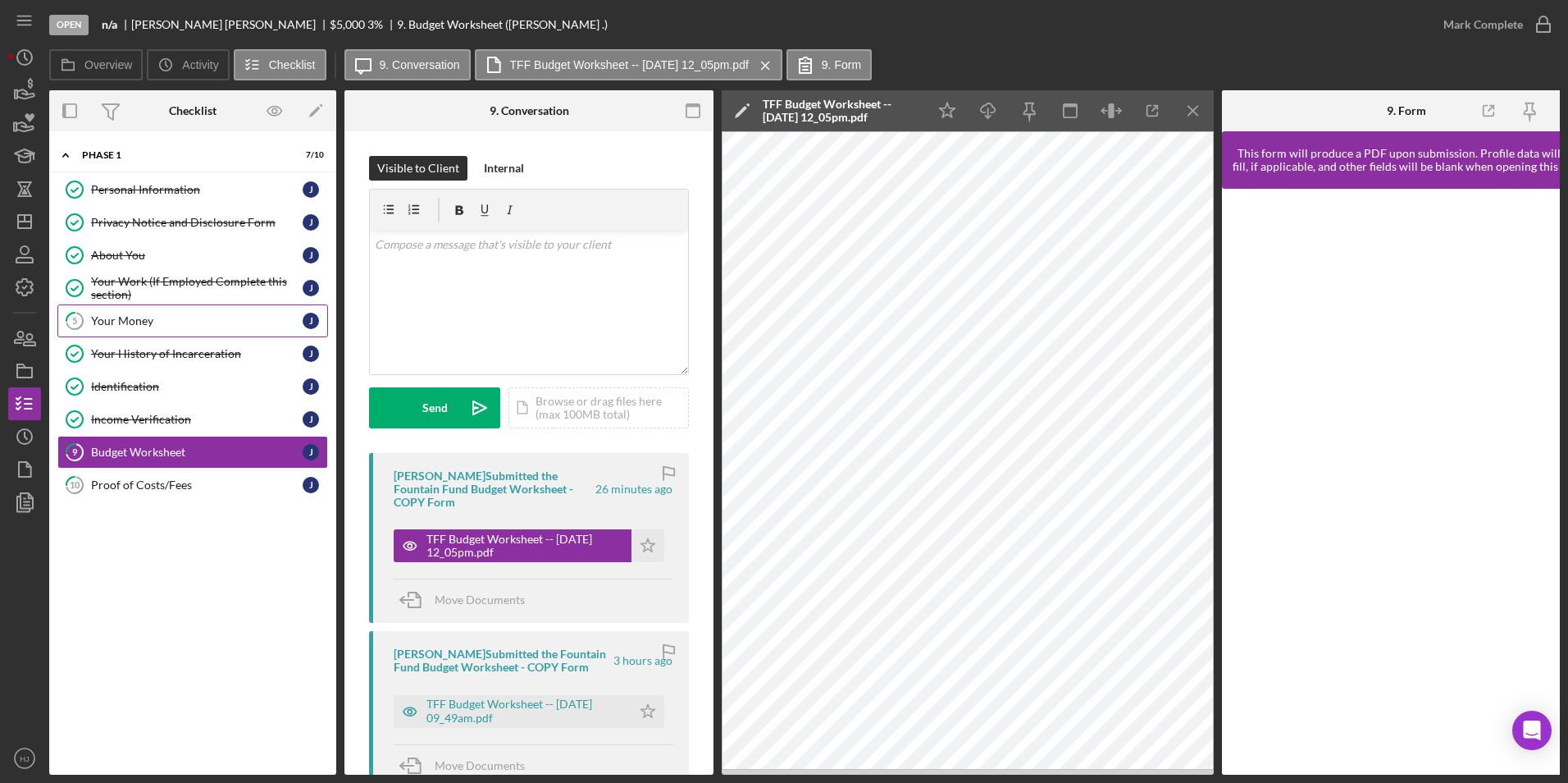
click at [121, 322] on div "Your Money" at bounding box center [197, 320] width 211 height 13
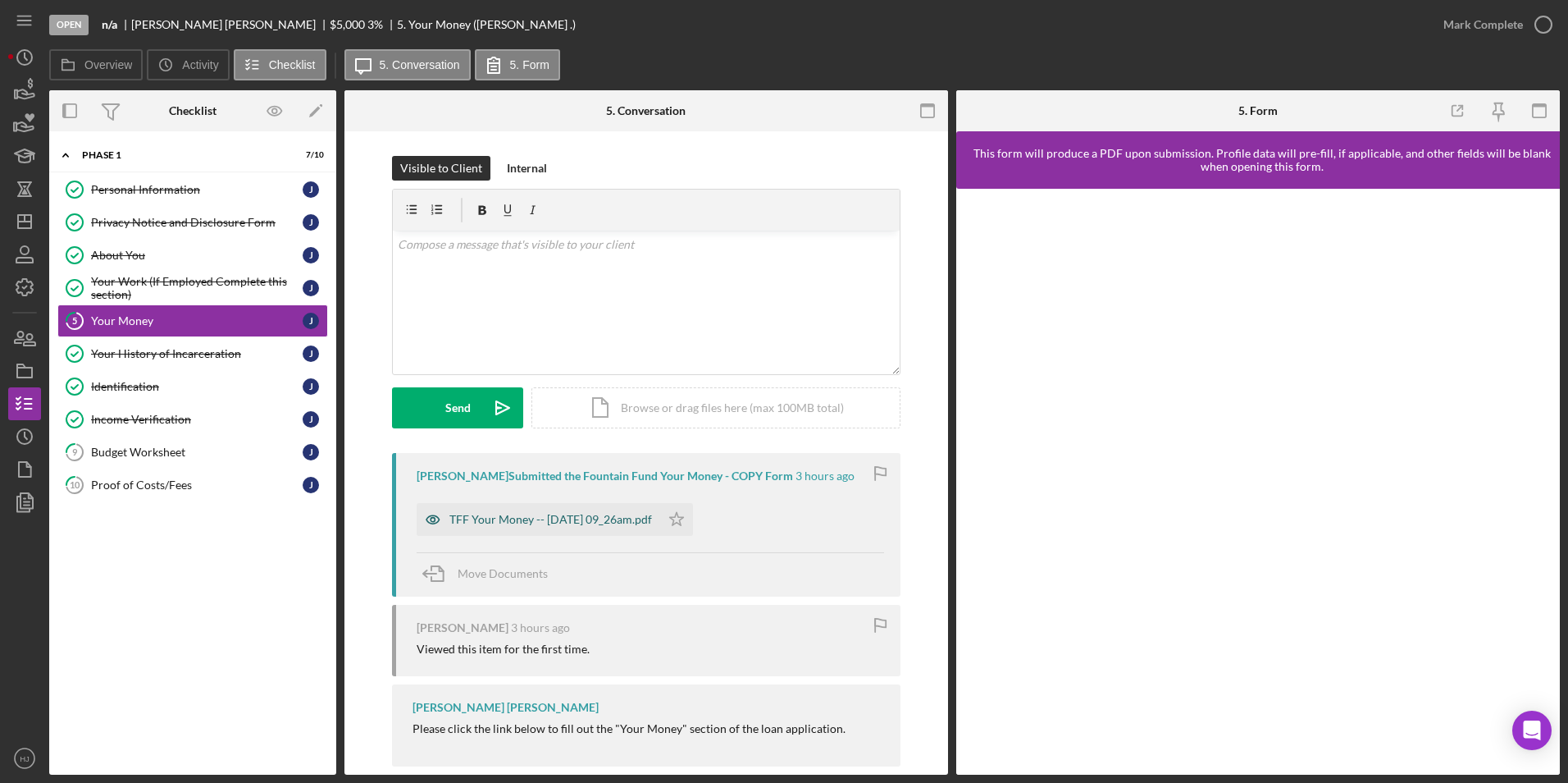
click at [544, 528] on div "TFF Your Money -- [DATE] 09_26am.pdf" at bounding box center [538, 520] width 244 height 33
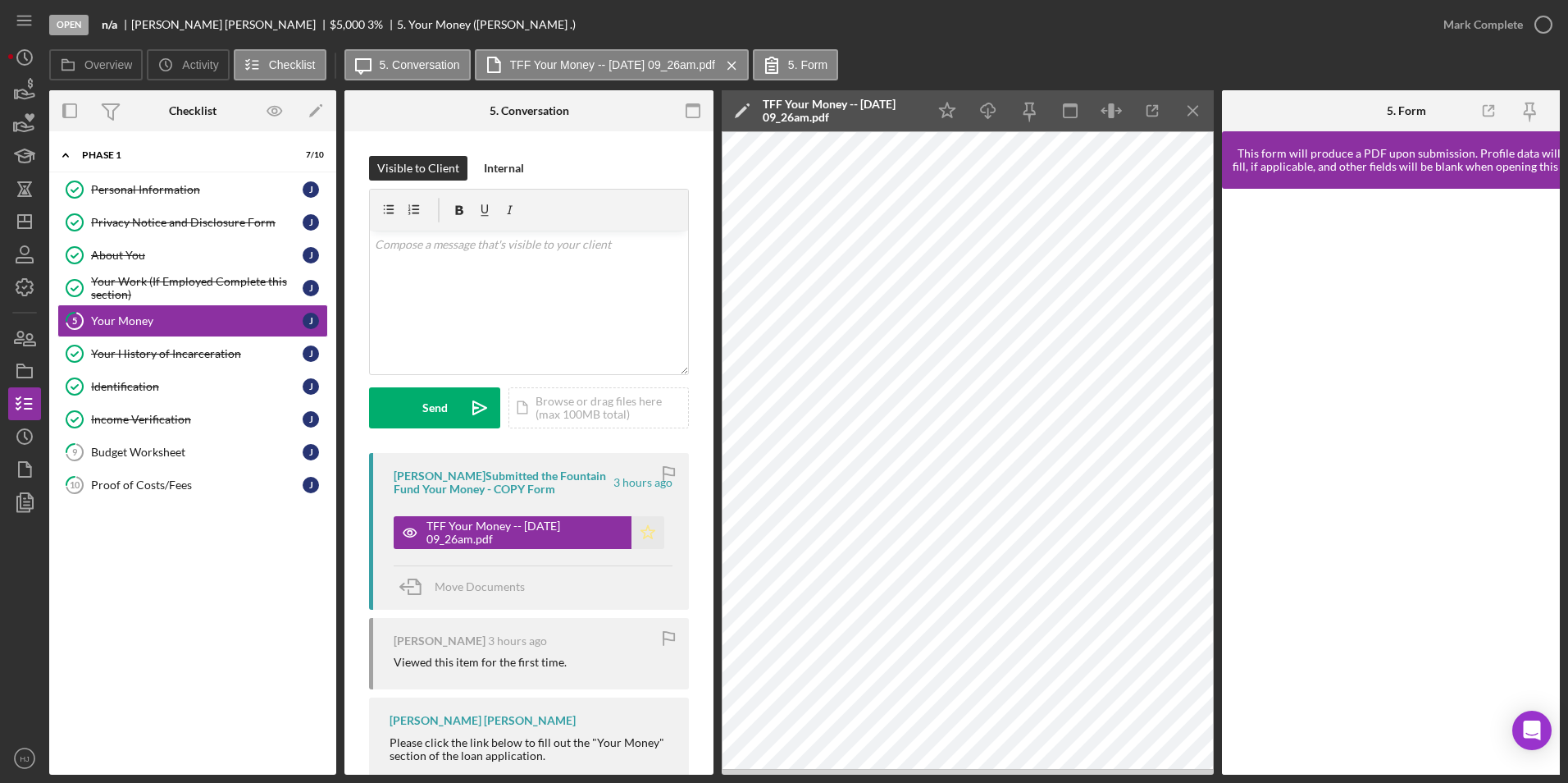
click at [641, 531] on icon "Icon/Star" at bounding box center [648, 532] width 33 height 33
click at [1042, 33] on div "Mark Complete" at bounding box center [1483, 24] width 79 height 33
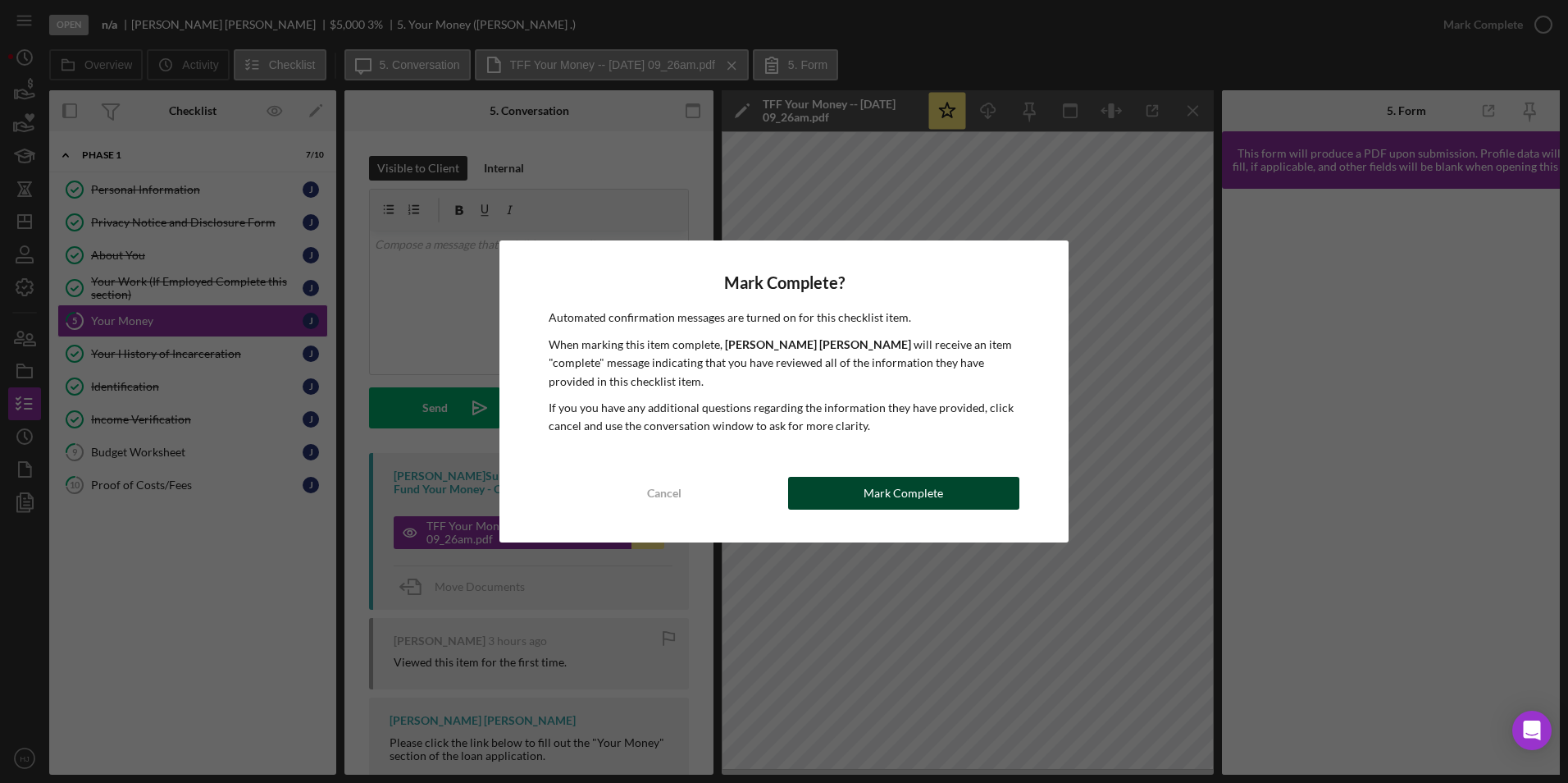
click at [874, 507] on div "Mark Complete" at bounding box center [903, 493] width 79 height 33
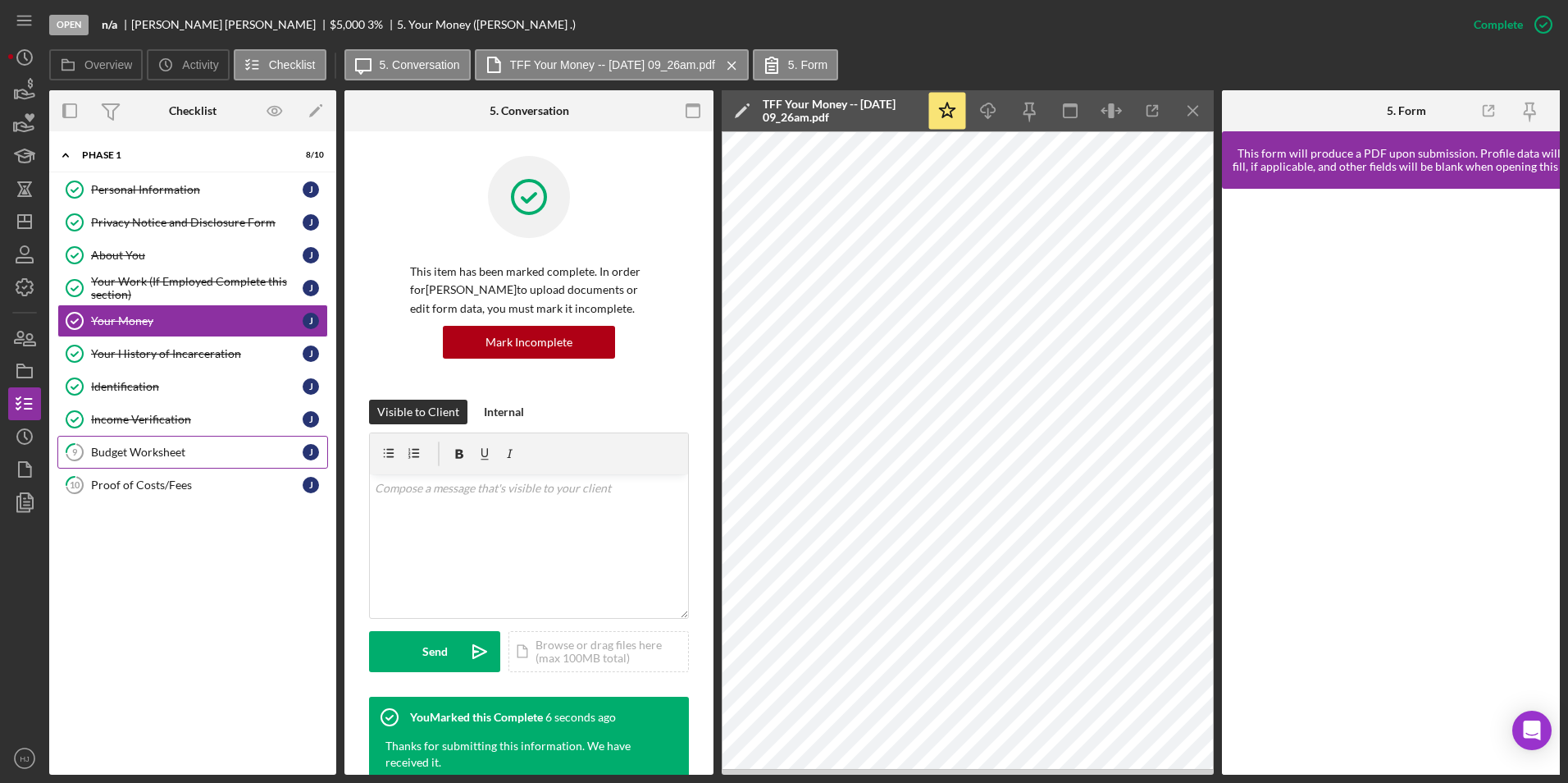
click at [185, 451] on div "Budget Worksheet" at bounding box center [197, 451] width 211 height 13
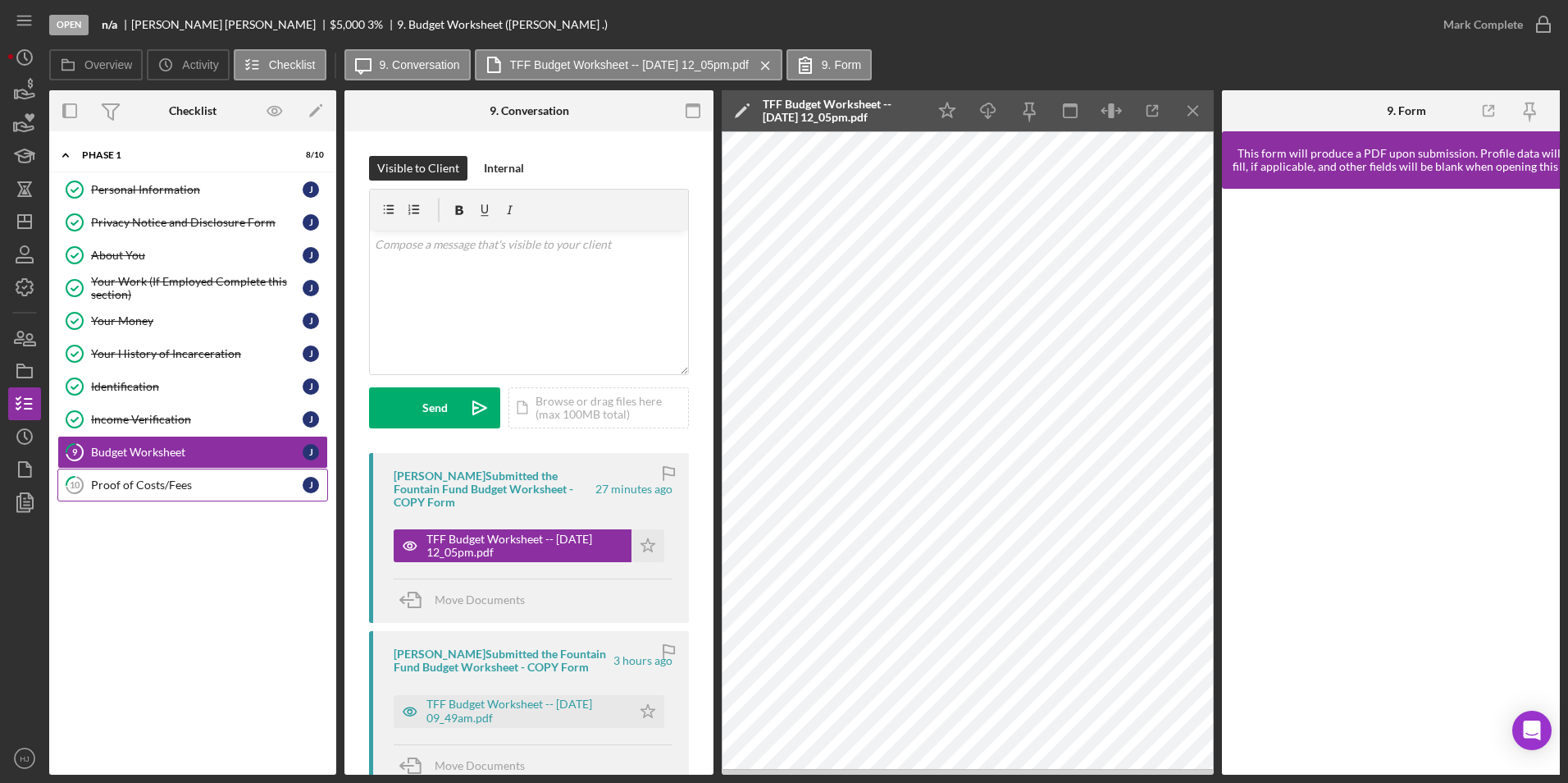
click at [146, 479] on div "Proof of Costs/Fees" at bounding box center [197, 484] width 211 height 13
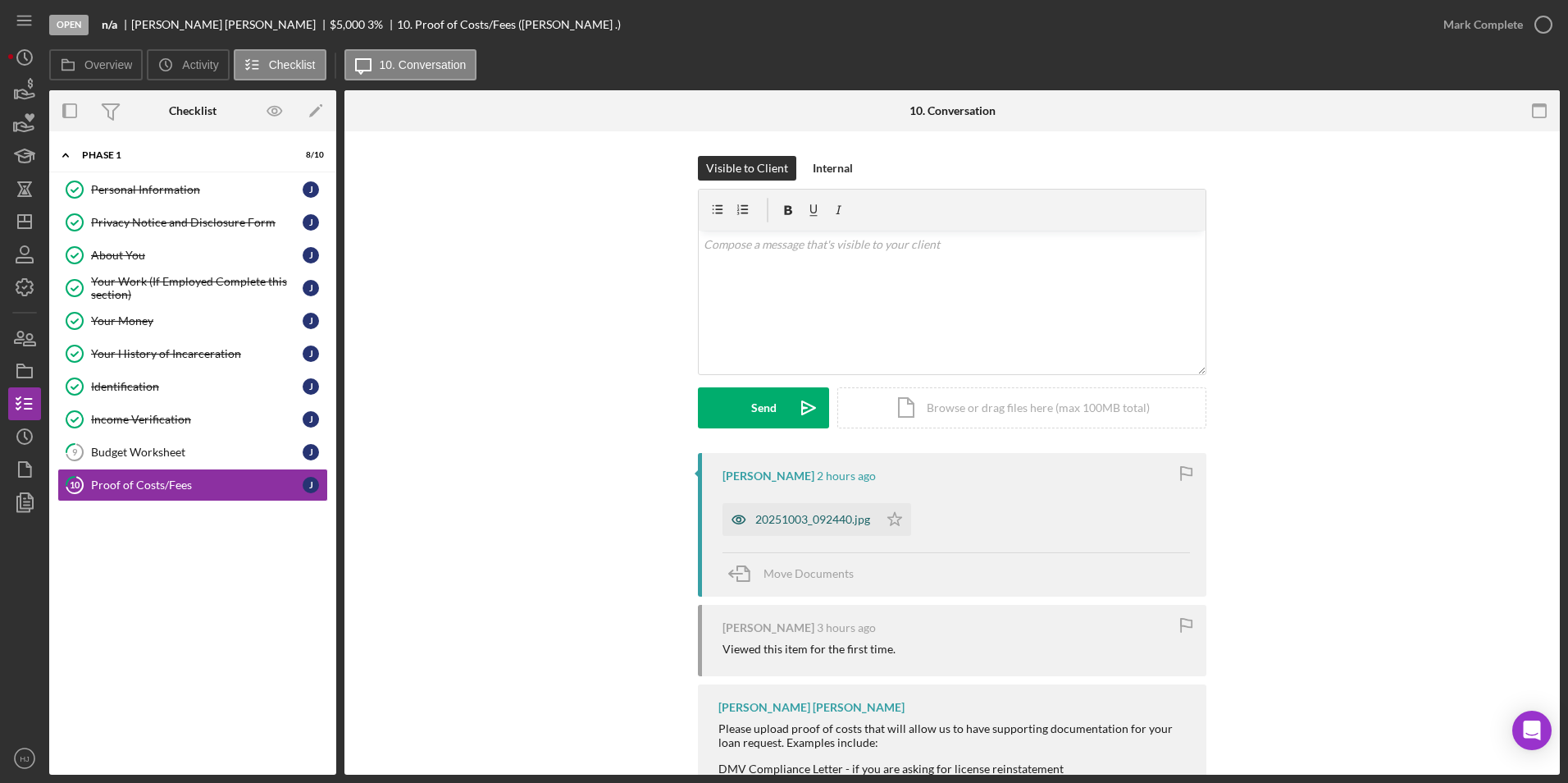
click at [795, 510] on div "20251003_092440.jpg" at bounding box center [800, 520] width 156 height 33
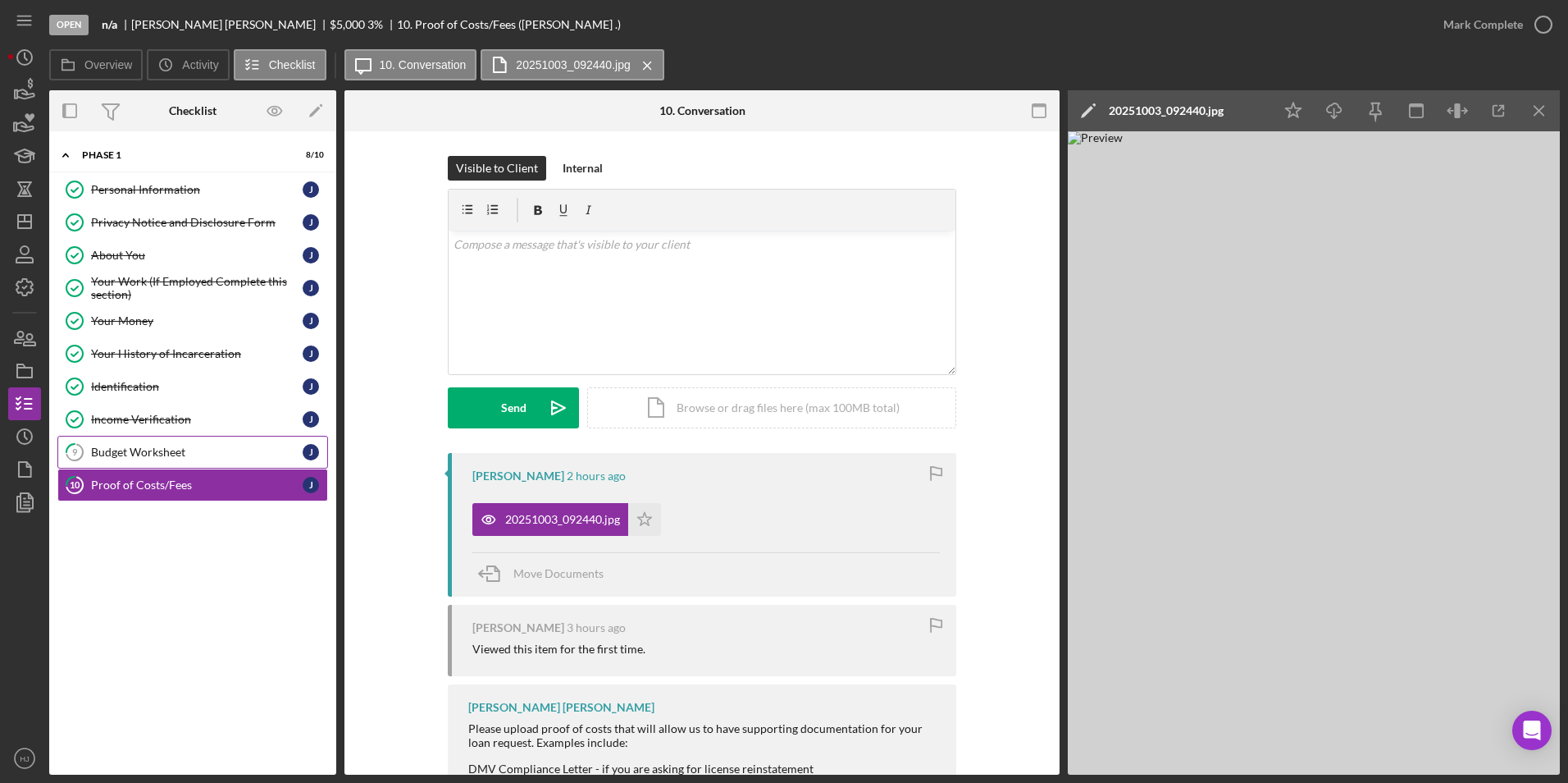
click at [104, 442] on link "9 Budget Worksheet J" at bounding box center [193, 452] width 271 height 33
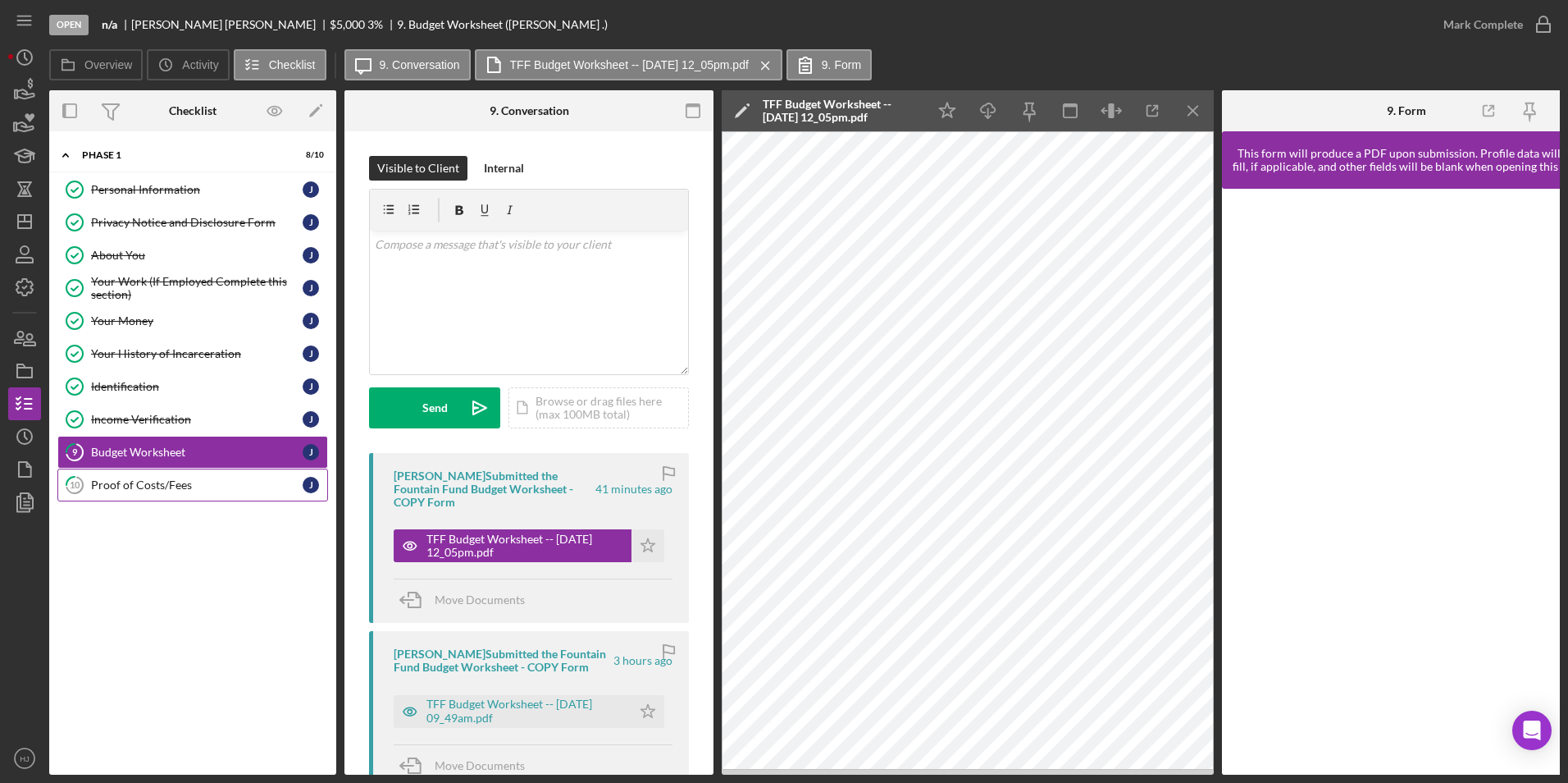
click at [122, 486] on div "Proof of Costs/Fees" at bounding box center [197, 484] width 211 height 13
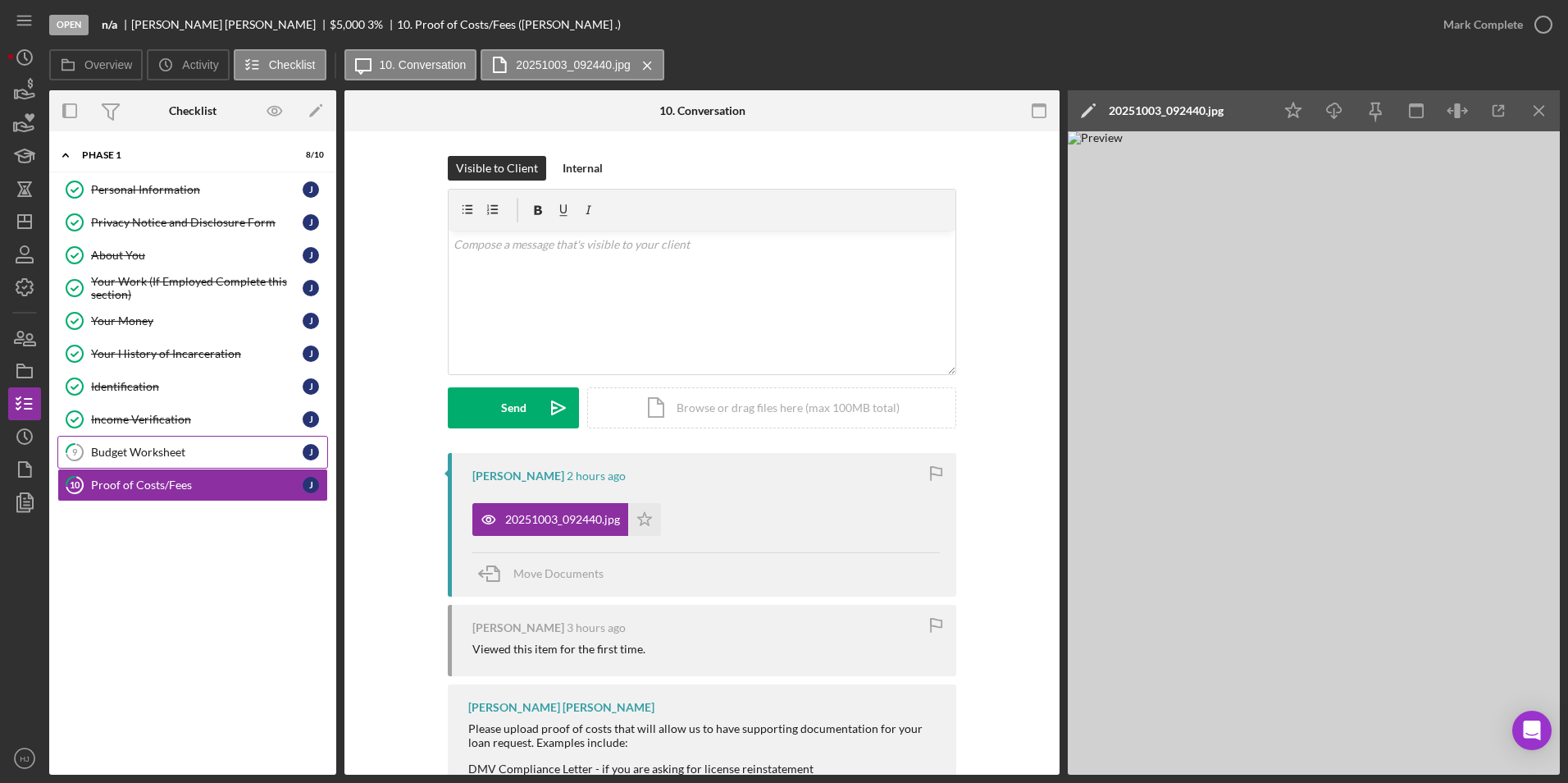
click at [140, 451] on div "Budget Worksheet" at bounding box center [197, 451] width 211 height 13
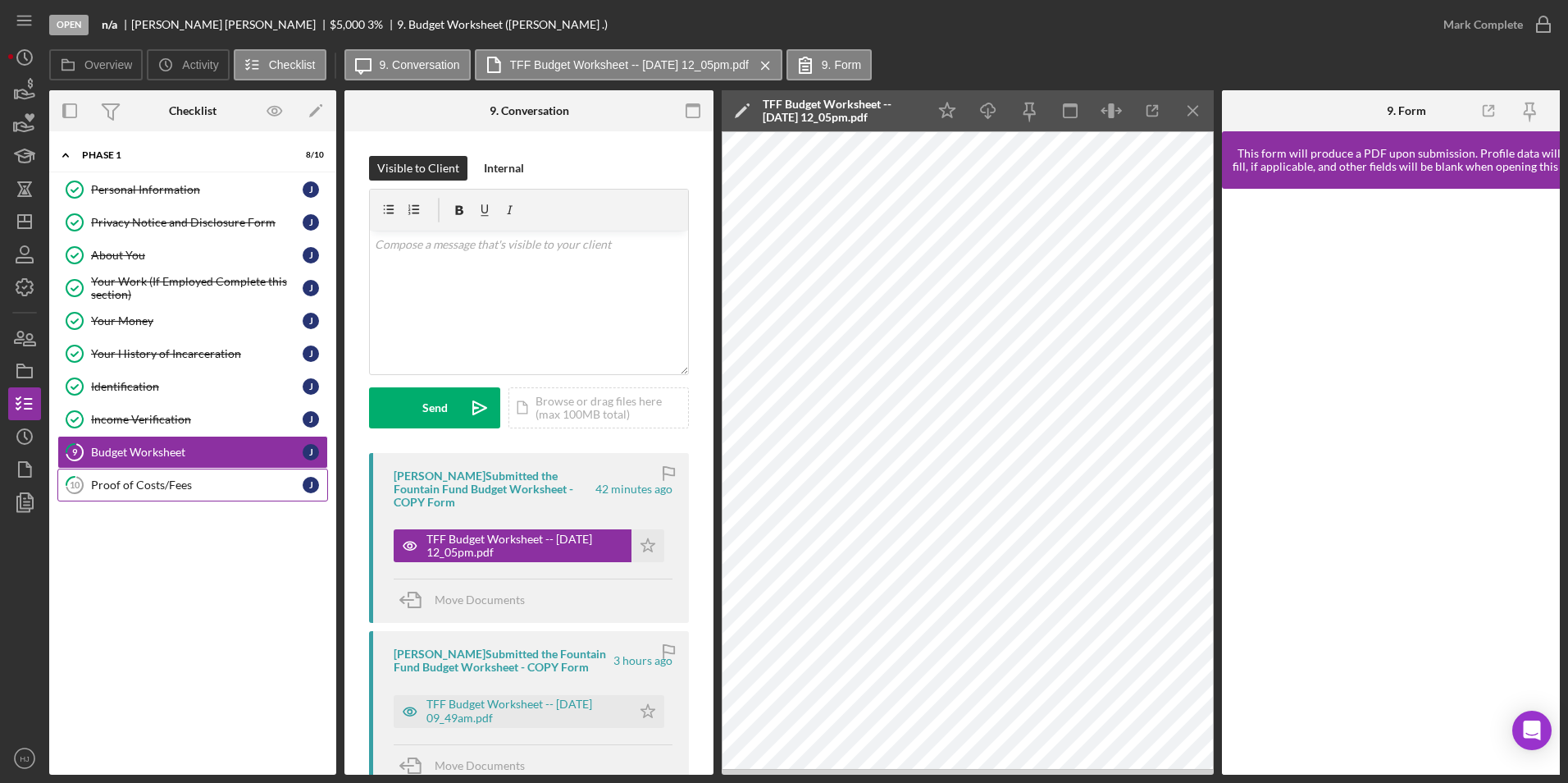
click at [155, 489] on div "Proof of Costs/Fees" at bounding box center [197, 484] width 211 height 13
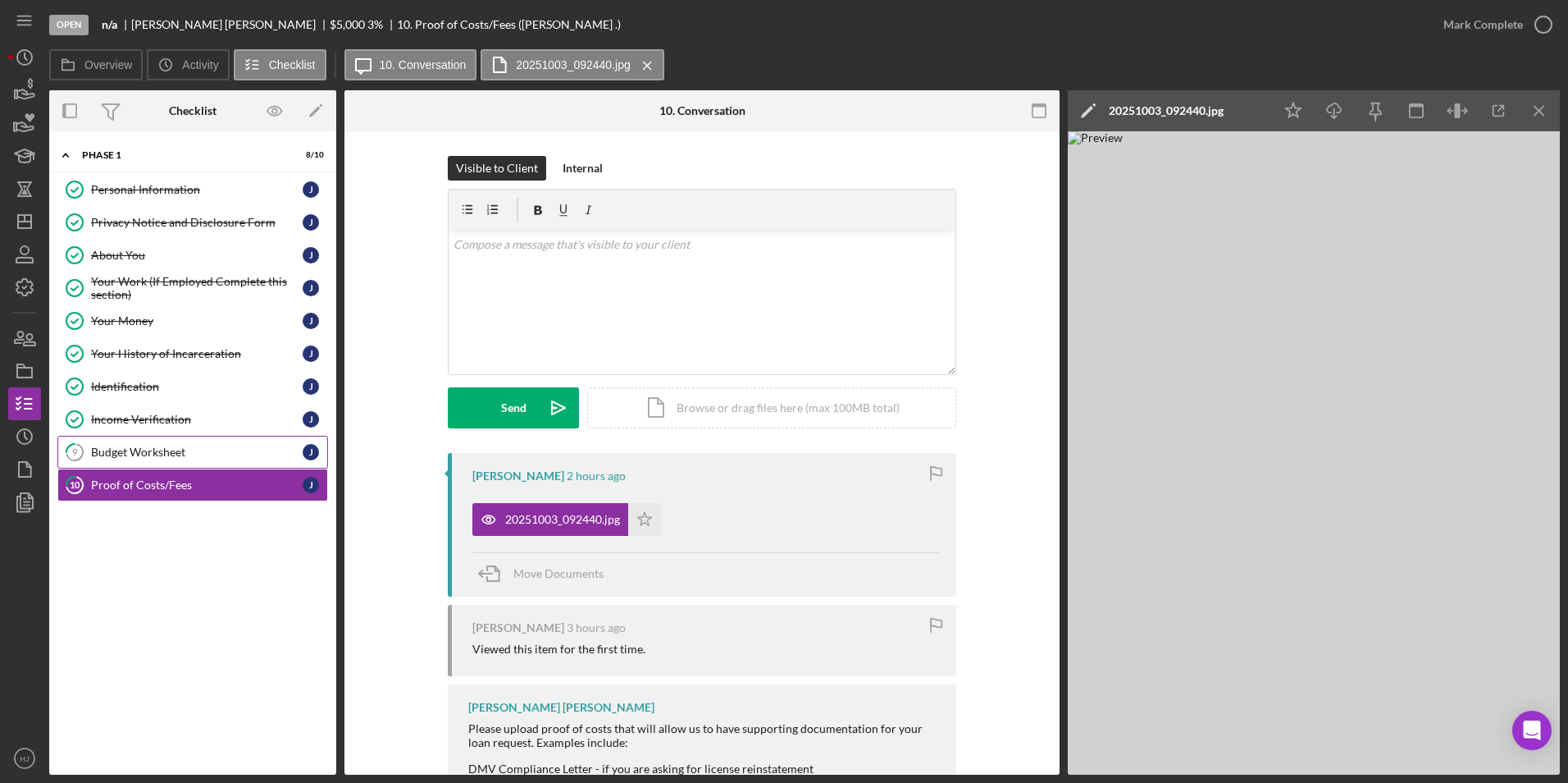
click at [145, 457] on div "Budget Worksheet" at bounding box center [197, 451] width 211 height 13
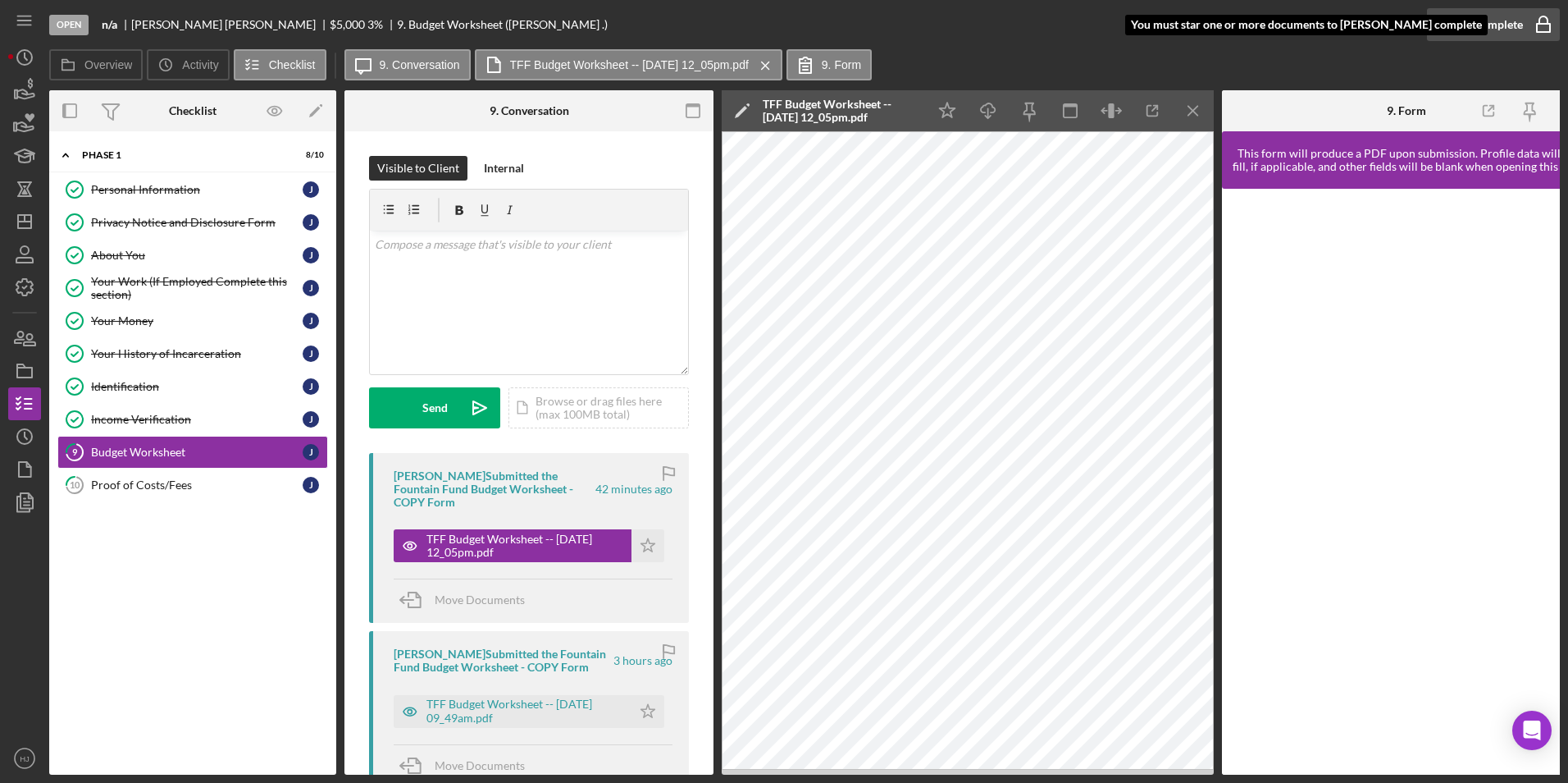
click at [1042, 27] on div "Mark Complete" at bounding box center [1483, 24] width 79 height 33
click at [651, 539] on icon "Icon/Star" at bounding box center [648, 546] width 33 height 33
click at [1042, 23] on button "Mark Complete" at bounding box center [1494, 24] width 133 height 33
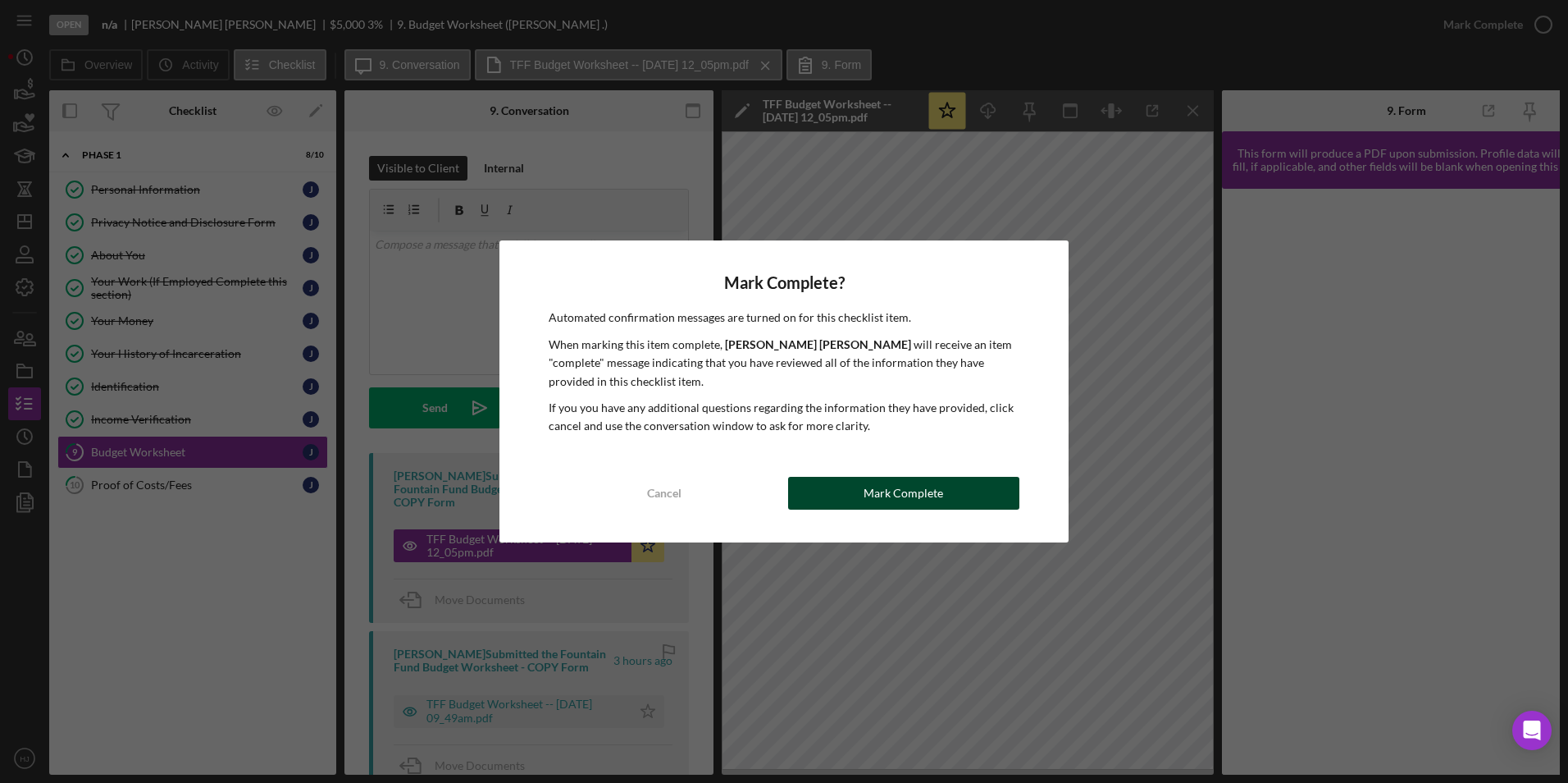
click at [865, 482] on button "Mark Complete" at bounding box center [903, 493] width 231 height 33
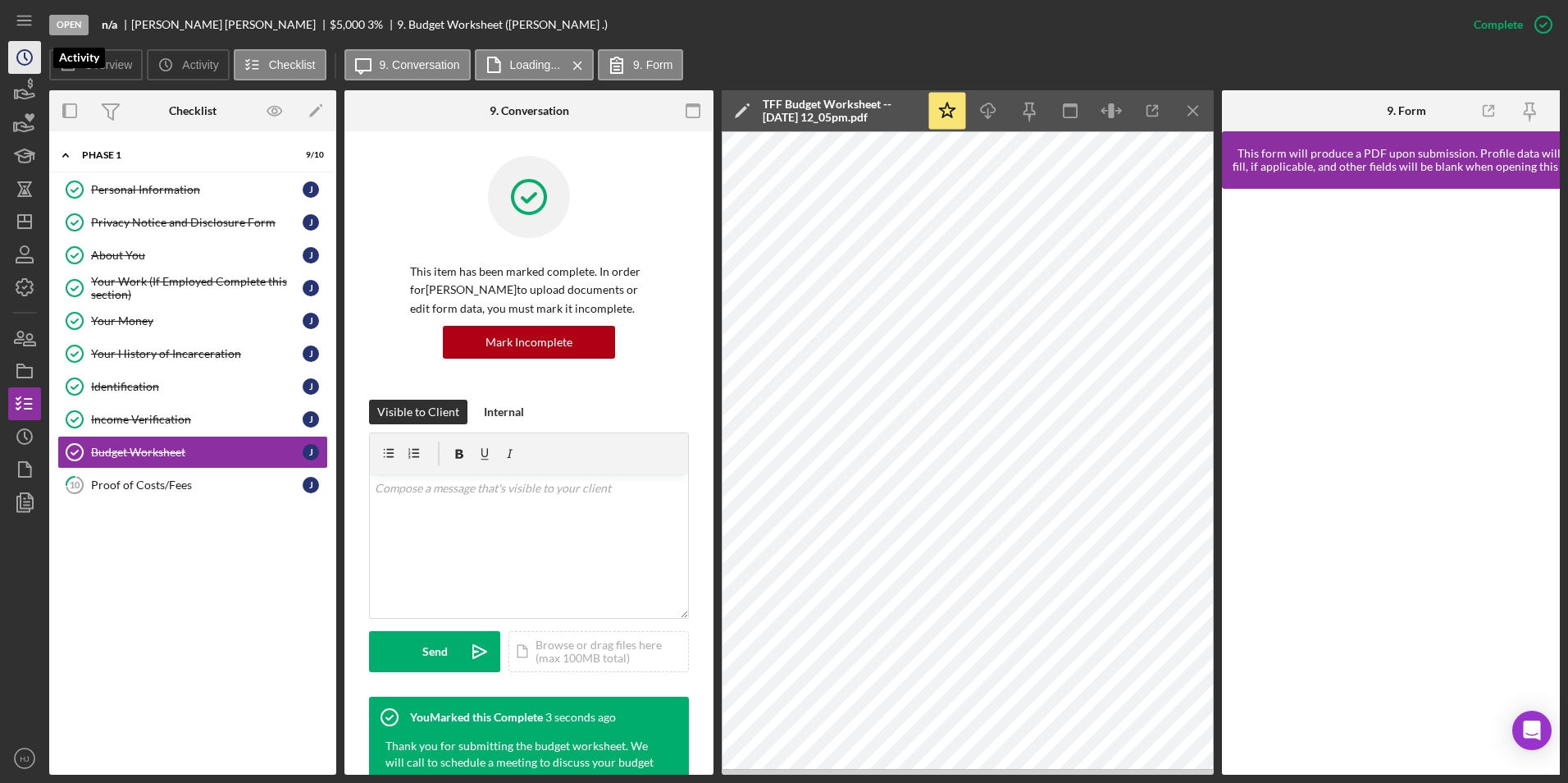
click at [24, 59] on polyline "button" at bounding box center [25, 56] width 3 height 7
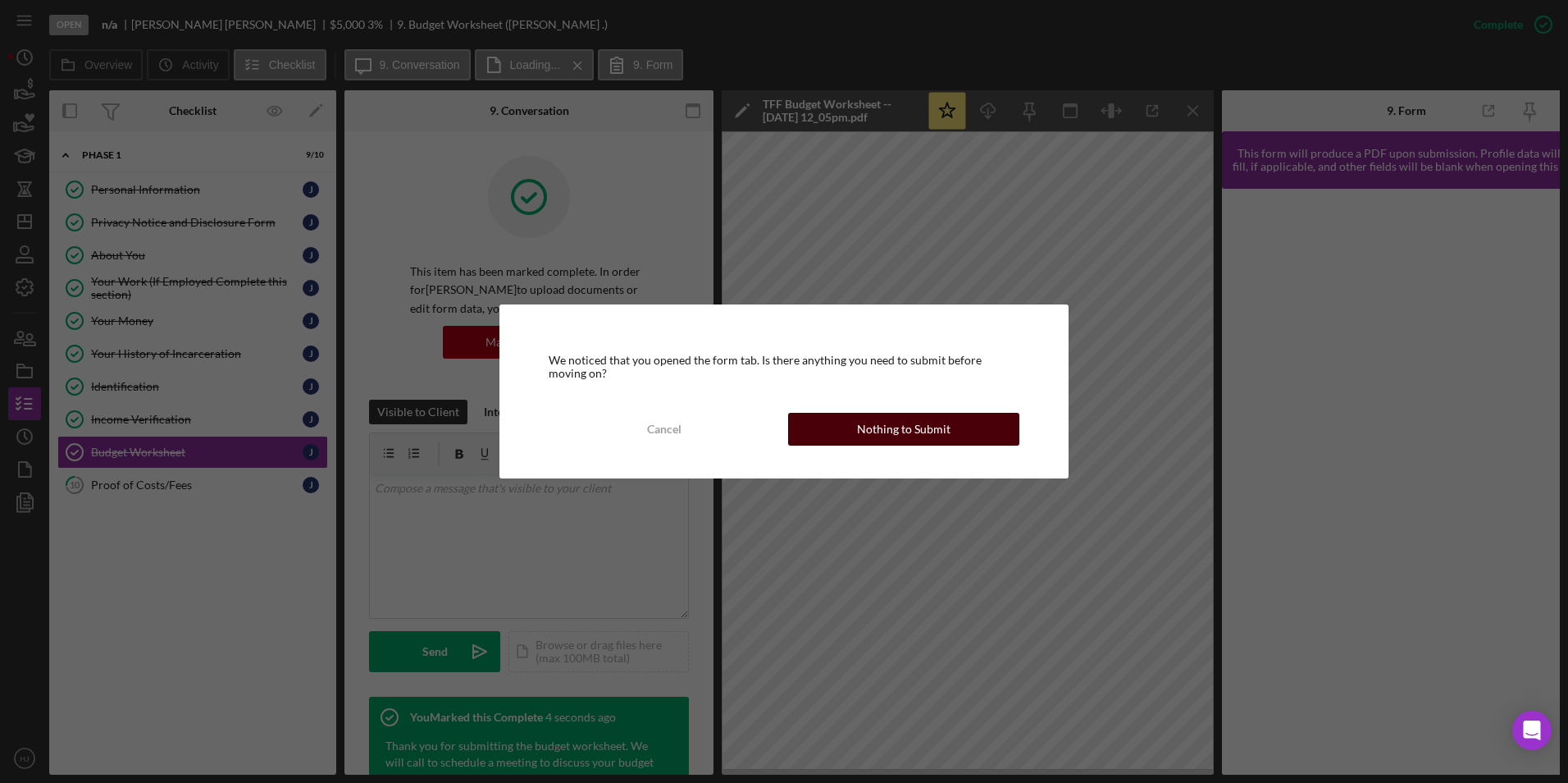
click at [935, 430] on div "Nothing to Submit" at bounding box center [904, 430] width 94 height 33
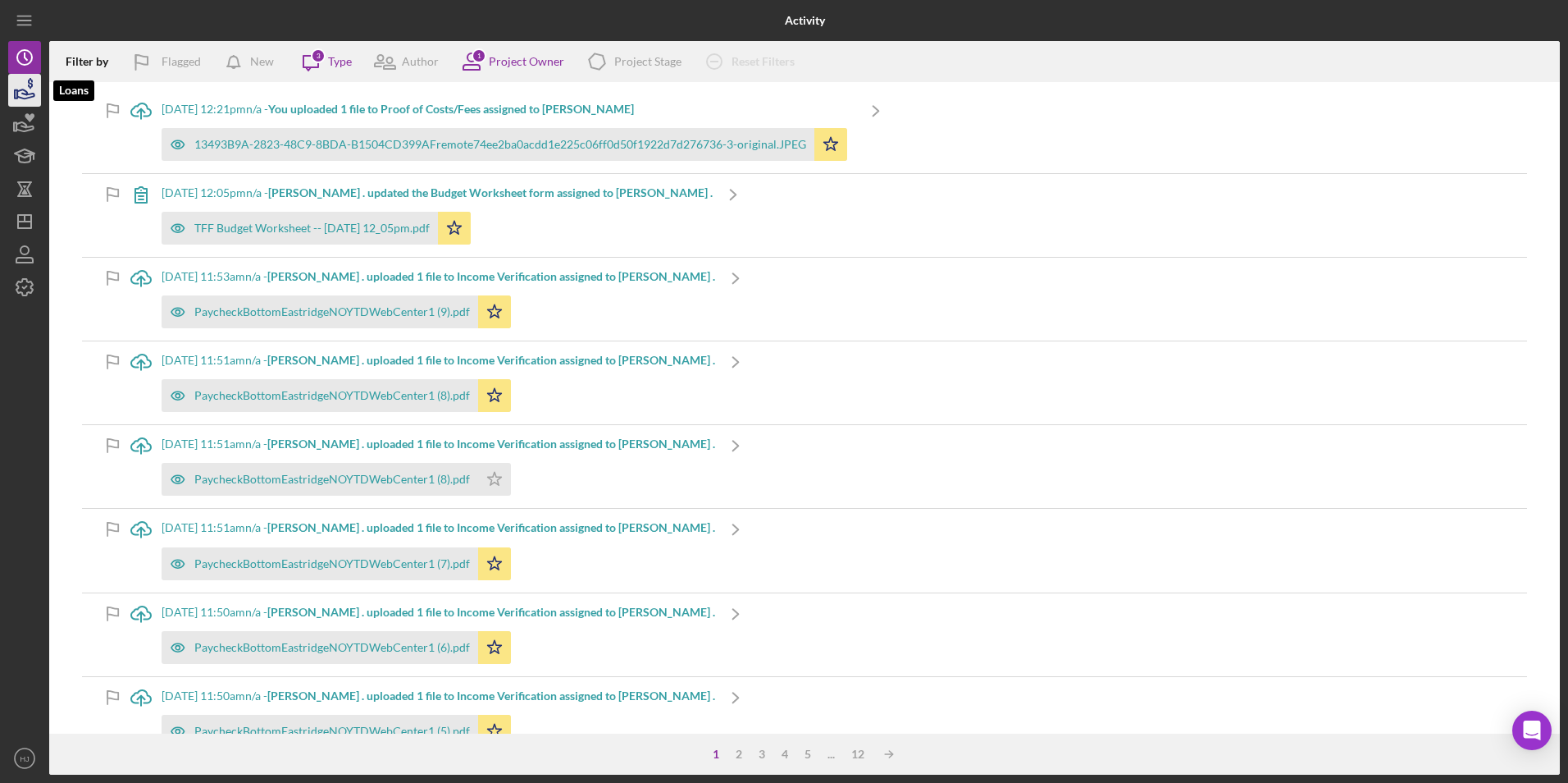
click at [28, 100] on icon "button" at bounding box center [24, 90] width 41 height 41
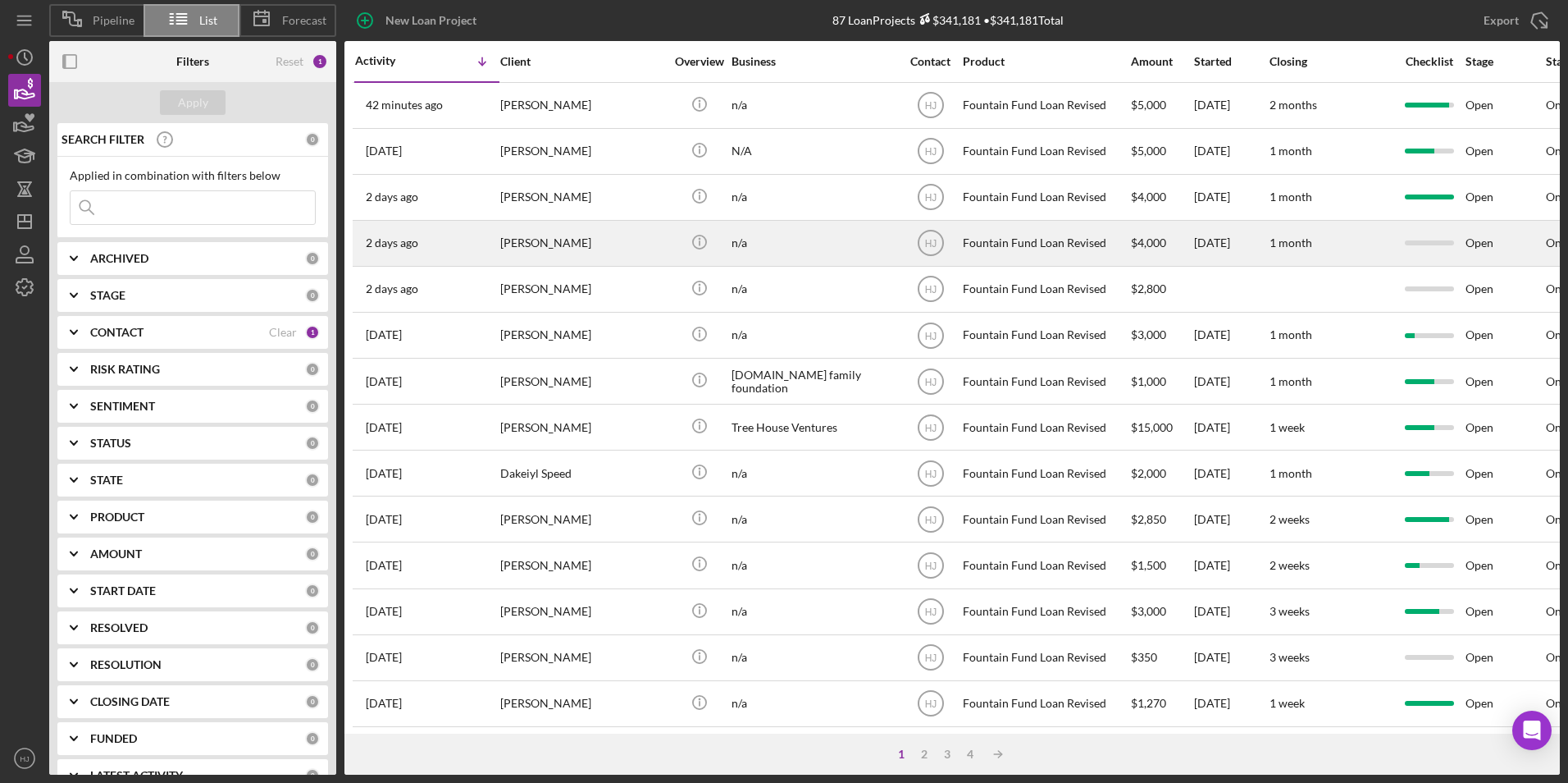
click at [505, 238] on div "[PERSON_NAME]" at bounding box center [582, 243] width 164 height 43
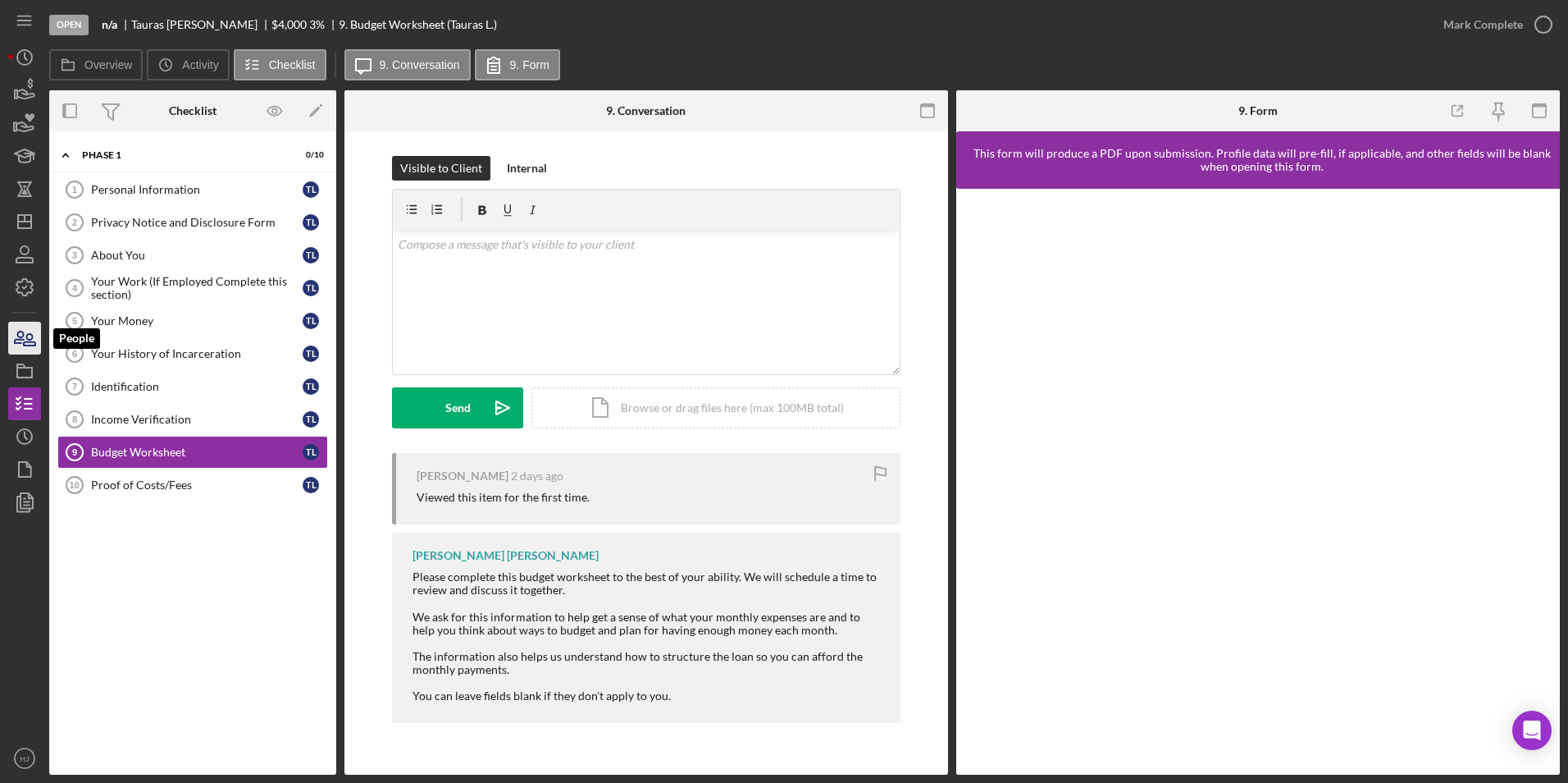
click at [31, 336] on icon "button" at bounding box center [24, 338] width 41 height 41
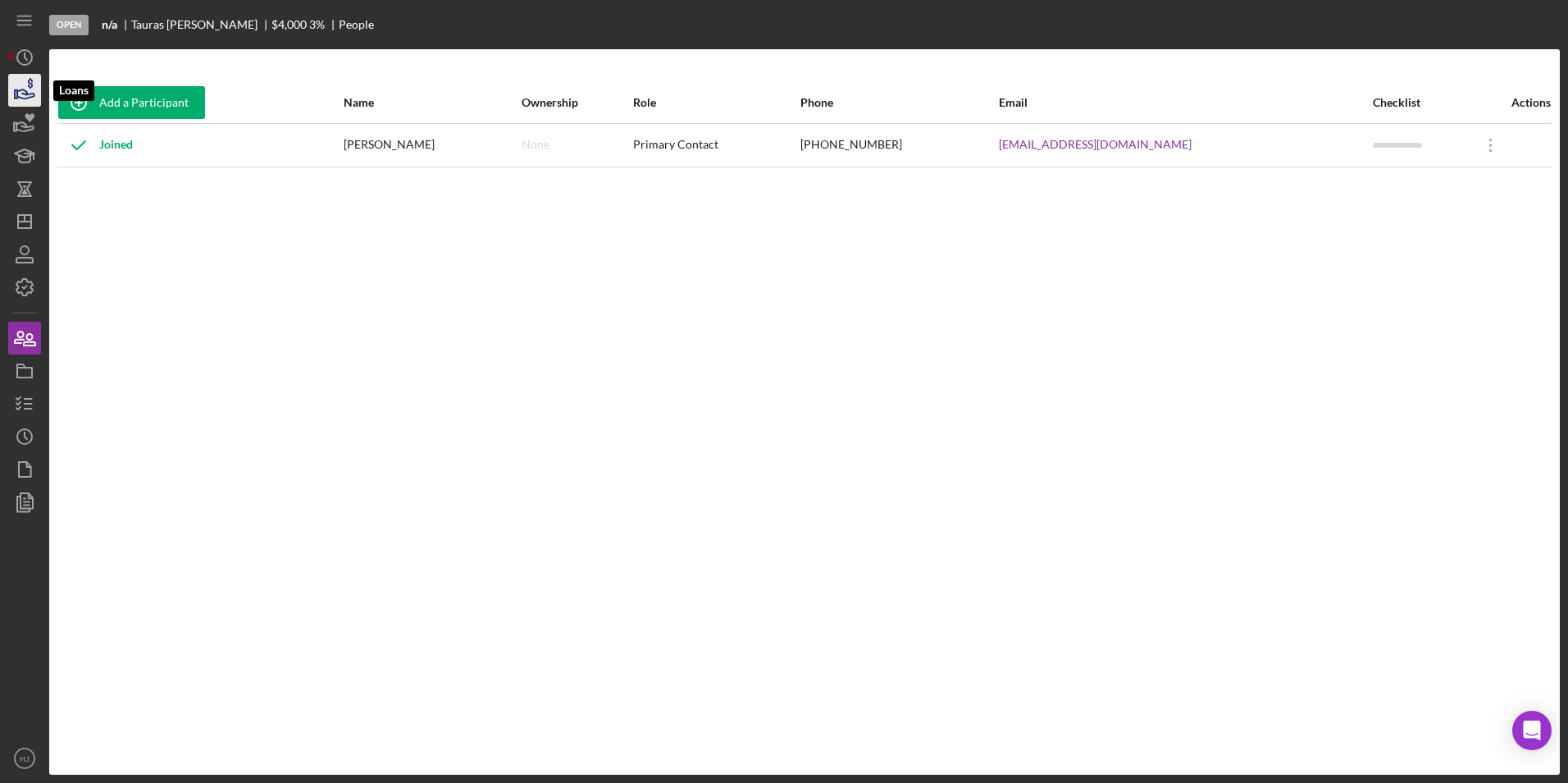
click at [38, 90] on icon "button" at bounding box center [24, 90] width 41 height 41
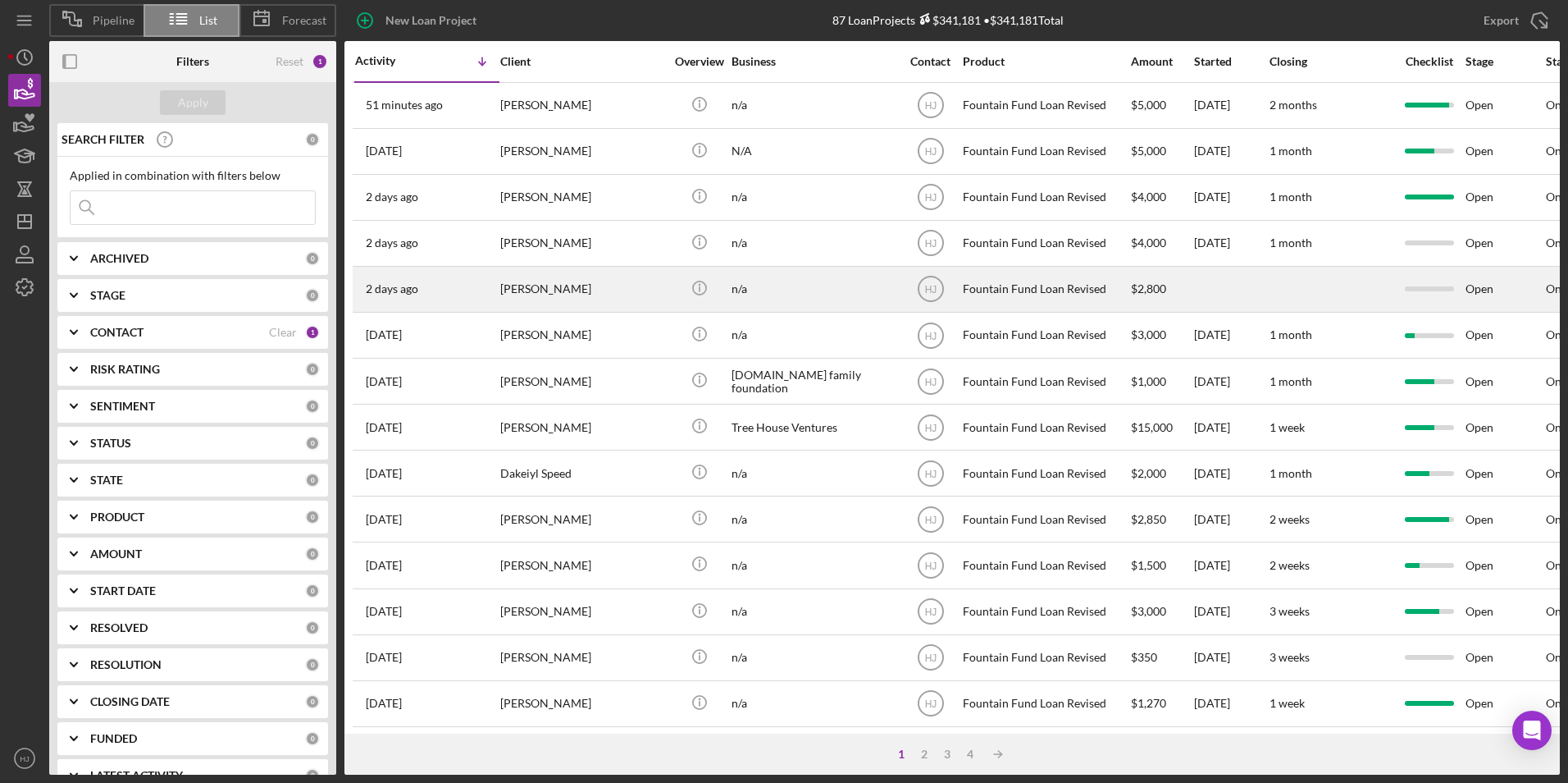
click at [533, 290] on div "[PERSON_NAME]" at bounding box center [582, 289] width 164 height 43
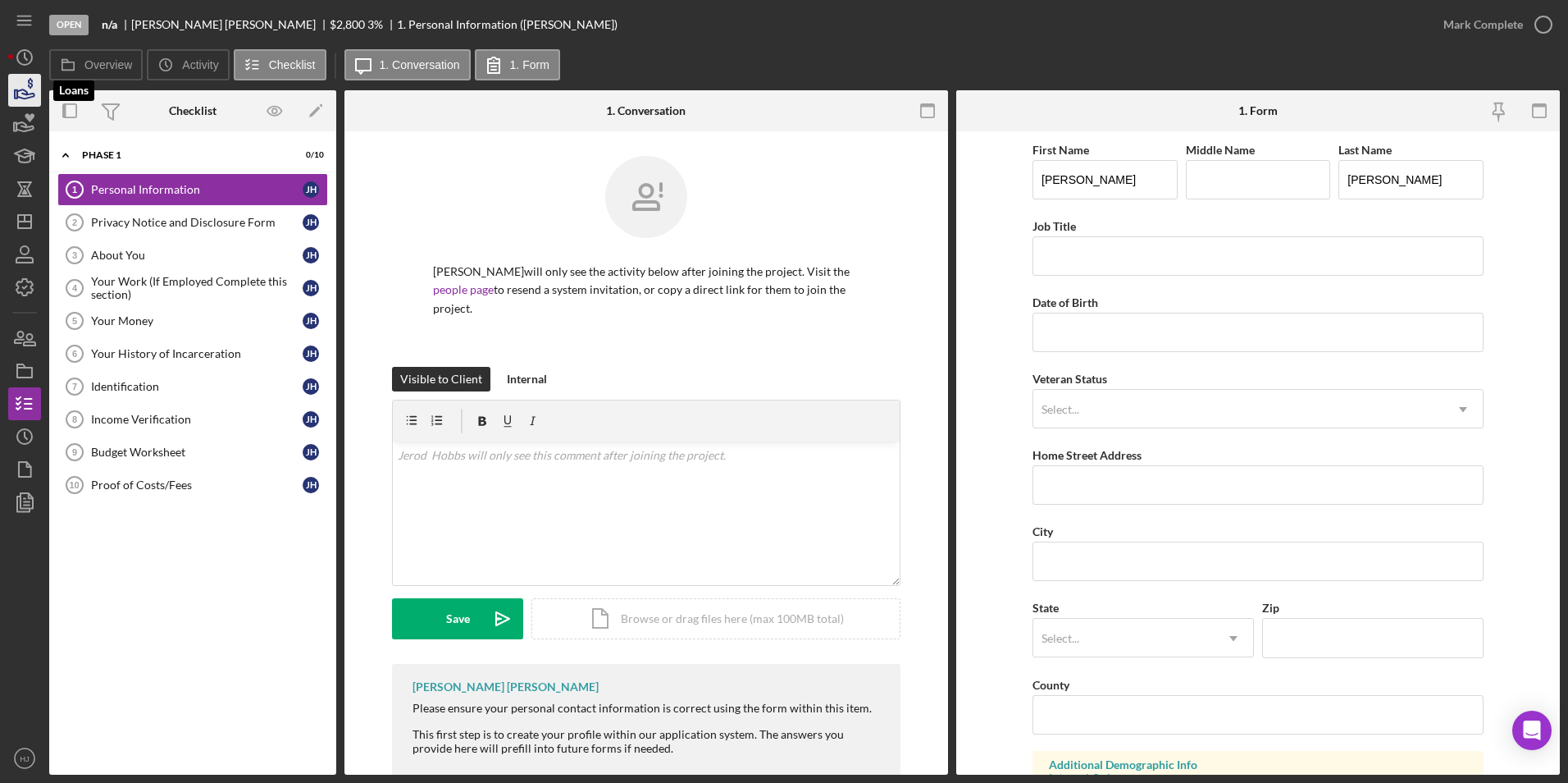
click at [26, 78] on icon "button" at bounding box center [24, 90] width 41 height 41
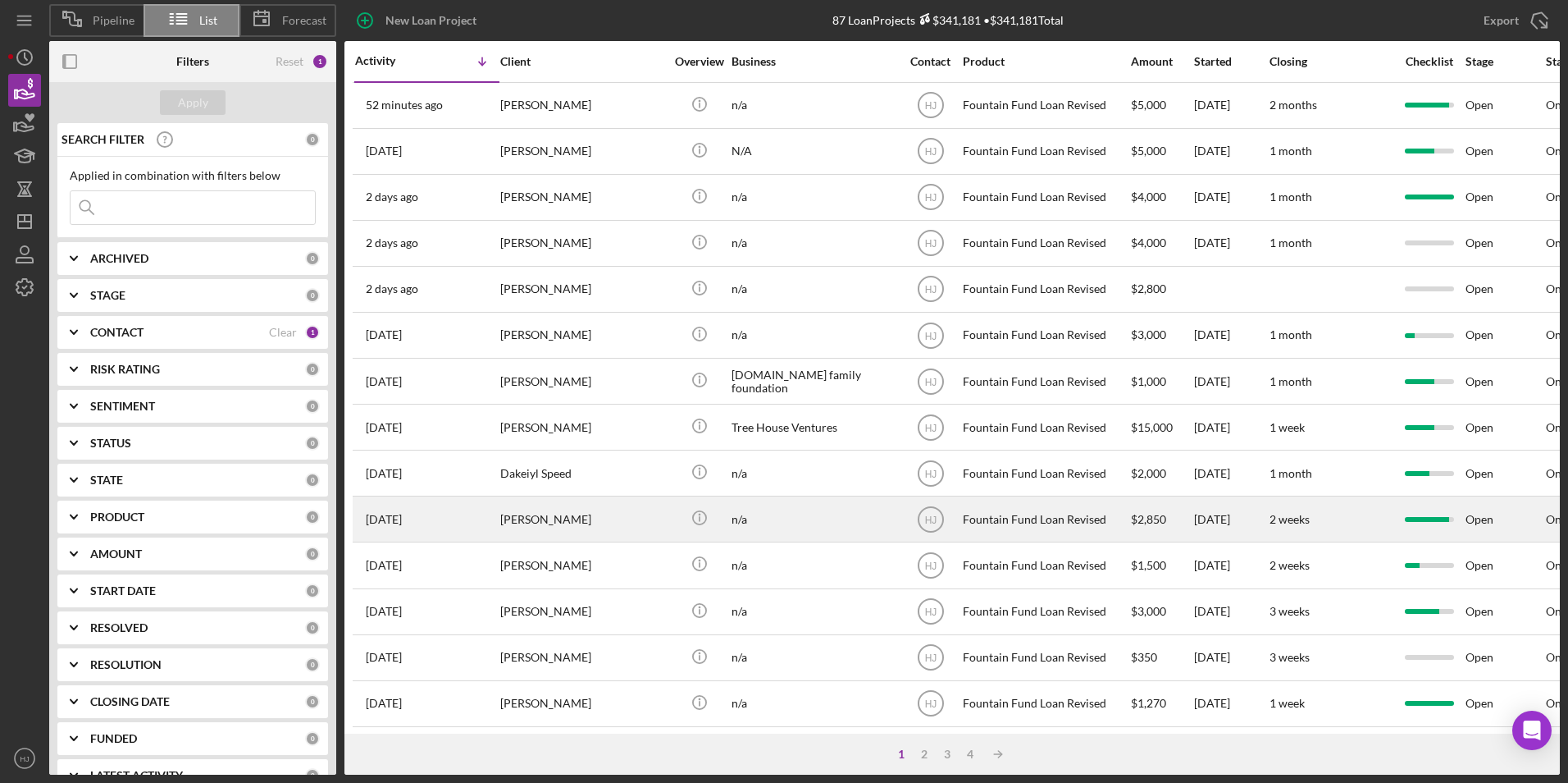
click at [573, 522] on div "[PERSON_NAME]" at bounding box center [582, 519] width 164 height 43
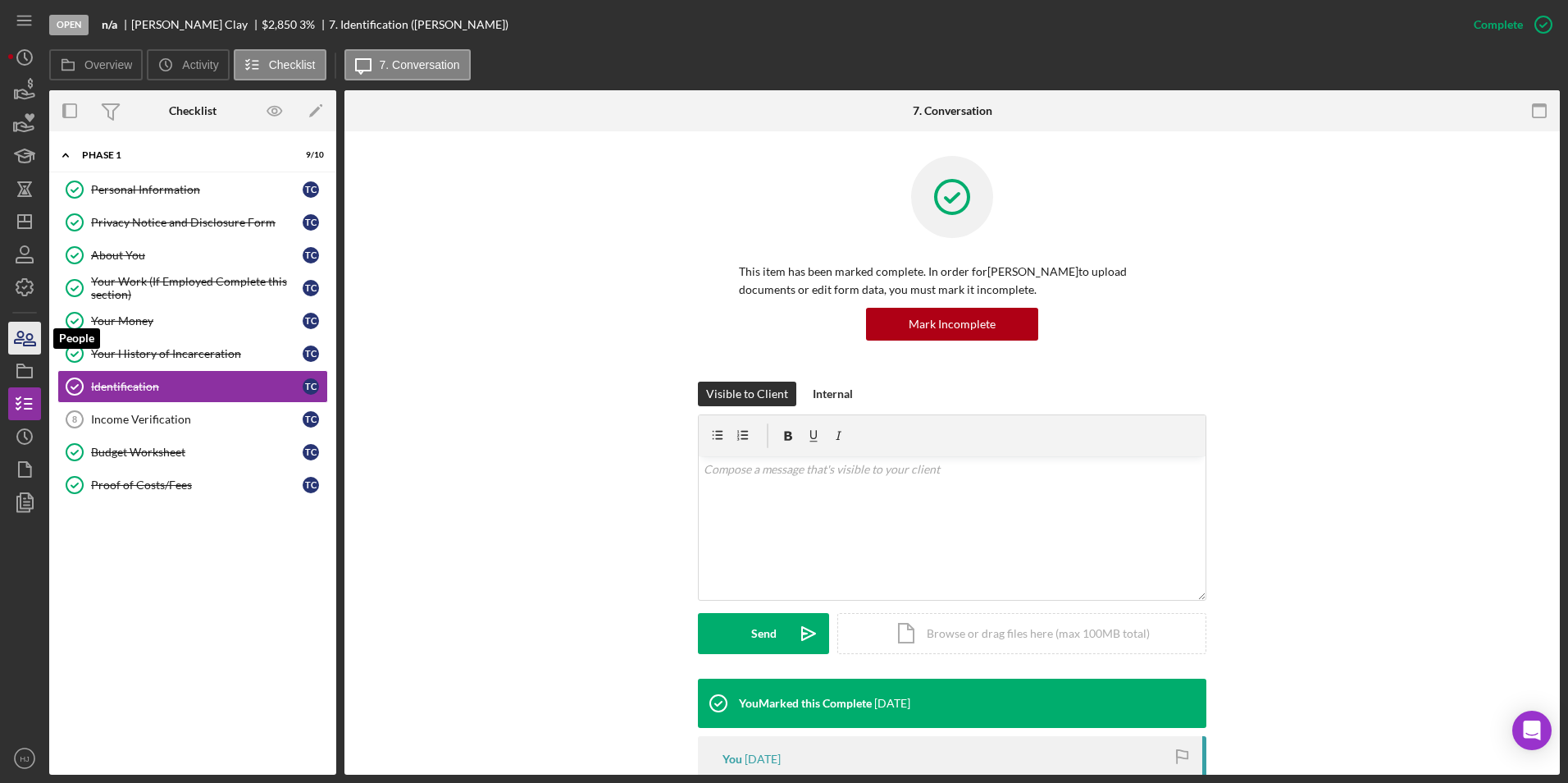
click at [17, 329] on icon "button" at bounding box center [24, 338] width 41 height 41
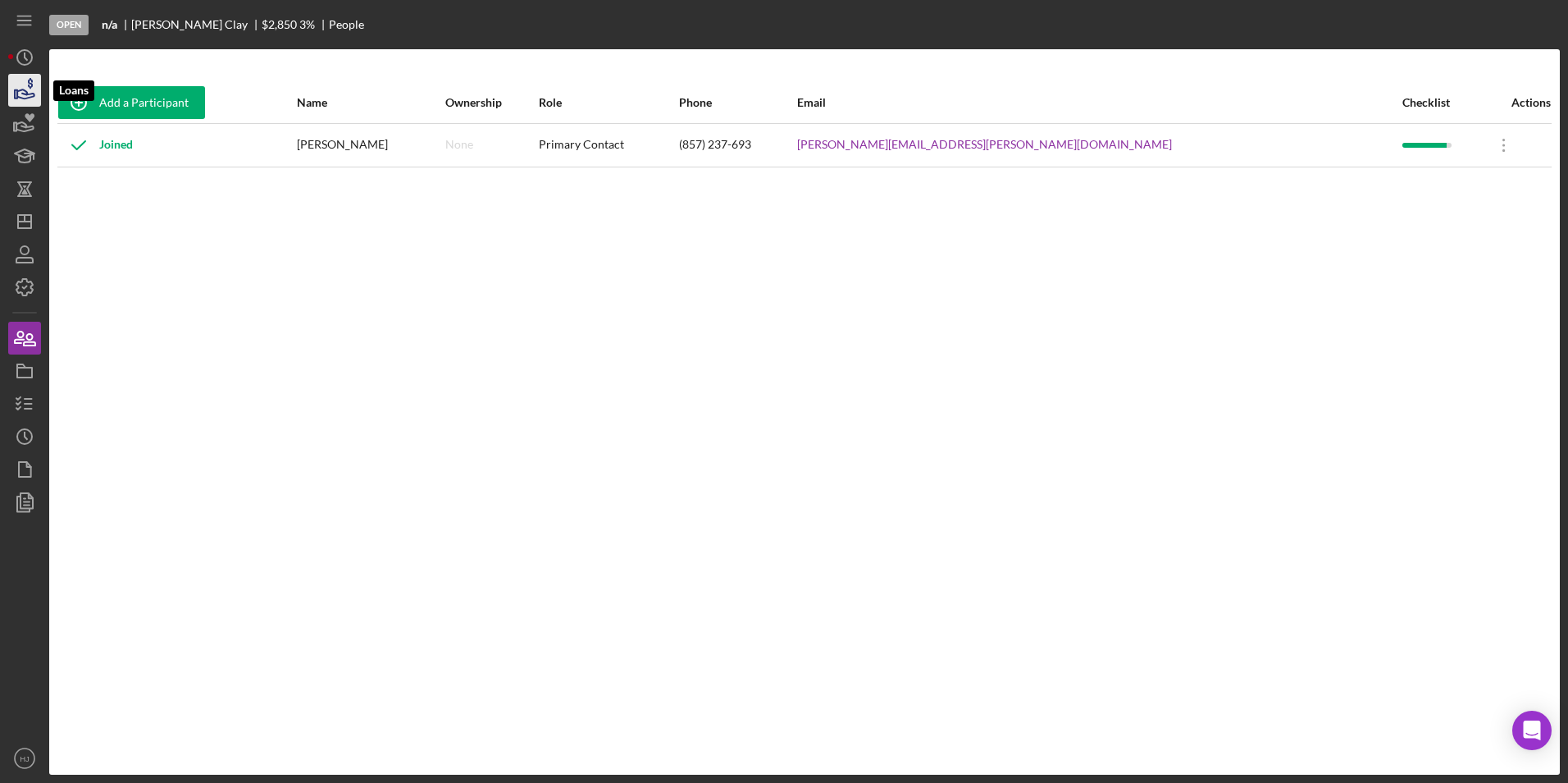
click at [30, 88] on icon "button" at bounding box center [29, 83] width 5 height 11
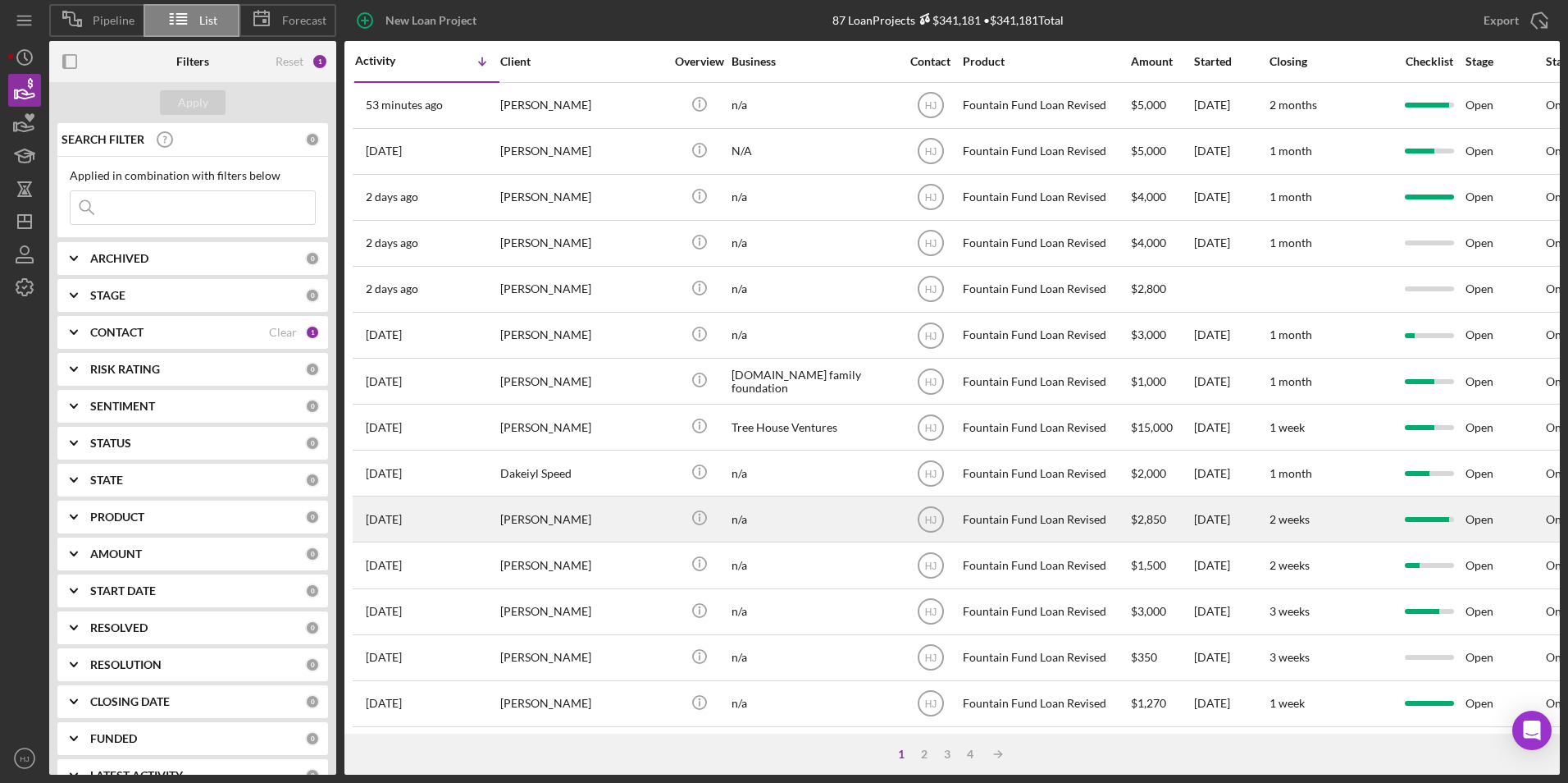
click at [617, 505] on div "[PERSON_NAME]" at bounding box center [582, 519] width 164 height 43
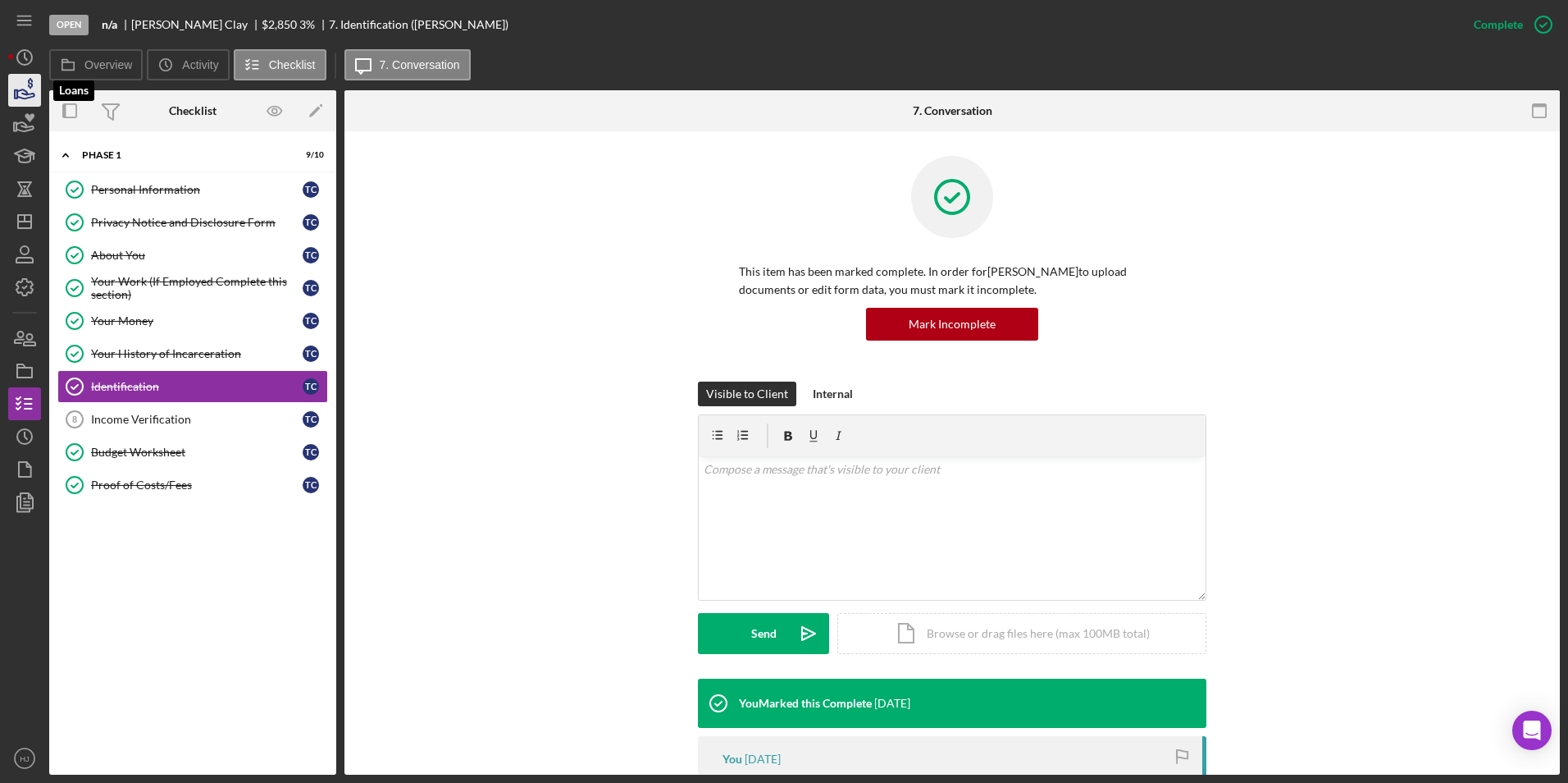
click at [18, 99] on icon "button" at bounding box center [24, 90] width 41 height 41
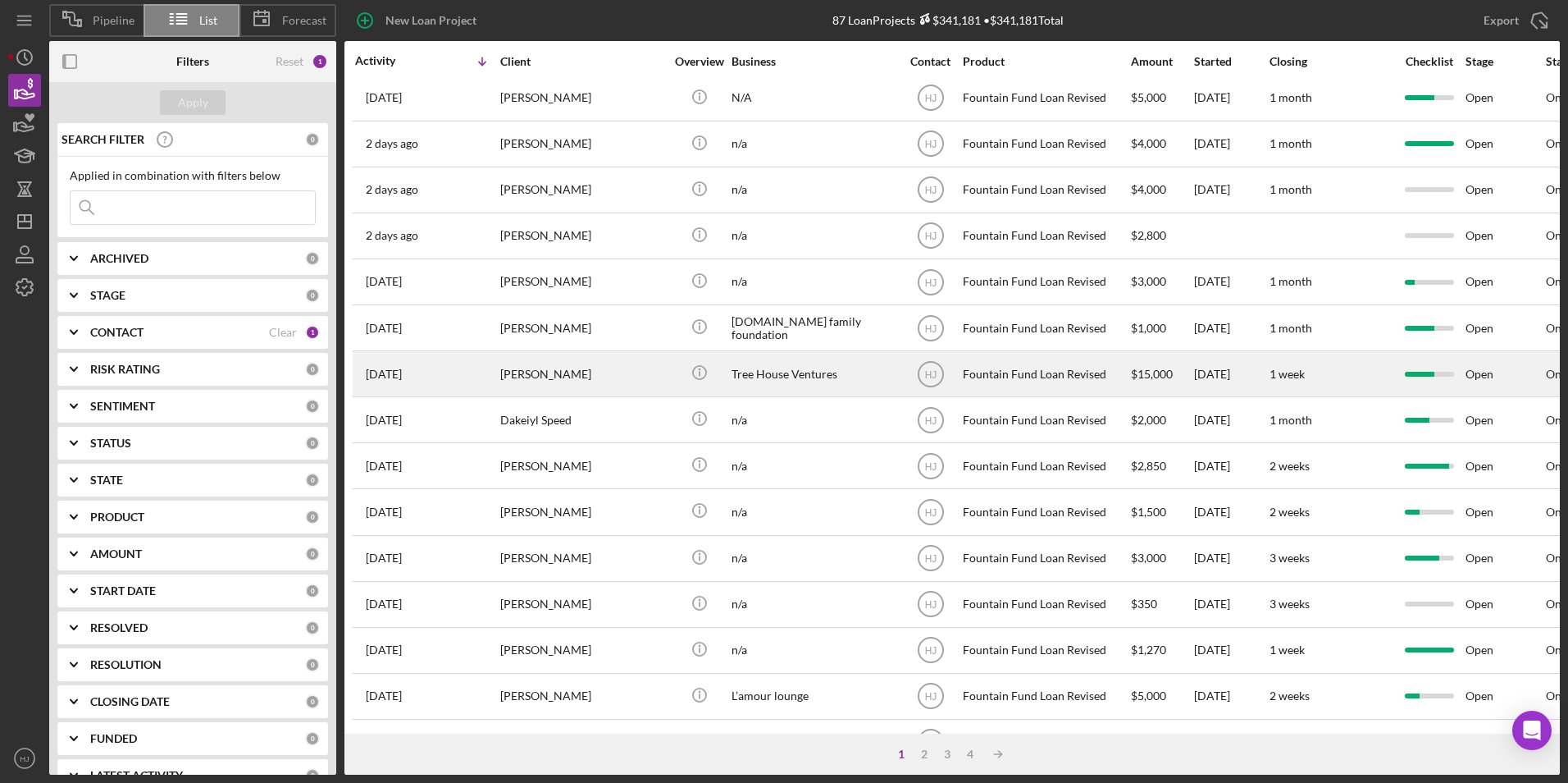
scroll to position [82, 0]
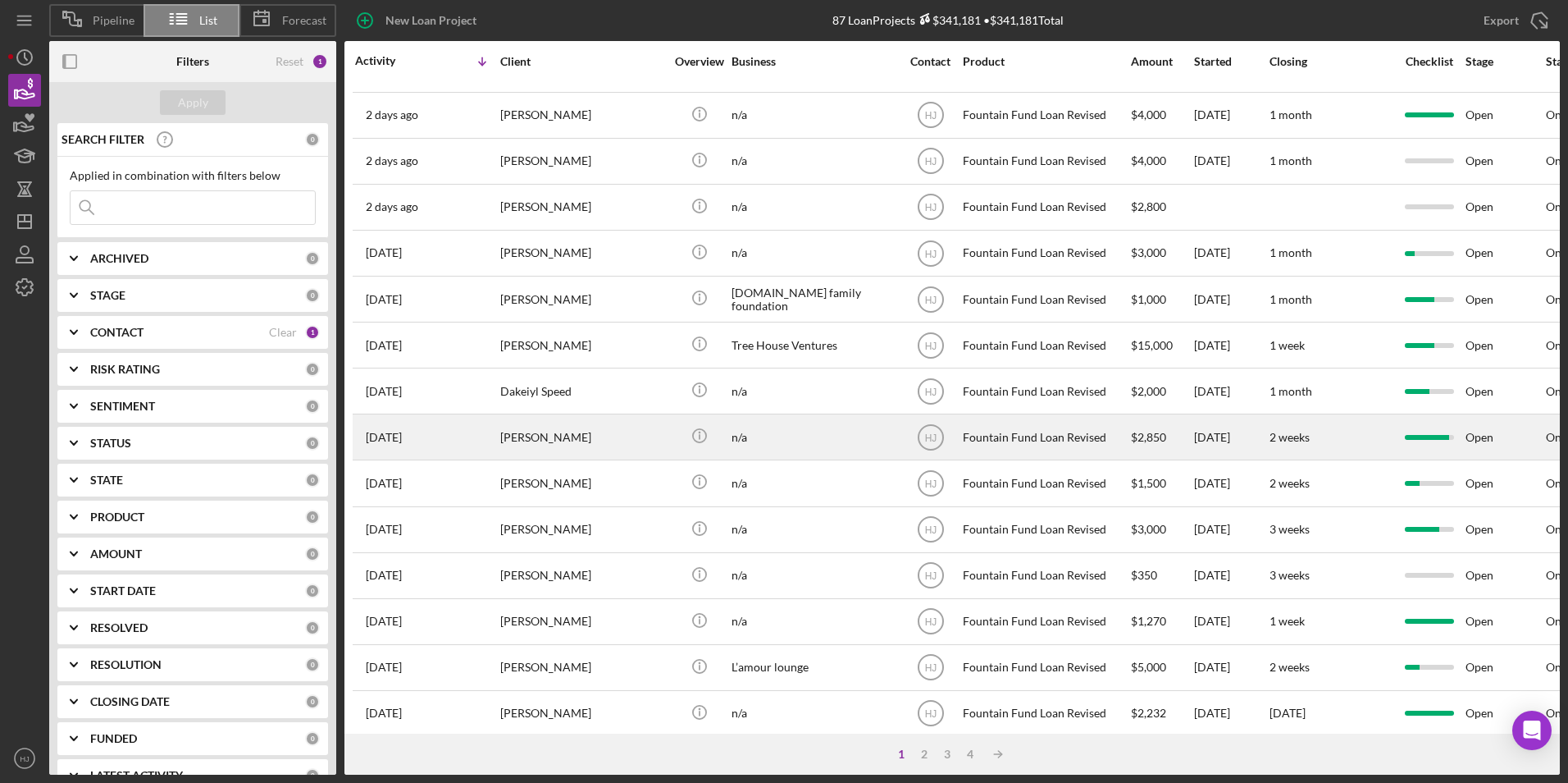
click at [578, 443] on div "[PERSON_NAME]" at bounding box center [582, 437] width 164 height 43
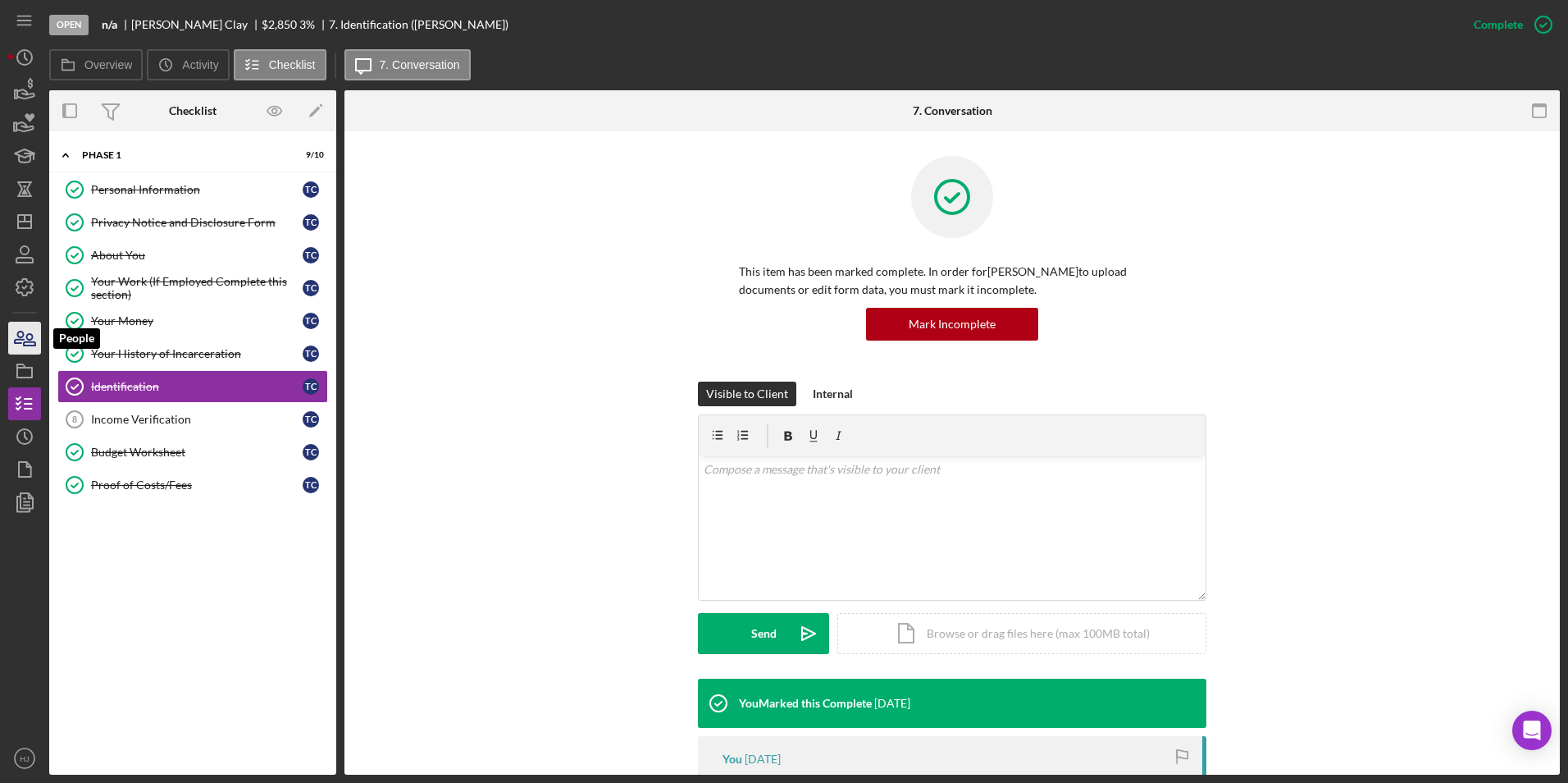
click at [26, 335] on icon "button" at bounding box center [24, 338] width 41 height 41
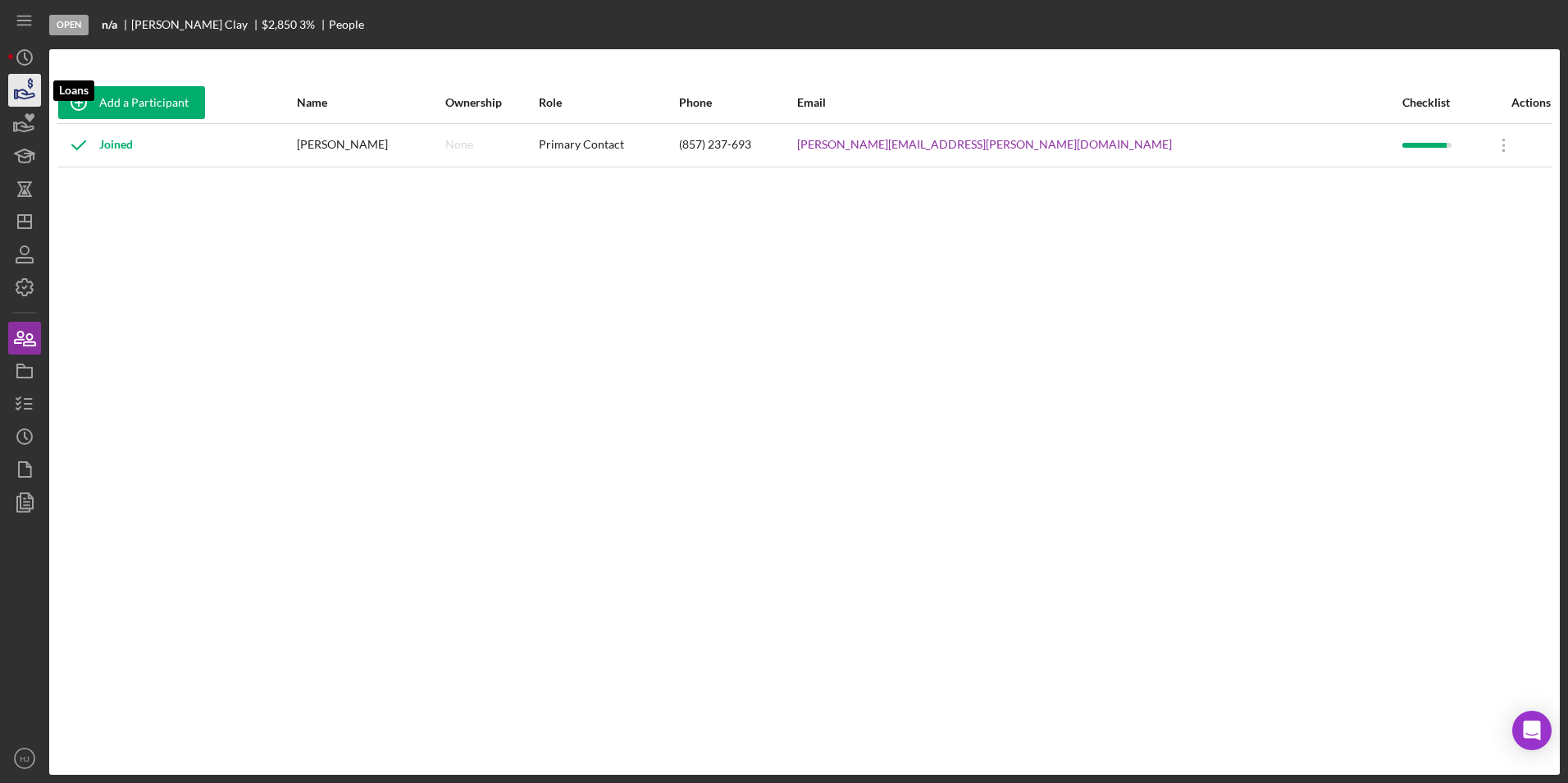
click at [32, 95] on icon "button" at bounding box center [24, 90] width 41 height 41
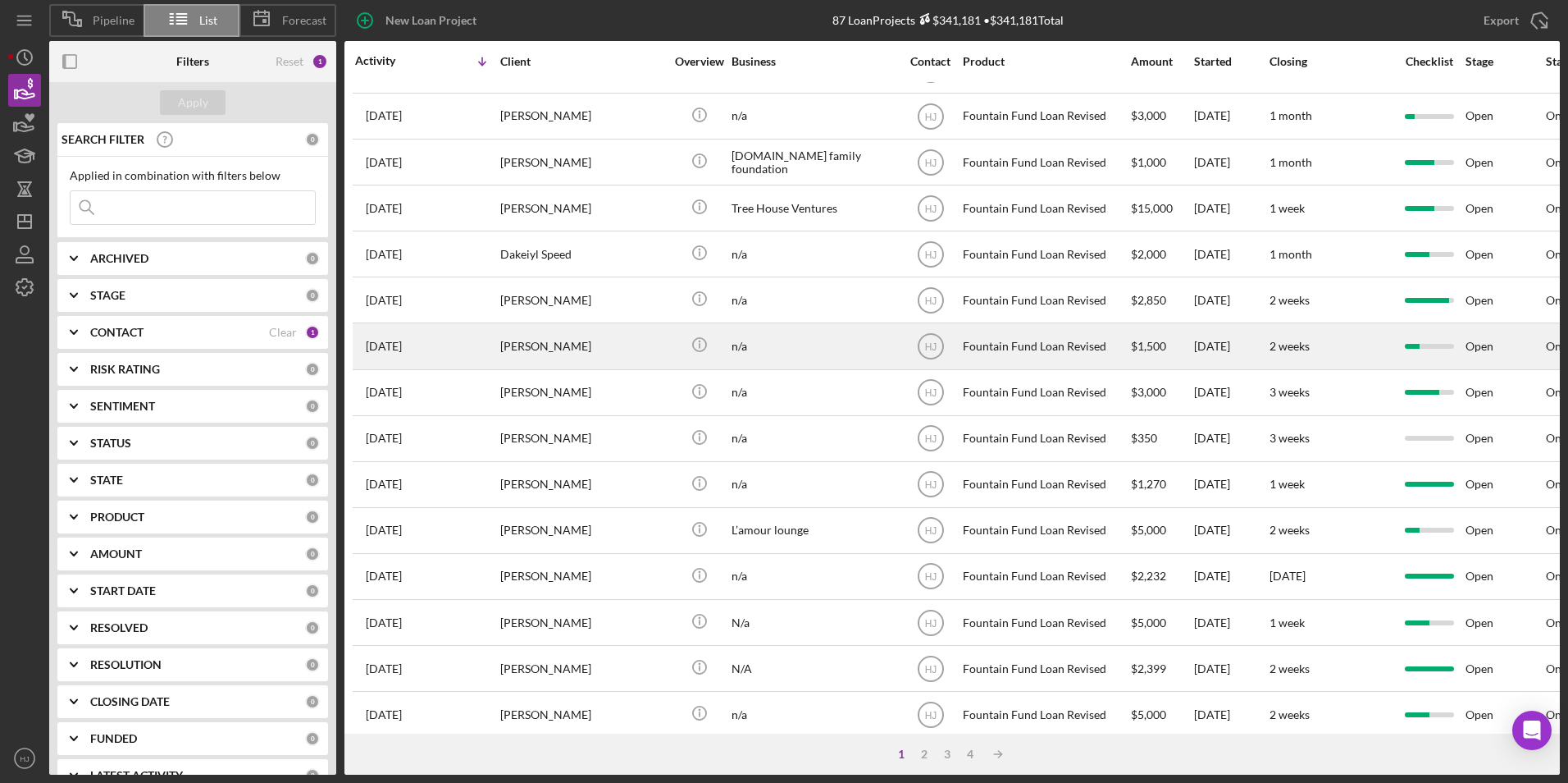
scroll to position [246, 0]
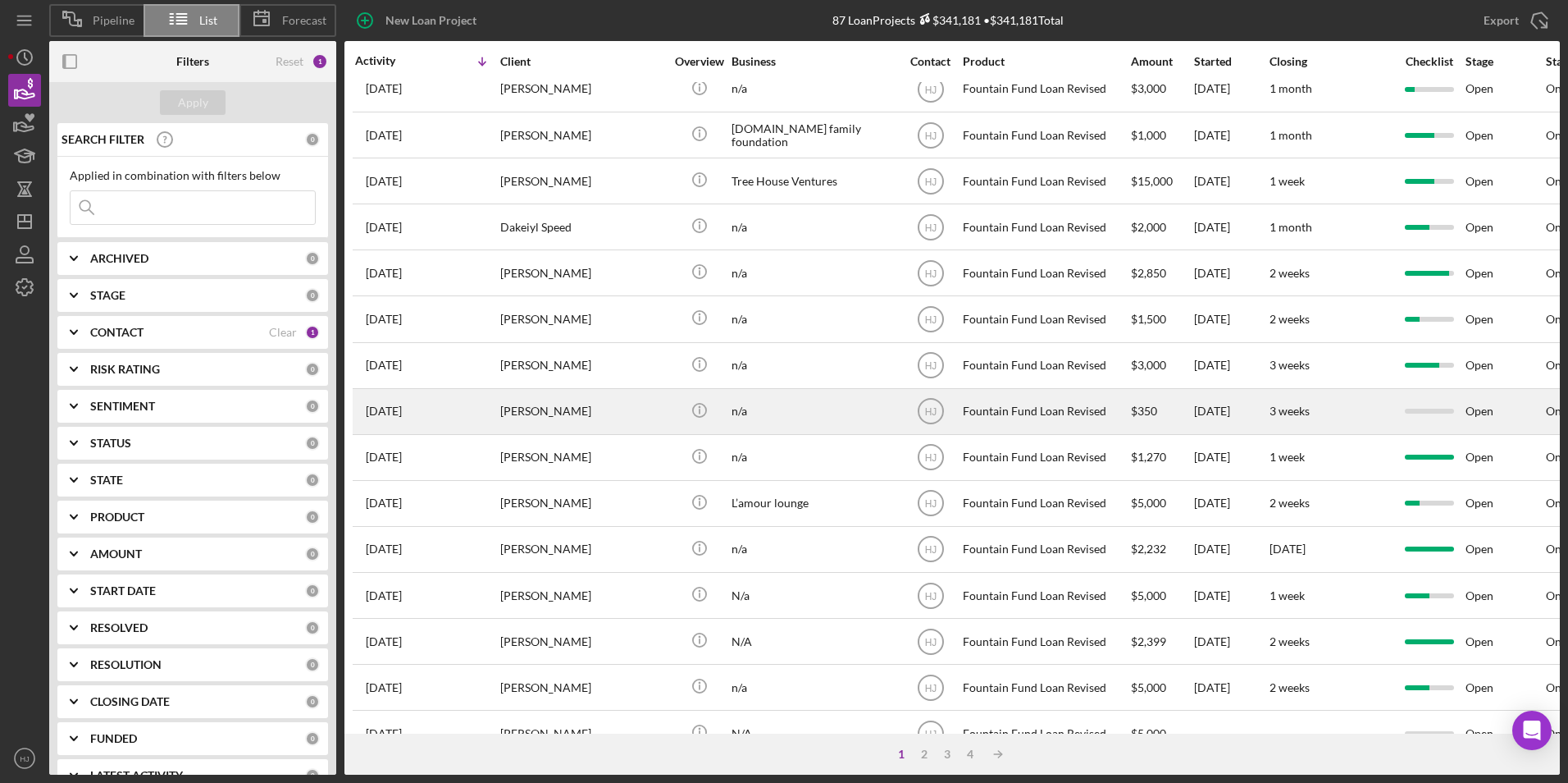
click at [593, 420] on div "[PERSON_NAME]" at bounding box center [582, 411] width 164 height 43
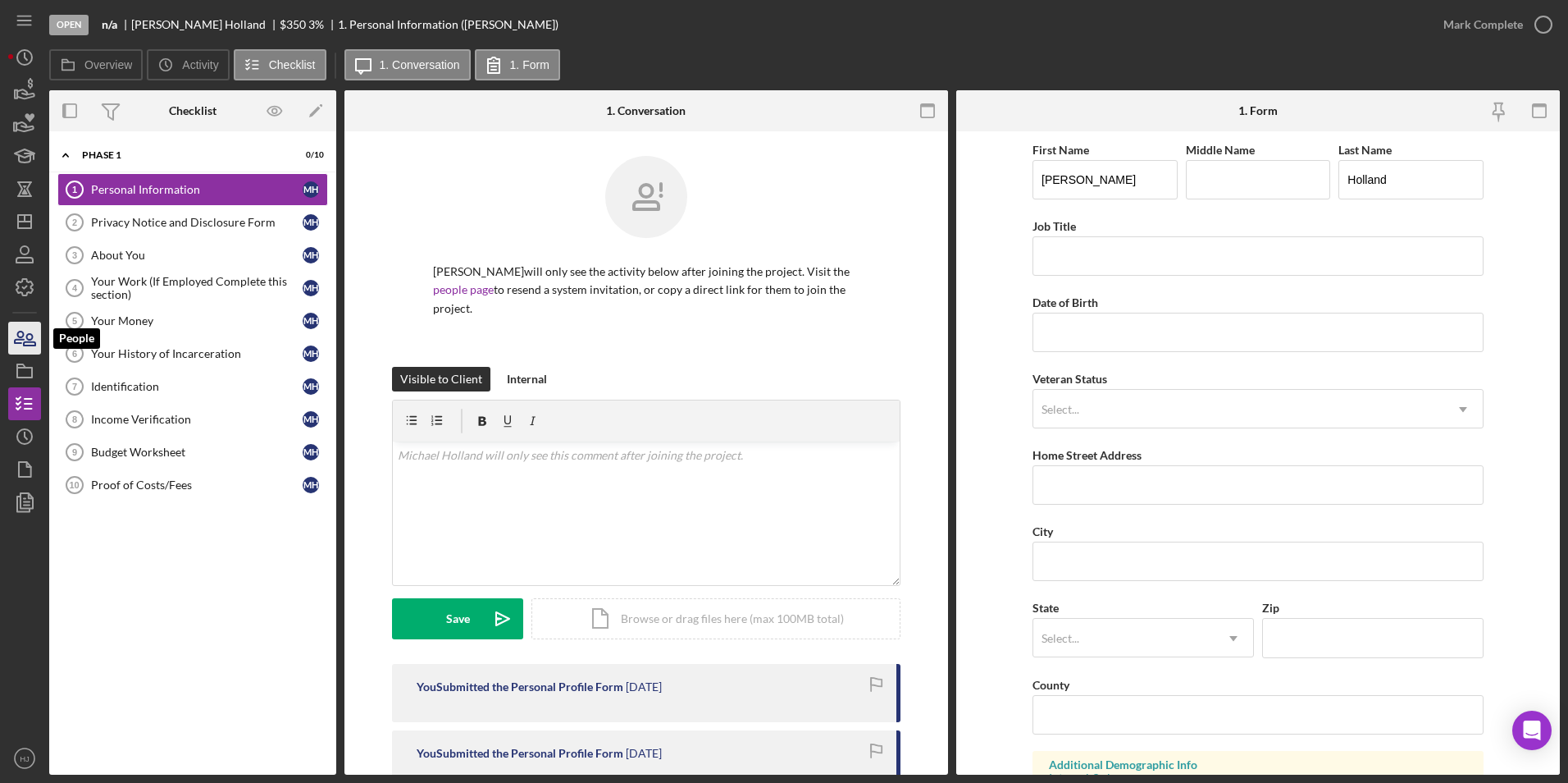
click at [28, 329] on icon "button" at bounding box center [24, 338] width 41 height 41
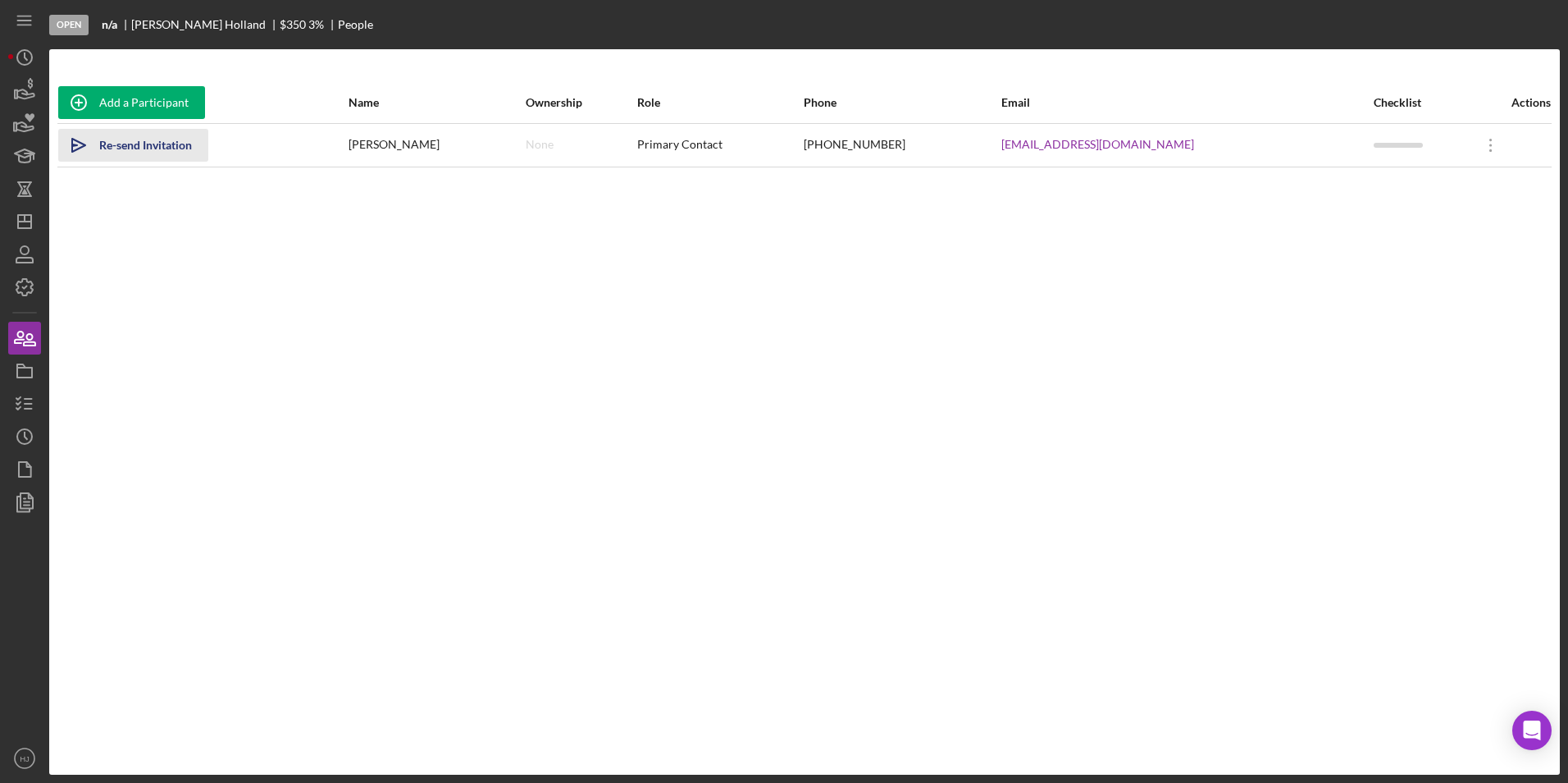
click at [134, 152] on div "Re-send Invitation" at bounding box center [145, 146] width 93 height 33
click at [15, 347] on icon "button" at bounding box center [24, 338] width 41 height 41
click at [18, 100] on icon "button" at bounding box center [24, 90] width 41 height 41
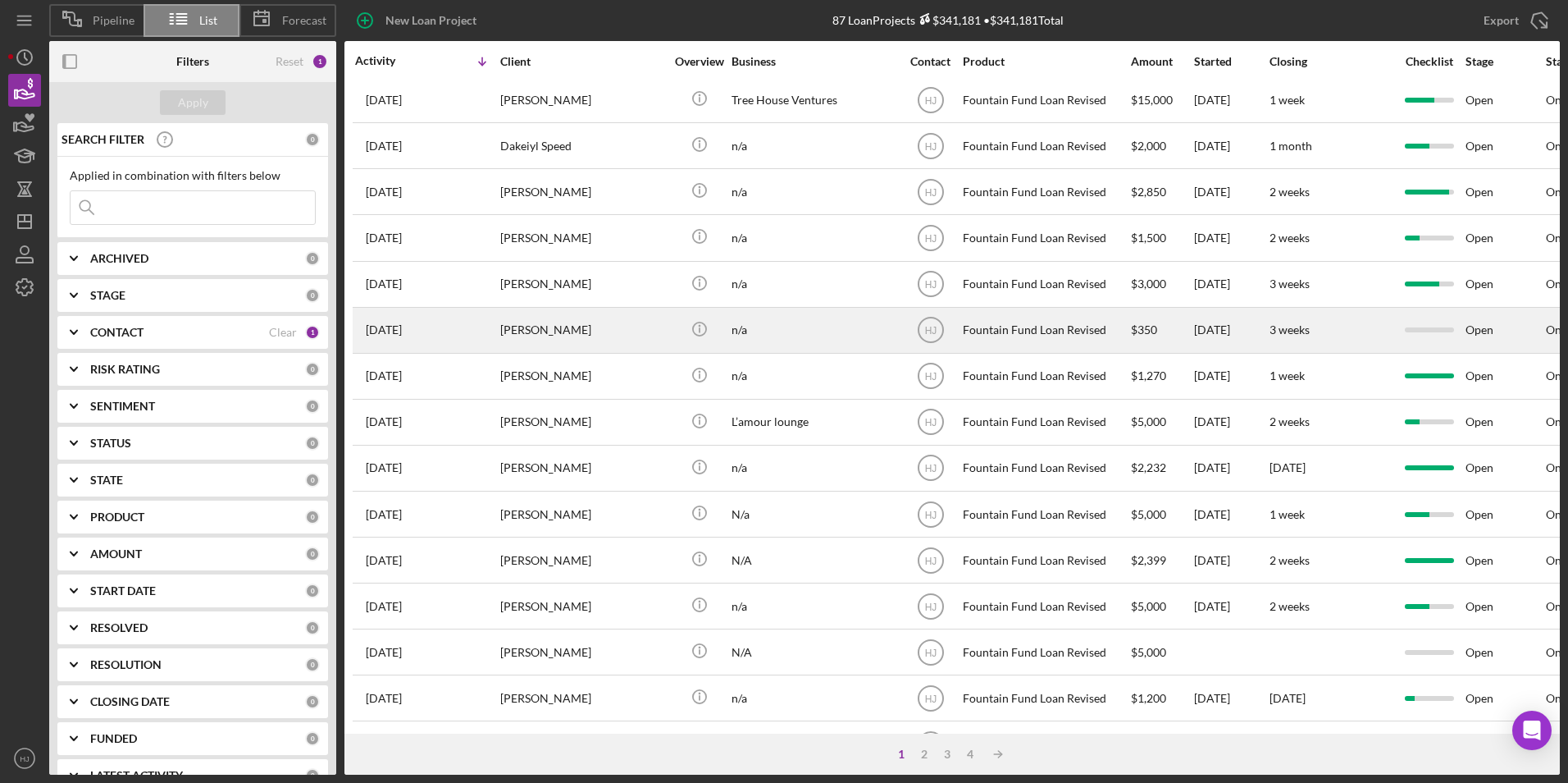
scroll to position [328, 0]
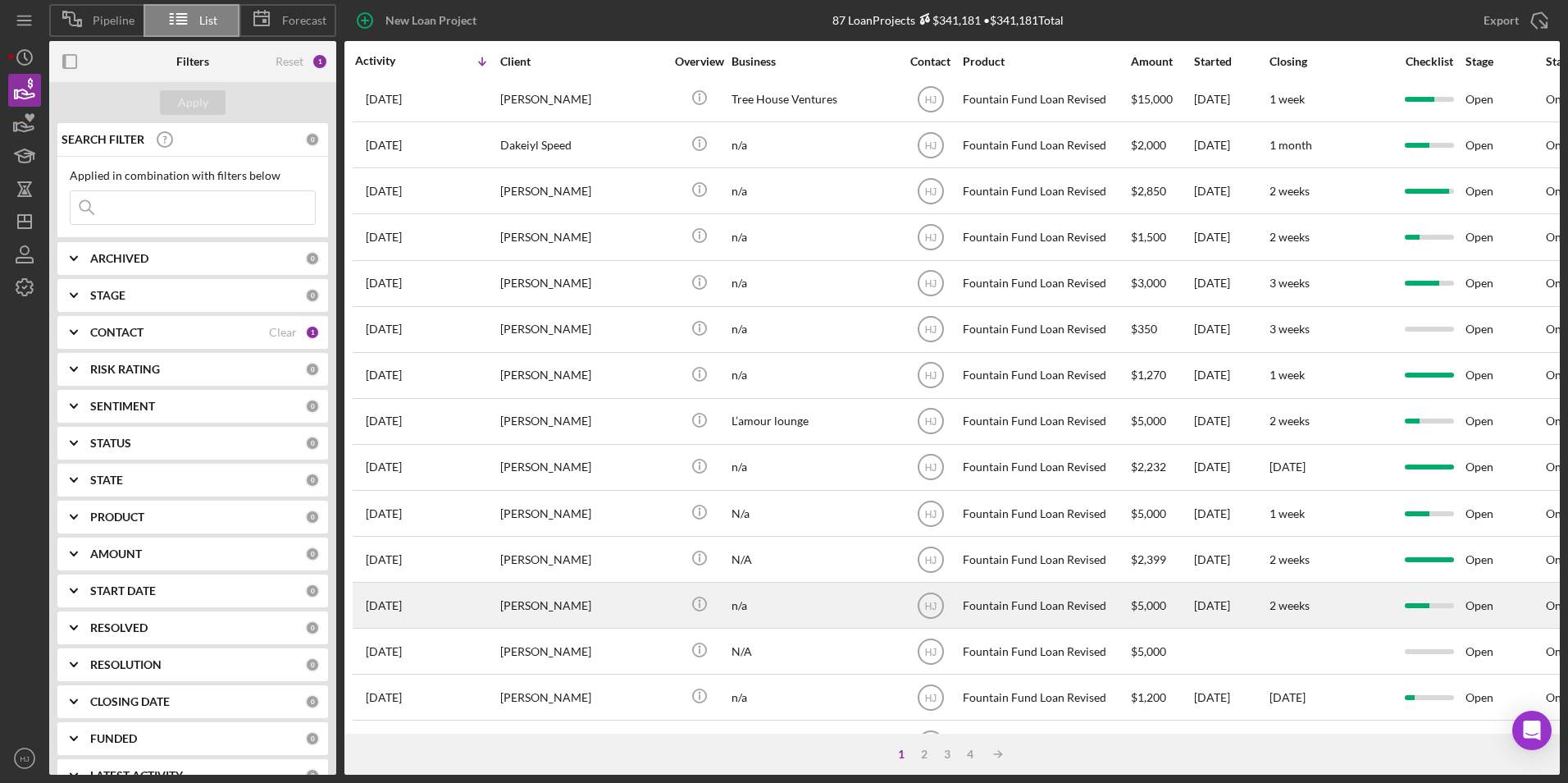
click at [552, 552] on div "[PERSON_NAME]" at bounding box center [582, 605] width 164 height 43
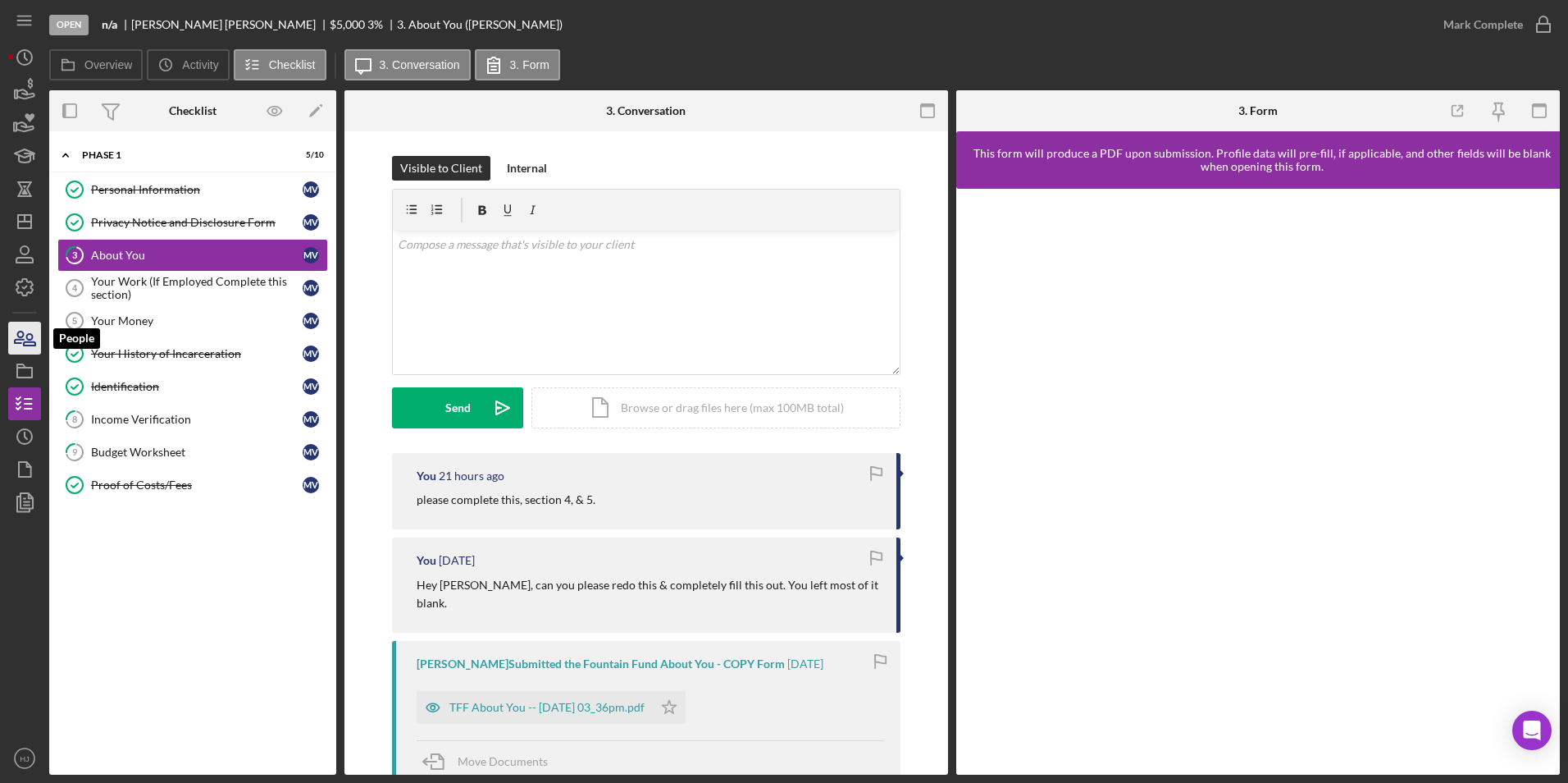
click at [33, 348] on icon "button" at bounding box center [24, 338] width 41 height 41
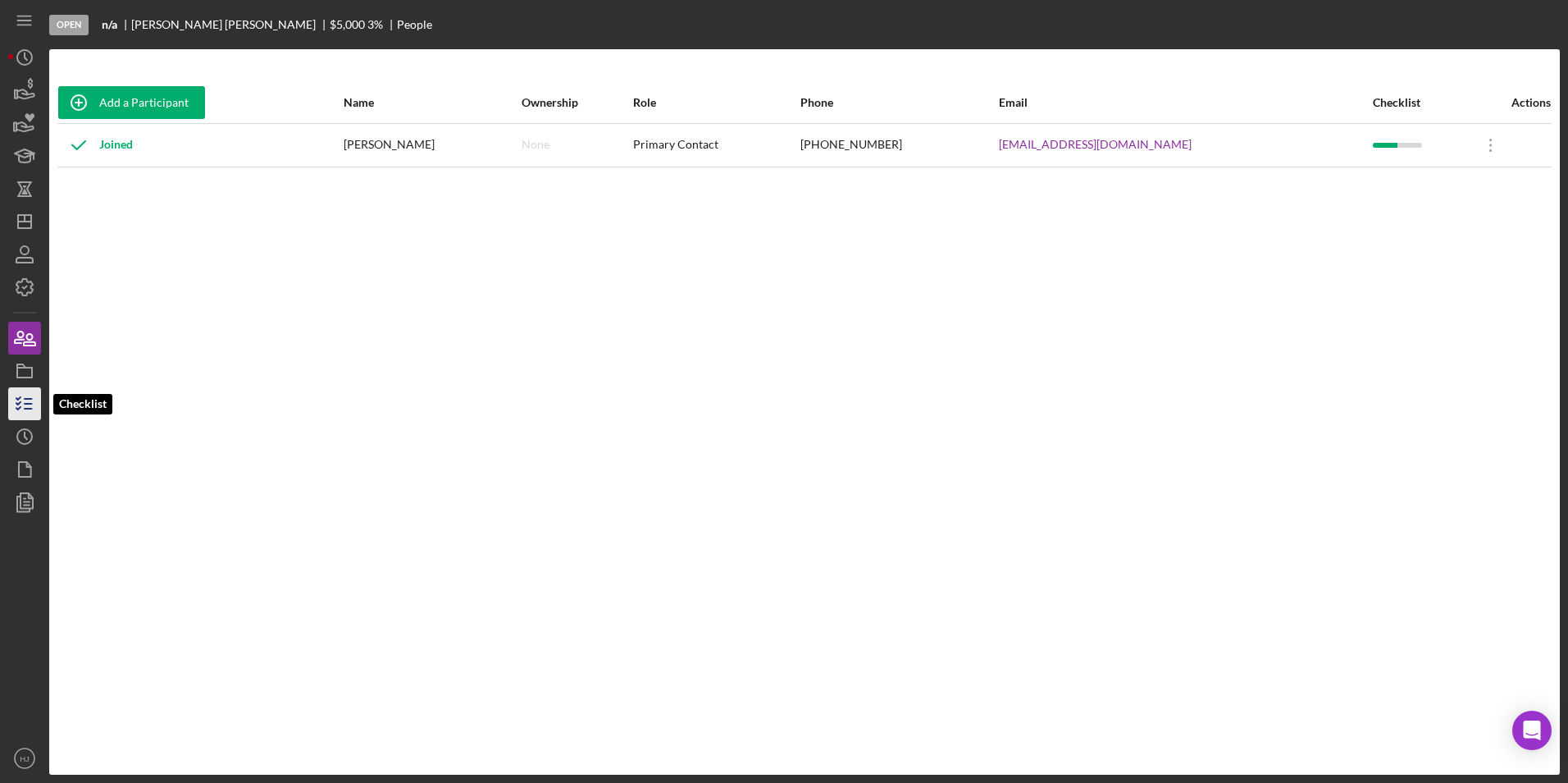
click at [32, 400] on icon "button" at bounding box center [24, 403] width 41 height 41
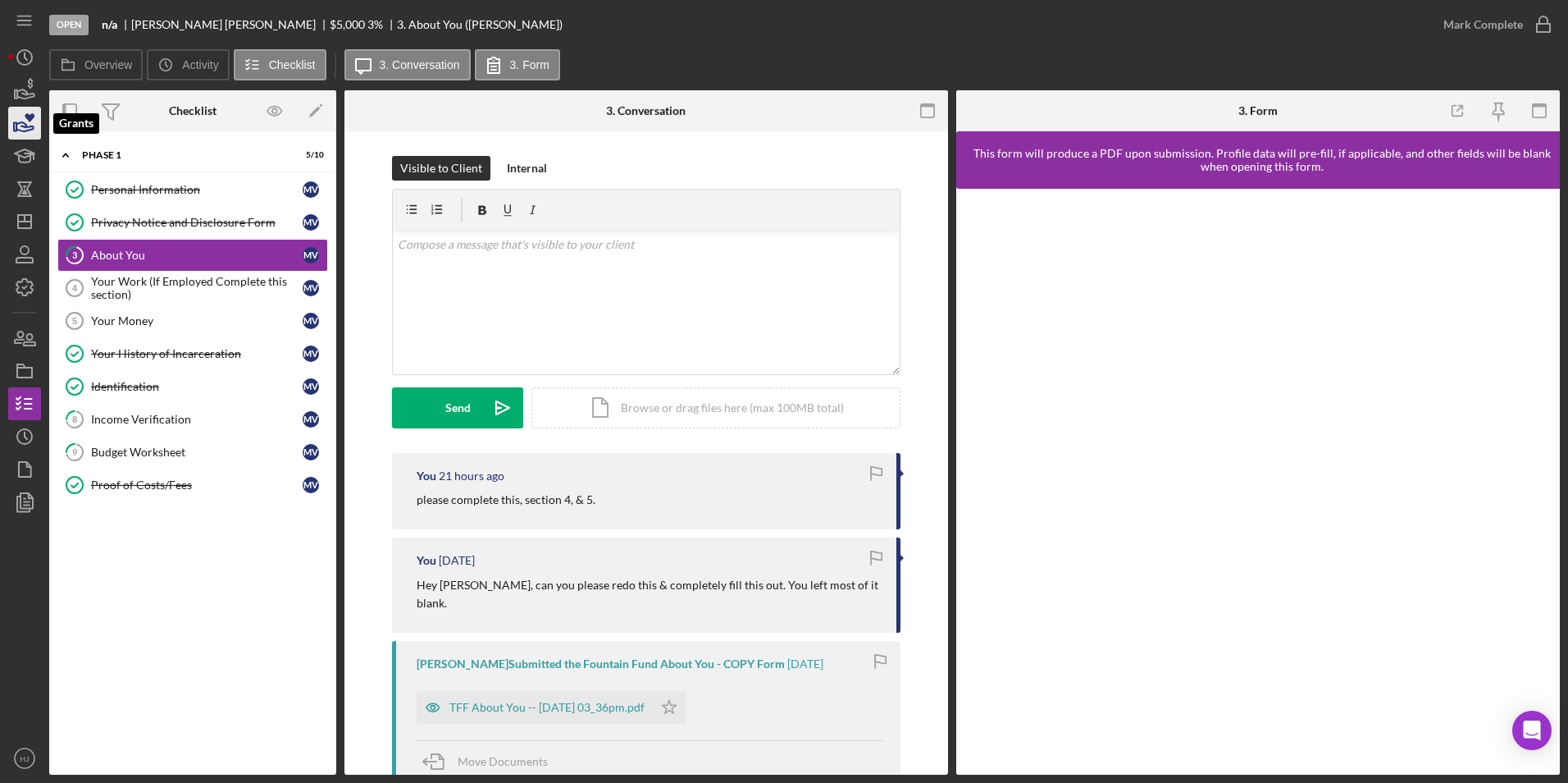
click at [33, 122] on icon "button" at bounding box center [24, 123] width 41 height 41
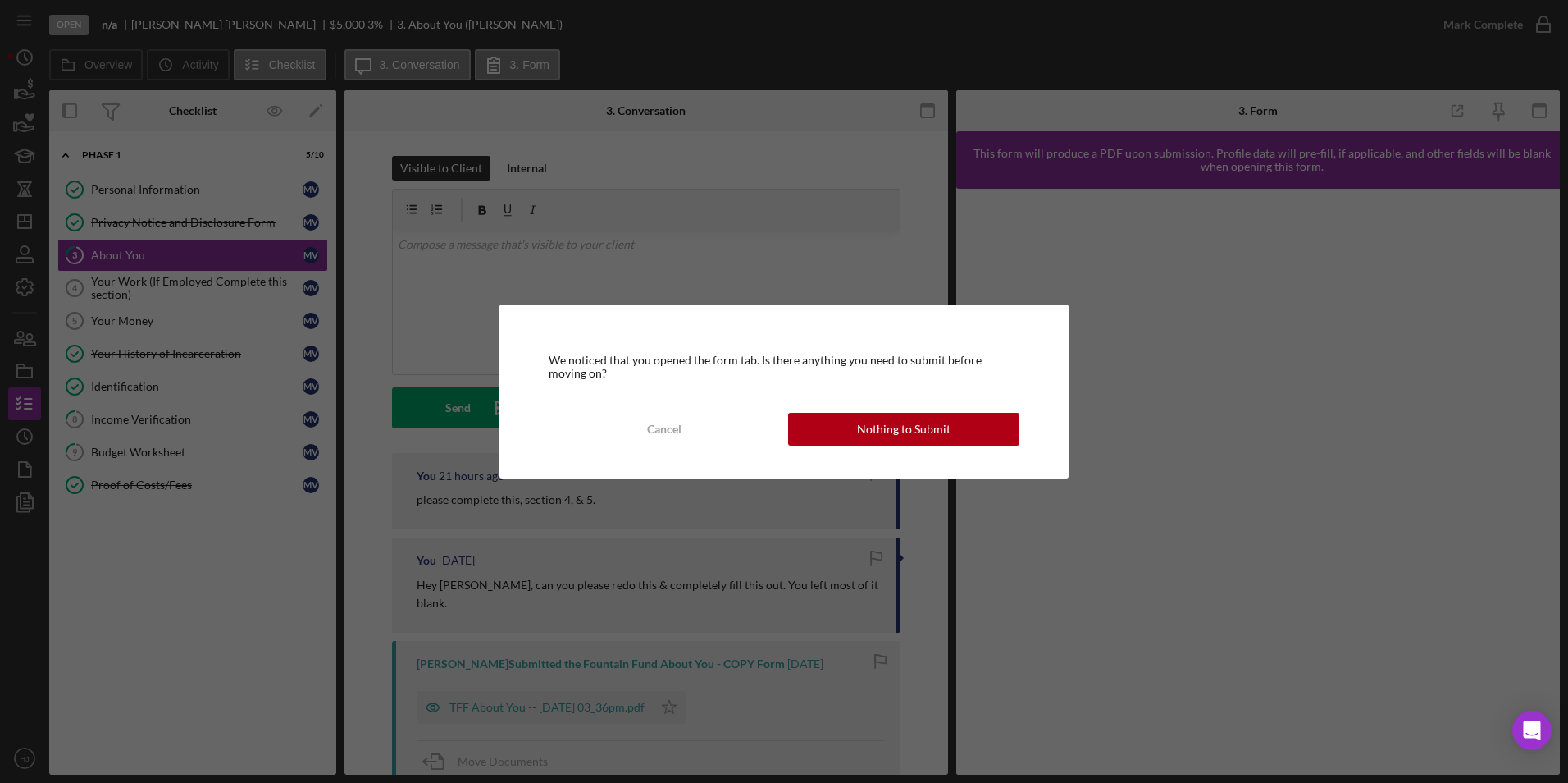
click at [23, 92] on div "We noticed that you opened the form tab. Is there anything you need to submit b…" at bounding box center [784, 392] width 1568 height 783
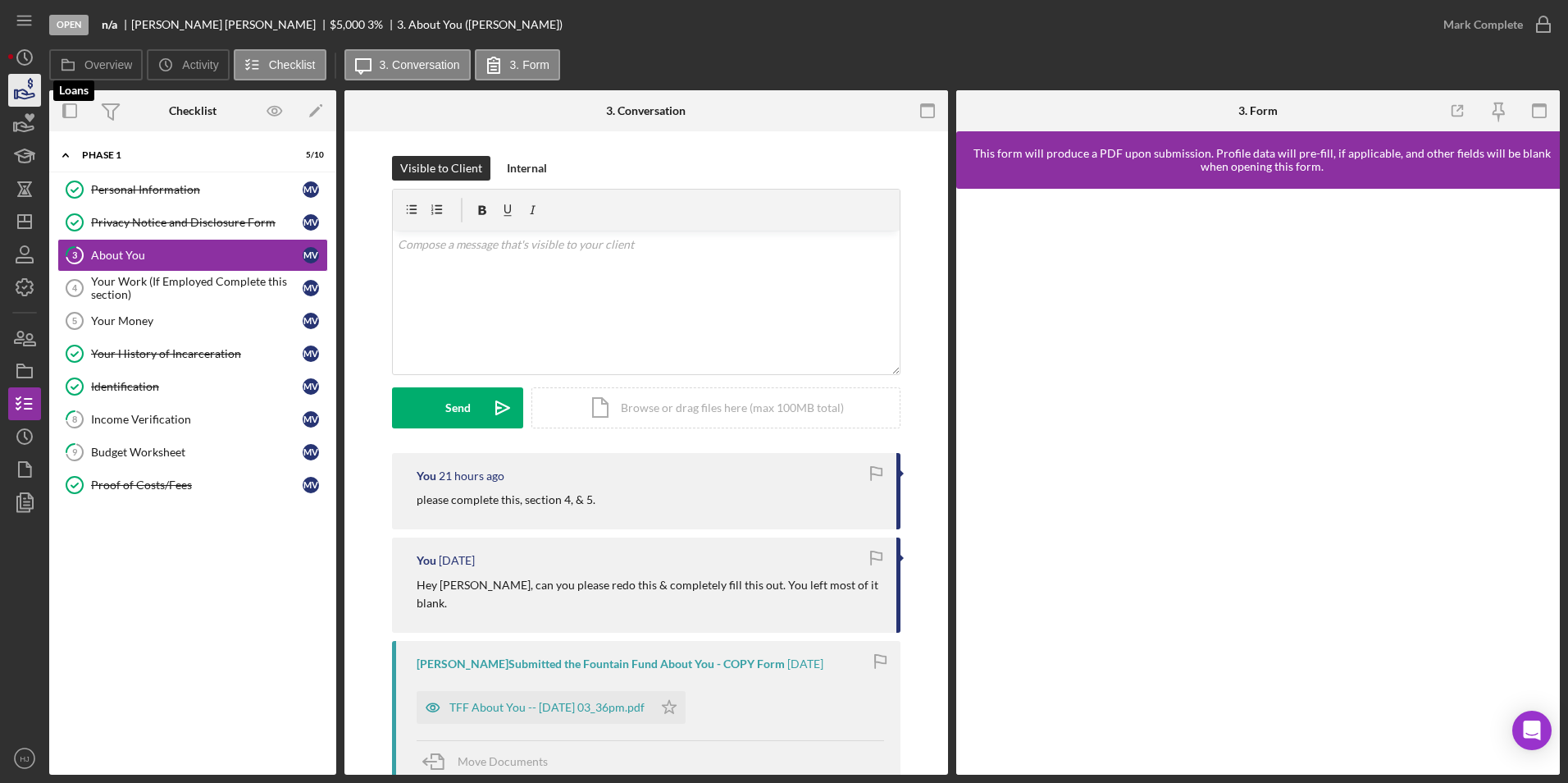
click at [31, 92] on icon "button" at bounding box center [24, 90] width 41 height 41
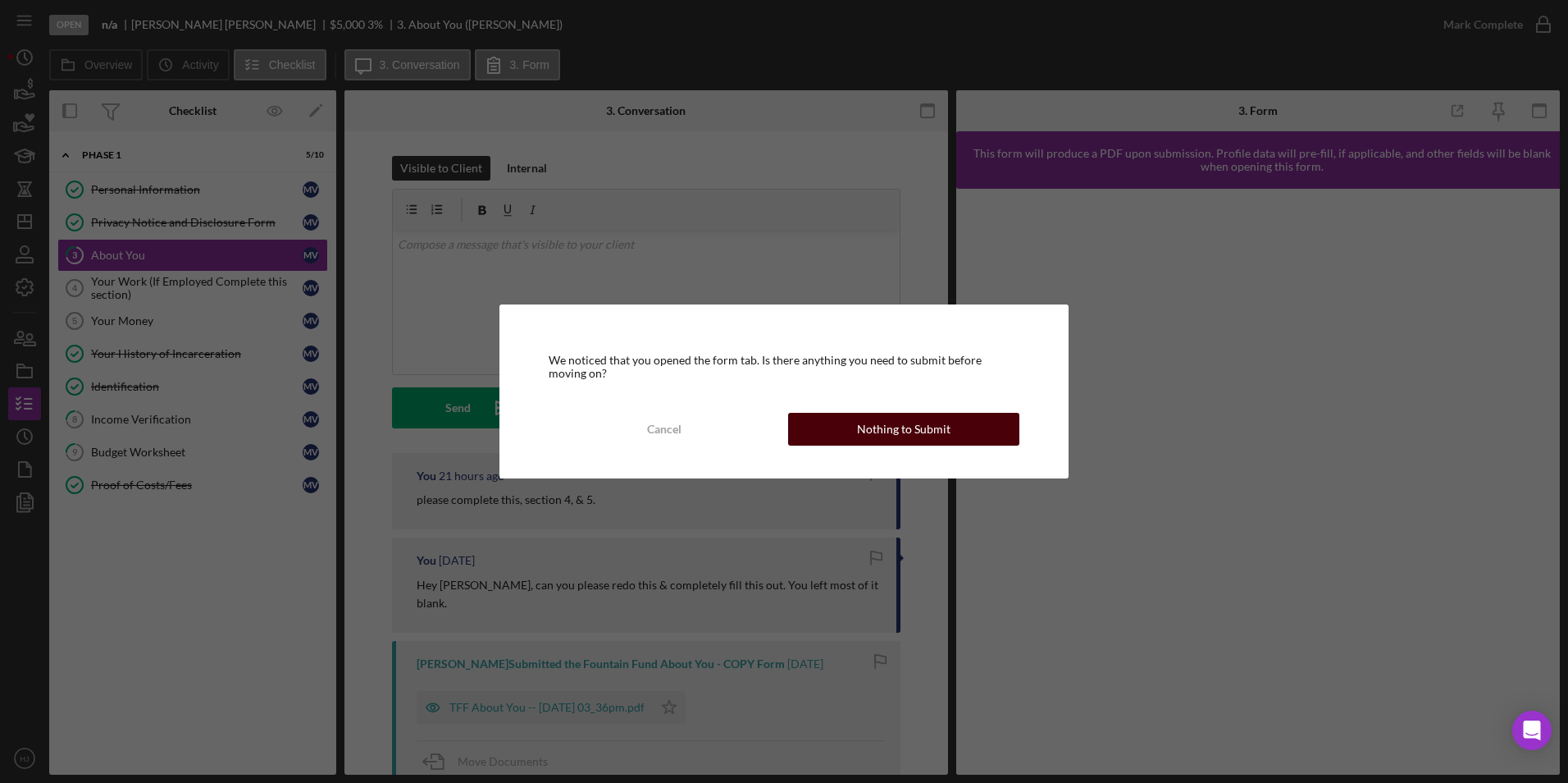
click at [899, 432] on div "Nothing to Submit" at bounding box center [904, 430] width 94 height 33
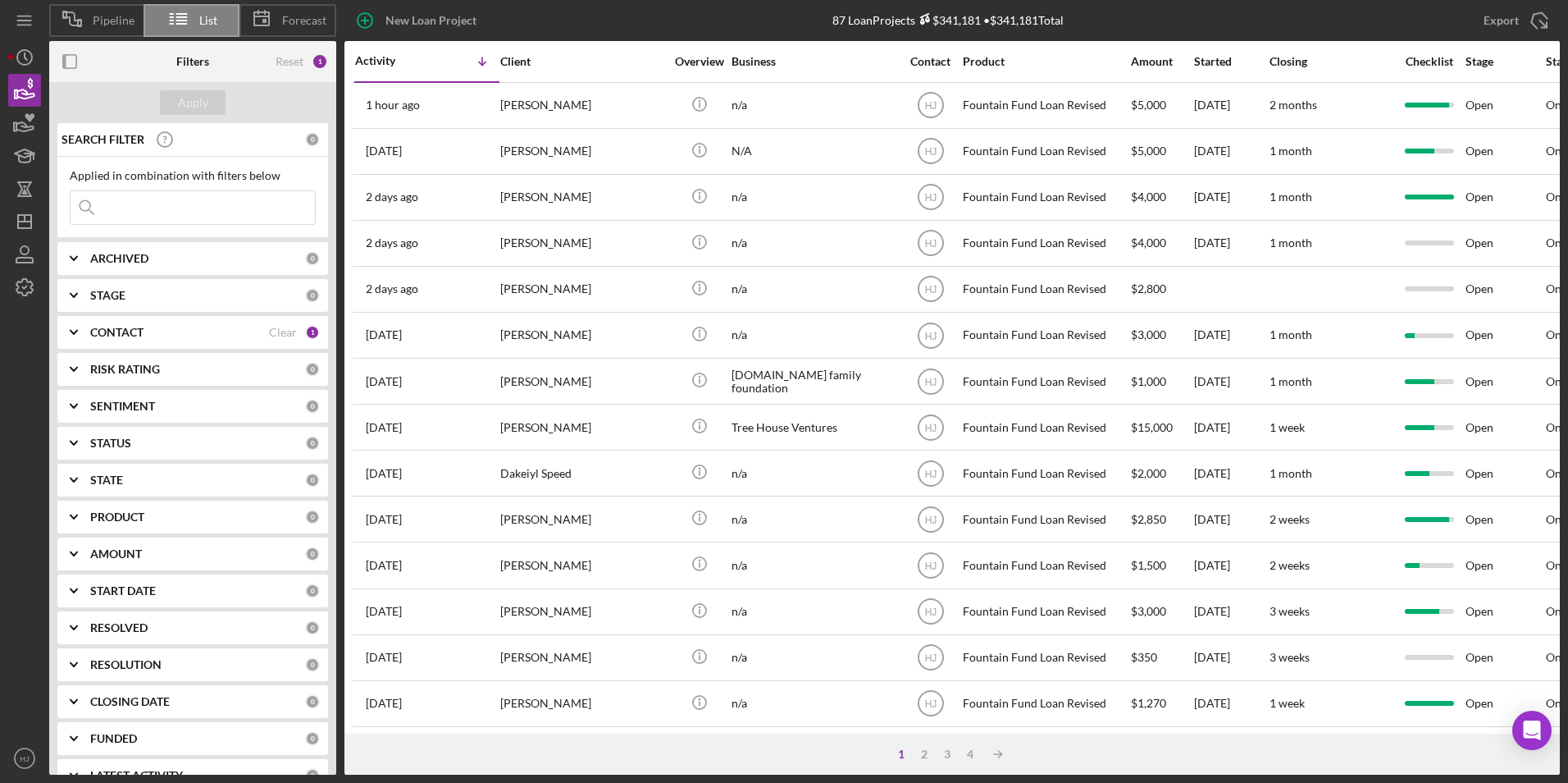
click at [129, 201] on input at bounding box center [193, 207] width 245 height 33
type input "[PERSON_NAME] [PERSON_NAME]"
click at [134, 335] on b "CONTACT" at bounding box center [116, 332] width 53 height 13
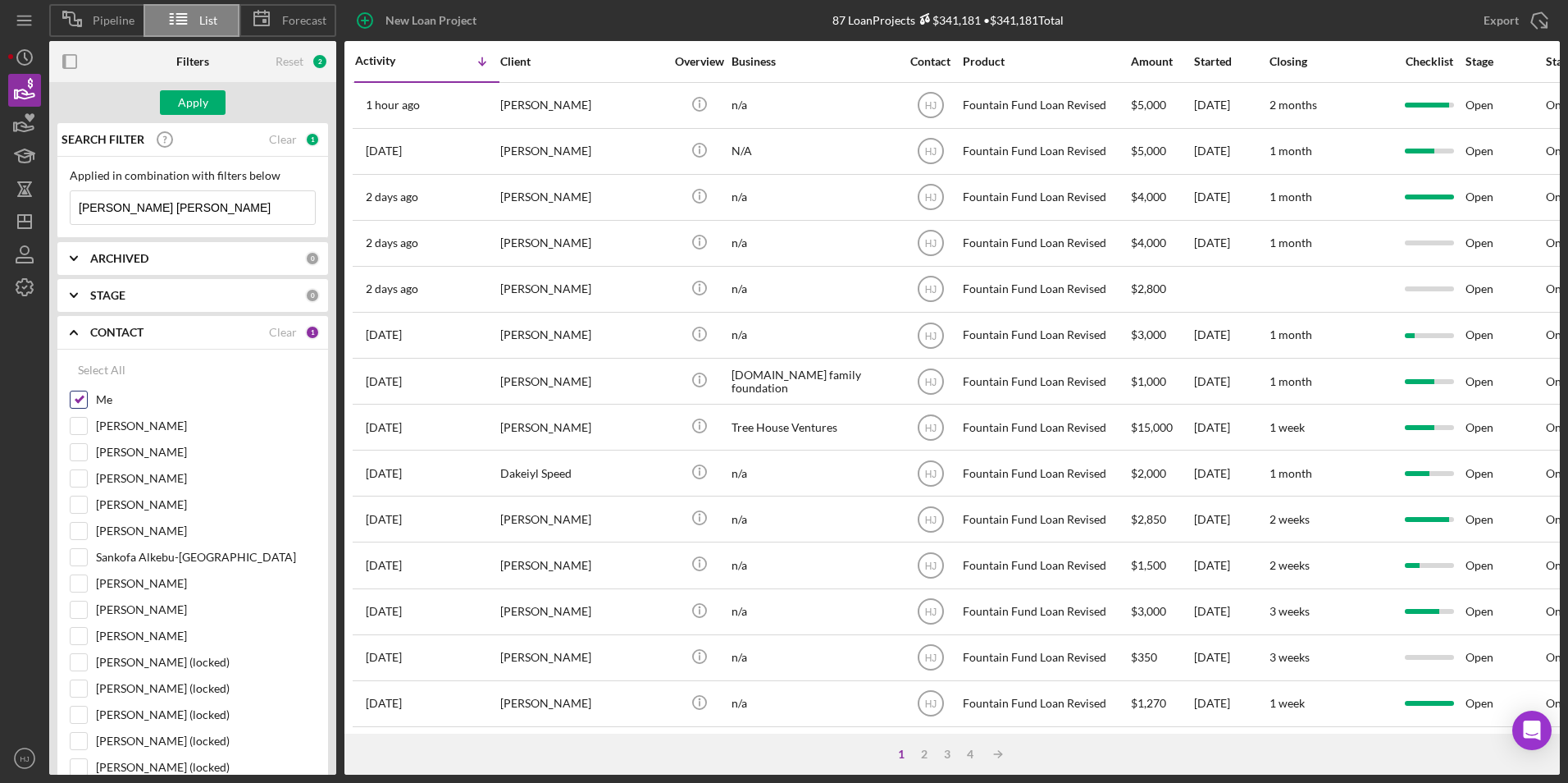
click at [91, 396] on div "Me" at bounding box center [192, 403] width 246 height 26
click at [85, 397] on input "Me" at bounding box center [78, 399] width 17 height 17
checkbox input "false"
click at [90, 552] on div "[PERSON_NAME]" at bounding box center [192, 587] width 246 height 26
click at [70, 552] on input "[PERSON_NAME]" at bounding box center [78, 583] width 17 height 17
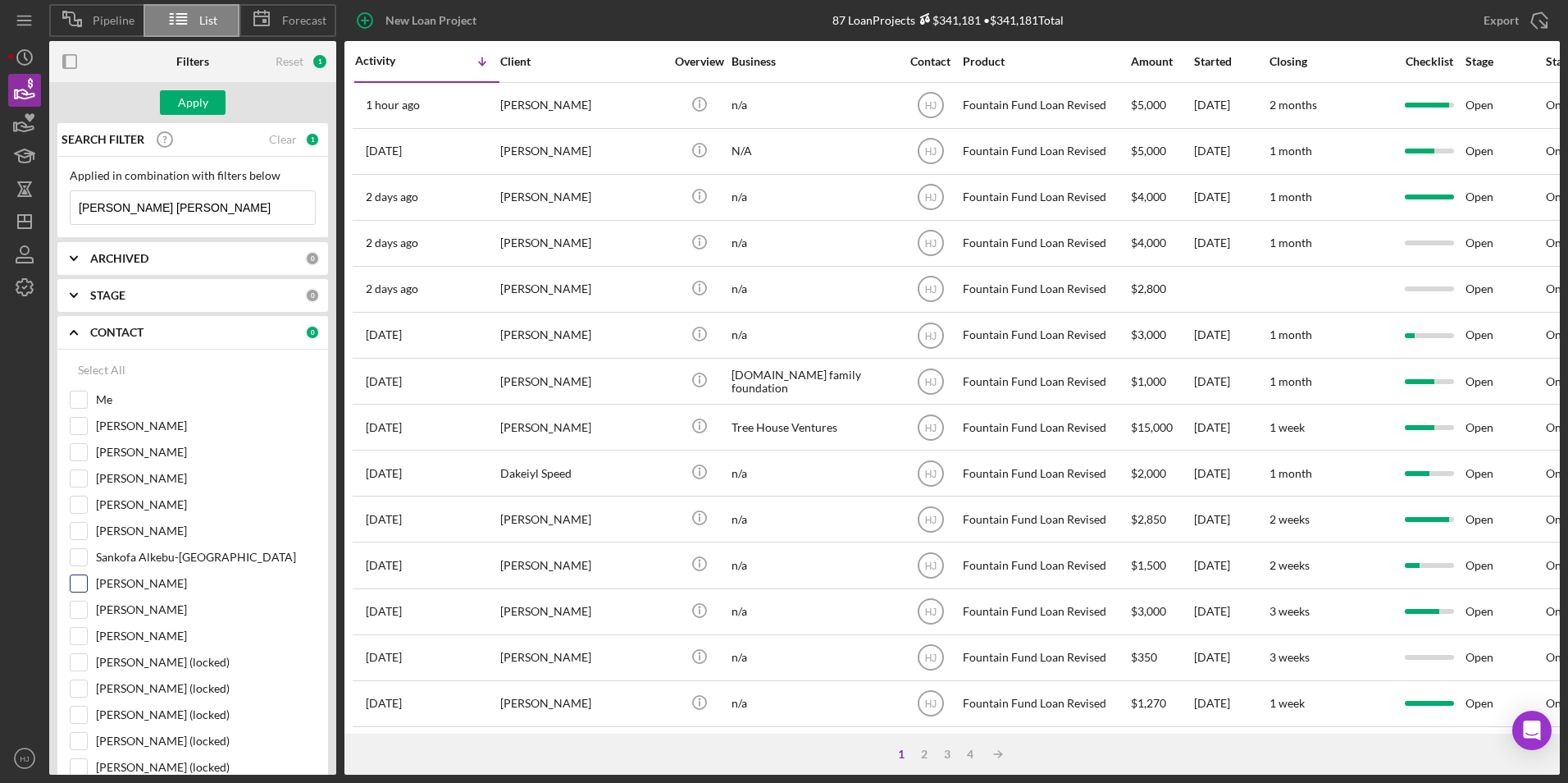
checkbox input "true"
click at [218, 198] on input "[PERSON_NAME] [PERSON_NAME]" at bounding box center [193, 207] width 245 height 33
click at [206, 89] on div "Apply" at bounding box center [192, 103] width 287 height 41
click at [206, 94] on div "Apply" at bounding box center [193, 102] width 30 height 24
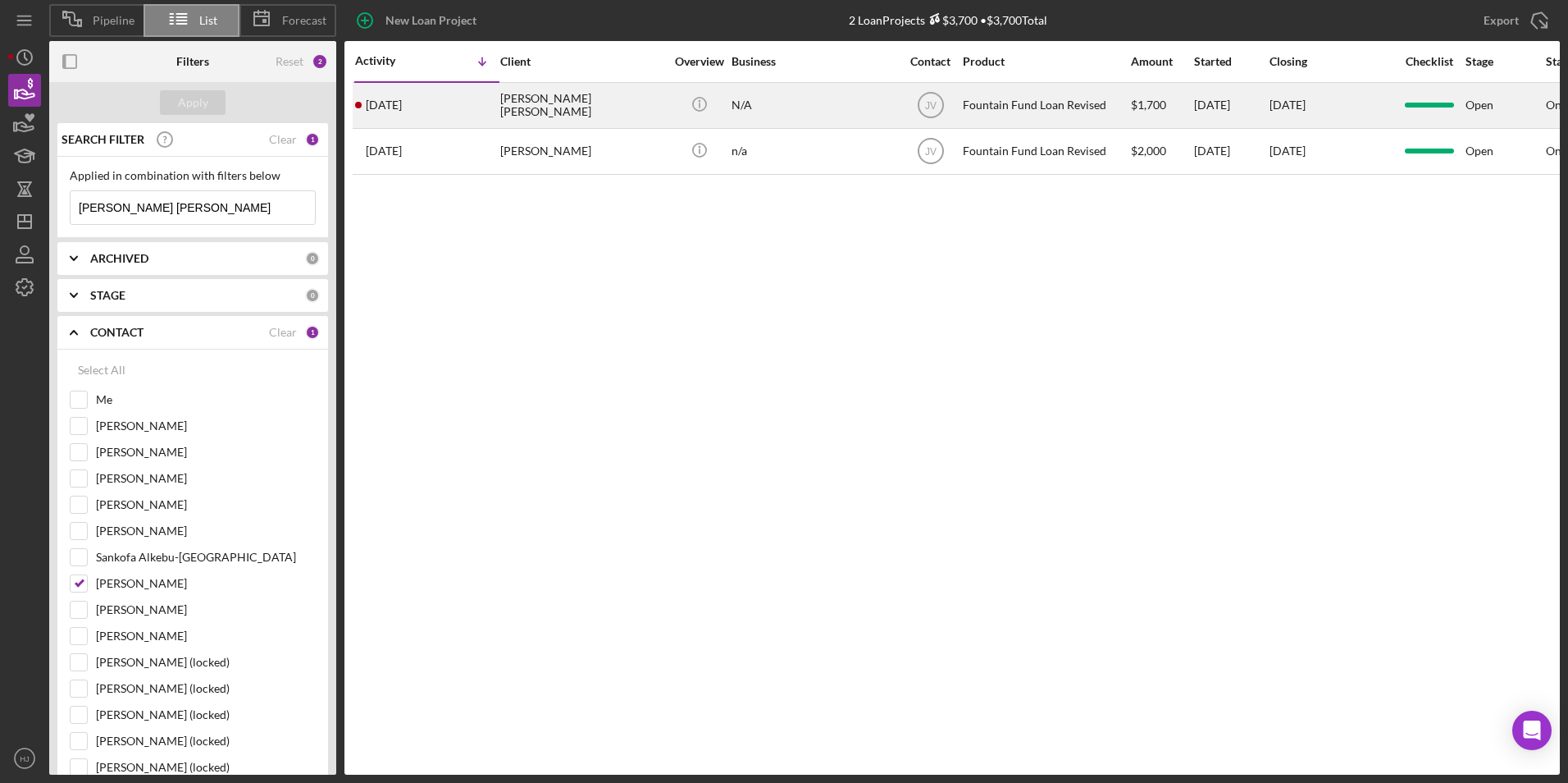
click at [576, 108] on div "[PERSON_NAME] [PERSON_NAME]" at bounding box center [582, 105] width 164 height 43
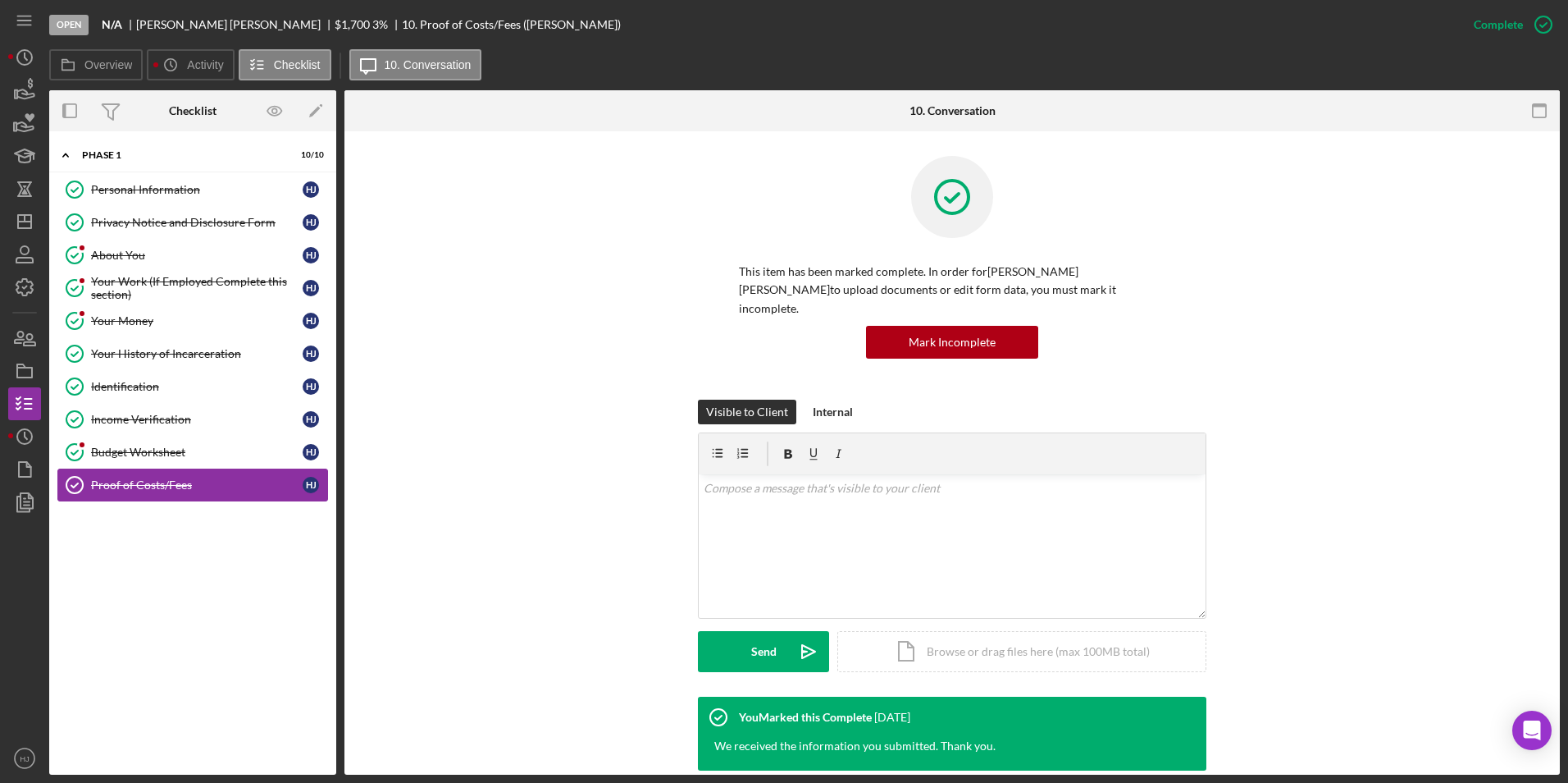
click at [152, 490] on div "Proof of Costs/Fees" at bounding box center [197, 484] width 211 height 13
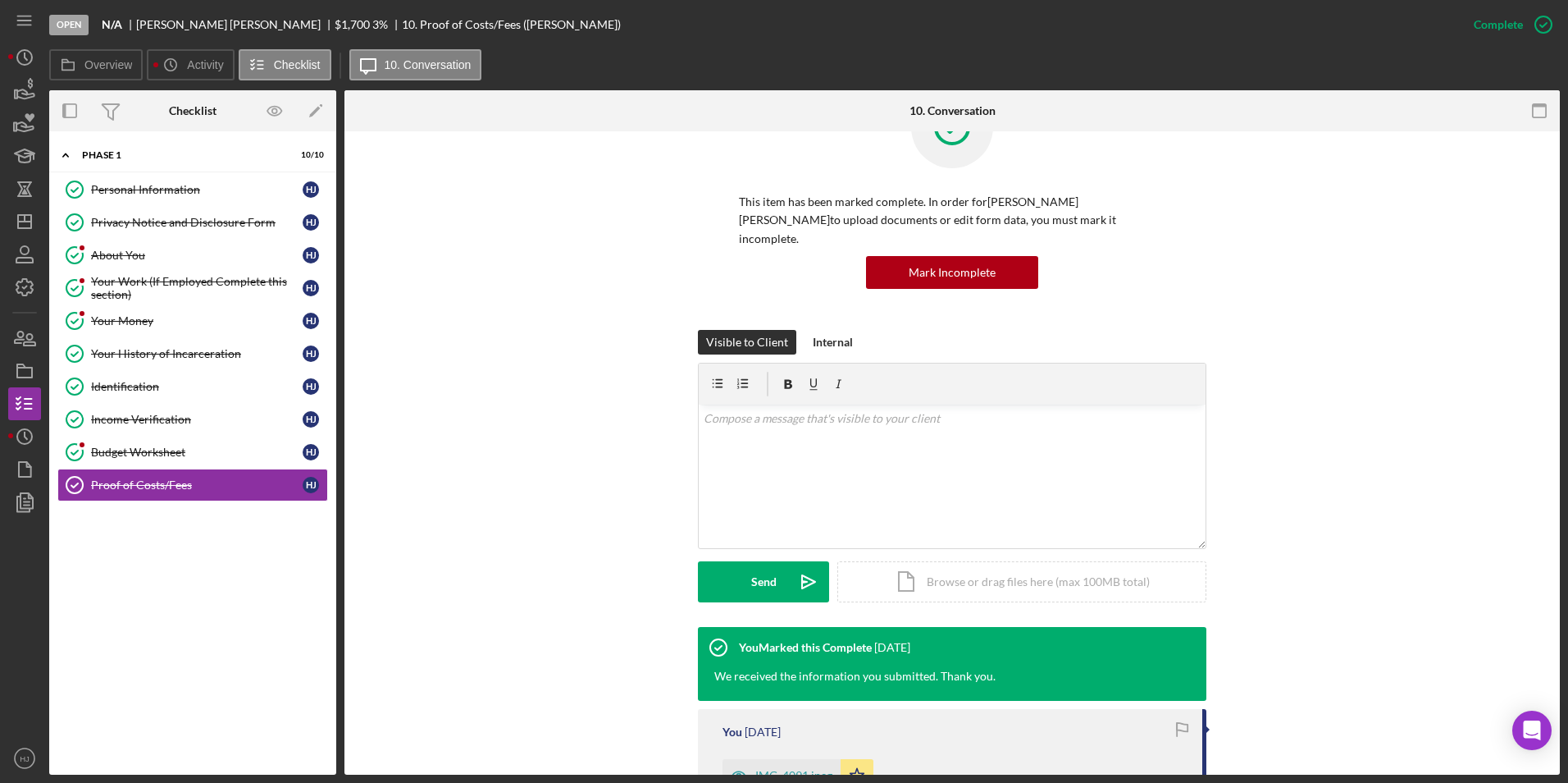
scroll to position [328, 0]
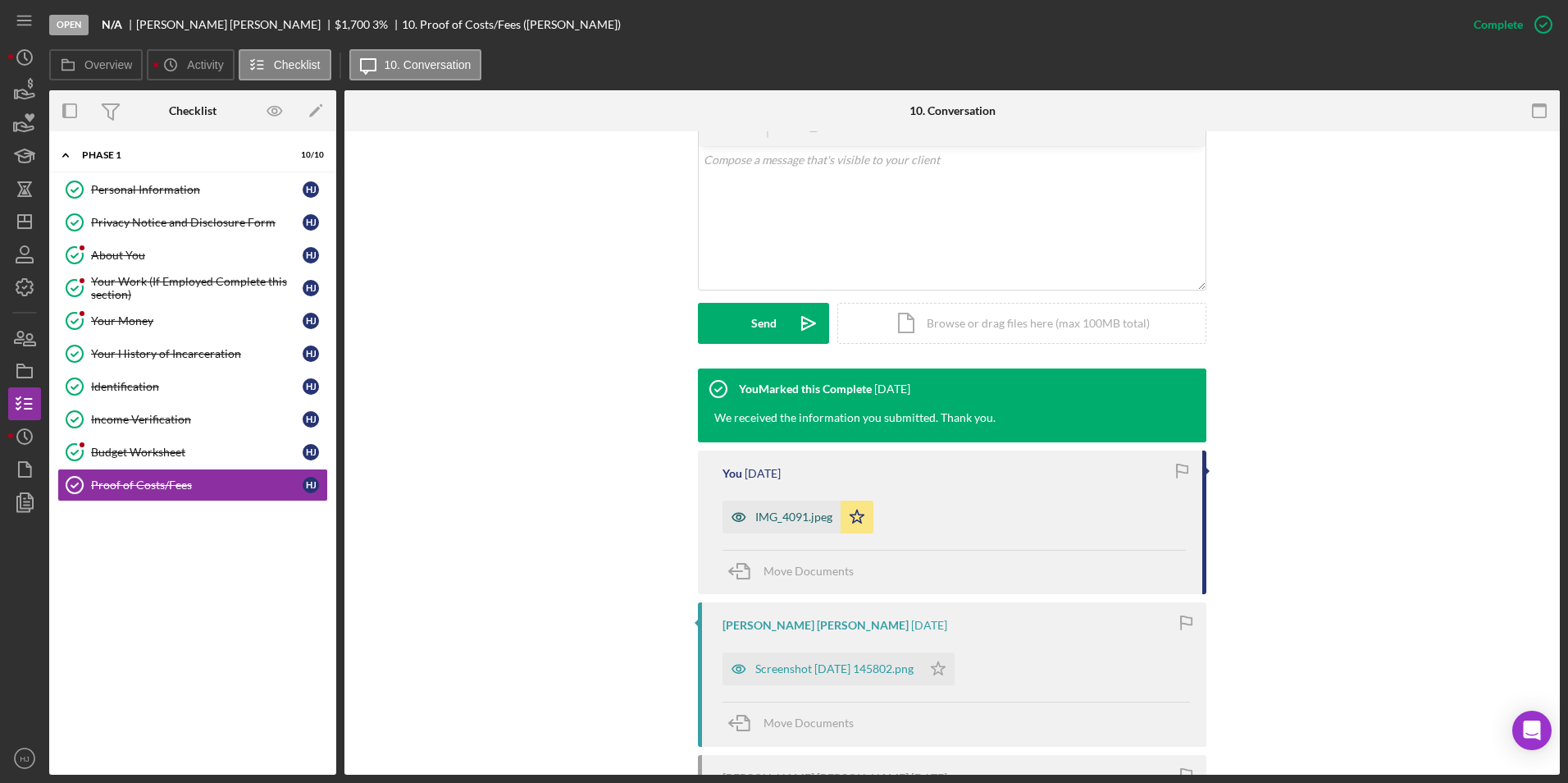
click at [796, 508] on div "IMG_4091.jpeg" at bounding box center [781, 517] width 118 height 33
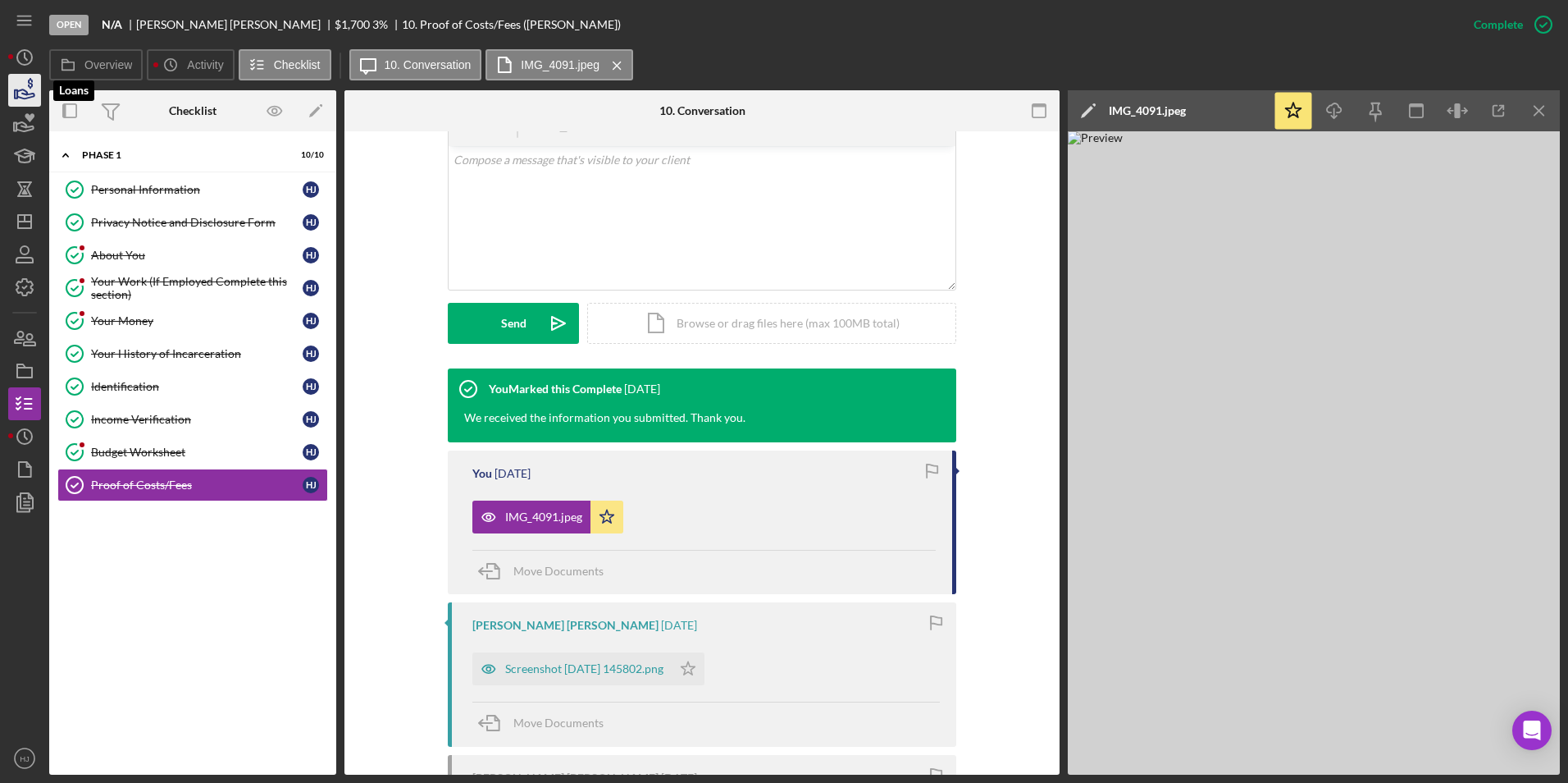
click at [29, 99] on icon "button" at bounding box center [24, 90] width 41 height 41
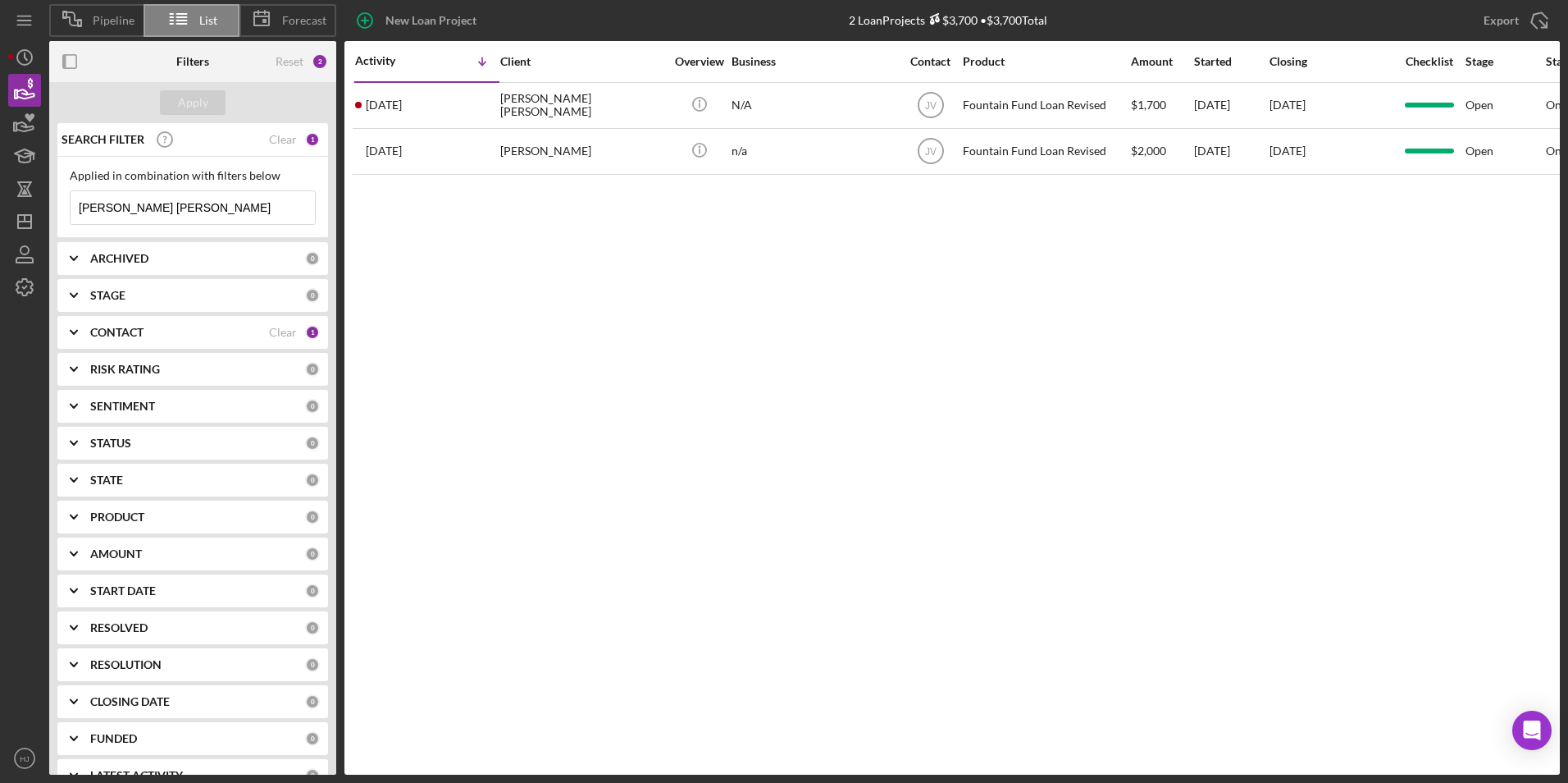
click at [215, 210] on input "[PERSON_NAME] [PERSON_NAME]" at bounding box center [193, 207] width 245 height 33
click at [279, 134] on div "Clear" at bounding box center [283, 139] width 27 height 13
click at [269, 332] on div "Clear" at bounding box center [283, 332] width 27 height 13
click at [168, 206] on input at bounding box center [193, 207] width 245 height 33
type input "chru"
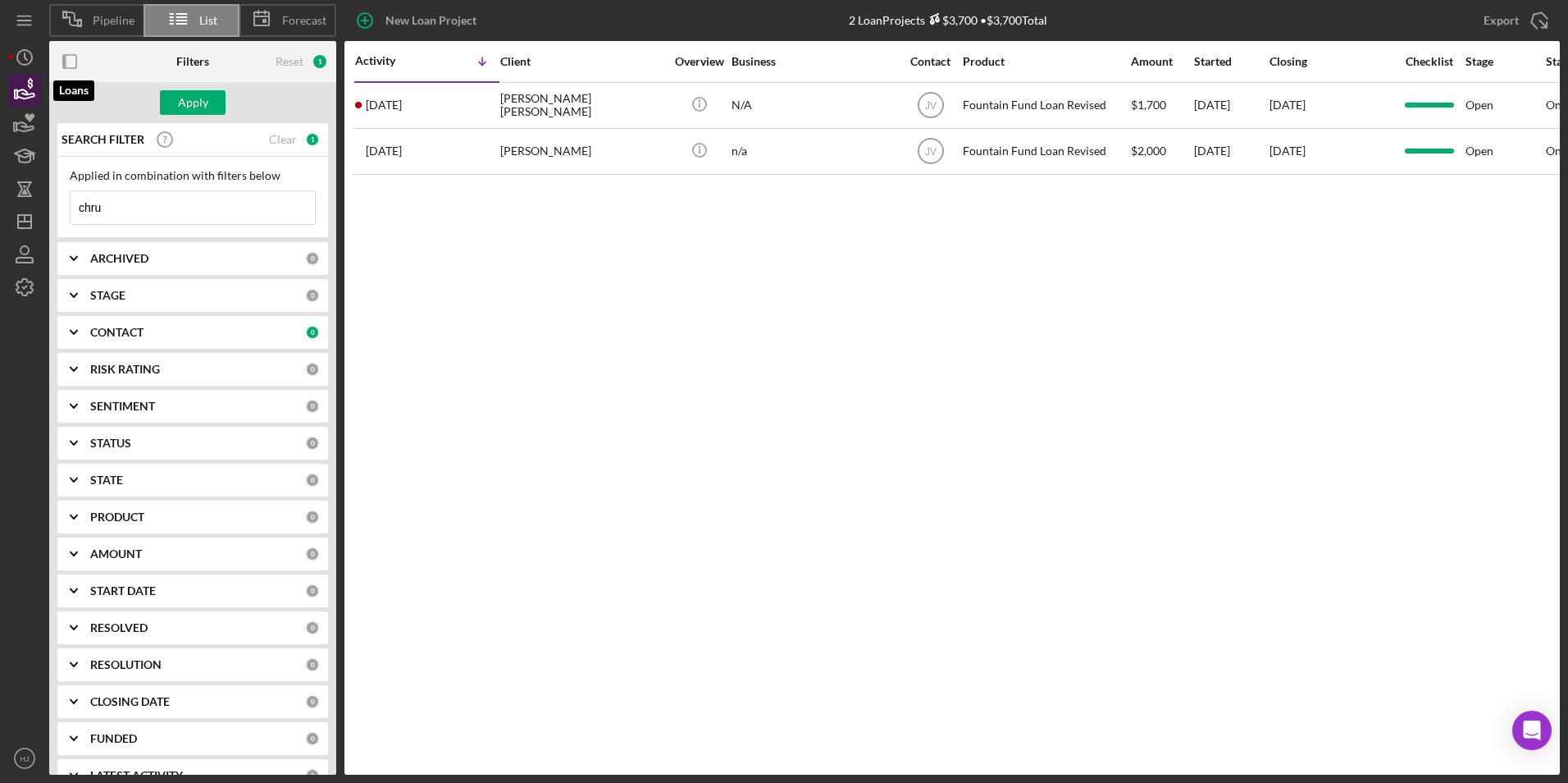
click at [28, 94] on icon "button" at bounding box center [26, 93] width 18 height 9
click at [26, 99] on icon "button" at bounding box center [26, 93] width 18 height 9
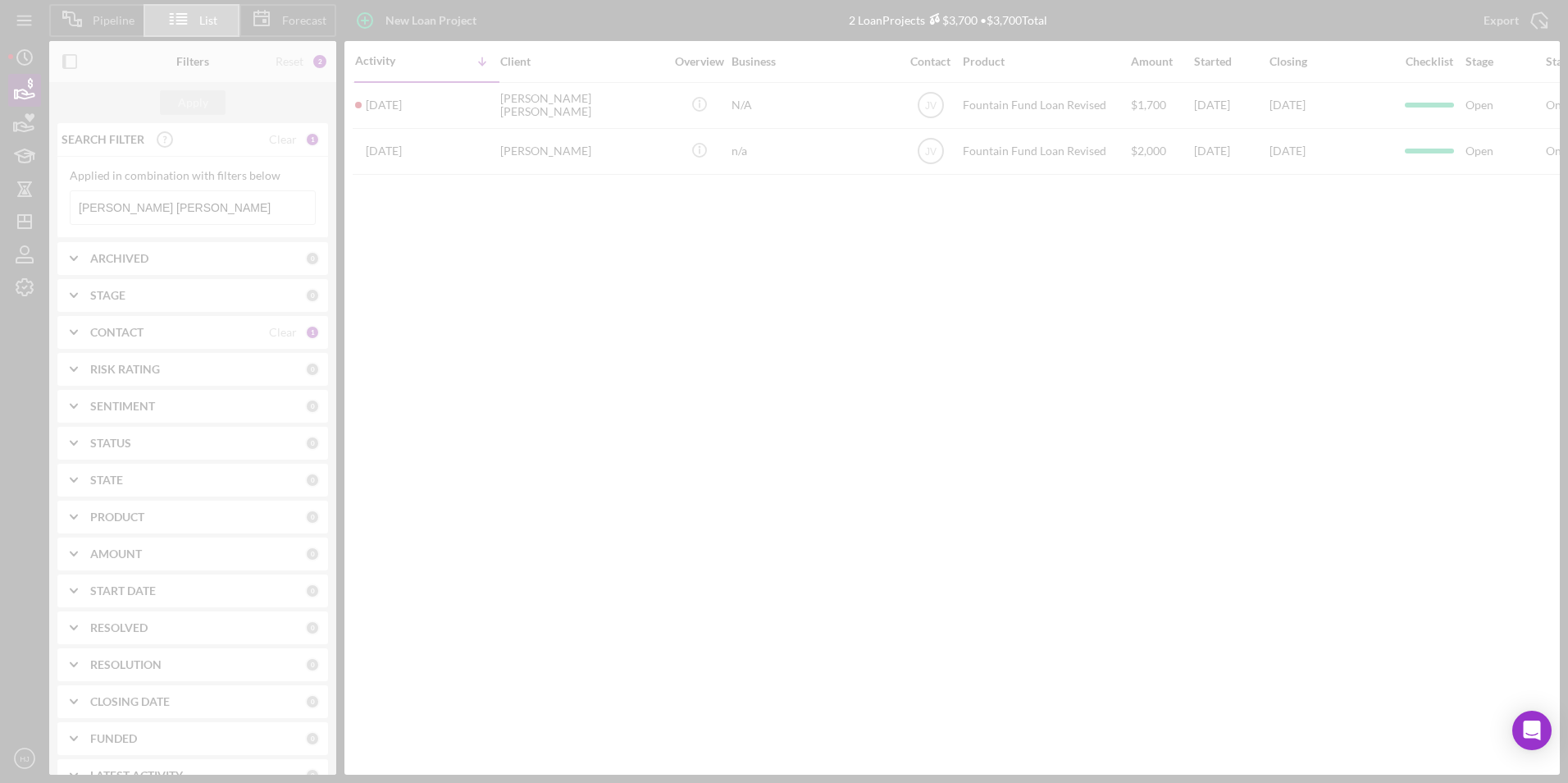
click at [27, 92] on div at bounding box center [784, 392] width 1568 height 783
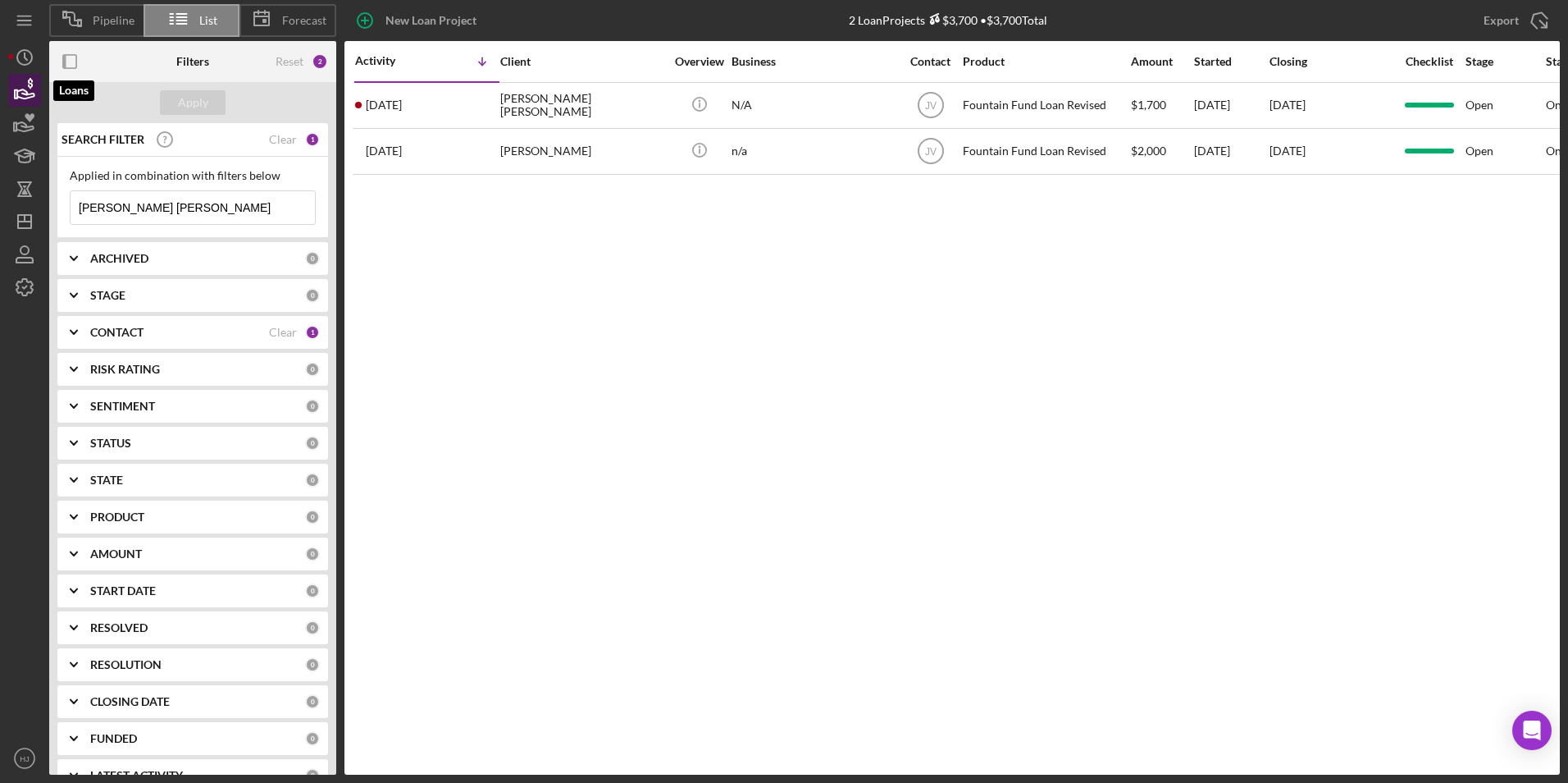
click at [20, 90] on icon "button" at bounding box center [26, 93] width 18 height 9
click at [27, 91] on icon "button" at bounding box center [24, 90] width 41 height 41
click at [285, 139] on div "Clear" at bounding box center [283, 139] width 27 height 13
click at [262, 325] on div "CONTACT Clear 1" at bounding box center [205, 332] width 230 height 15
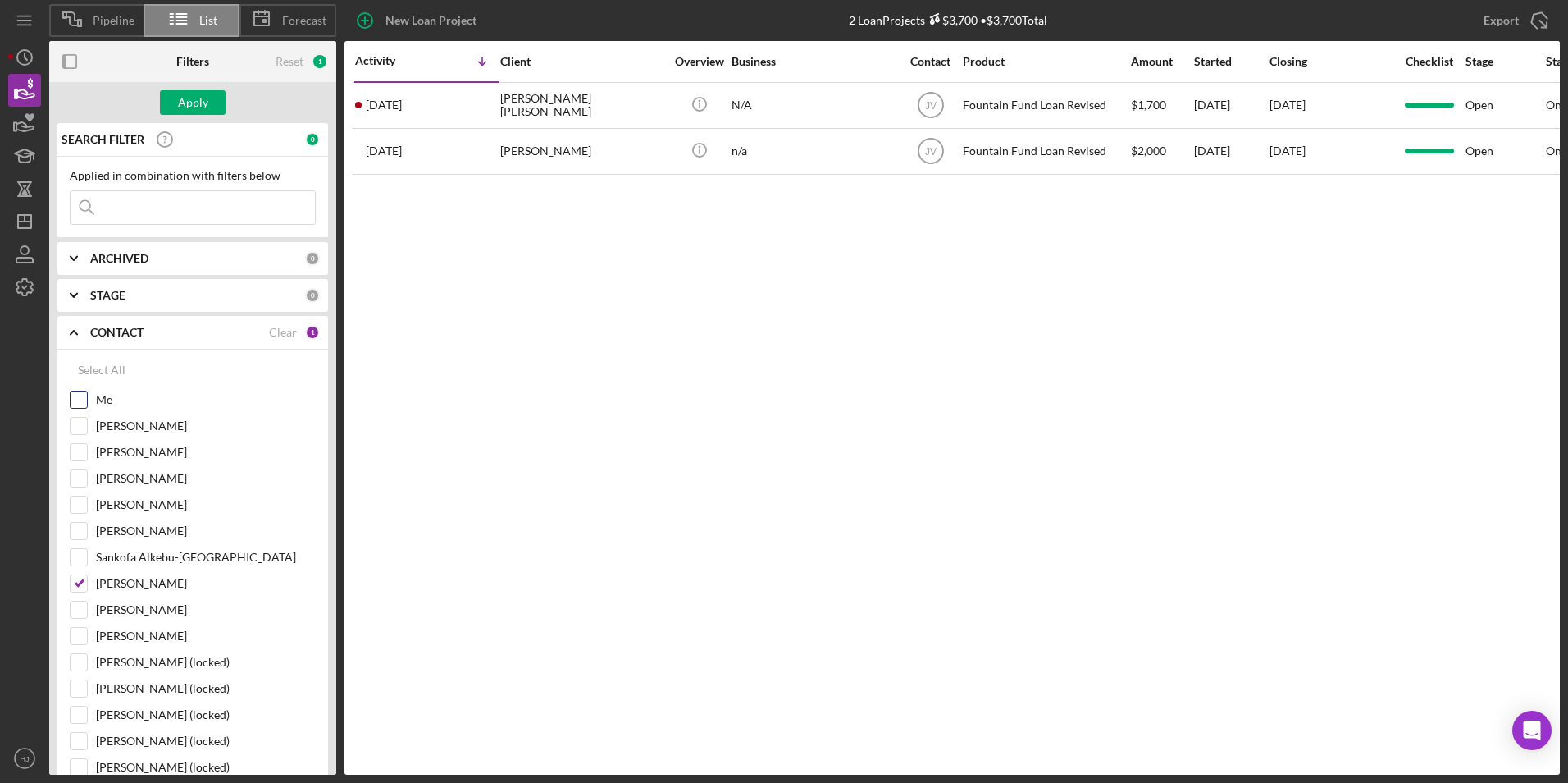
click at [84, 391] on div at bounding box center [78, 399] width 18 height 18
click at [83, 397] on input "Me" at bounding box center [78, 399] width 17 height 17
checkbox input "true"
click at [86, 552] on input "[PERSON_NAME]" at bounding box center [78, 583] width 17 height 17
checkbox input "false"
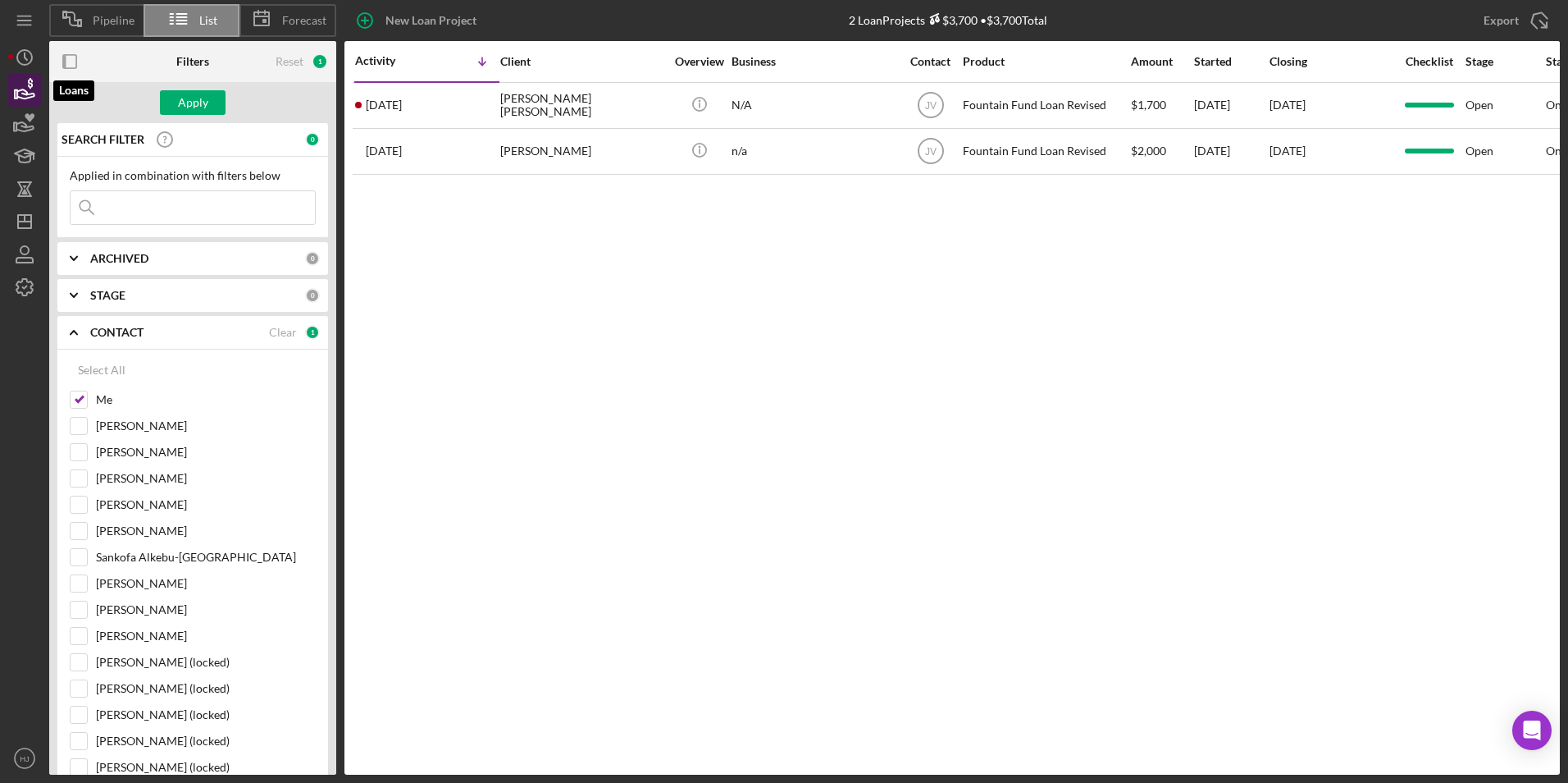
click at [24, 92] on icon "button" at bounding box center [24, 90] width 41 height 41
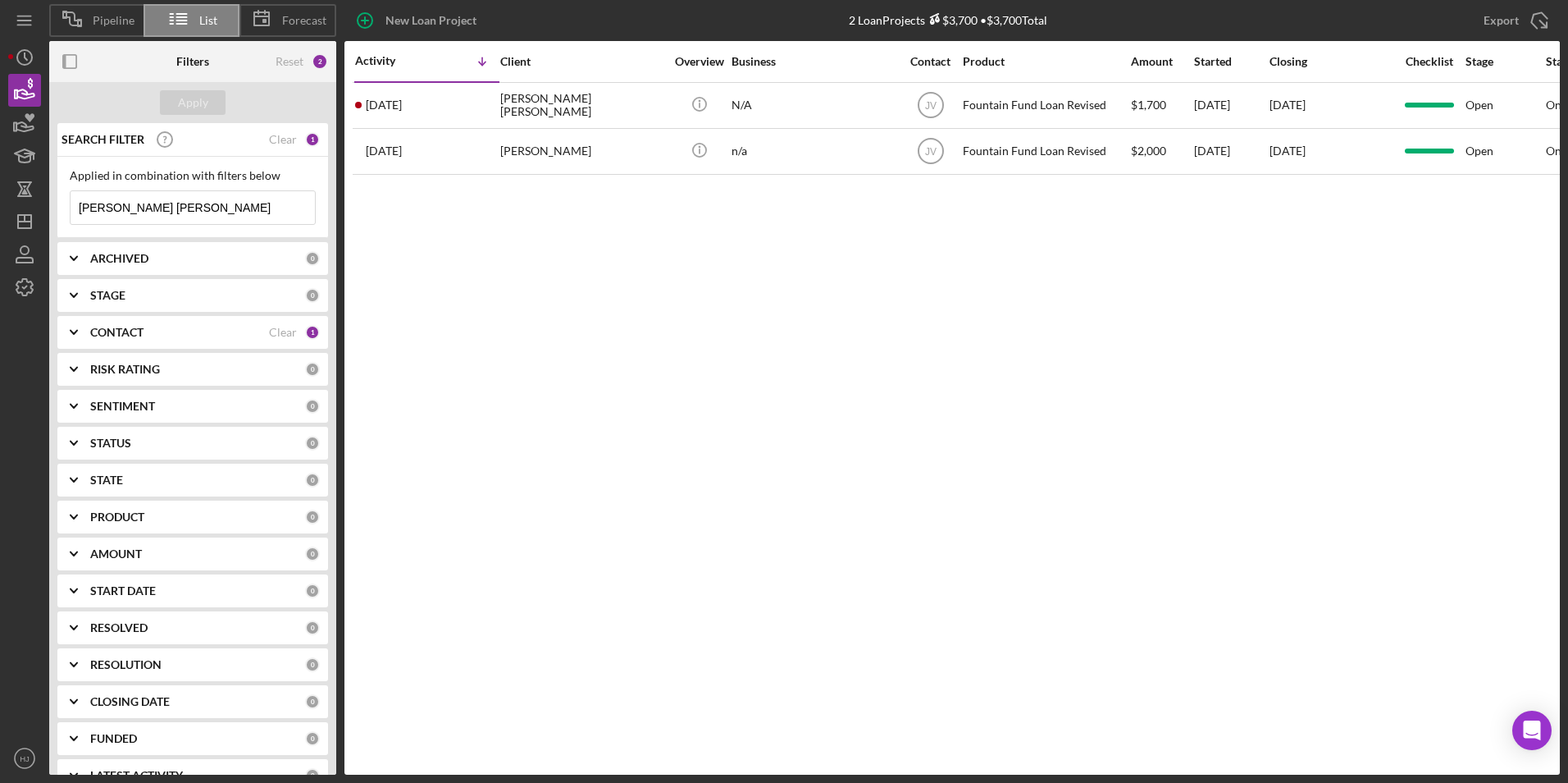
click at [150, 334] on div "CONTACT" at bounding box center [179, 332] width 179 height 13
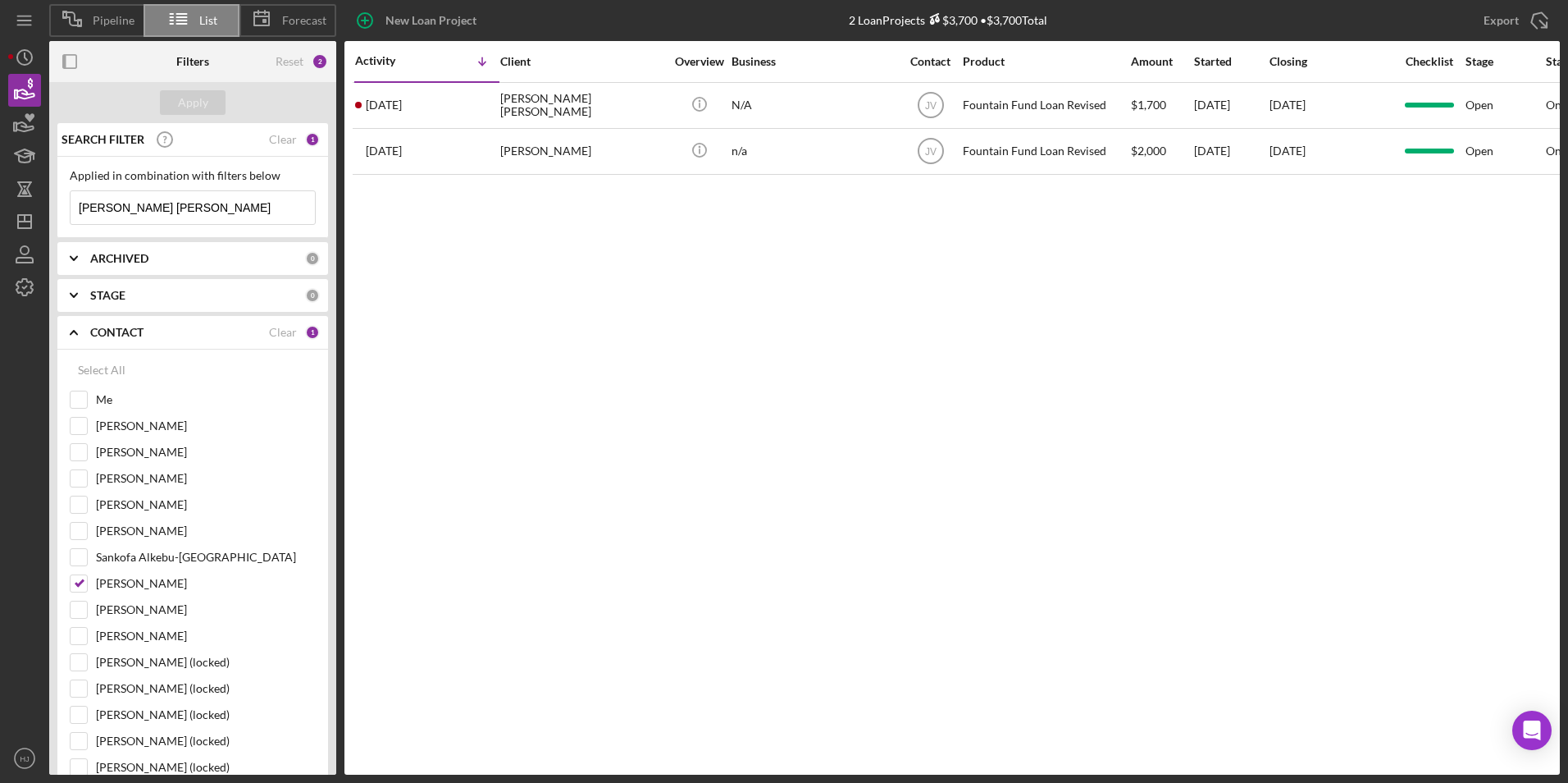
click at [296, 139] on div "SEARCH FILTER Clear 1" at bounding box center [189, 140] width 262 height 41
drag, startPoint x: 287, startPoint y: 138, endPoint x: 260, endPoint y: 210, distance: 76.9
click at [286, 138] on div "Clear" at bounding box center [283, 139] width 27 height 13
click at [83, 552] on input "[PERSON_NAME]" at bounding box center [78, 583] width 17 height 17
checkbox input "false"
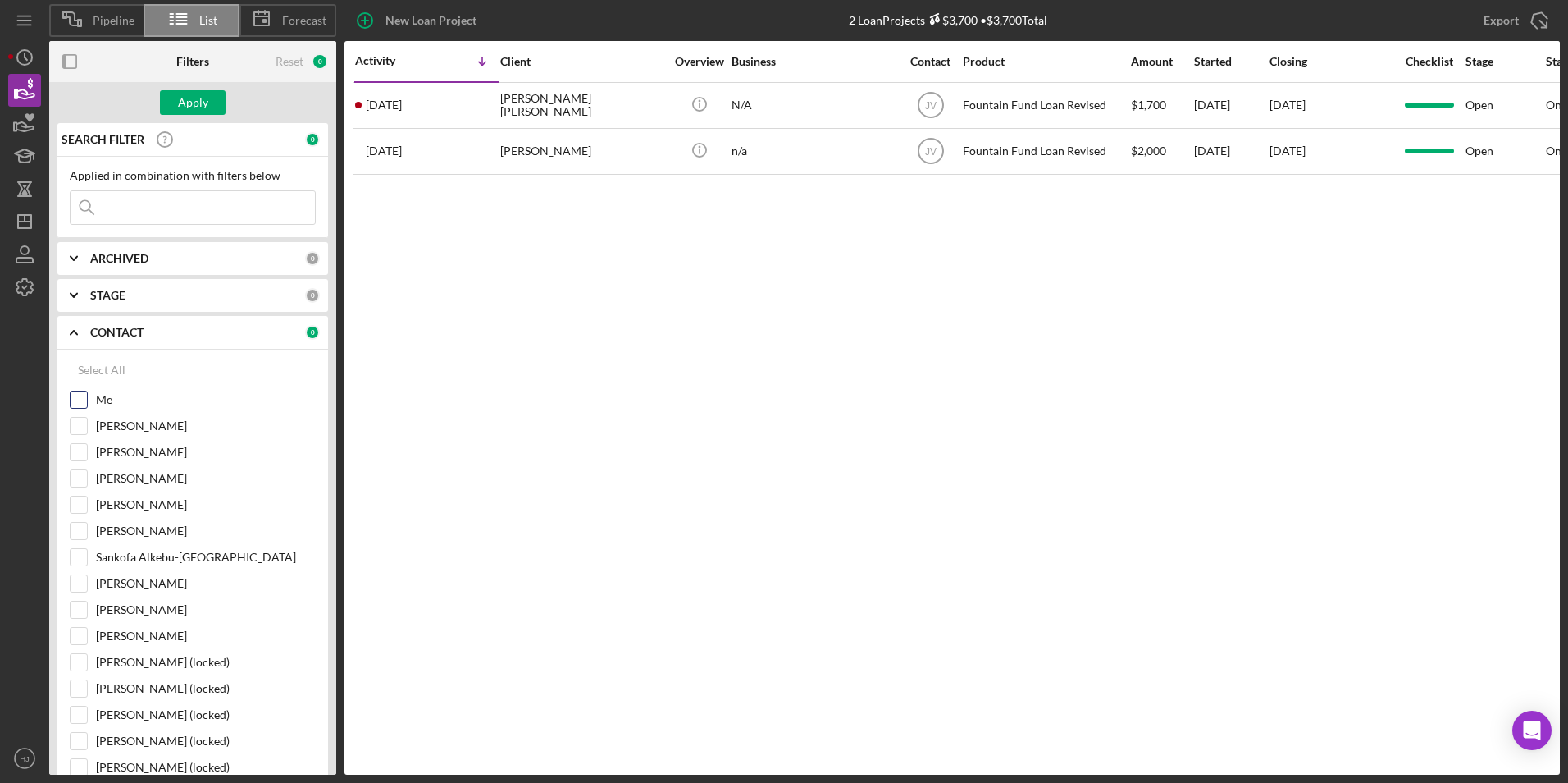
click at [82, 402] on input "Me" at bounding box center [78, 399] width 17 height 17
click at [274, 331] on div "Clear" at bounding box center [283, 332] width 27 height 13
click at [81, 396] on input "Me" at bounding box center [78, 399] width 17 height 17
checkbox input "true"
click at [37, 121] on icon "button" at bounding box center [24, 123] width 41 height 41
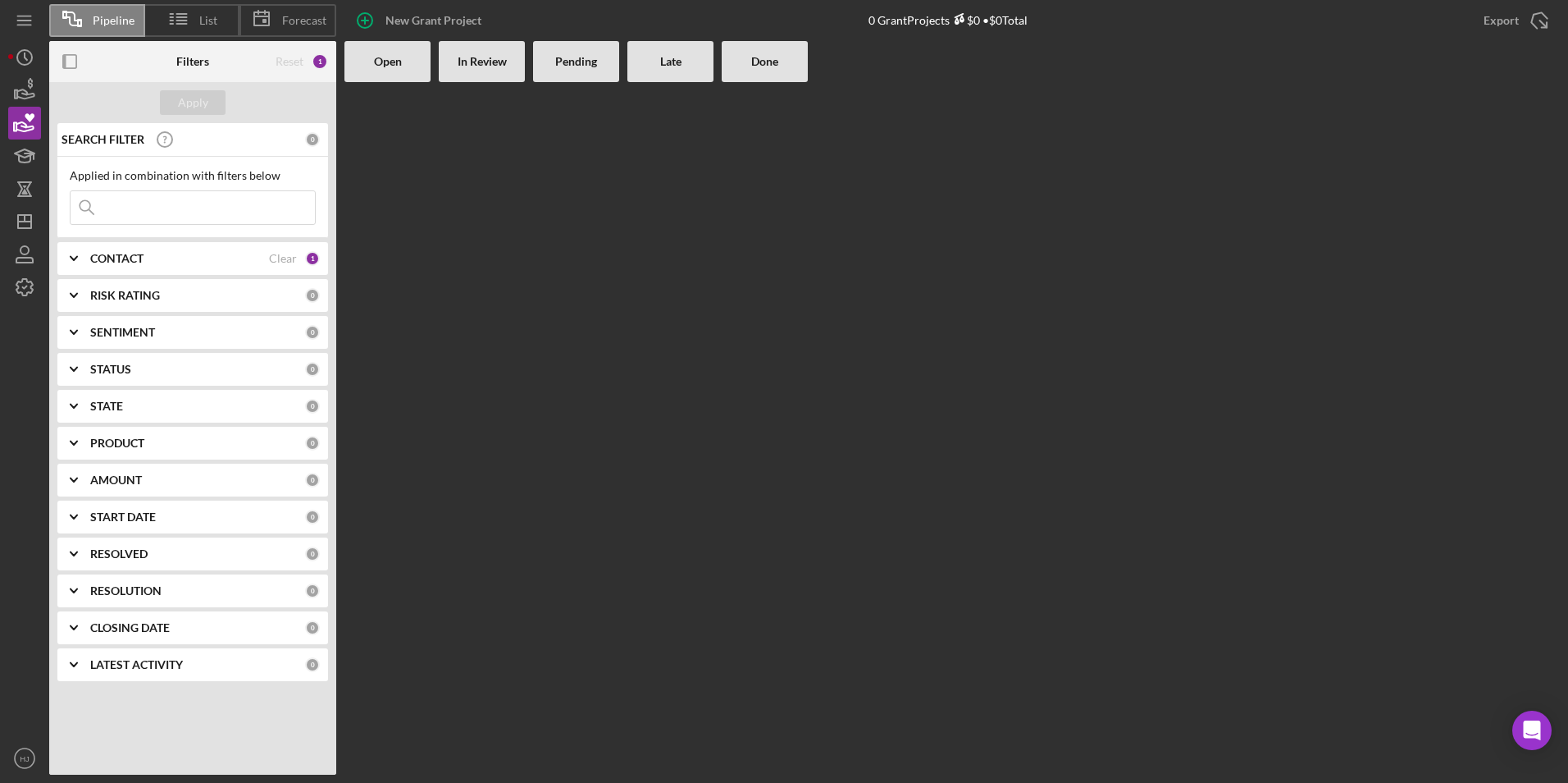
click at [143, 218] on input at bounding box center [193, 207] width 245 height 33
click at [17, 94] on icon "button" at bounding box center [24, 90] width 41 height 41
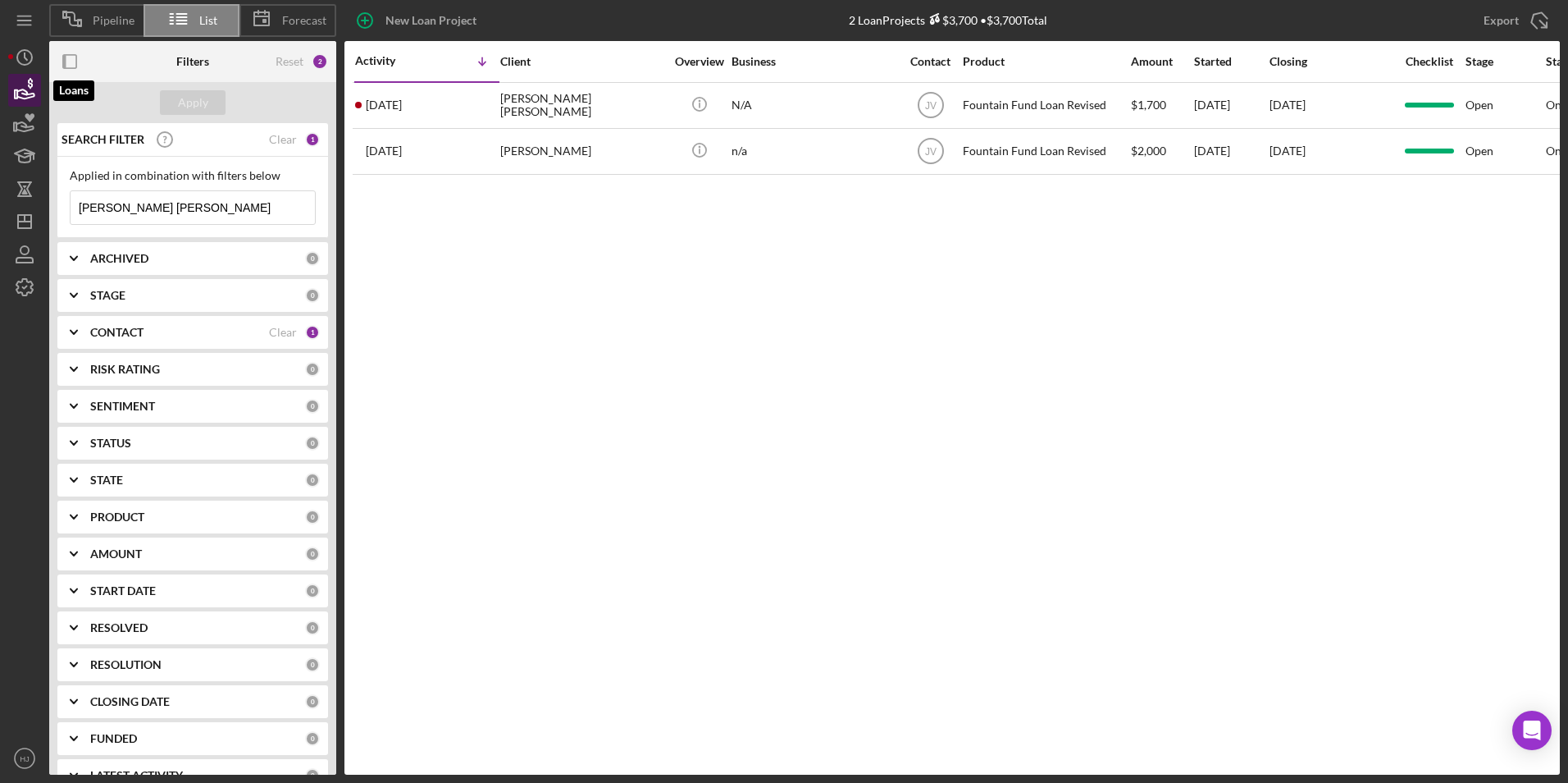
click at [15, 94] on polygon "button" at bounding box center [16, 94] width 3 height 8
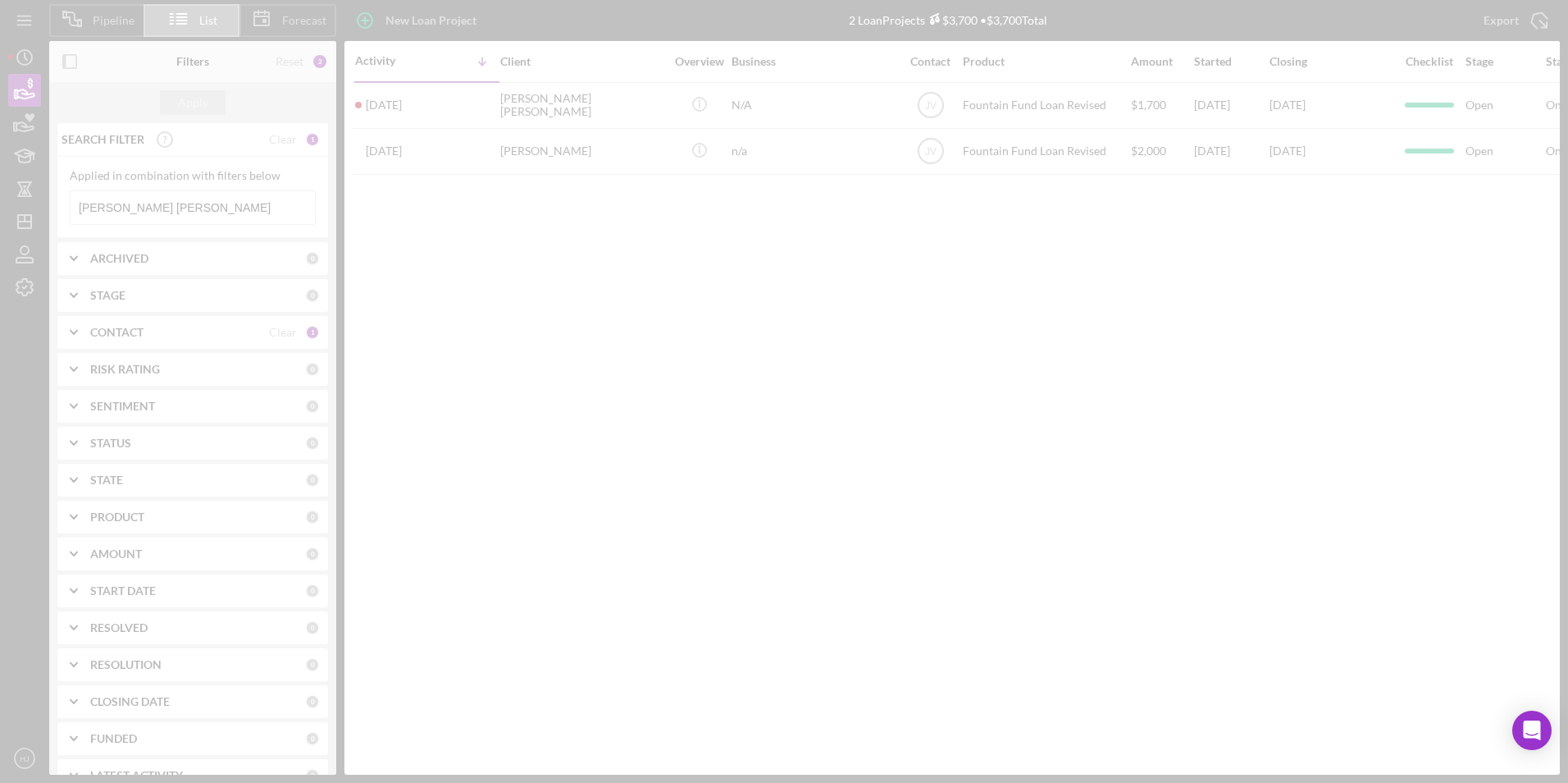
click at [275, 55] on div at bounding box center [784, 392] width 1568 height 783
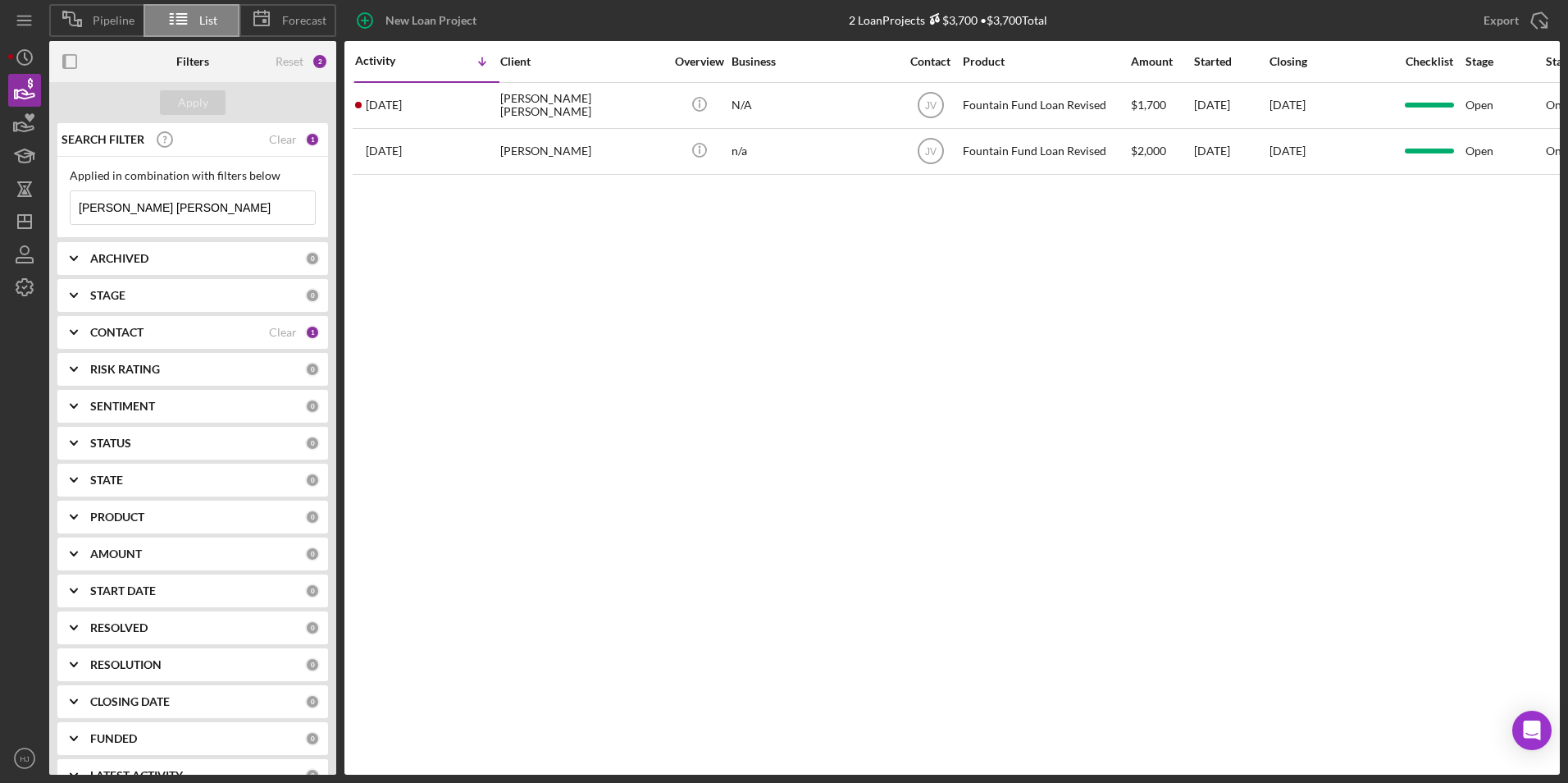
click at [305, 67] on div "Reset 2" at bounding box center [302, 62] width 53 height 41
click at [298, 62] on div "Reset" at bounding box center [290, 61] width 27 height 13
click at [195, 106] on div "Apply" at bounding box center [193, 102] width 30 height 24
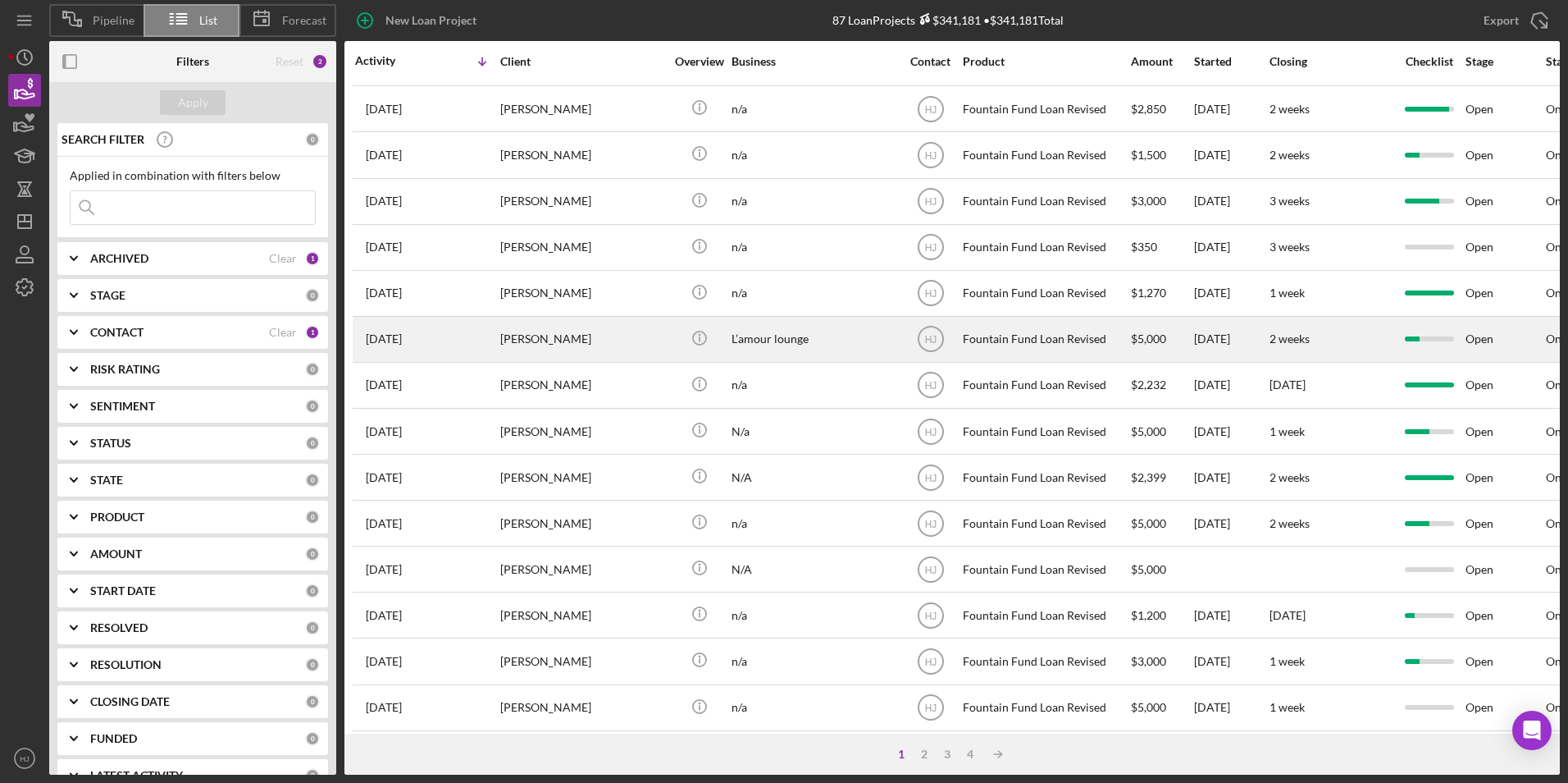
scroll to position [520, 0]
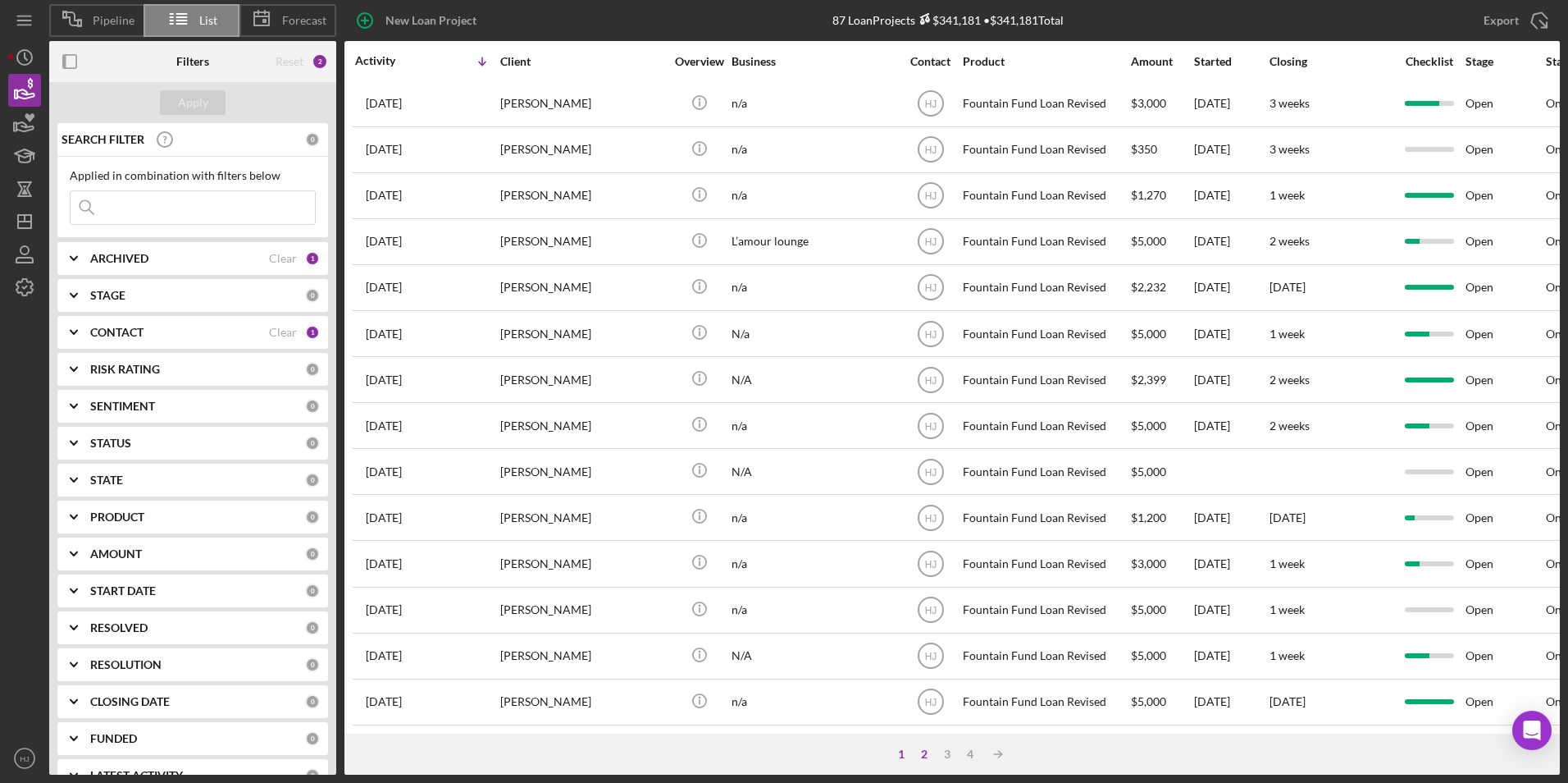
click at [930, 552] on div "2" at bounding box center [924, 754] width 23 height 13
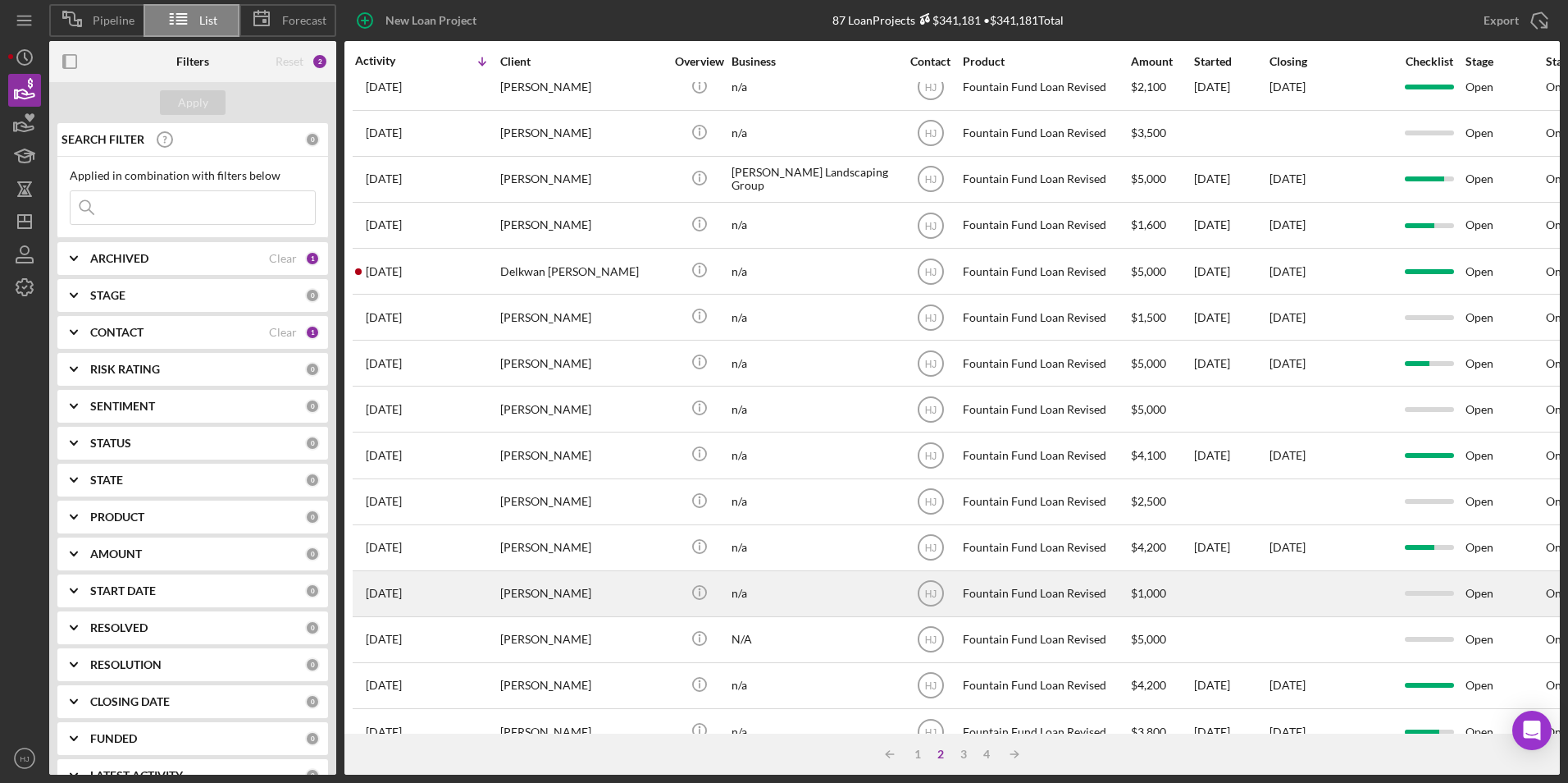
scroll to position [0, 0]
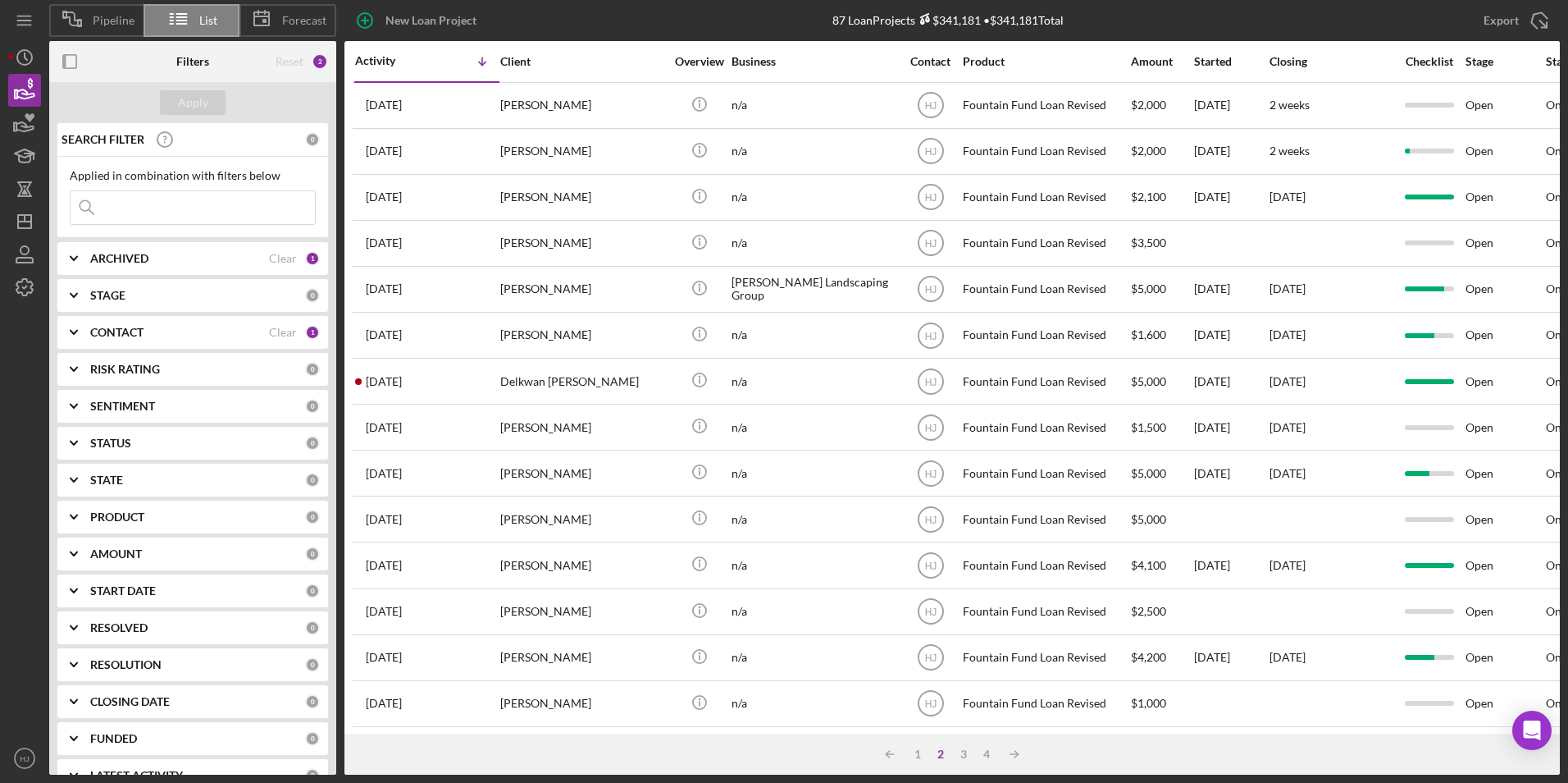
click at [122, 216] on input at bounding box center [193, 207] width 245 height 33
type input "[PERSON_NAME]"
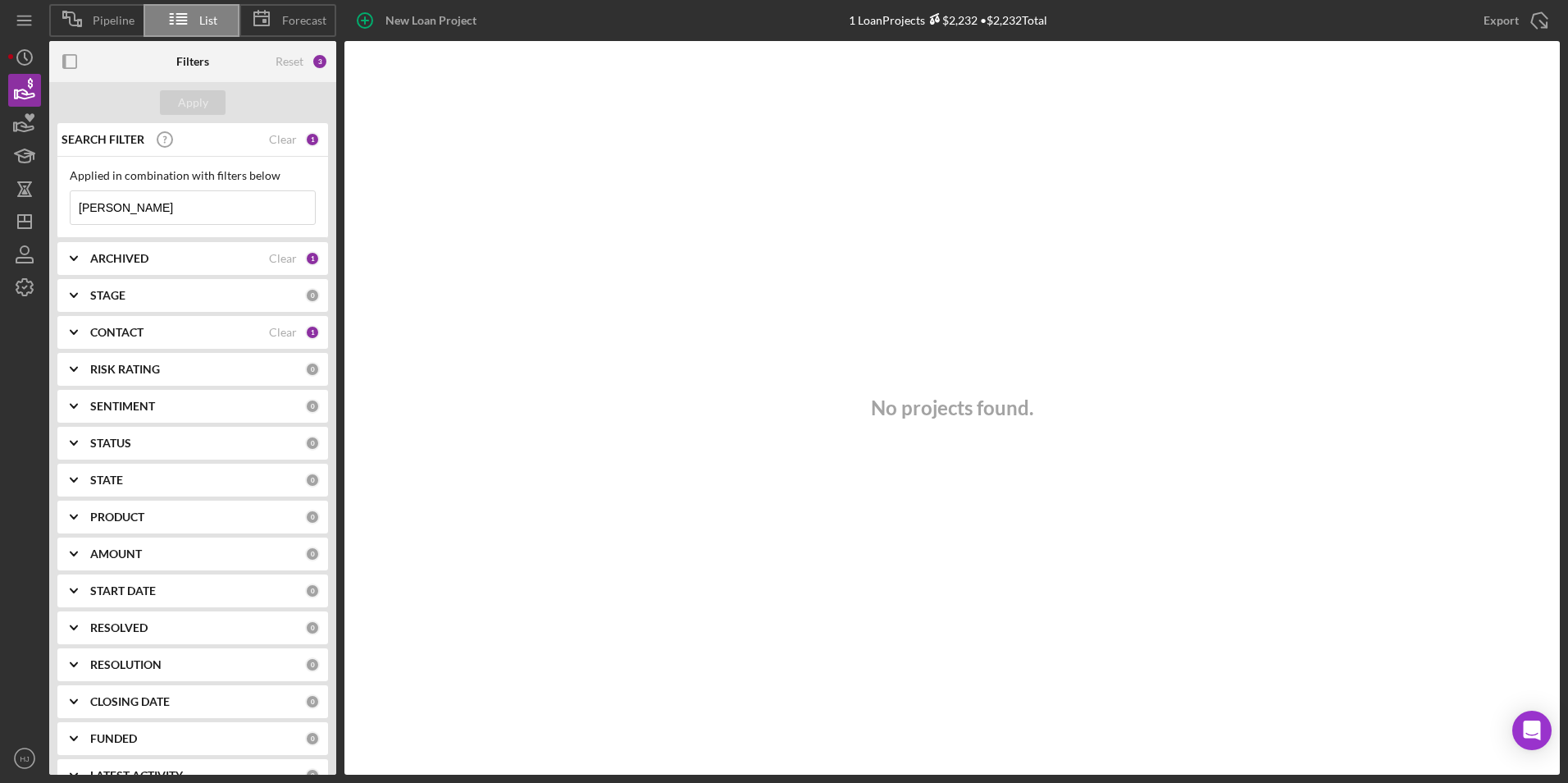
drag, startPoint x: 117, startPoint y: 207, endPoint x: 68, endPoint y: 207, distance: 49.0
click at [68, 207] on div "Applied in combination with filters below [PERSON_NAME] Icon/Menu Close" at bounding box center [193, 197] width 271 height 81
type input "[PERSON_NAME]"
click at [26, 124] on icon "button" at bounding box center [25, 126] width 18 height 9
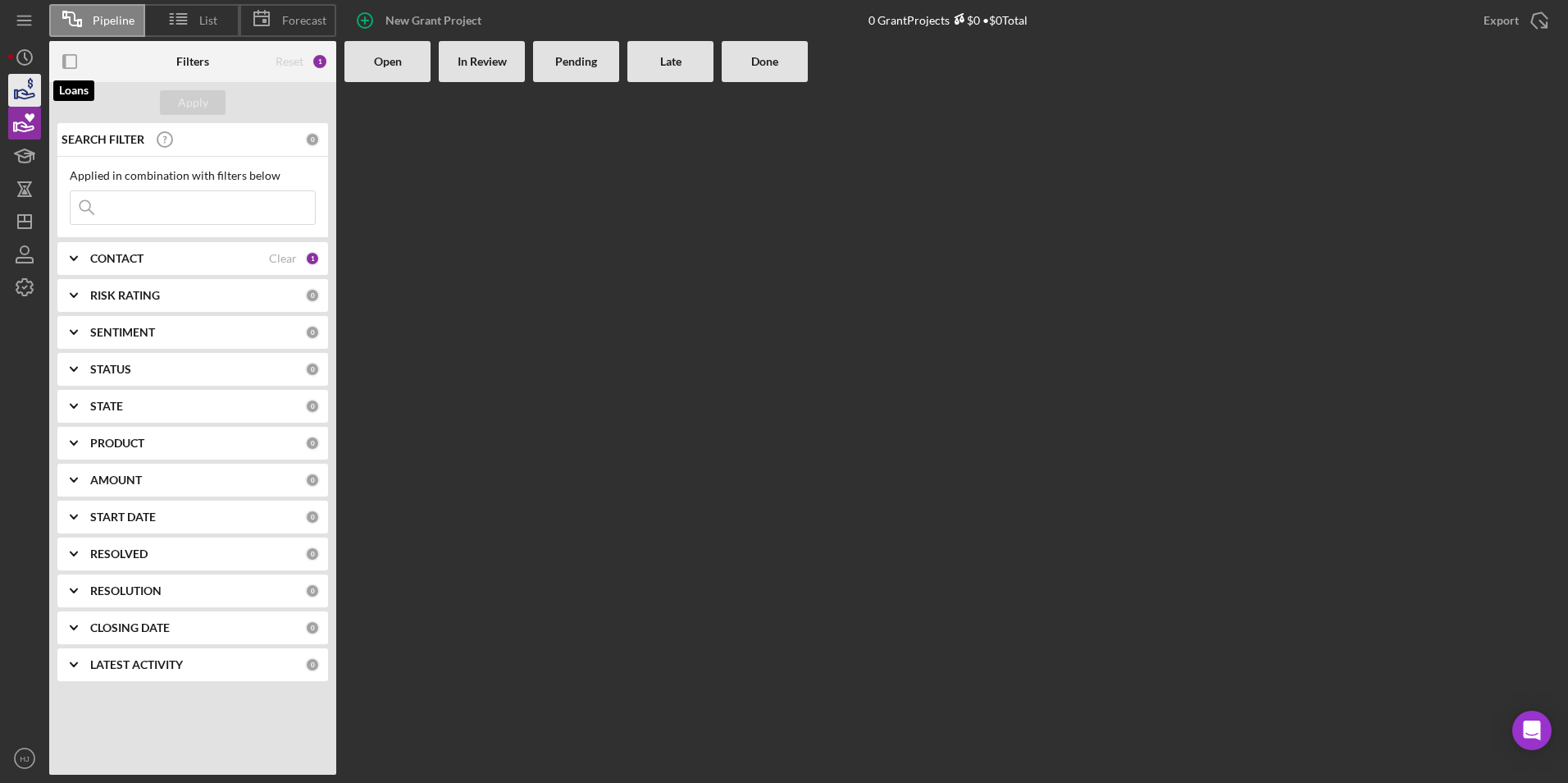
click at [21, 96] on icon "button" at bounding box center [24, 90] width 41 height 41
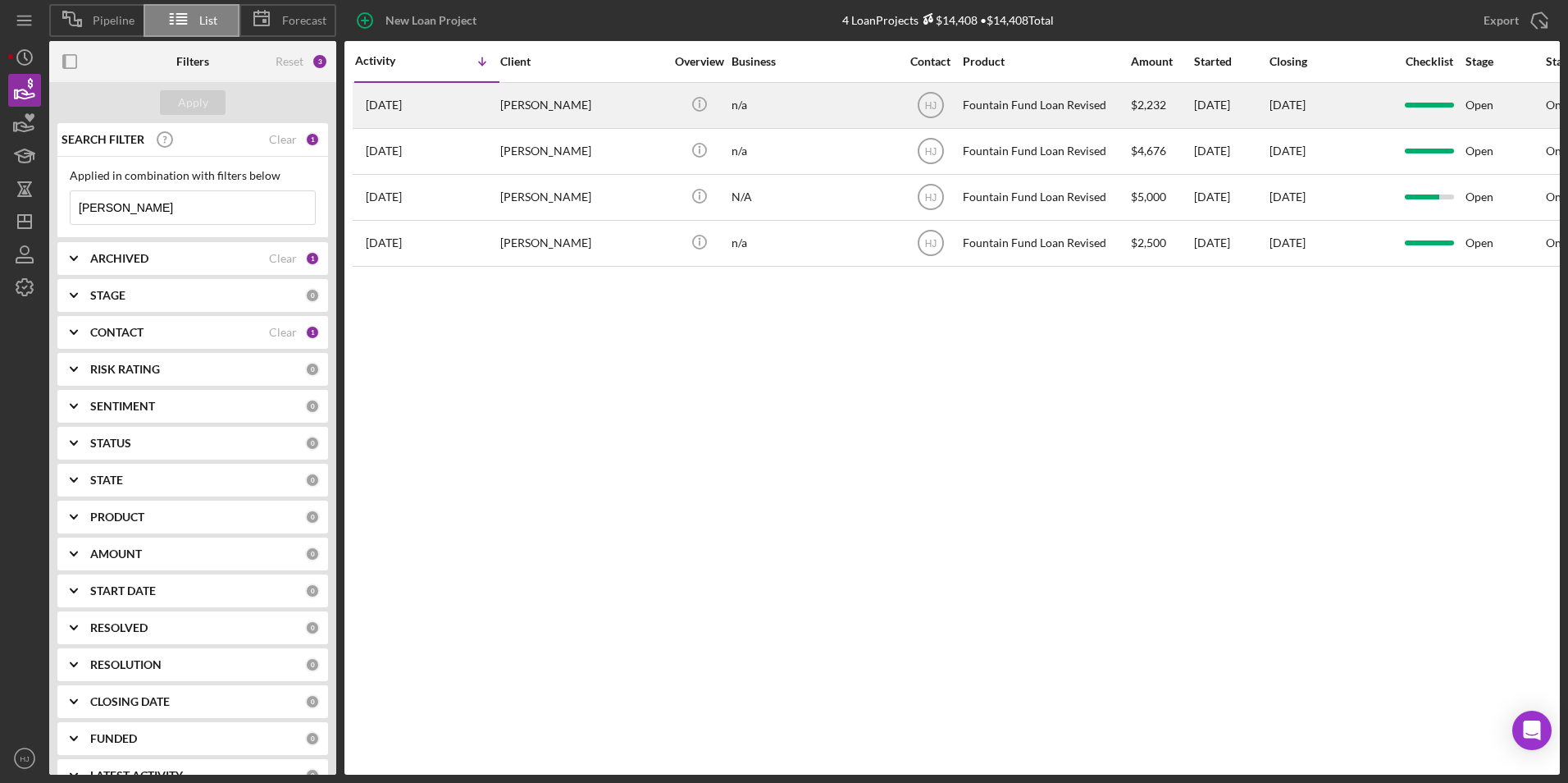
click at [520, 106] on div "[PERSON_NAME]" at bounding box center [582, 105] width 164 height 43
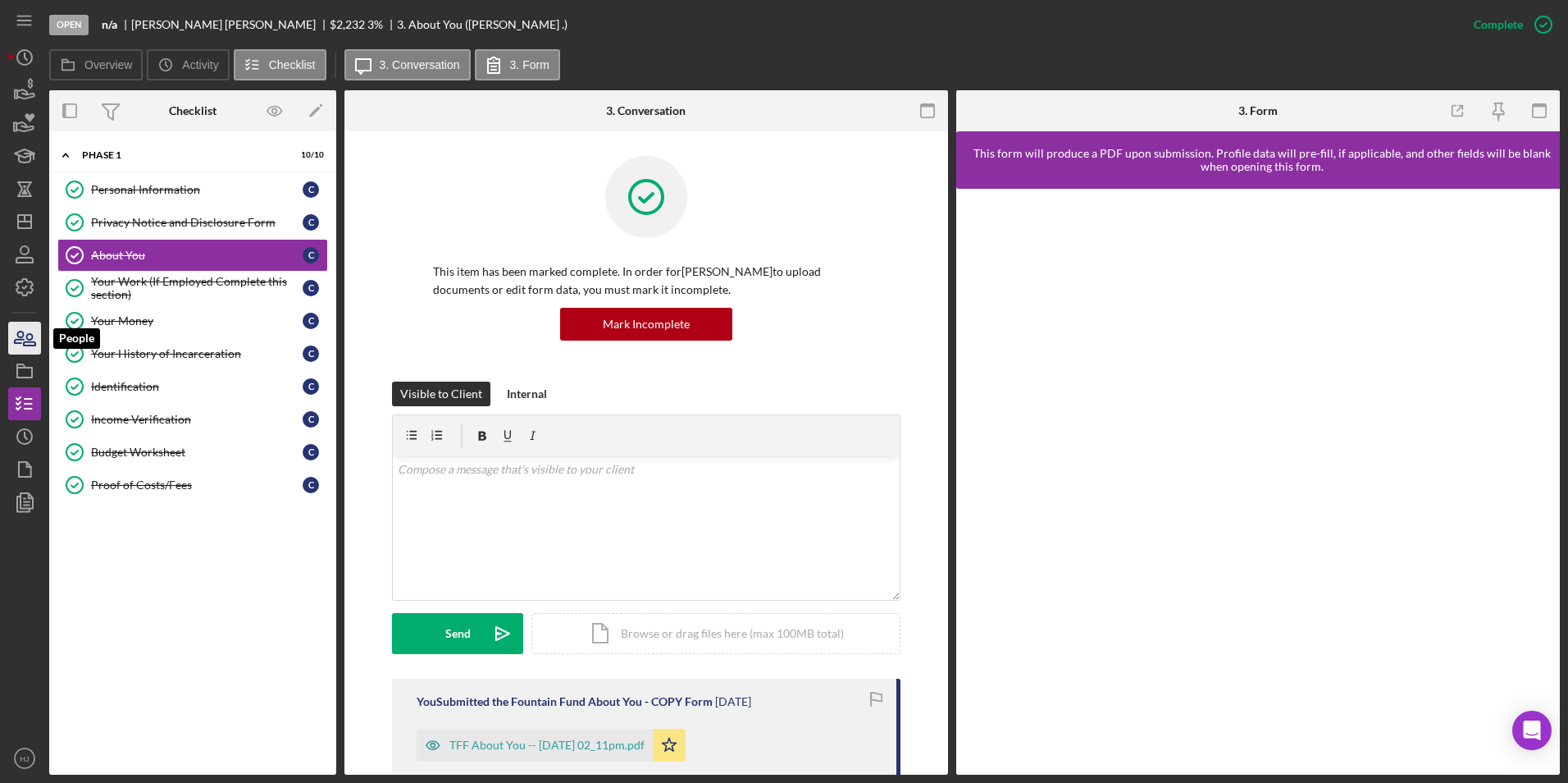
click at [19, 330] on icon "button" at bounding box center [24, 338] width 41 height 41
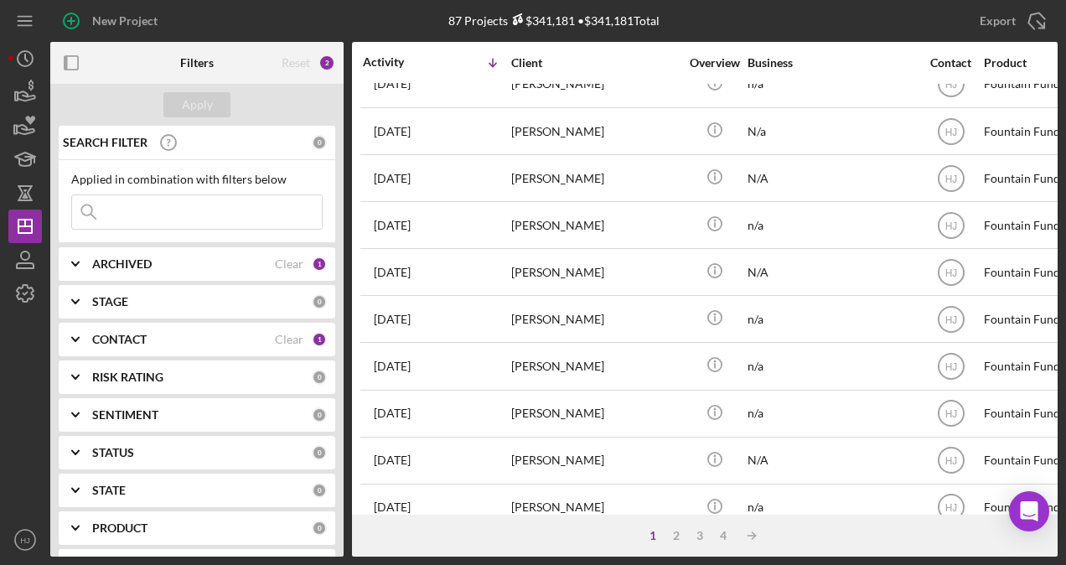
scroll to position [752, 0]
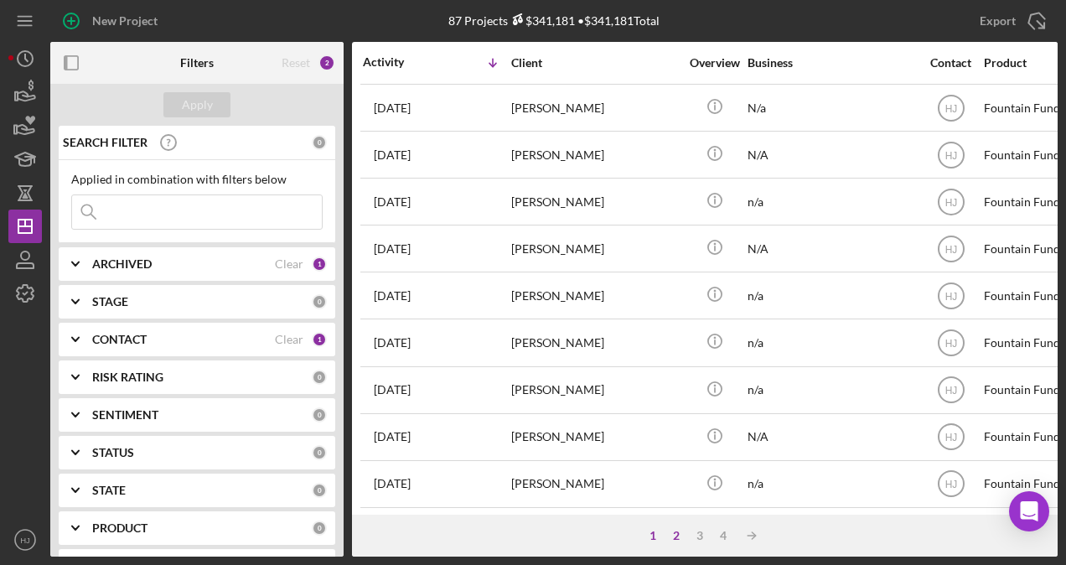
click at [666, 532] on div "2" at bounding box center [676, 535] width 23 height 13
click at [676, 534] on div "1" at bounding box center [669, 535] width 23 height 13
click at [220, 206] on input at bounding box center [197, 212] width 250 height 34
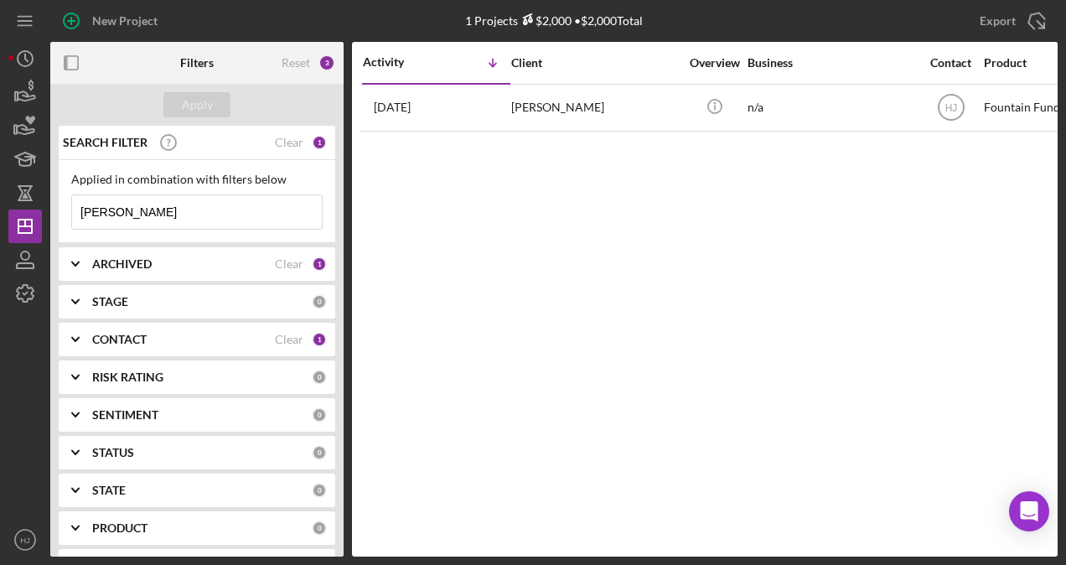
scroll to position [0, 0]
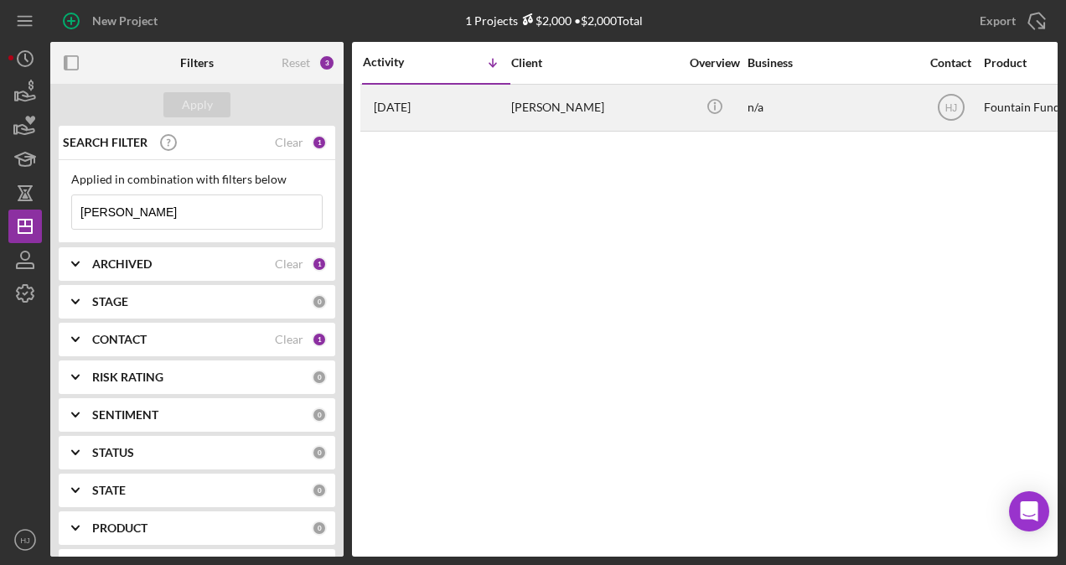
type input "rapheal guzman"
click at [524, 114] on div "[PERSON_NAME]" at bounding box center [595, 107] width 168 height 44
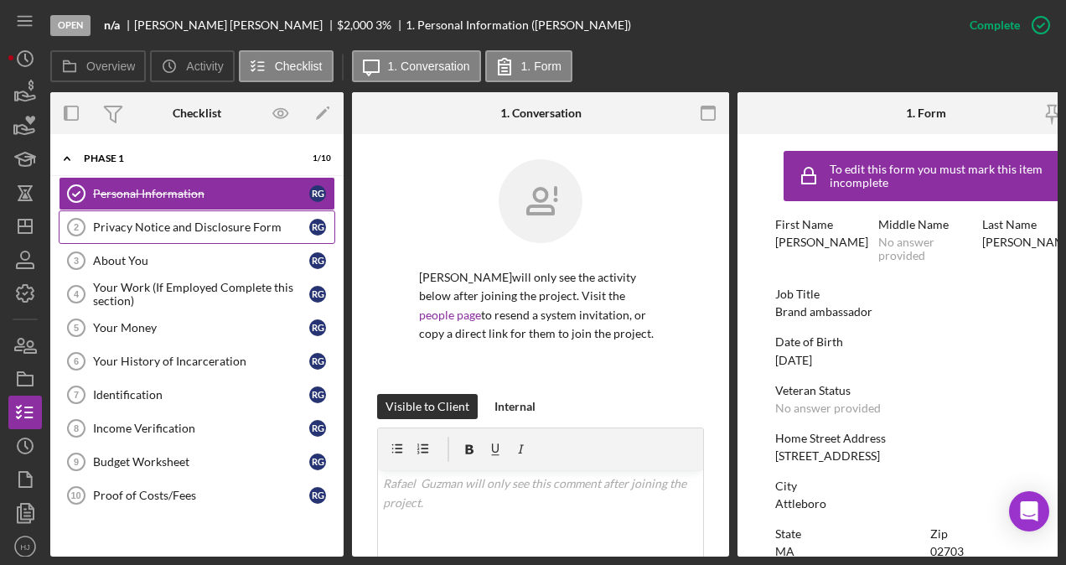
click at [183, 233] on link "Privacy Notice and Disclosure Form 2 Privacy Notice and Disclosure Form R G" at bounding box center [197, 227] width 277 height 34
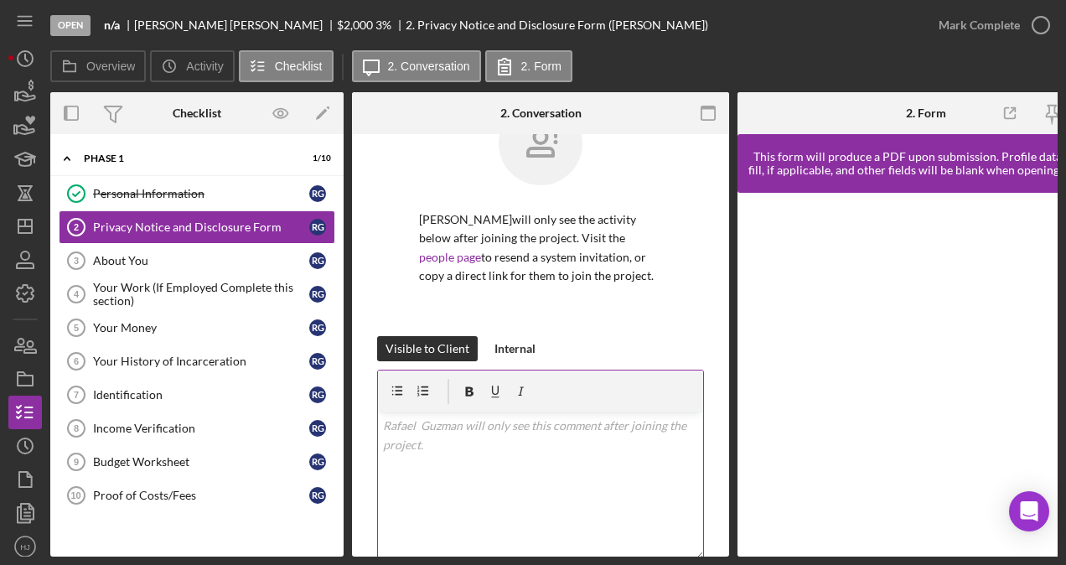
scroll to position [84, 0]
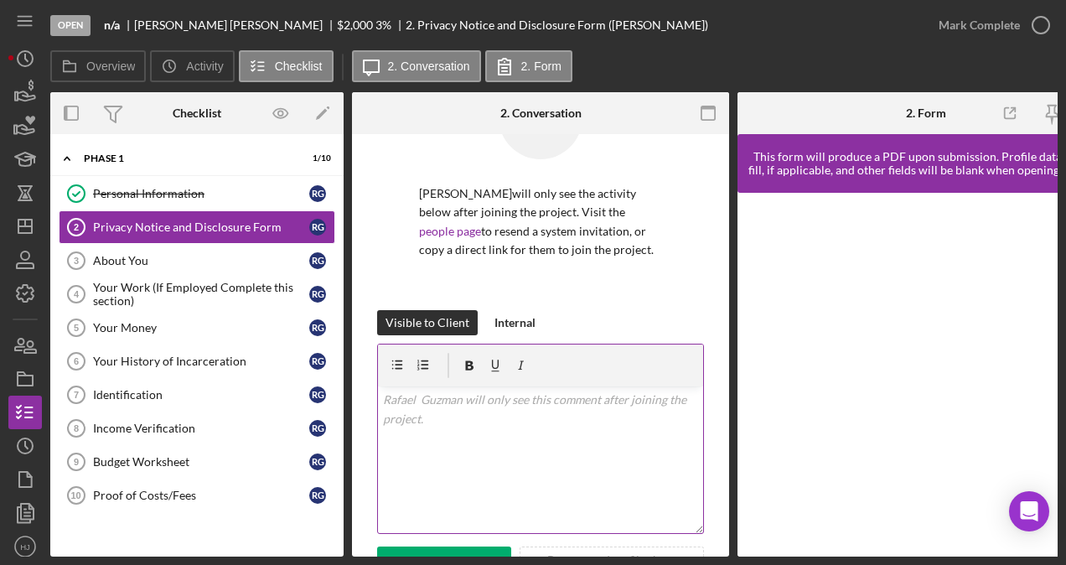
click at [483, 437] on div "v Color teal Color pink Remove color Add row above Add row below Add column bef…" at bounding box center [540, 459] width 325 height 147
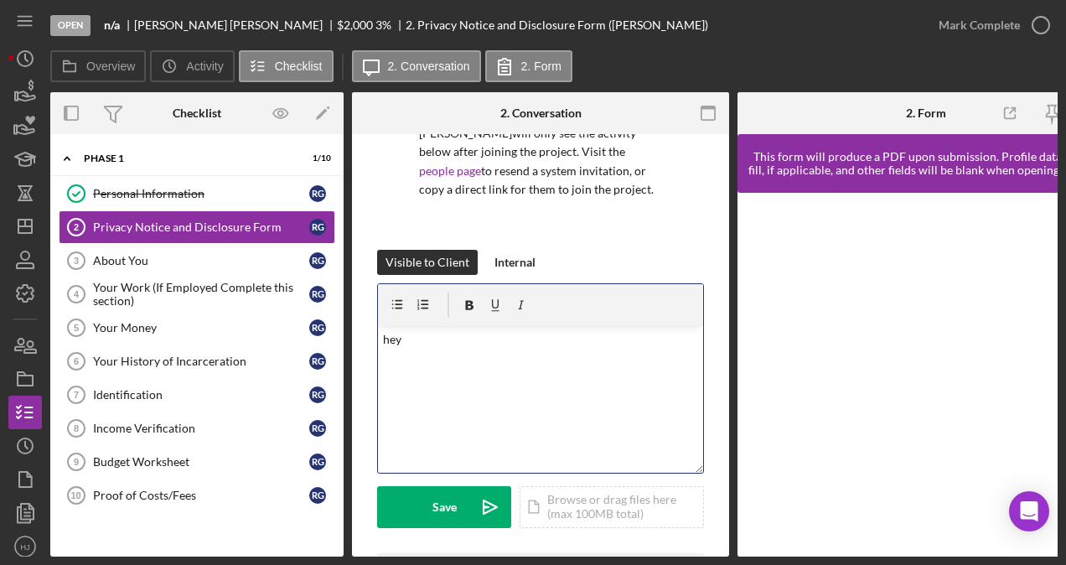
scroll to position [168, 0]
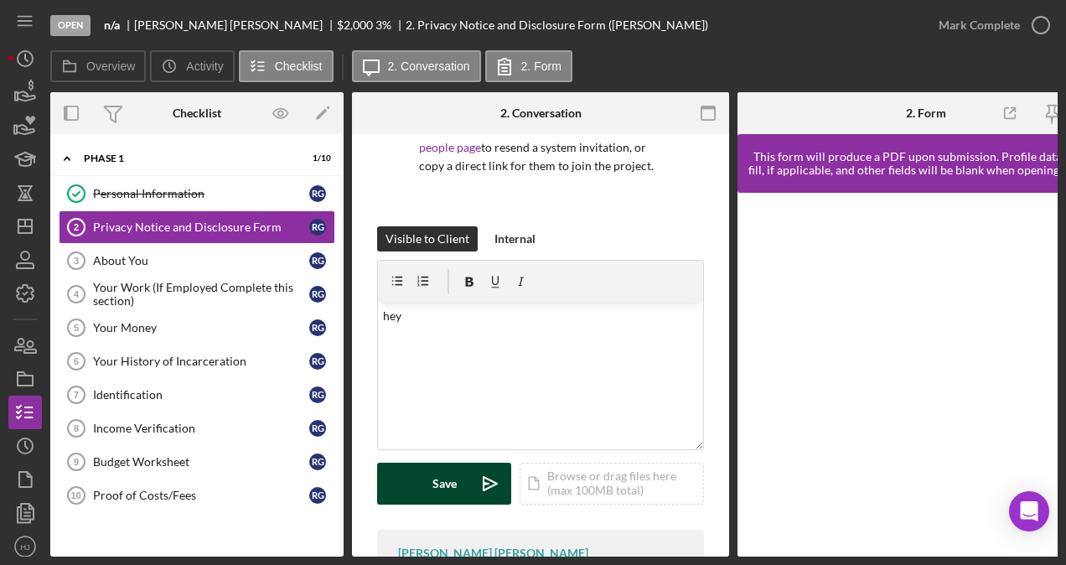
click at [446, 486] on div "Save" at bounding box center [444, 484] width 24 height 42
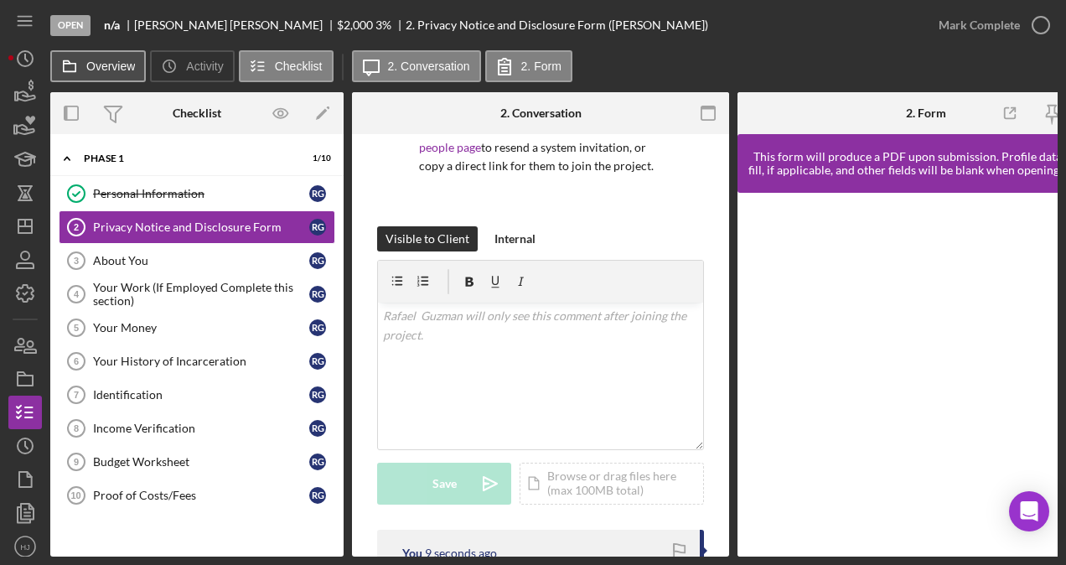
click at [97, 63] on label "Overview" at bounding box center [110, 66] width 49 height 13
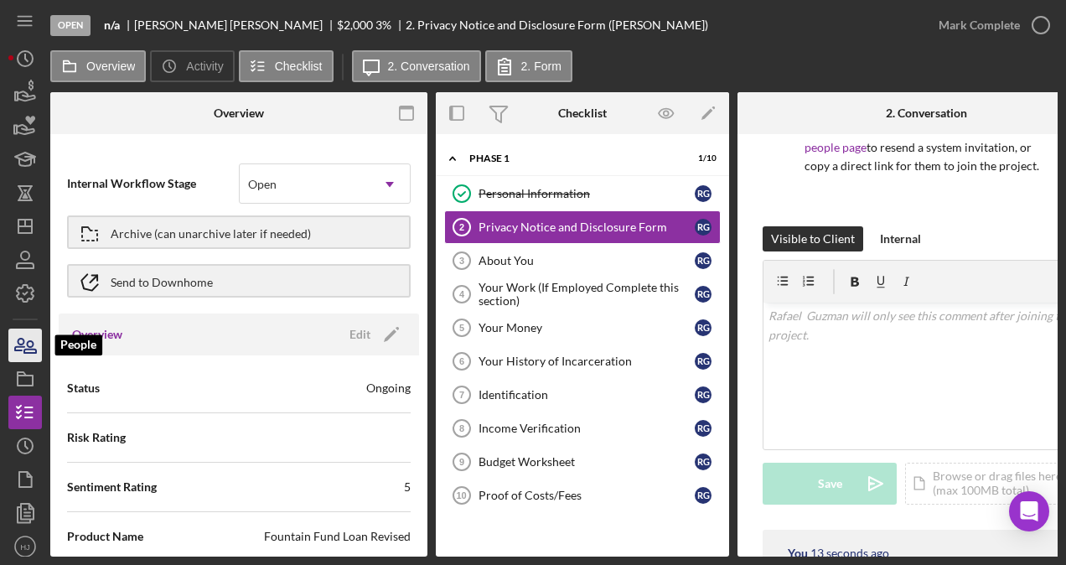
click at [28, 357] on icon "button" at bounding box center [25, 345] width 42 height 42
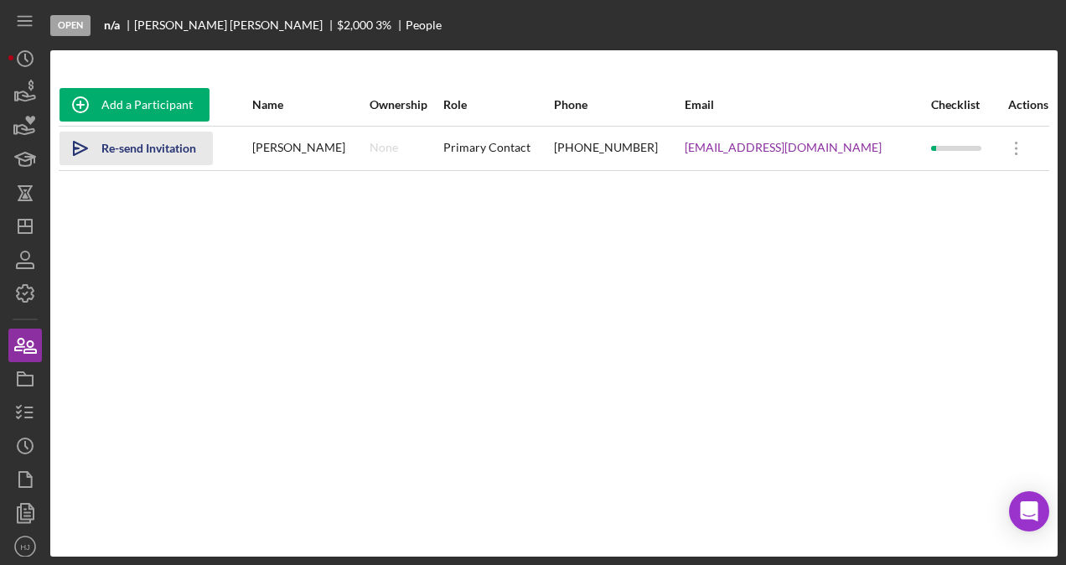
click at [127, 148] on div "Re-send Invitation" at bounding box center [148, 149] width 95 height 34
click at [1012, 146] on icon "Icon/Overflow" at bounding box center [1017, 148] width 42 height 42
click at [753, 204] on div "Add a Participant Name Ownership Role Phone Email Checklist Actions Icon/icon-i…" at bounding box center [553, 303] width 1007 height 439
click at [1012, 146] on icon "Icon/Overflow" at bounding box center [1017, 148] width 42 height 42
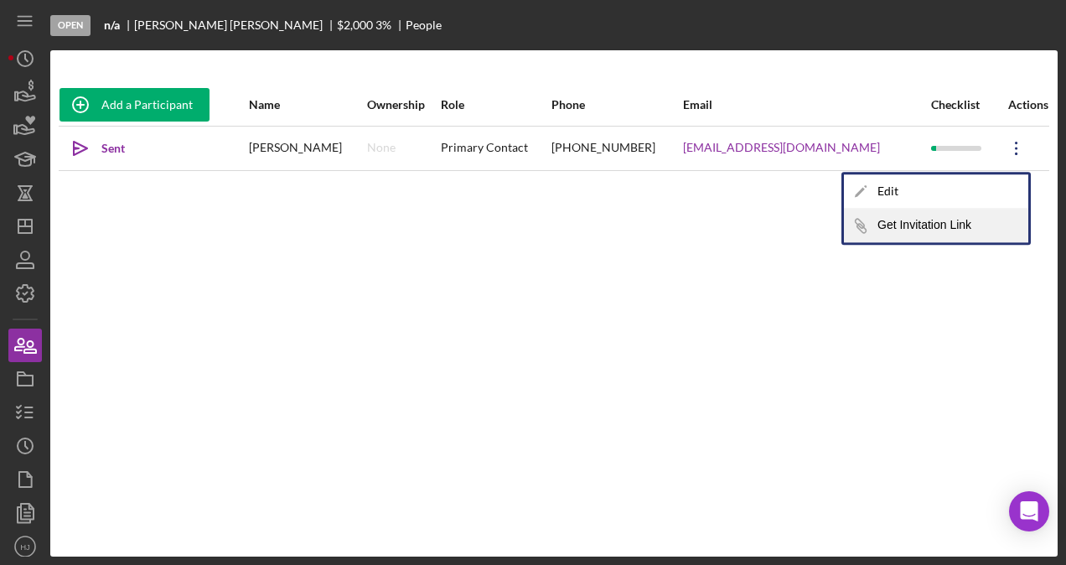
click at [935, 224] on button "Icon/Link Get Invitation Link" at bounding box center [936, 226] width 184 height 34
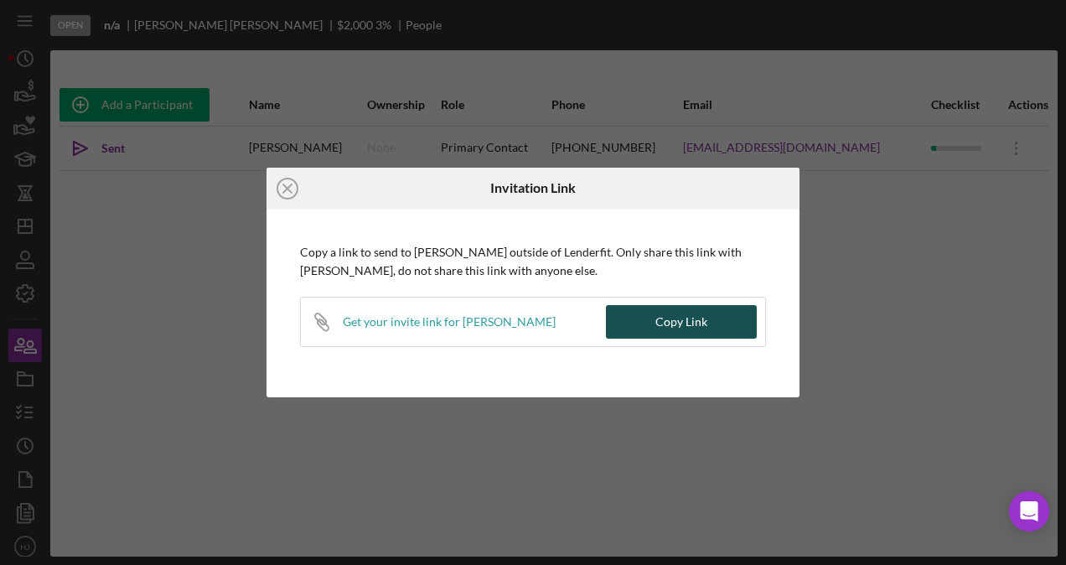
click at [656, 319] on button "Copy Link" at bounding box center [681, 322] width 151 height 34
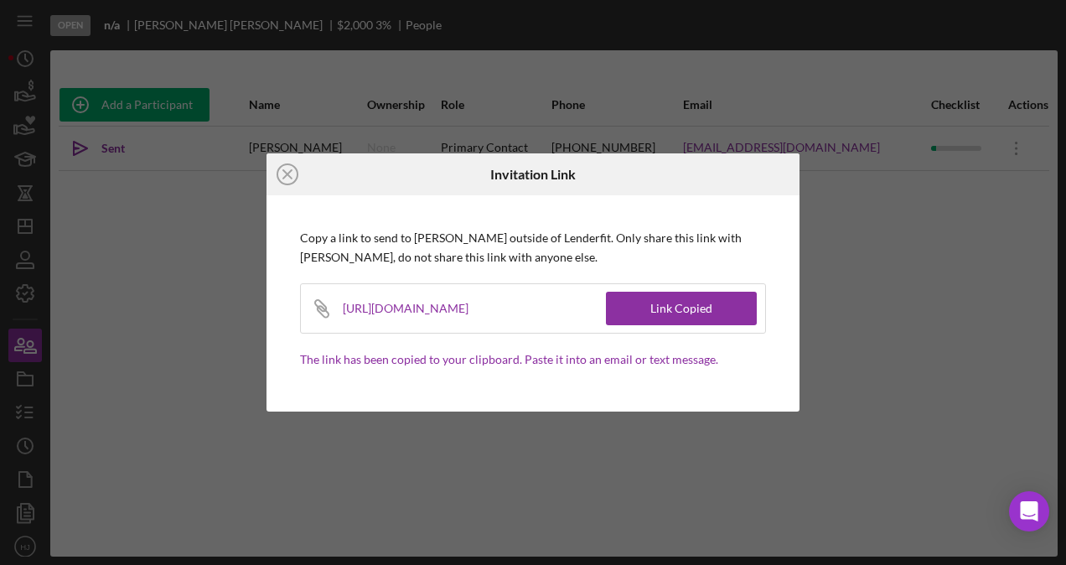
click at [119, 270] on div "Icon/Close Invitation Link Copy a link to send to Rafael Guzman outside of Lend…" at bounding box center [533, 282] width 1066 height 565
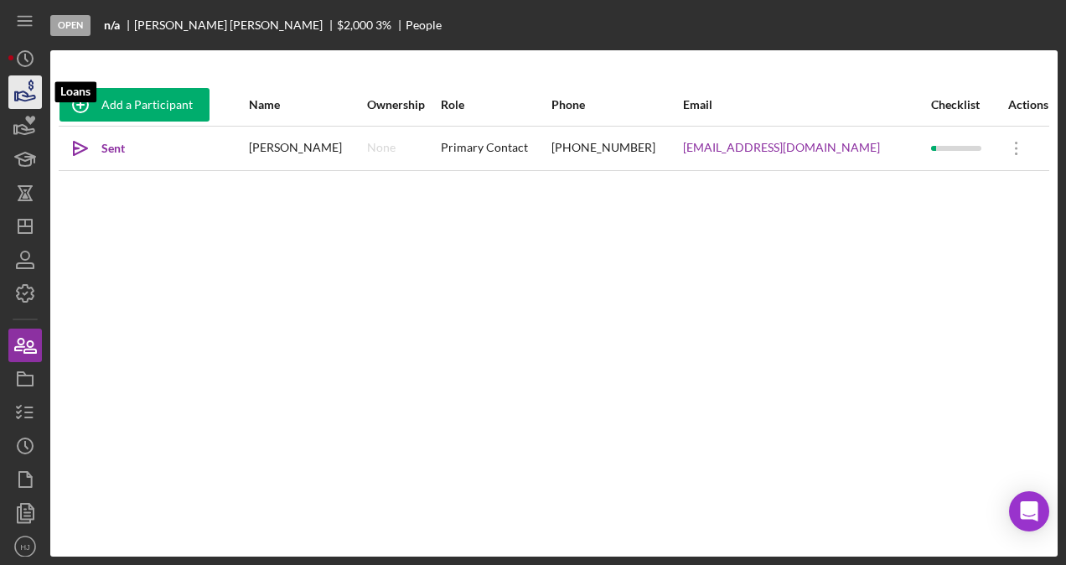
click at [32, 94] on icon "button" at bounding box center [25, 92] width 42 height 42
